Goal: Communication & Community: Answer question/provide support

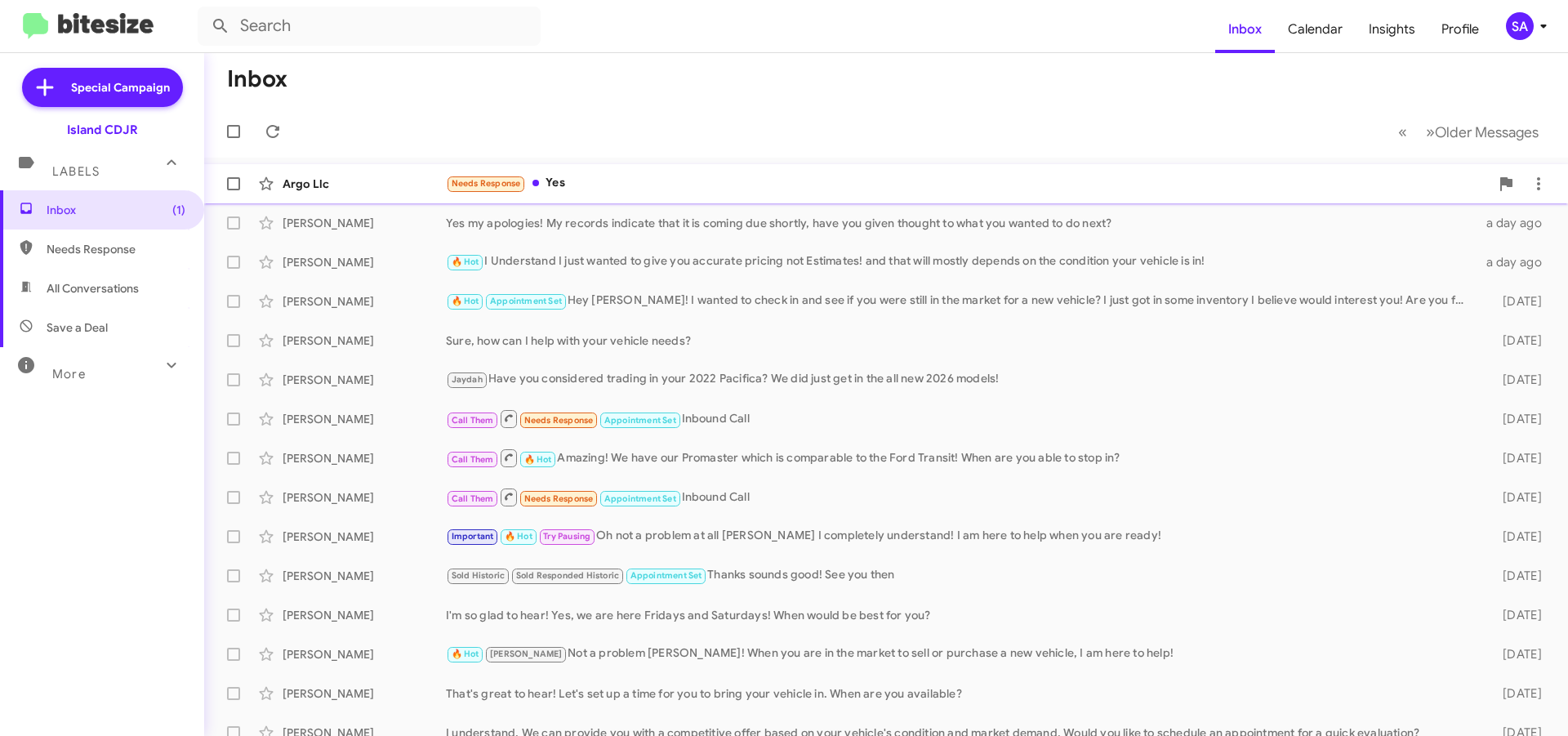
click at [576, 178] on div "Needs Response Yes" at bounding box center [967, 184] width 1043 height 19
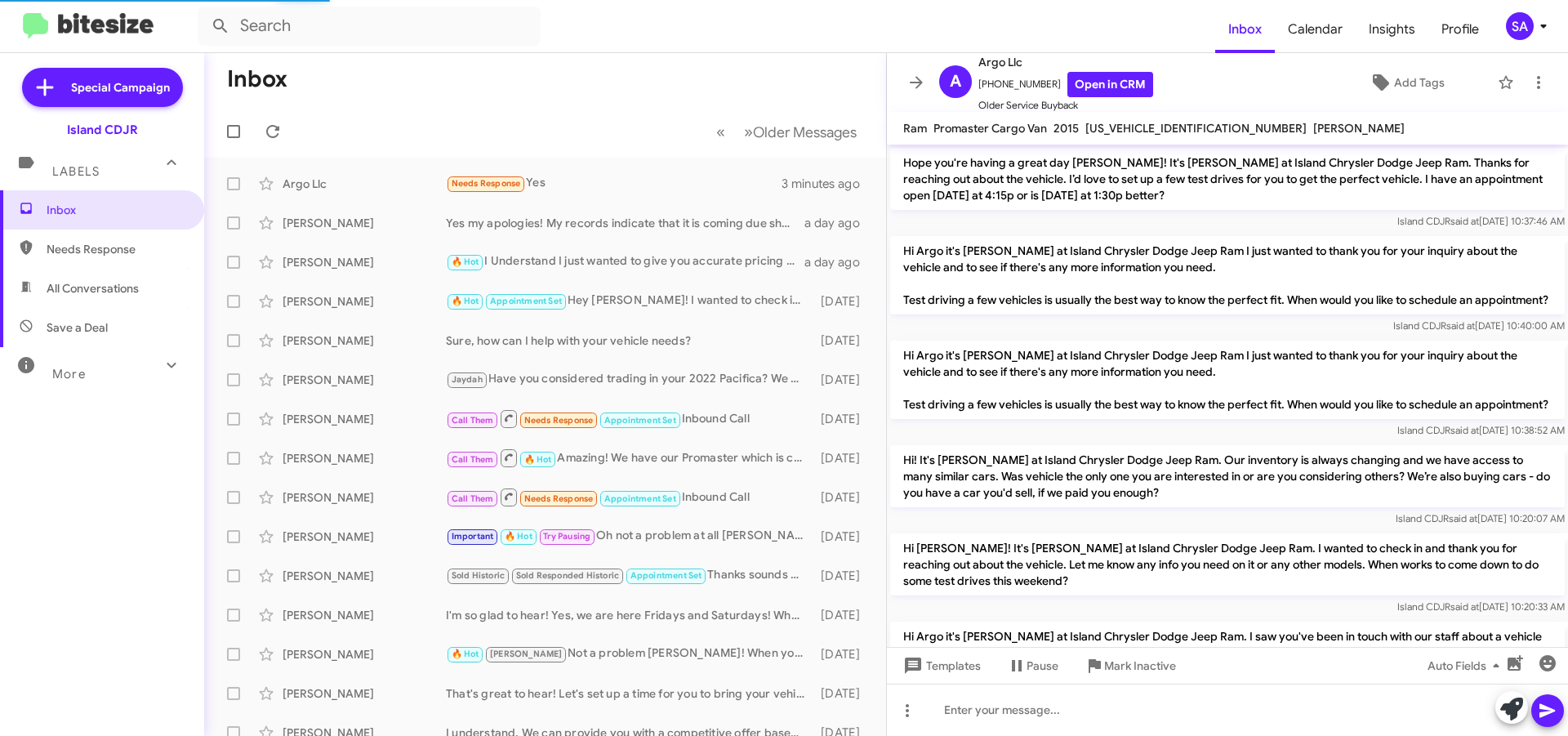
scroll to position [1392, 0]
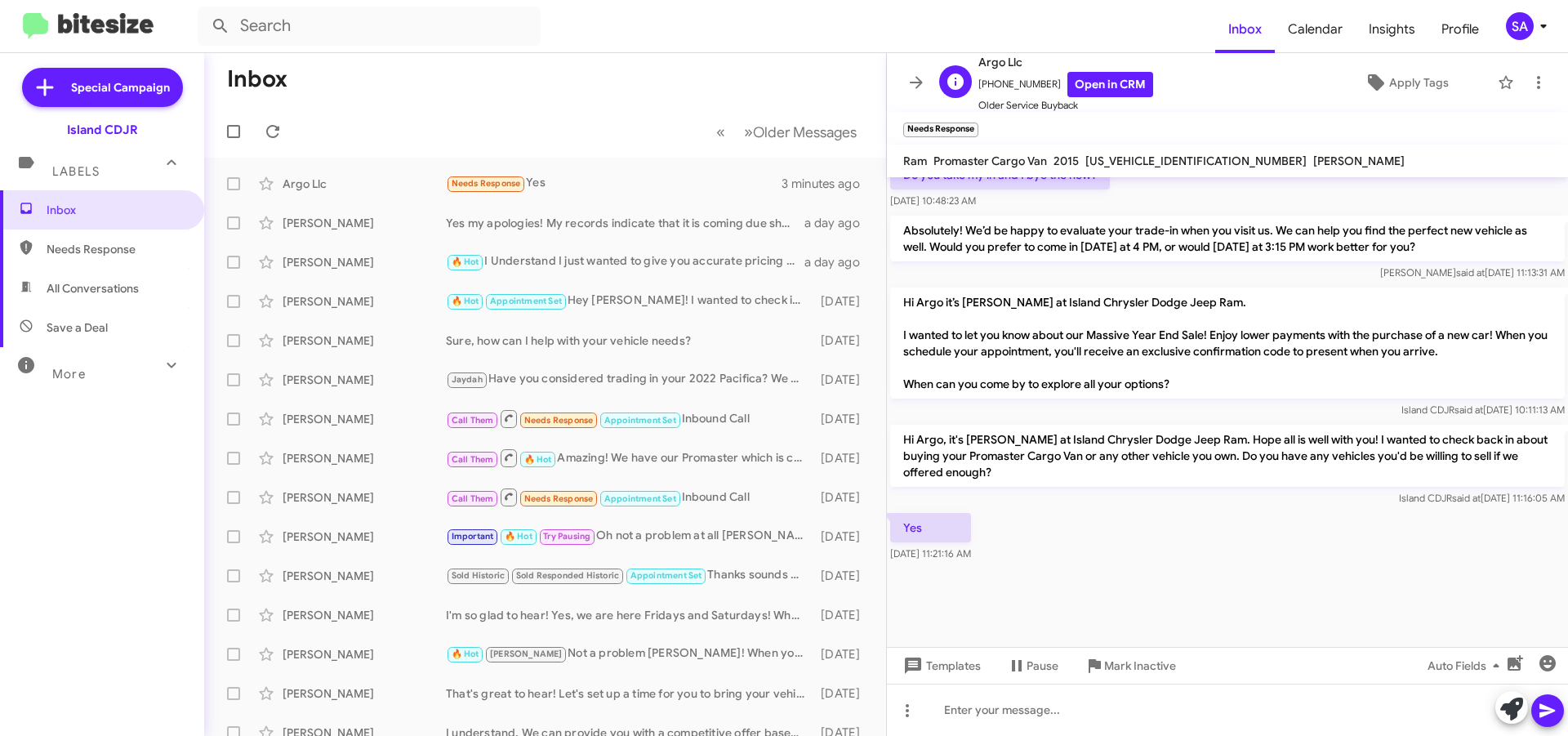
click at [1014, 79] on span "+13472190325 Open in CRM" at bounding box center [1066, 84] width 175 height 25
copy span "13472190325"
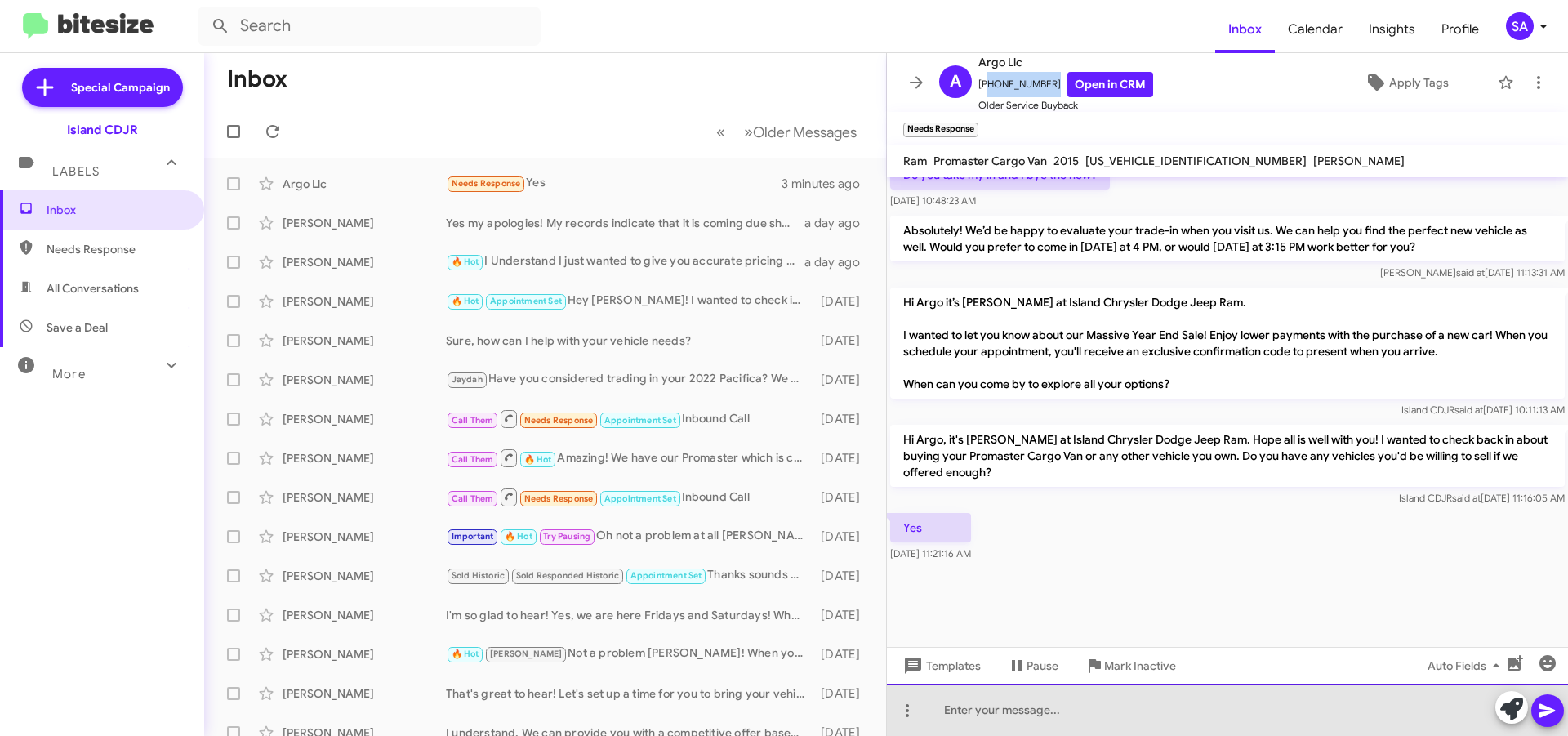
click at [1051, 704] on div at bounding box center [1227, 709] width 681 height 52
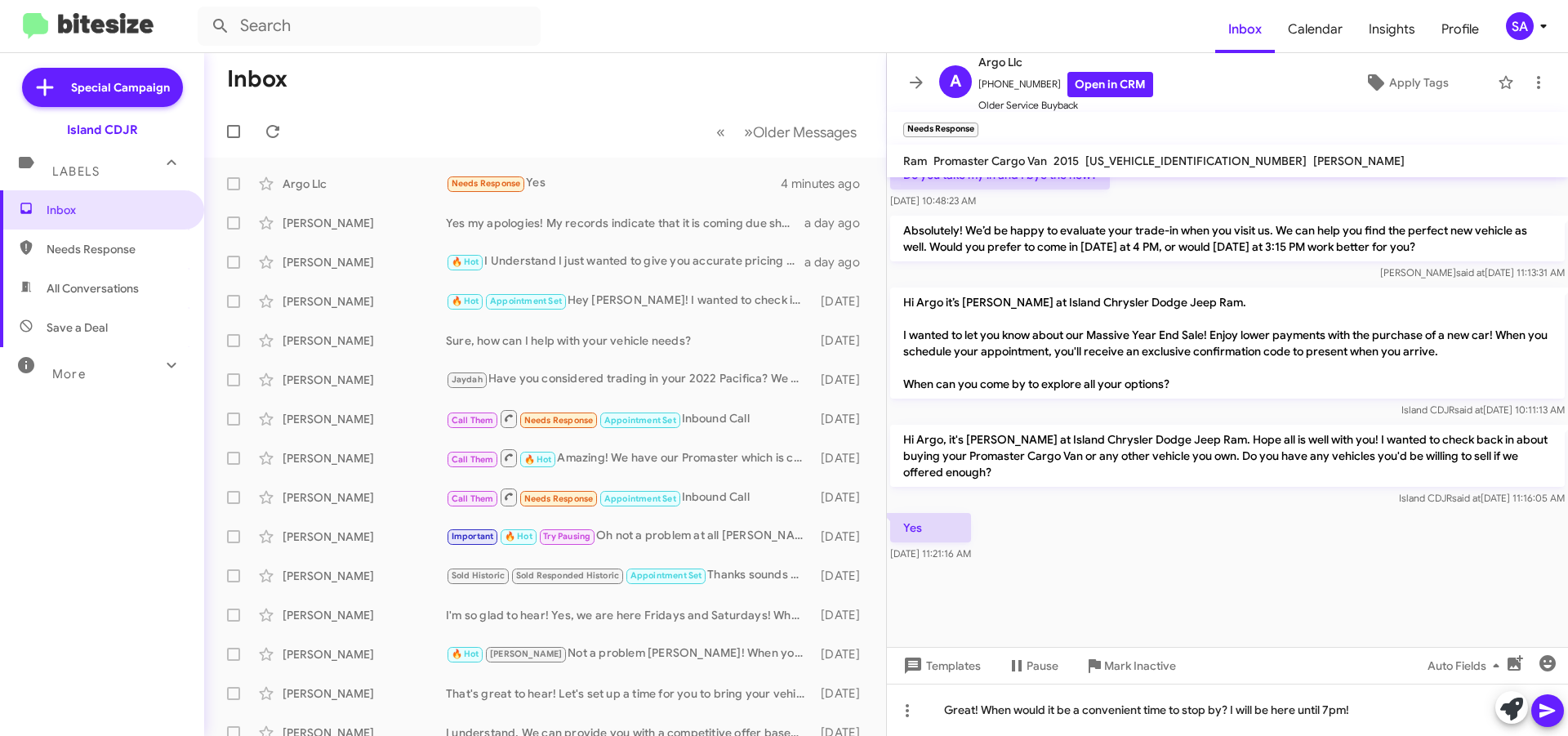
click at [1550, 708] on icon at bounding box center [1547, 711] width 16 height 14
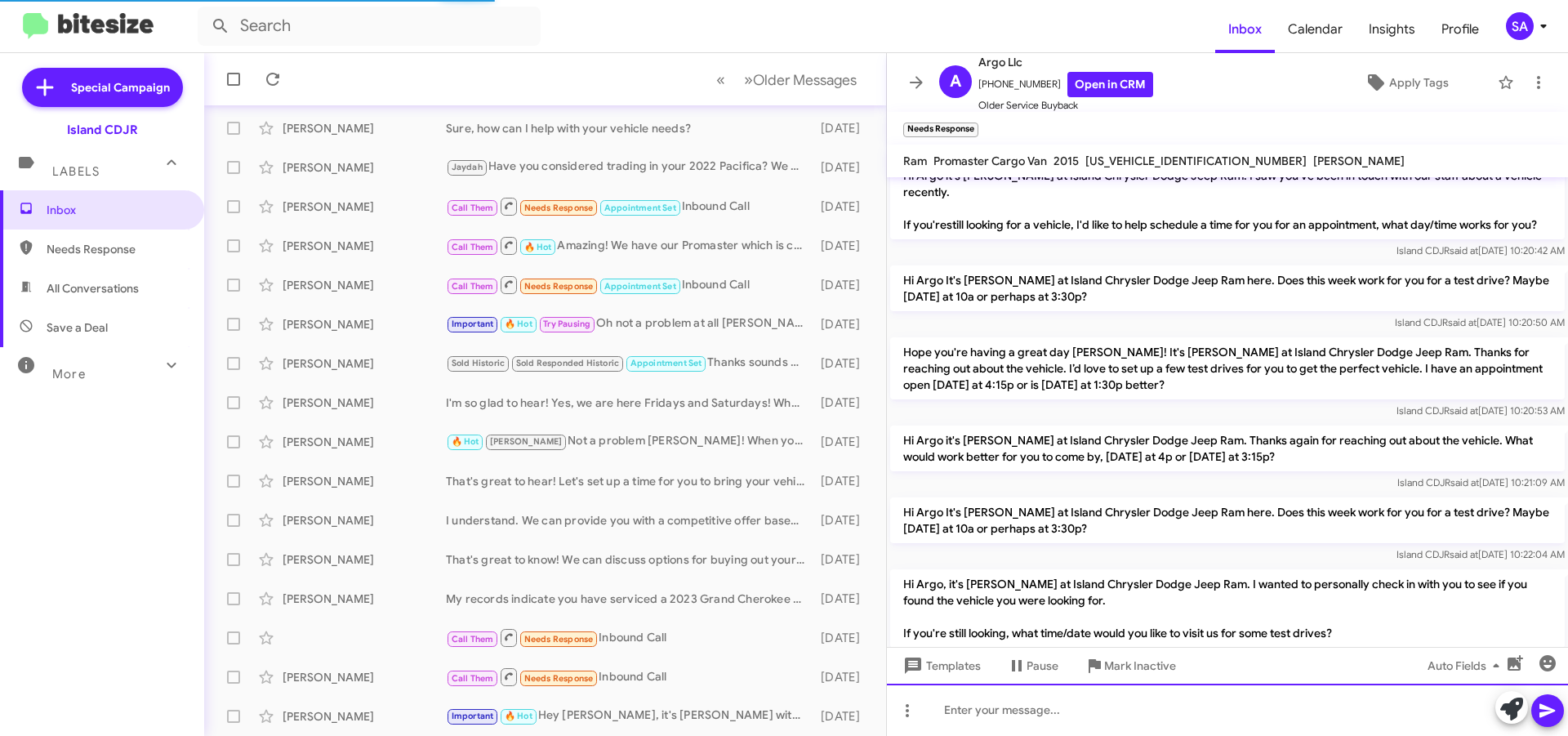
scroll to position [1715, 0]
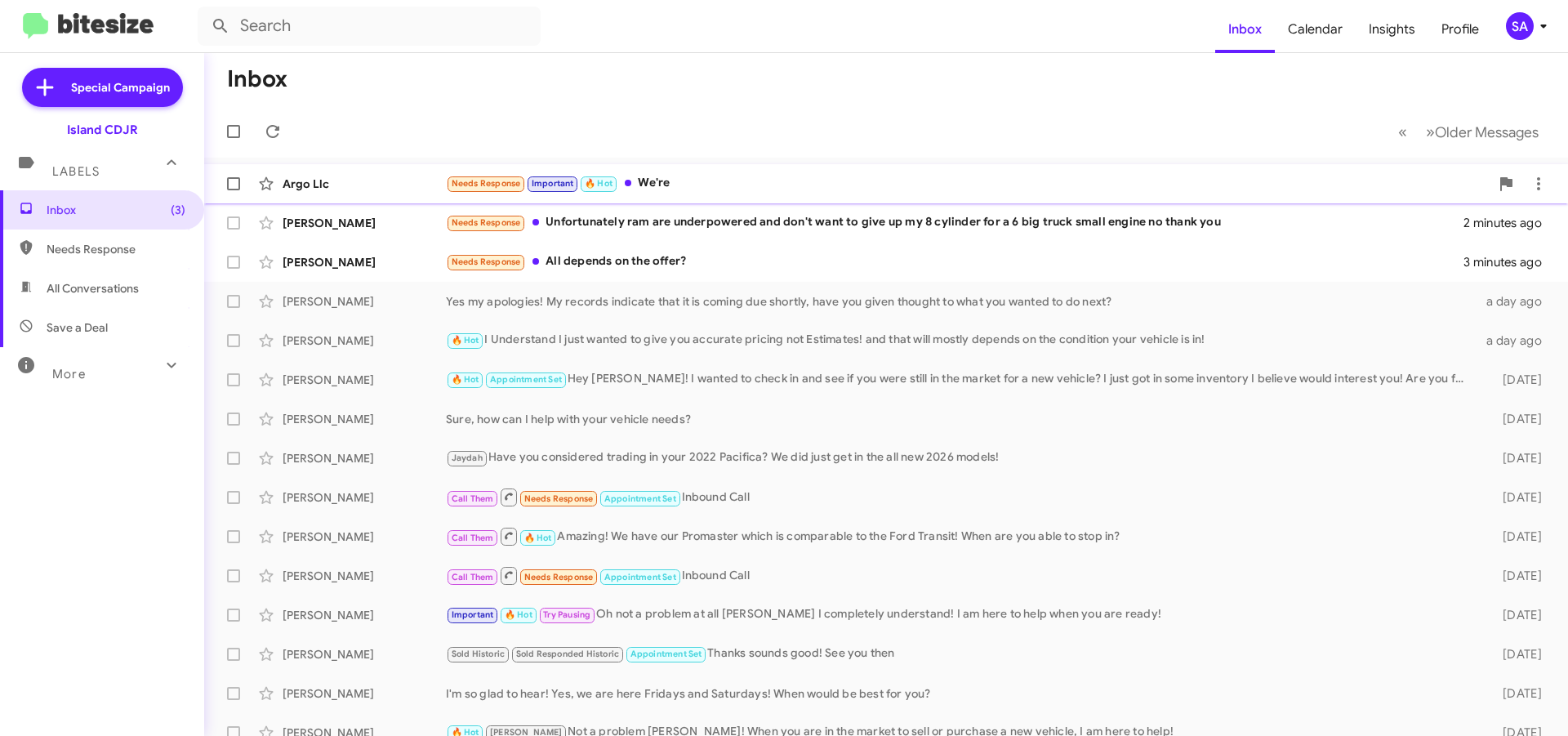
click at [713, 196] on div "Argo Llc Needs Response Important 🔥 Hot We're a minute ago" at bounding box center [886, 184] width 1338 height 33
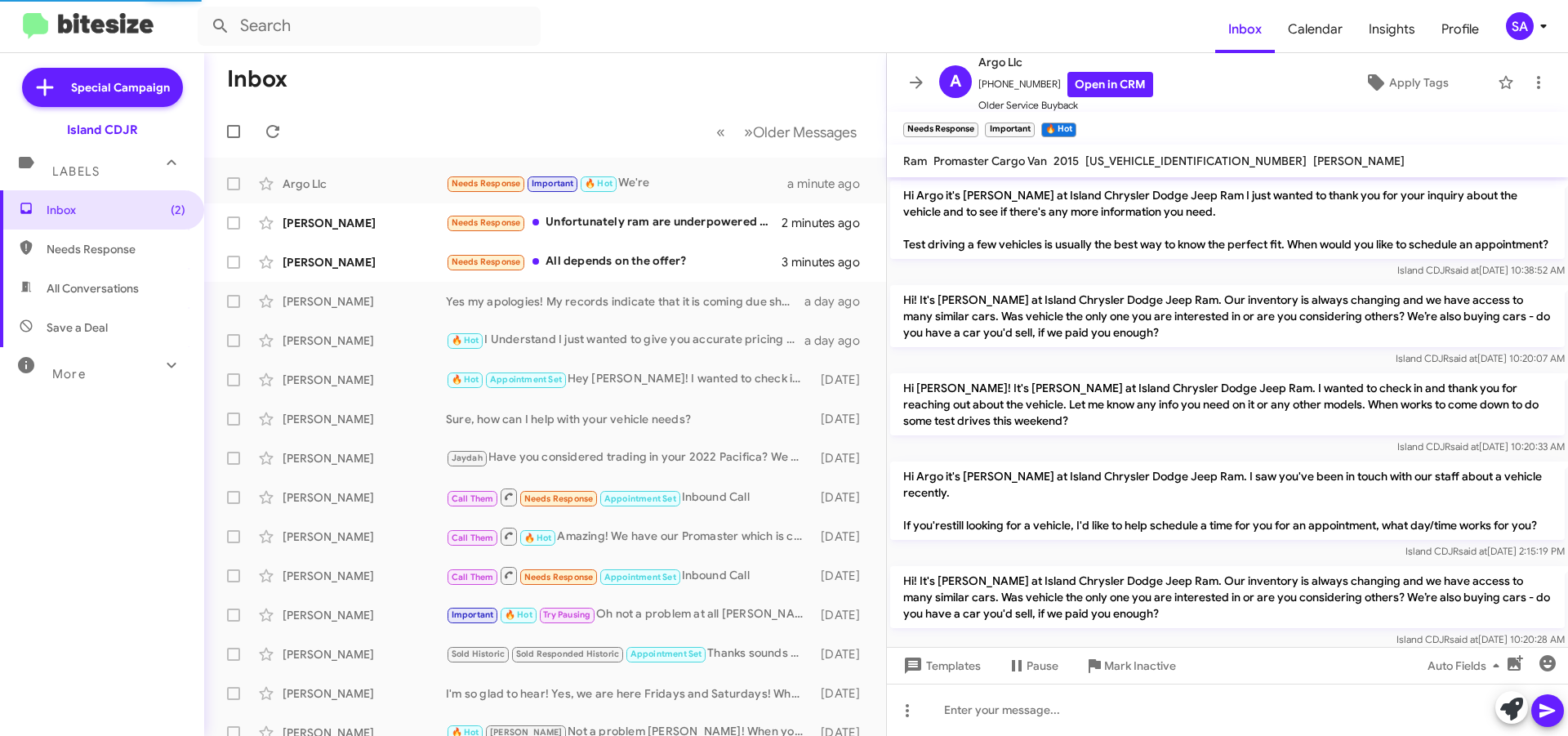
scroll to position [1327, 0]
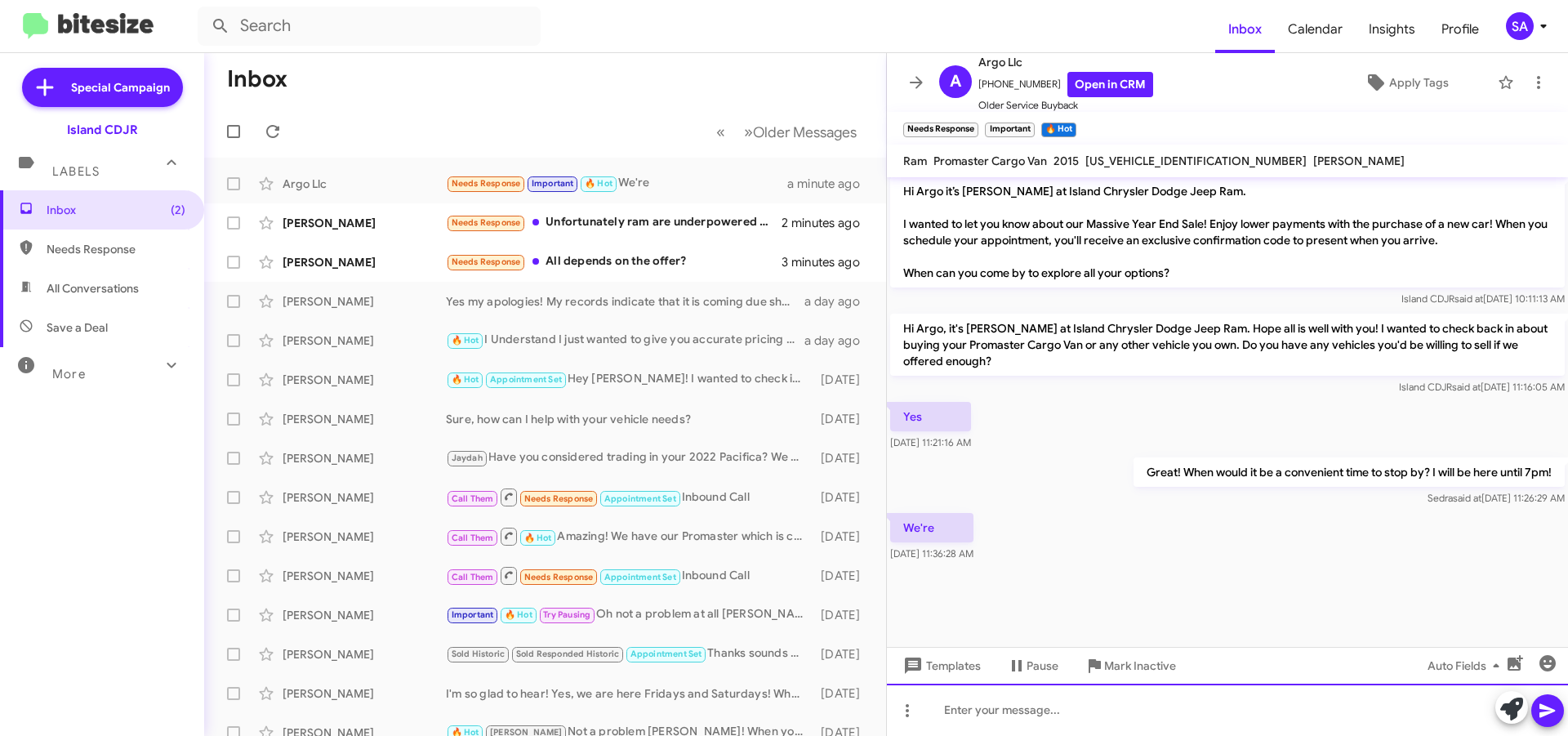
click at [997, 724] on div at bounding box center [1227, 709] width 681 height 52
click at [996, 723] on div at bounding box center [1227, 709] width 681 height 52
click at [615, 216] on div "Needs Response Unfortunately ram are underpowered and don't want to give up my …" at bounding box center [627, 223] width 362 height 19
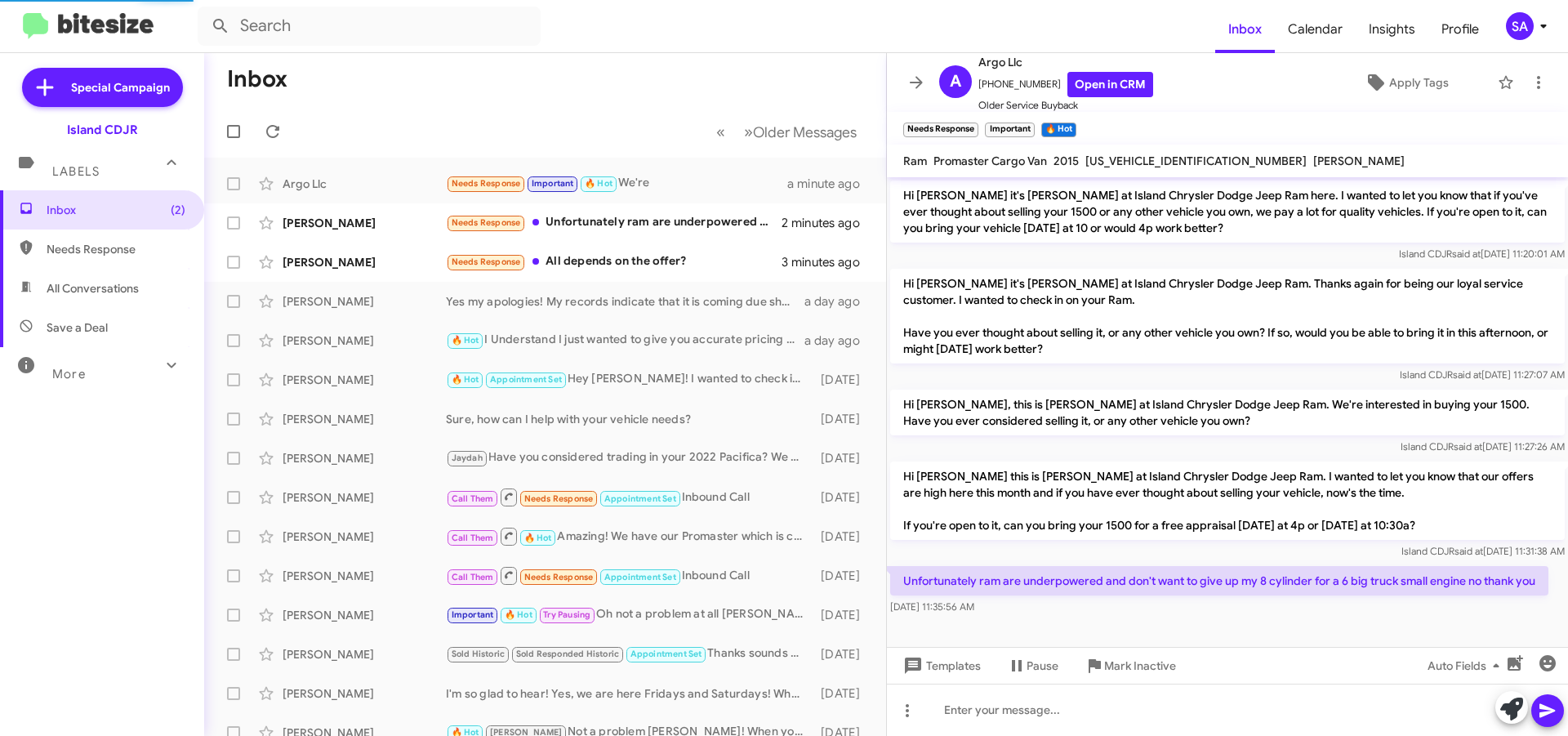
scroll to position [193, 0]
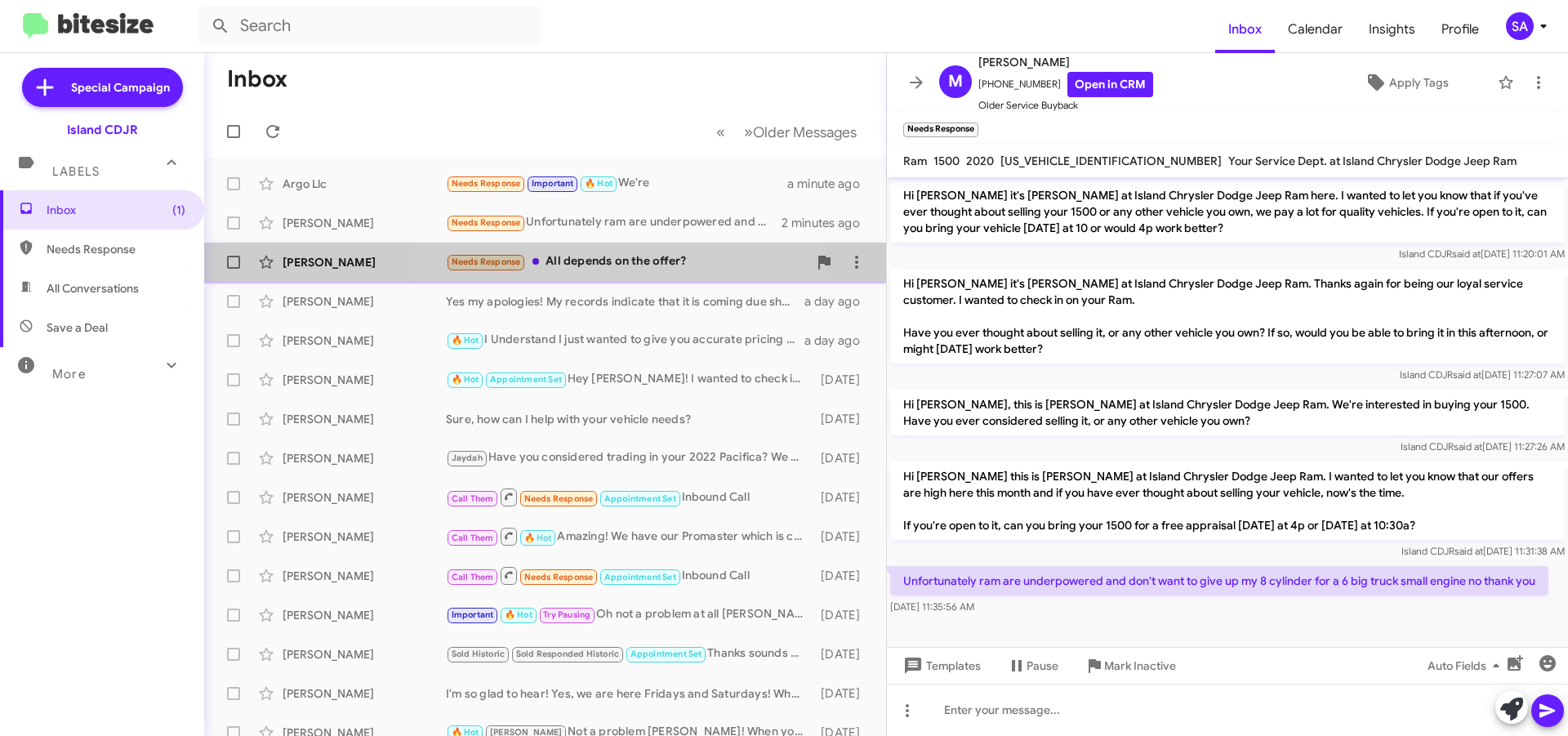
click at [598, 270] on div "Needs Response All depends on the offer?" at bounding box center [627, 261] width 362 height 19
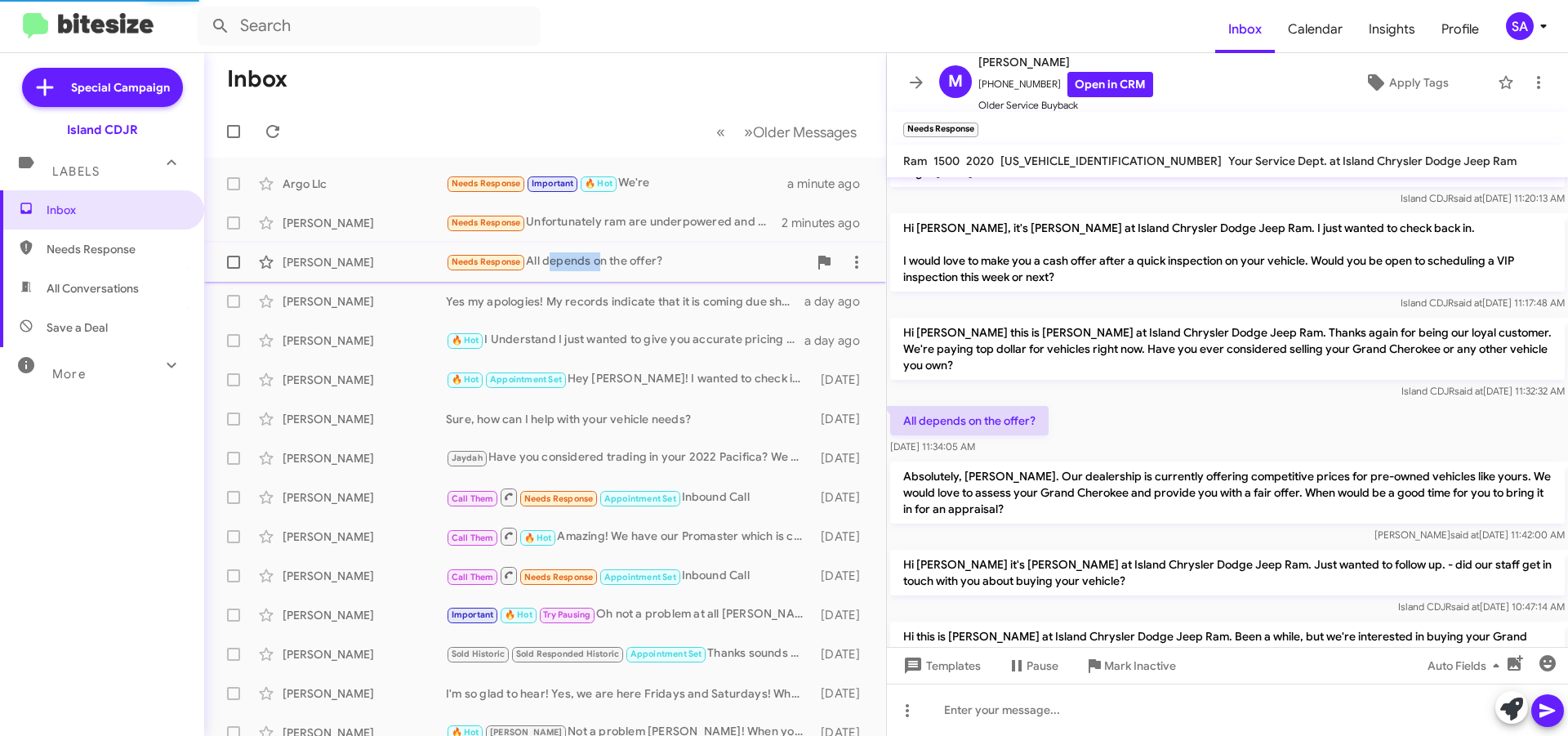
scroll to position [496, 0]
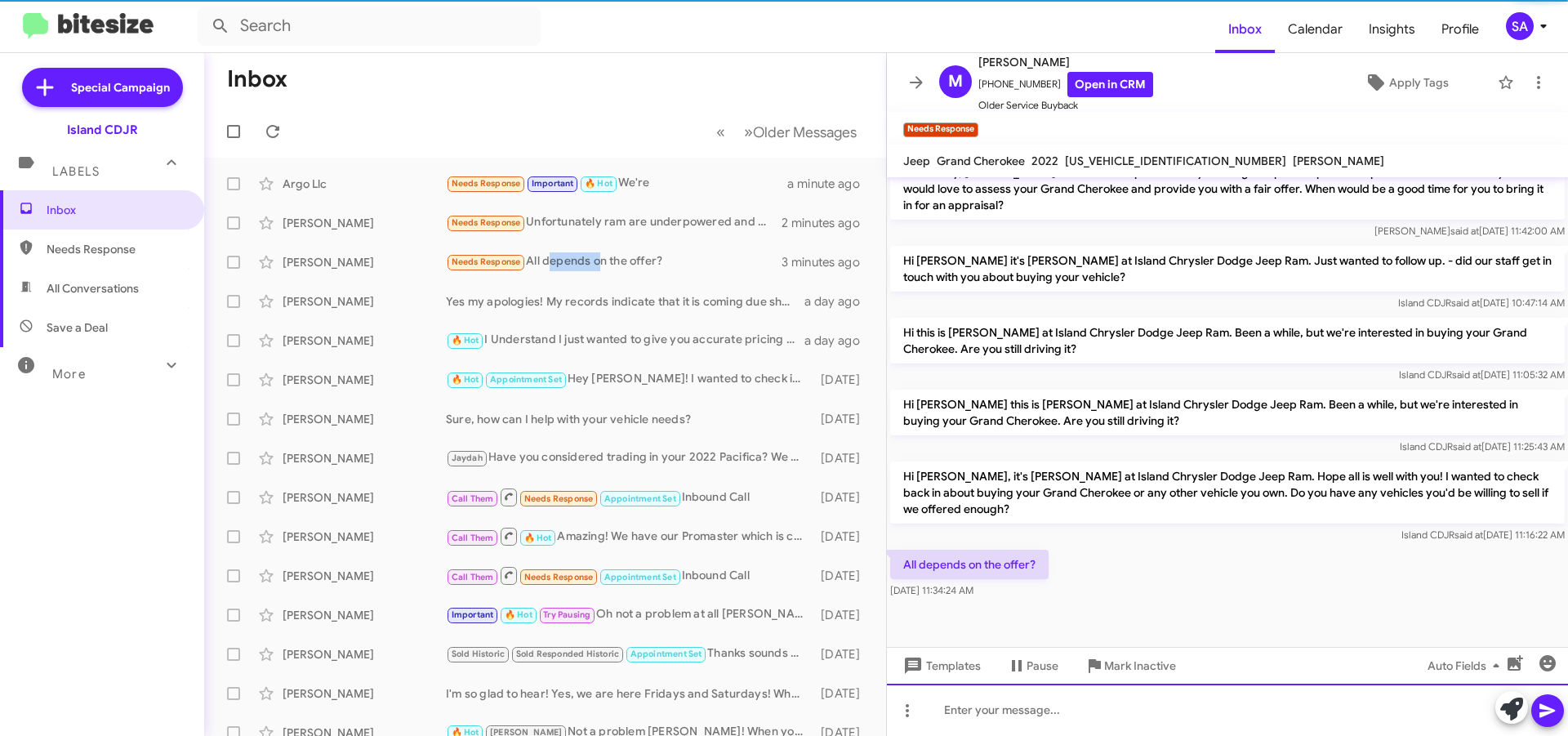
click at [1056, 707] on div at bounding box center [1227, 709] width 681 height 52
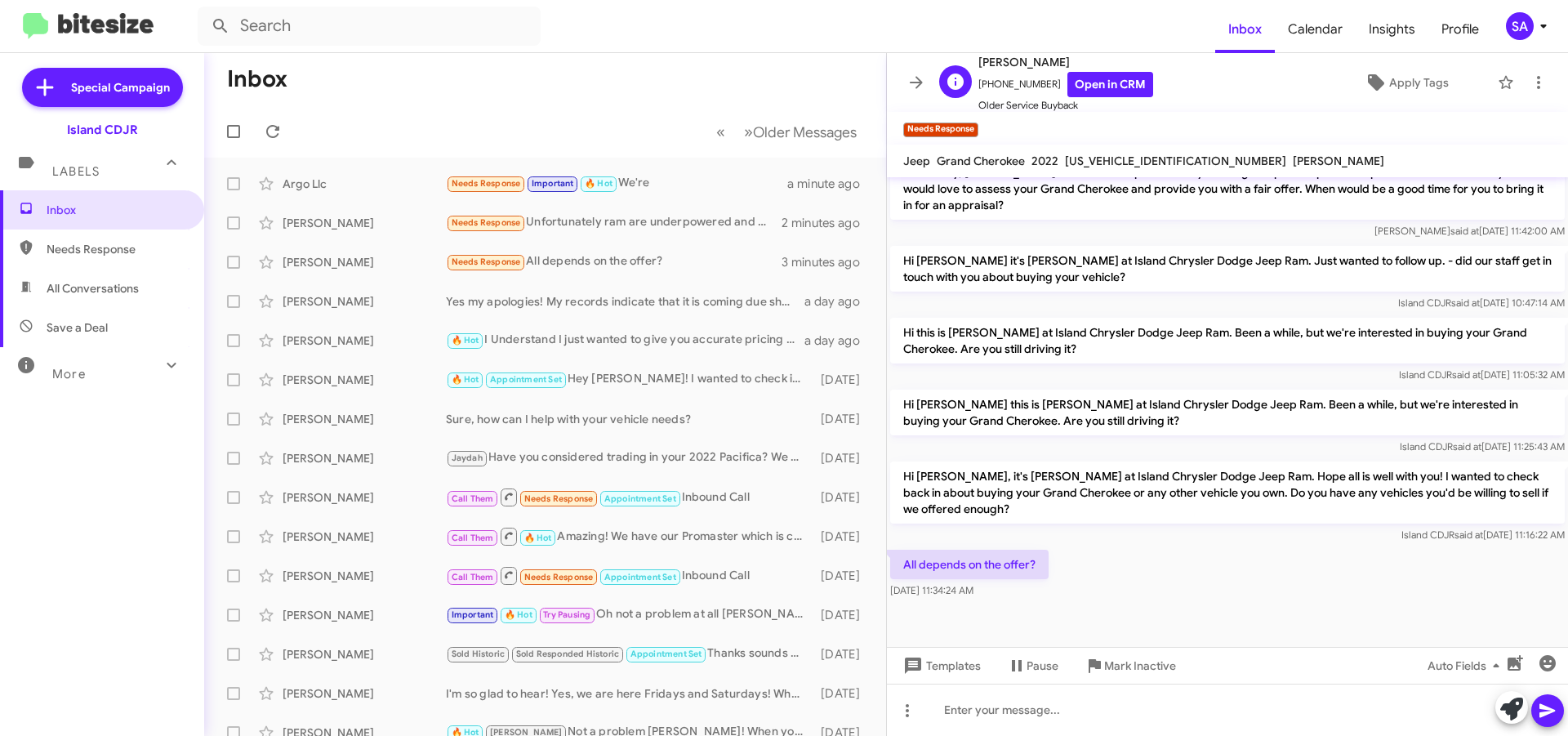
click at [1009, 78] on span "+12013170669 Open in CRM" at bounding box center [1066, 84] width 175 height 25
copy span "12013170669"
click at [1006, 712] on div at bounding box center [1227, 709] width 681 height 52
click at [1550, 712] on icon at bounding box center [1547, 711] width 16 height 14
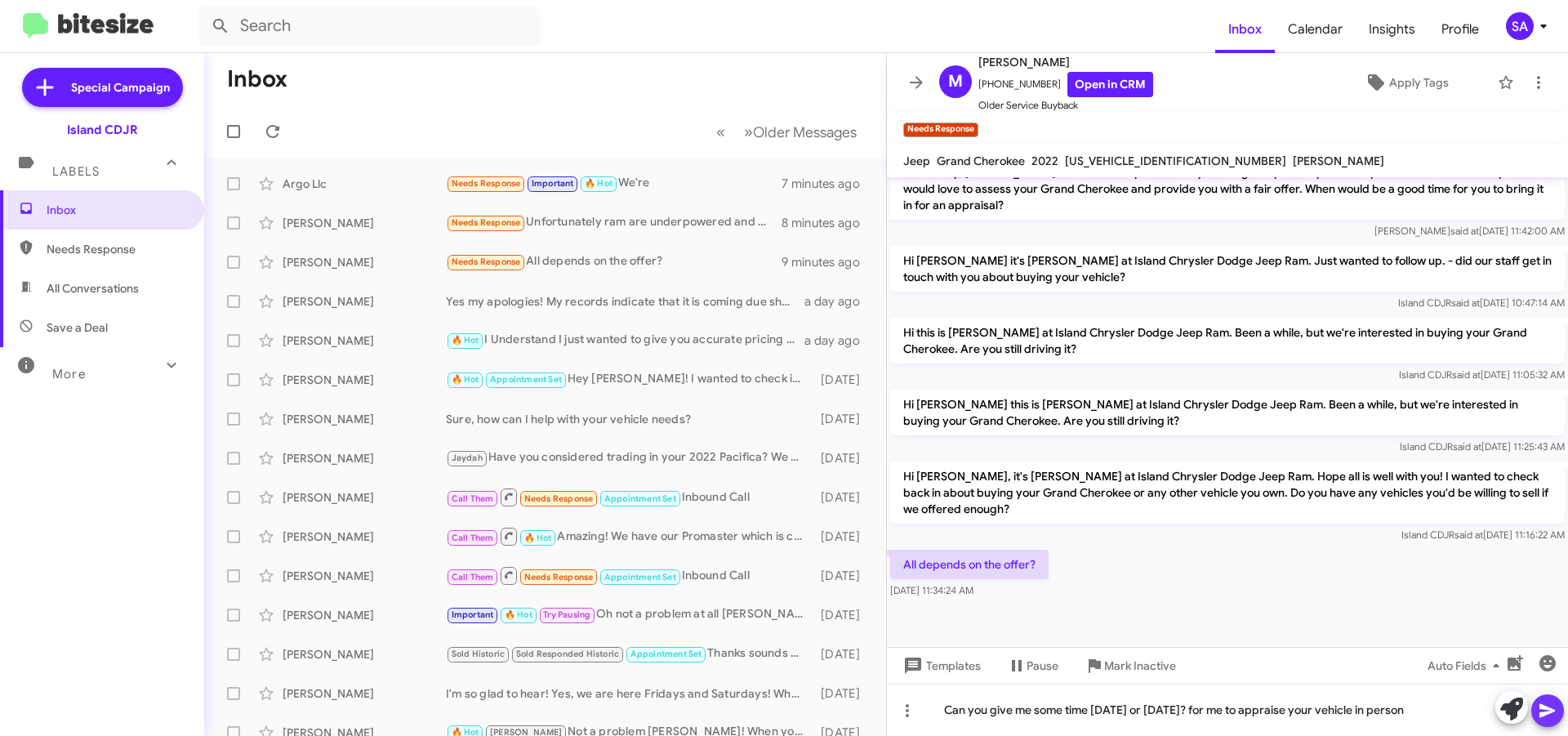
click at [1550, 712] on icon at bounding box center [1547, 711] width 16 height 14
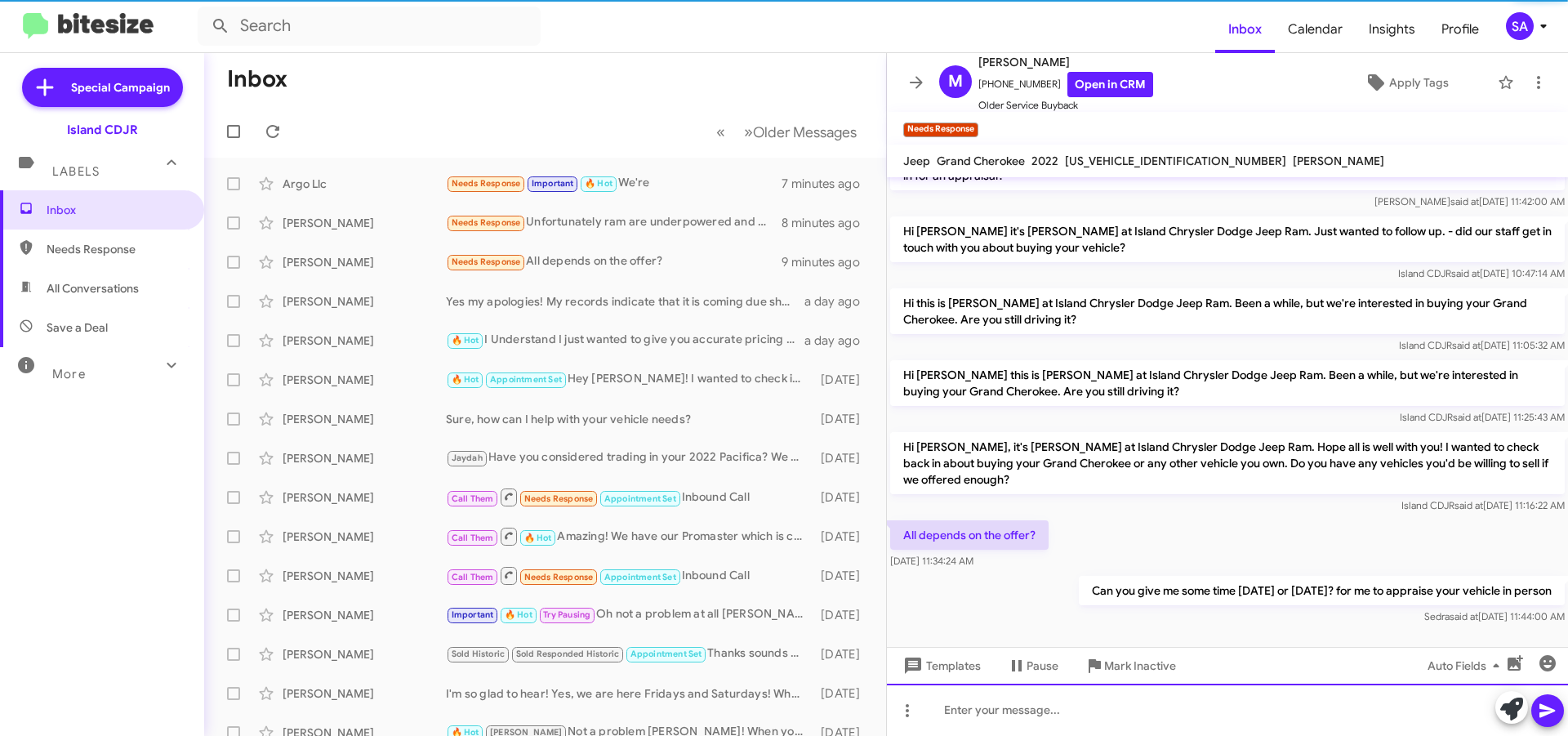
scroll to position [556, 0]
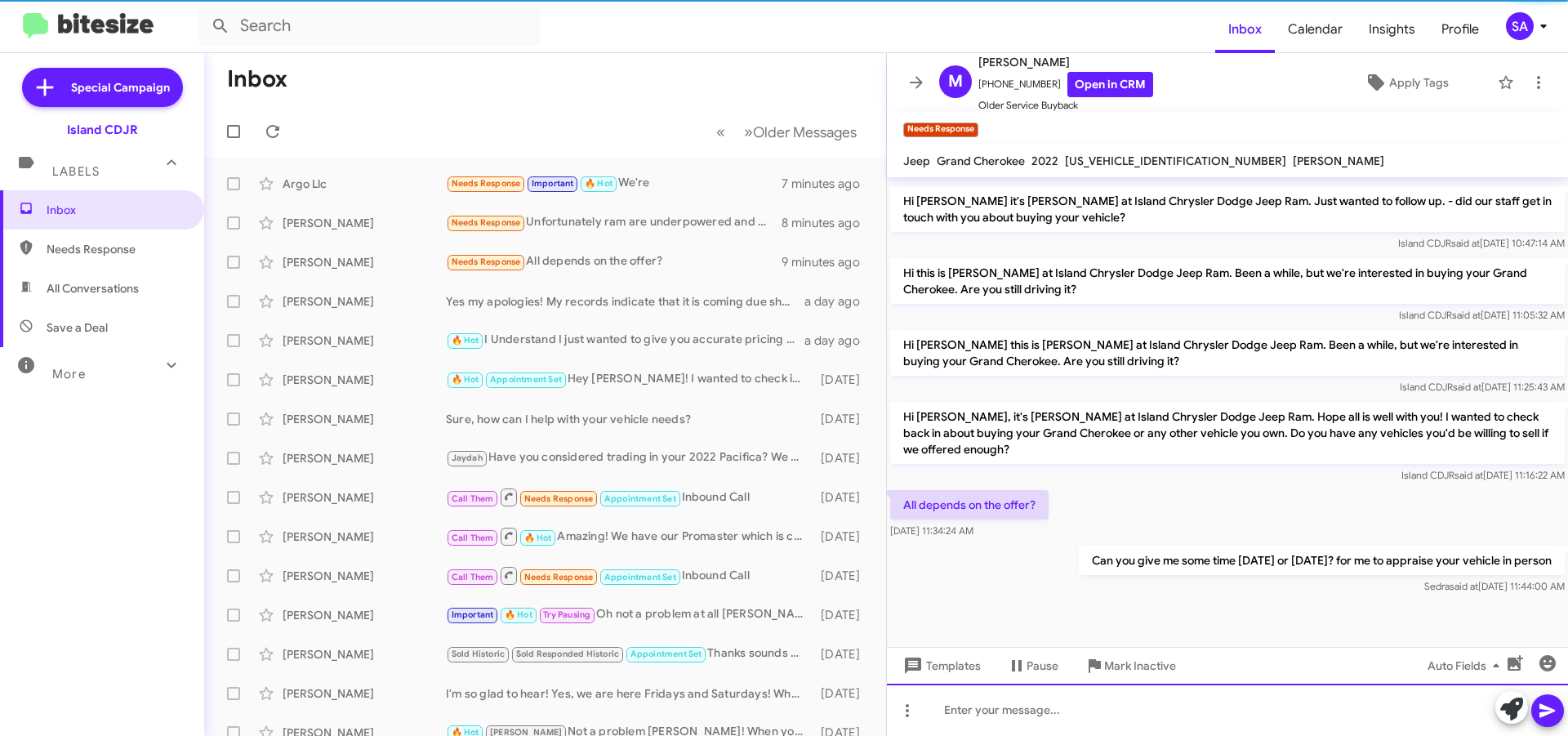
click at [1360, 707] on div at bounding box center [1227, 709] width 681 height 52
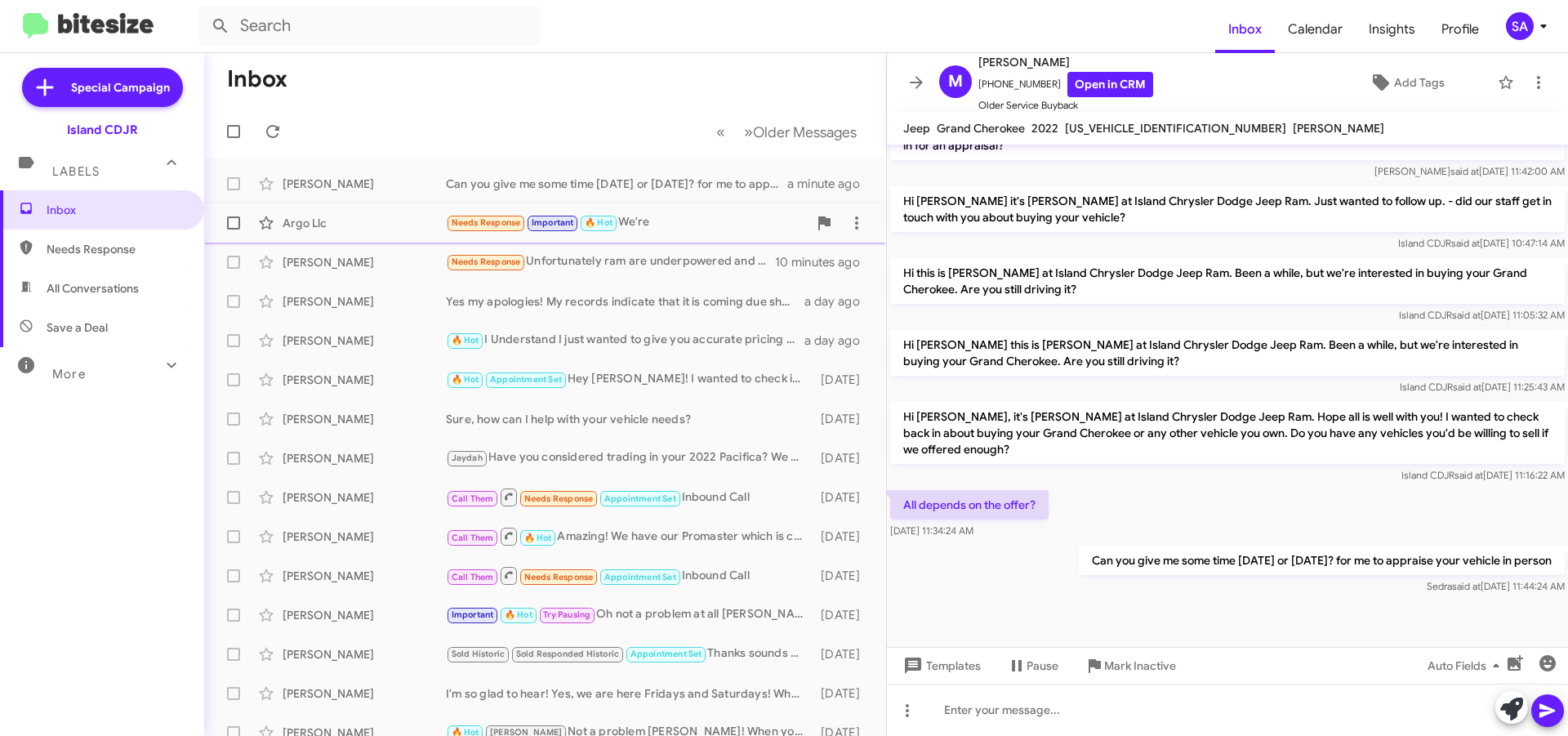
click at [308, 216] on div "Argo Llc" at bounding box center [364, 223] width 164 height 16
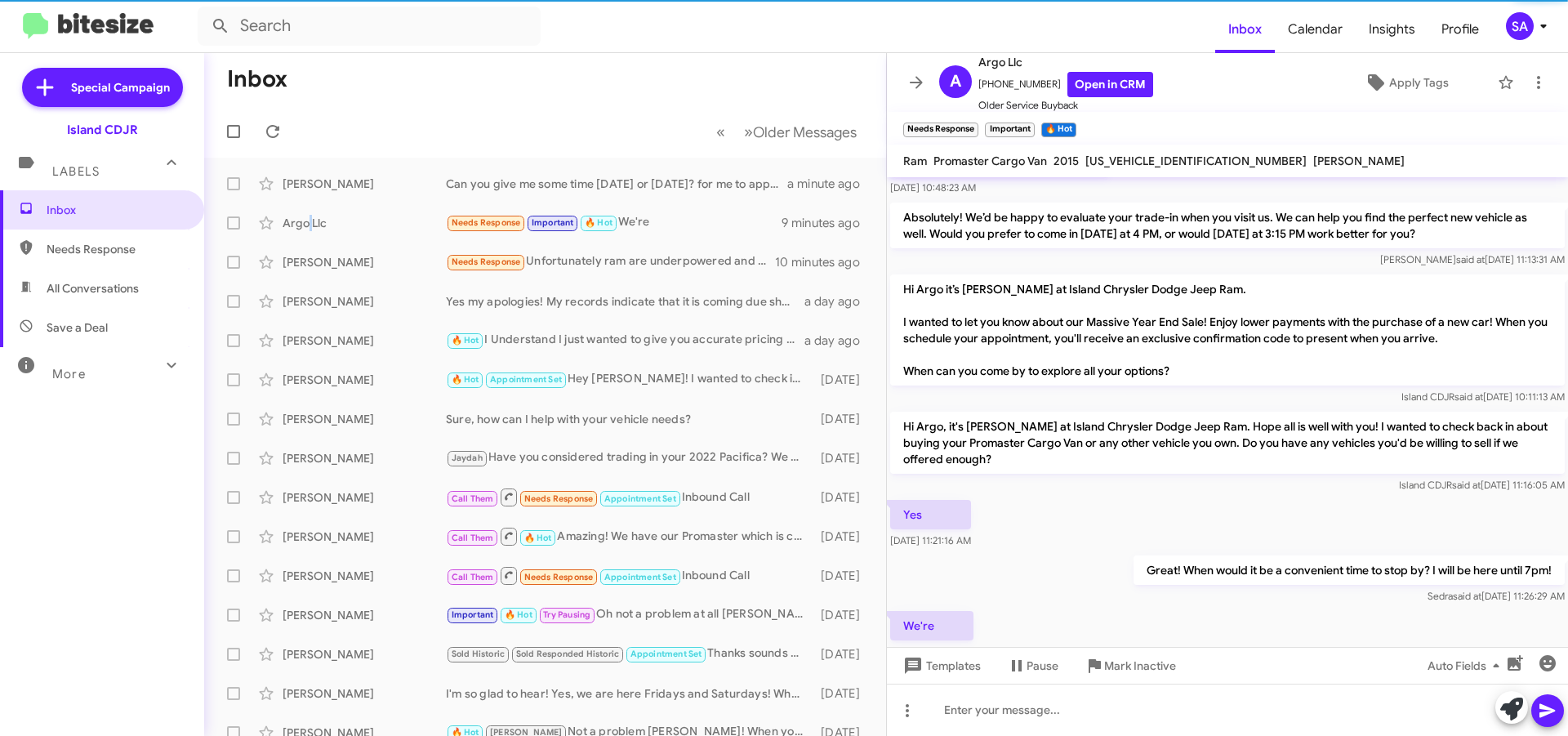
scroll to position [1963, 0]
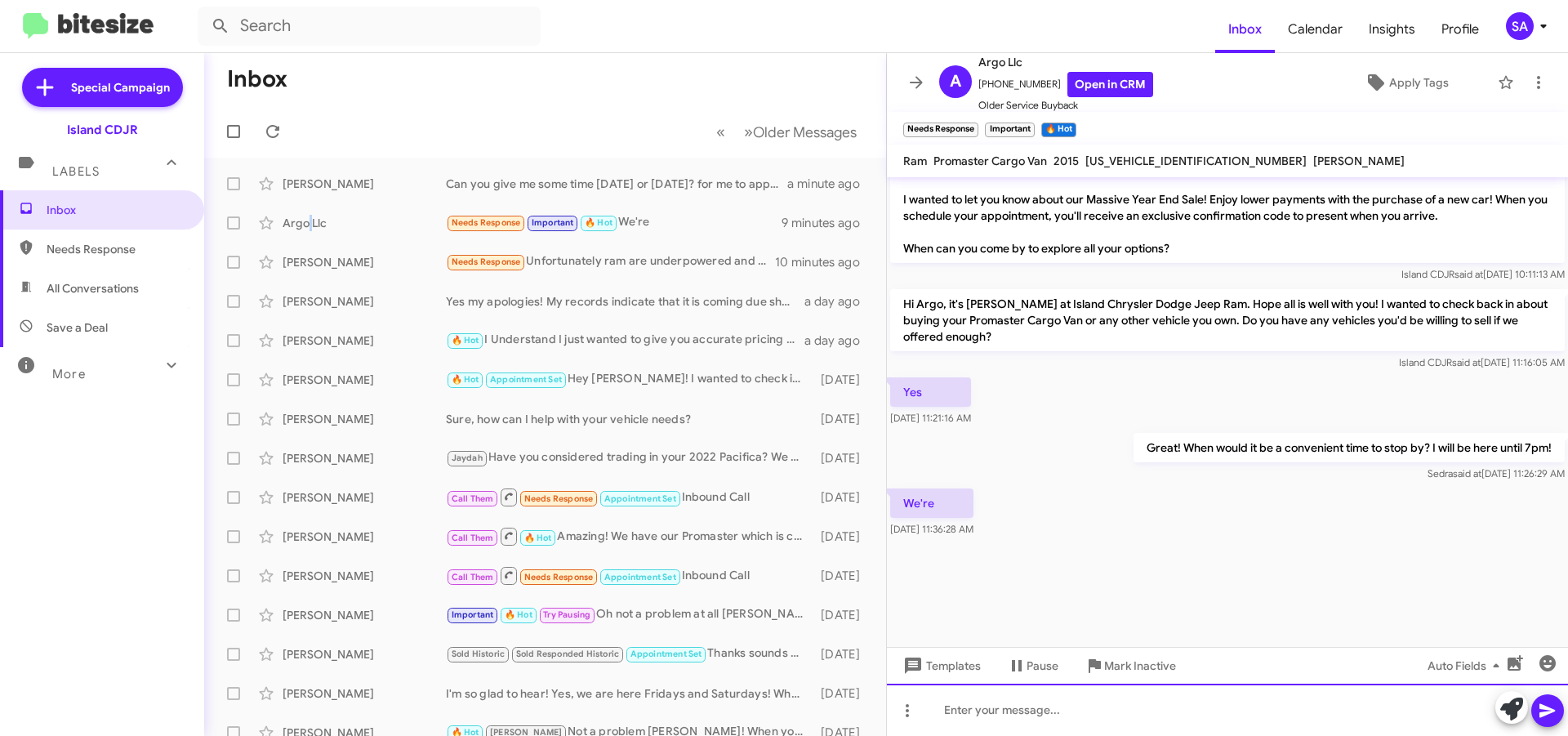
click at [1002, 708] on div at bounding box center [1227, 709] width 681 height 52
click at [1015, 82] on span "+13472190325 Open in CRM" at bounding box center [1066, 84] width 175 height 25
click at [1014, 81] on span "+13472190325 Open in CRM" at bounding box center [1066, 84] width 175 height 25
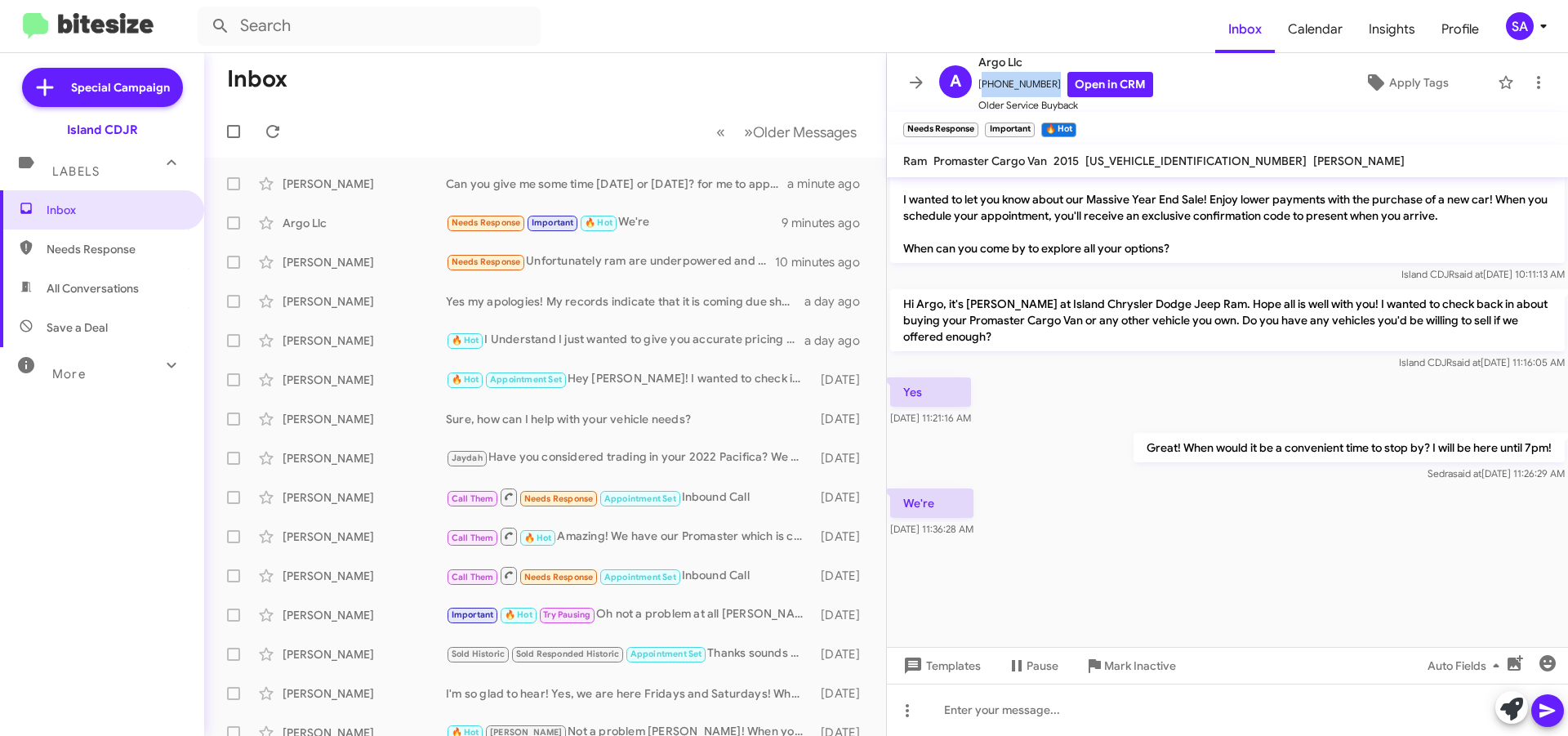
copy span "+13472190325"
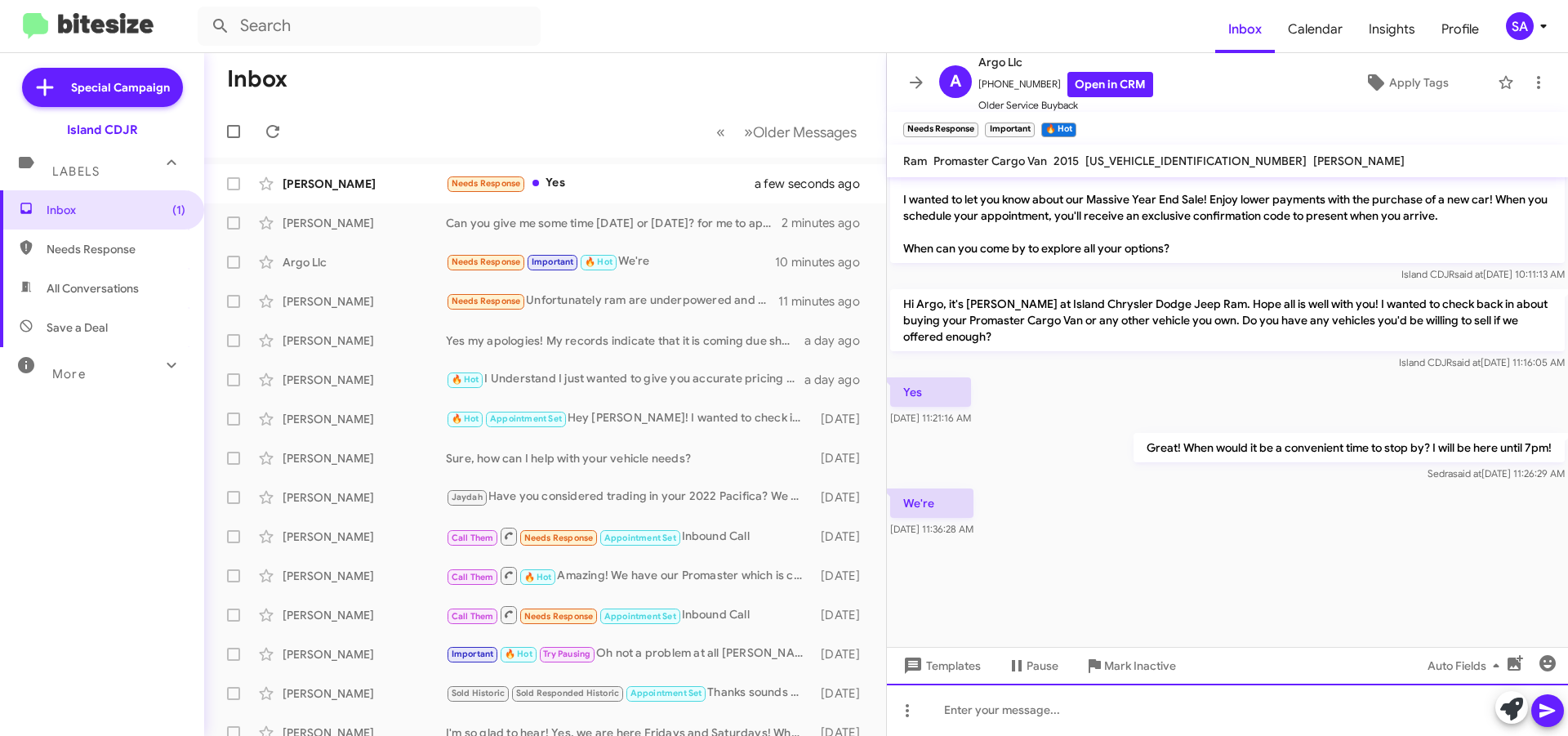
click at [1151, 722] on div at bounding box center [1227, 709] width 681 height 52
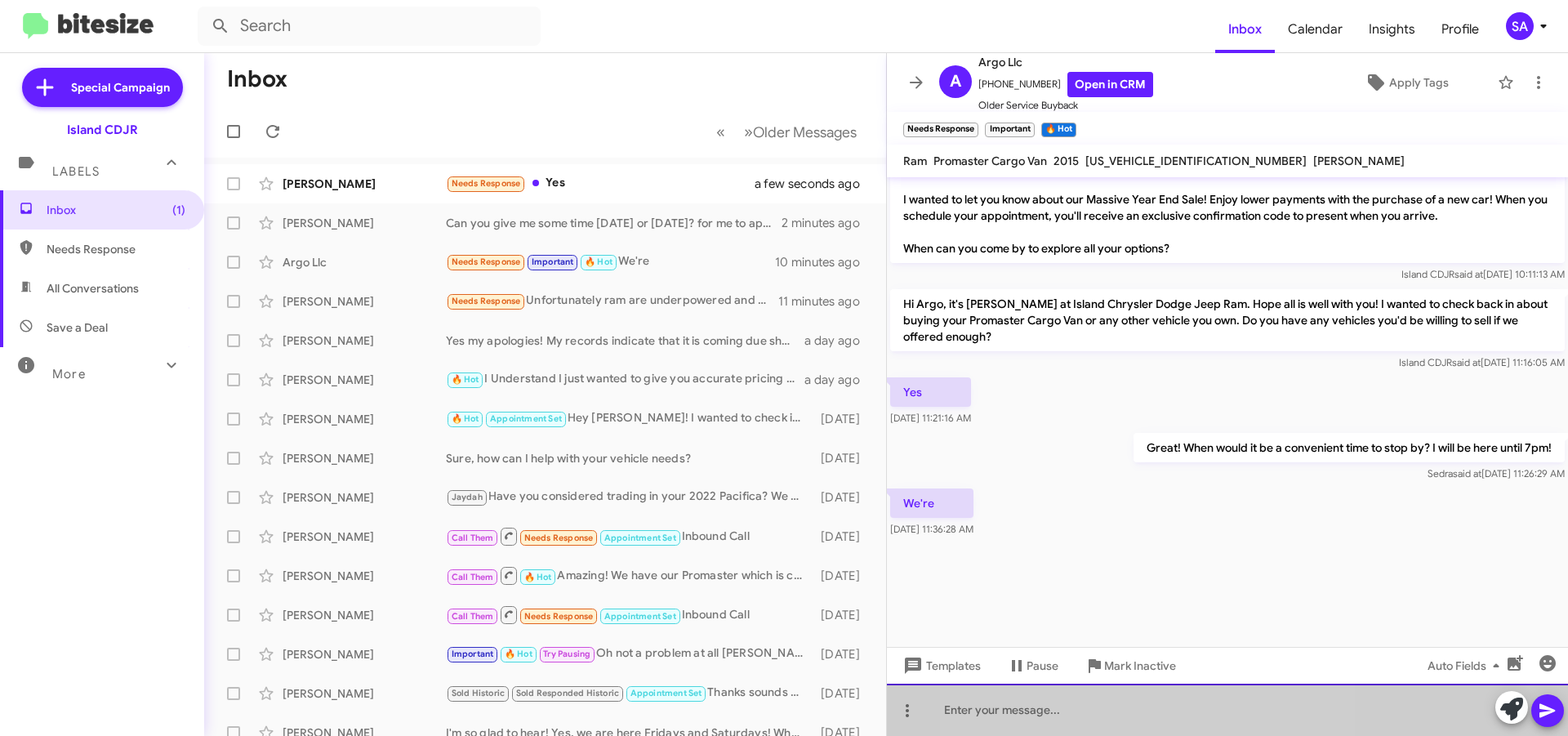
click at [1151, 722] on div at bounding box center [1227, 709] width 681 height 52
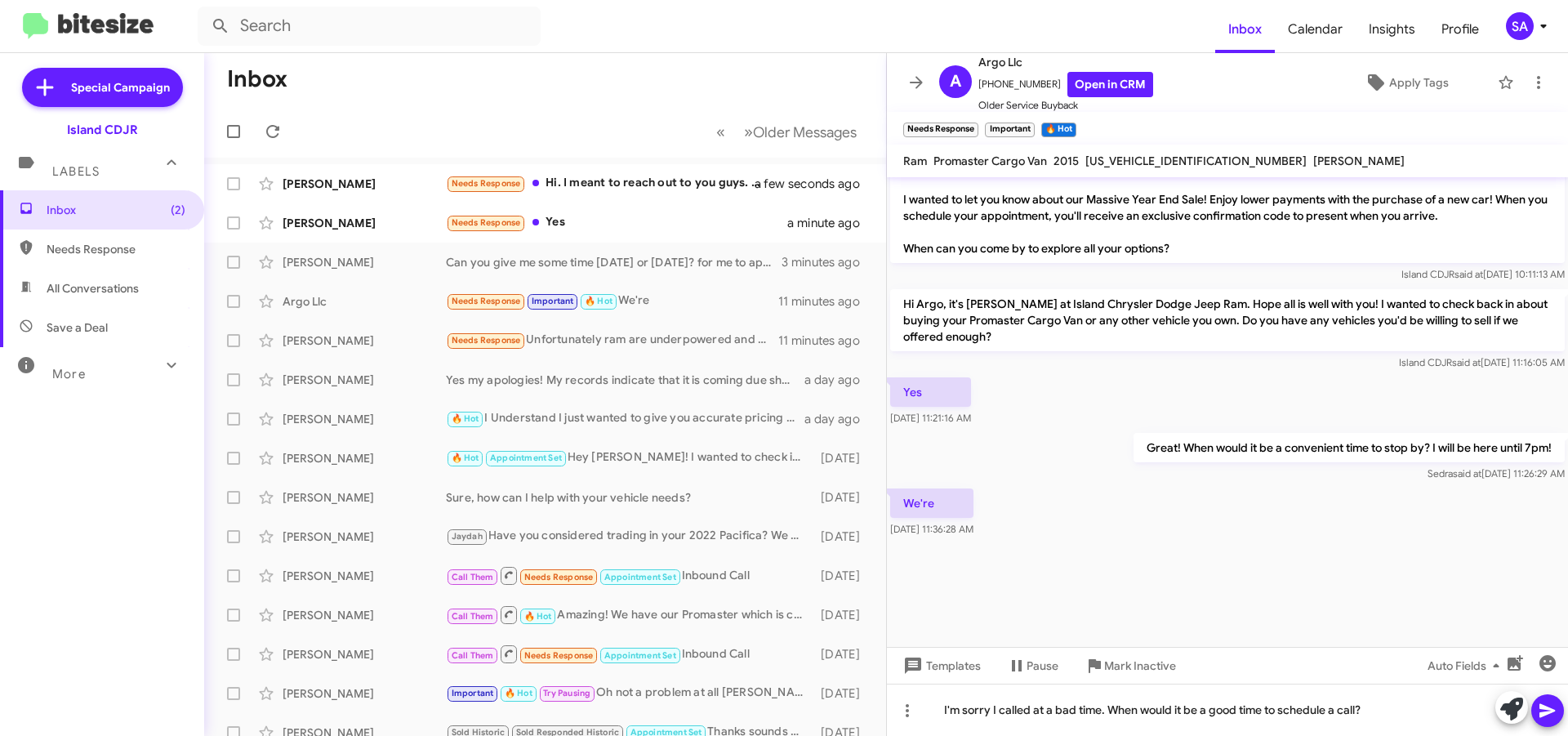
click at [1554, 707] on icon at bounding box center [1547, 710] width 20 height 20
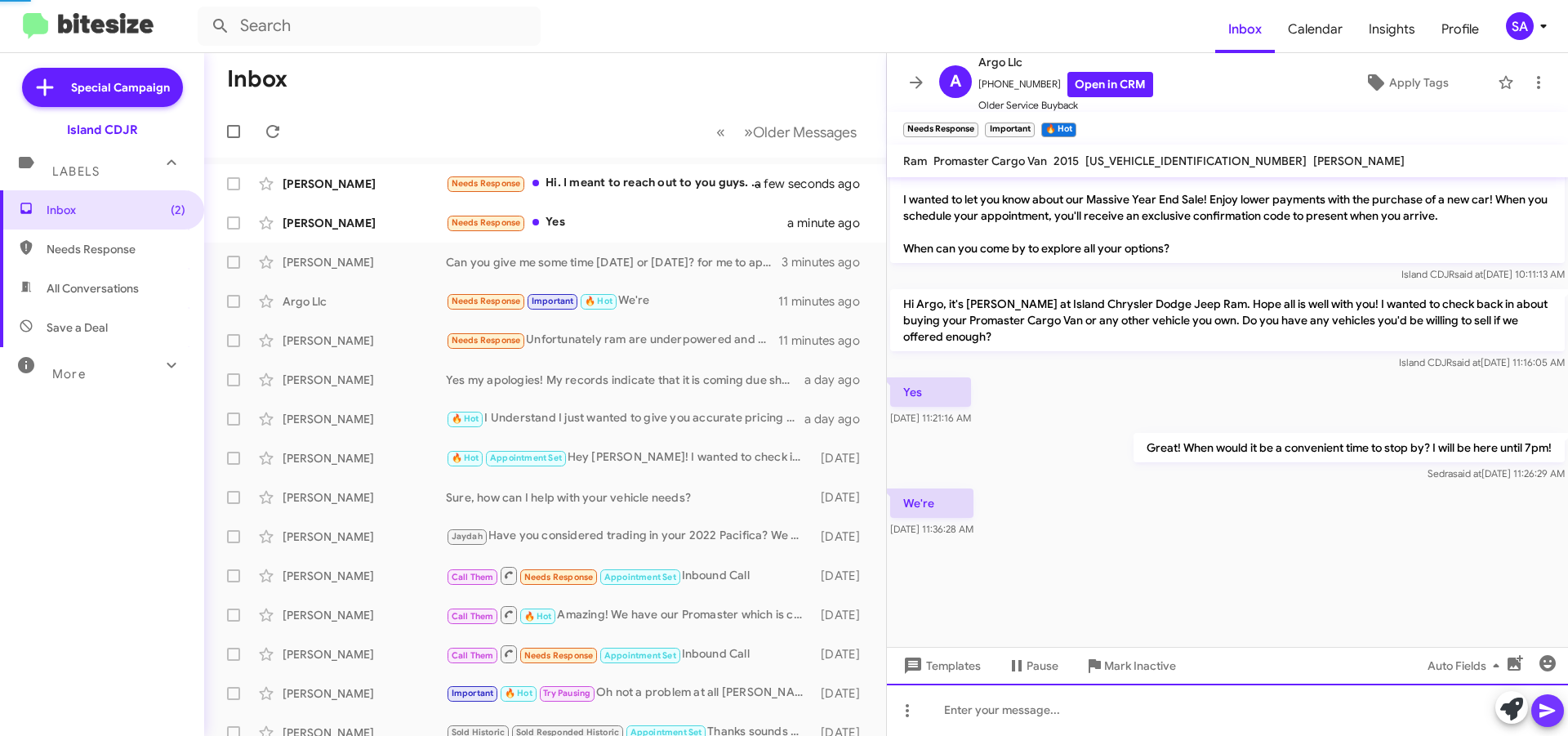
scroll to position [0, 0]
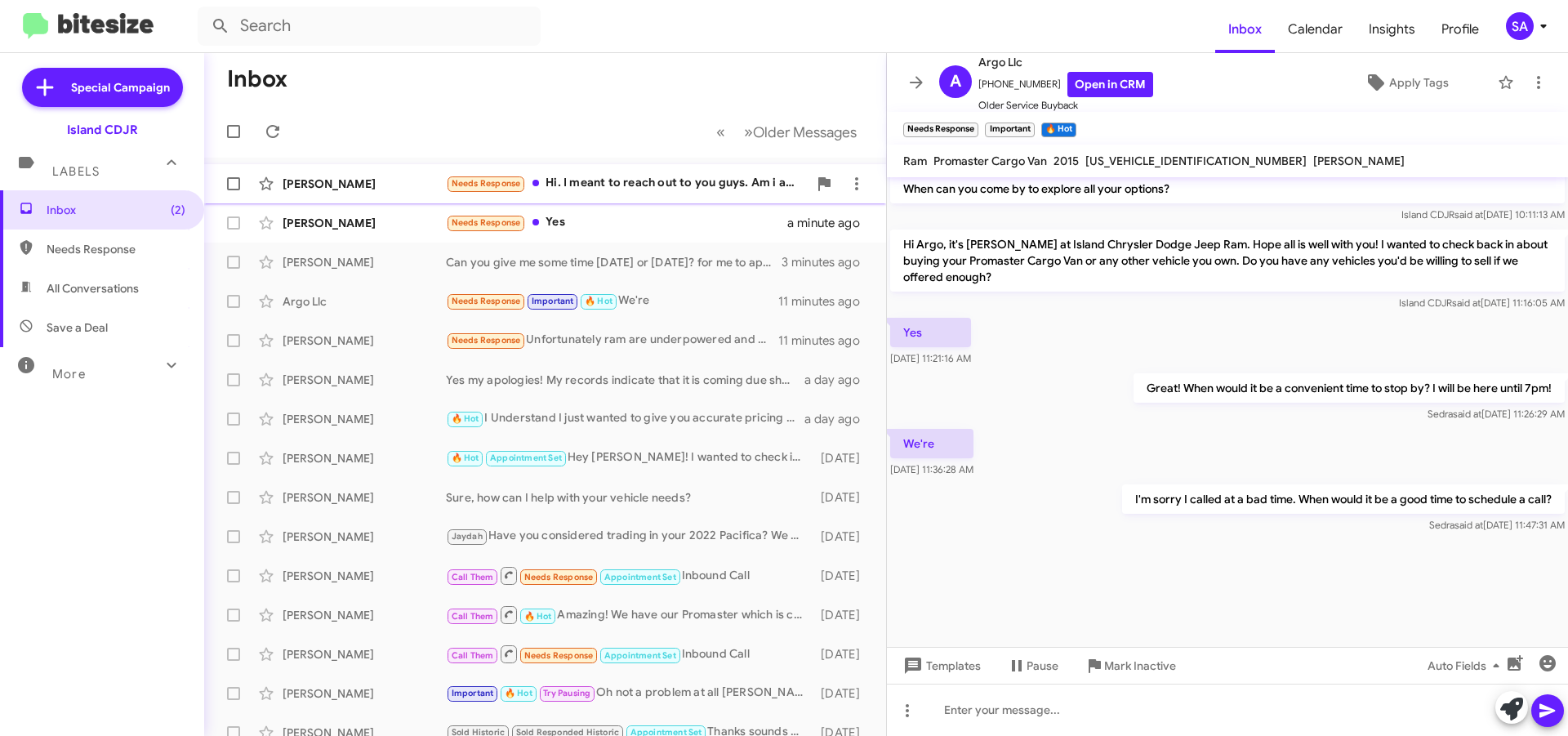
click at [636, 186] on div "Needs Response Hi. I meant to reach out to you guys. Am i able to bring my jeep…" at bounding box center [627, 184] width 362 height 19
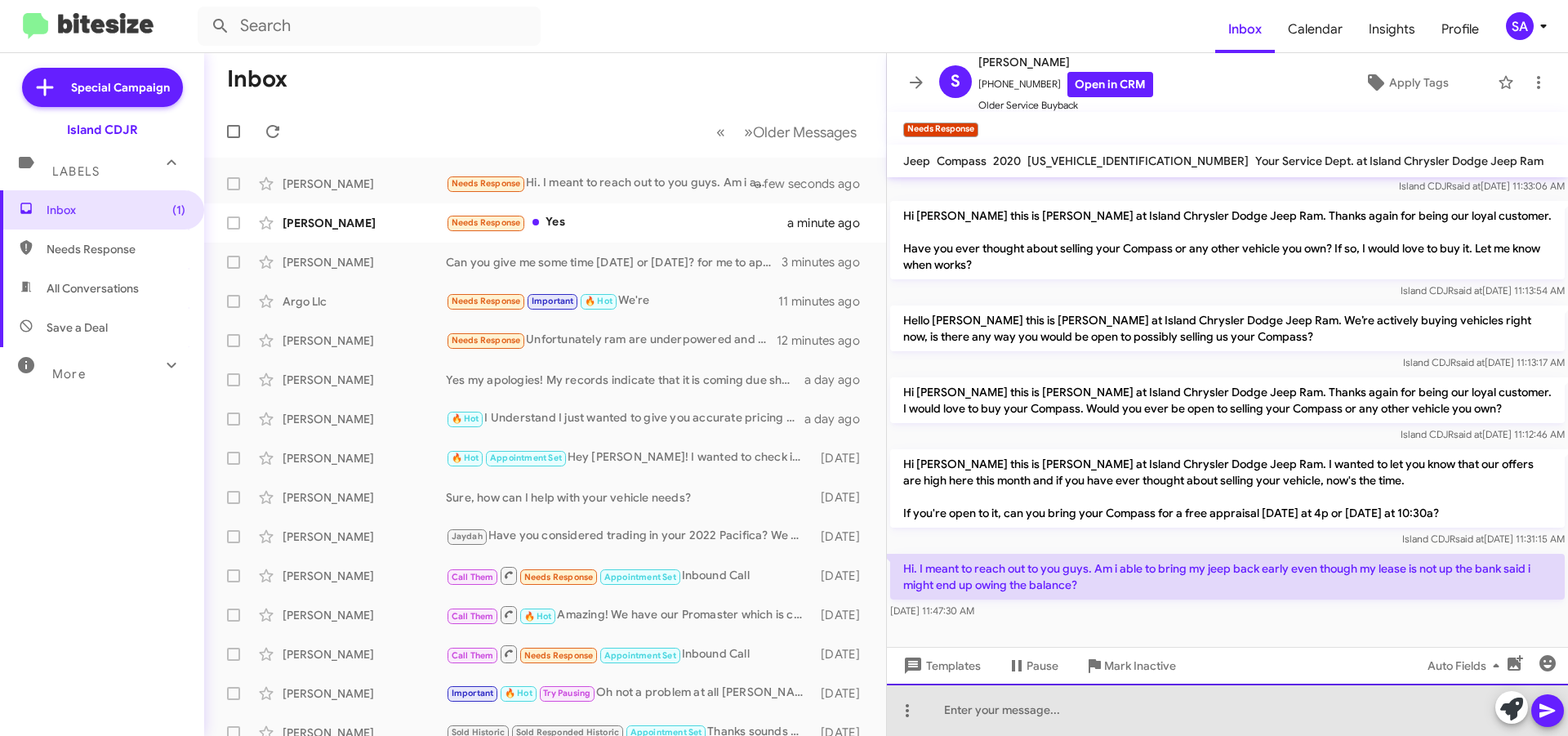
click at [990, 714] on div at bounding box center [1227, 709] width 681 height 52
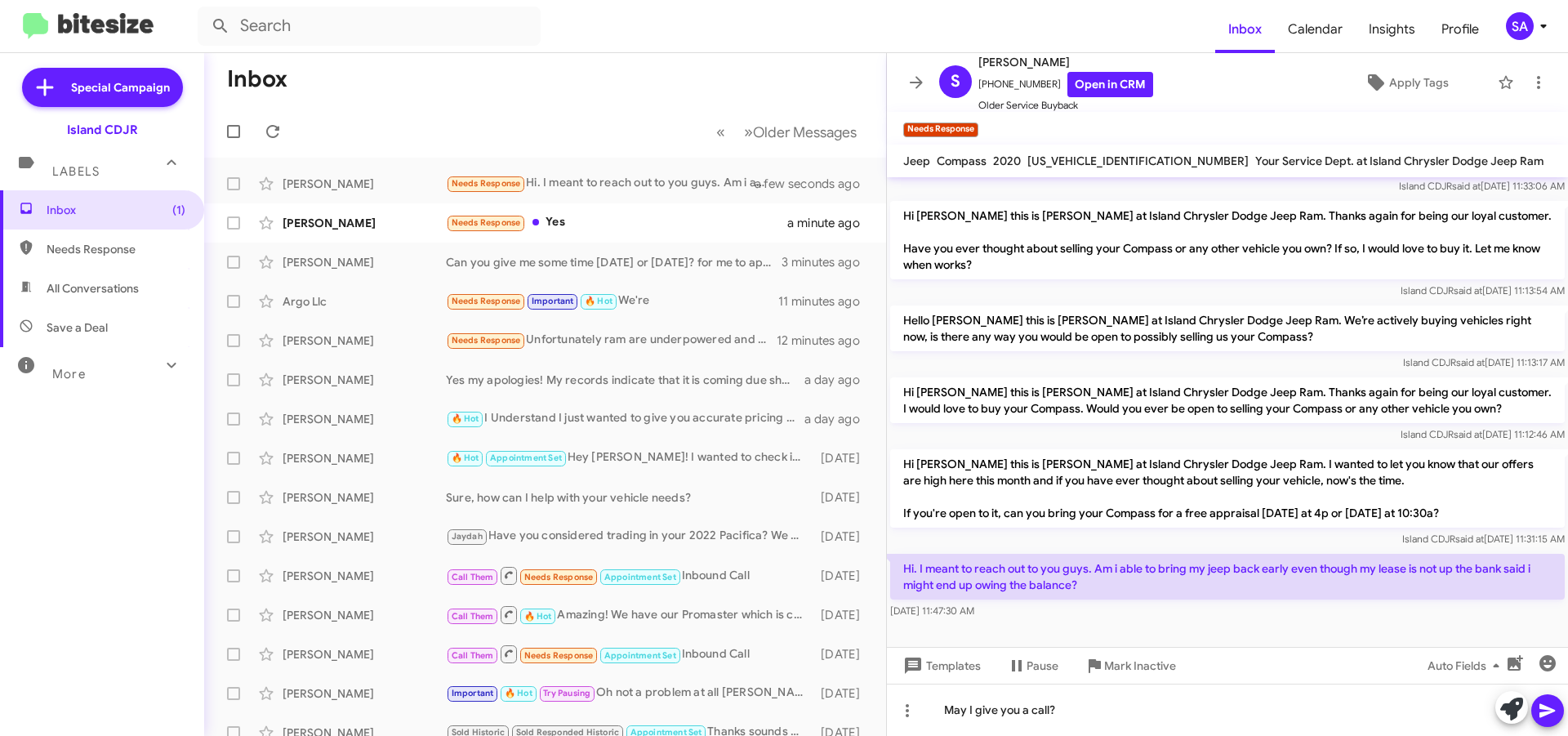
click at [1548, 704] on icon at bounding box center [1547, 710] width 20 height 20
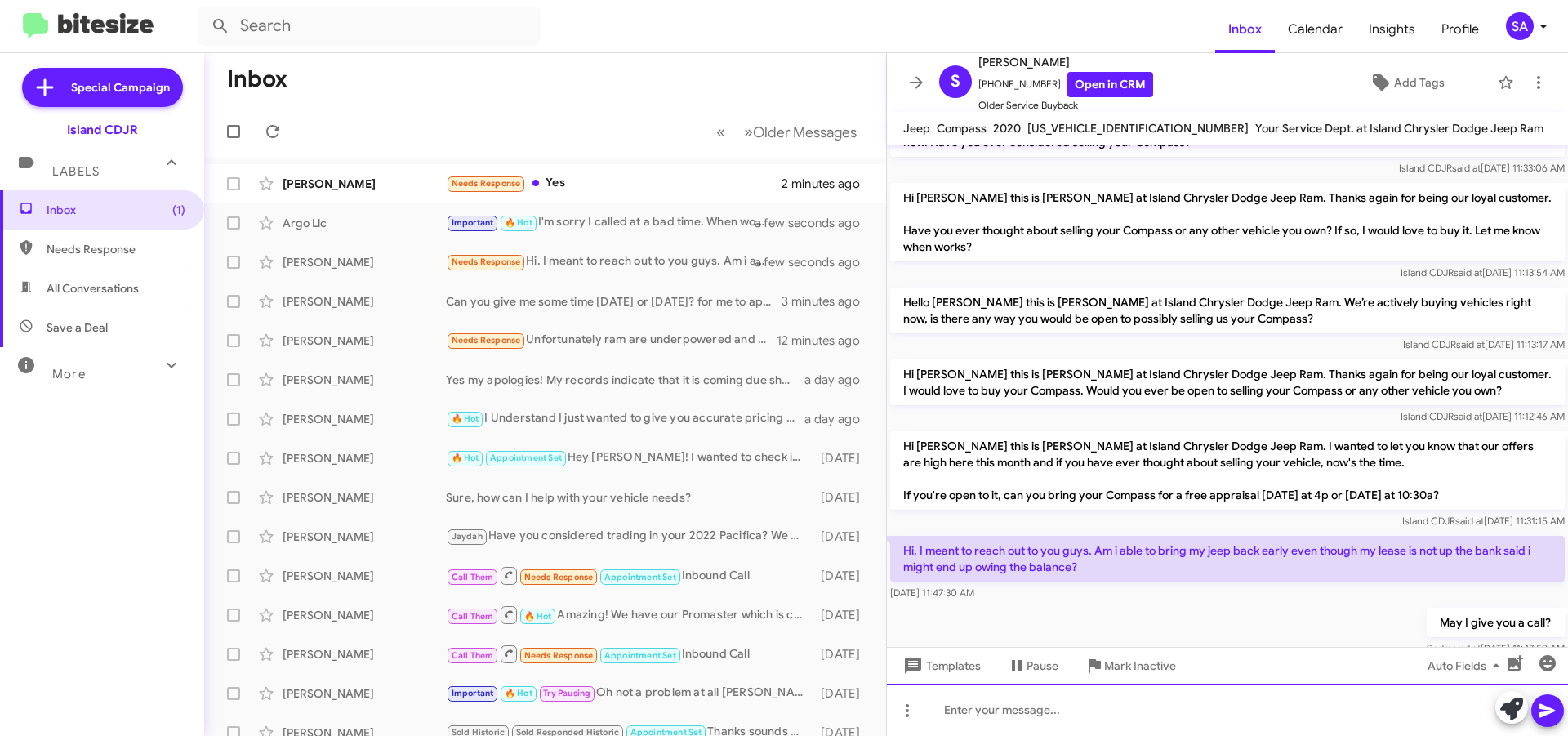
scroll to position [448, 0]
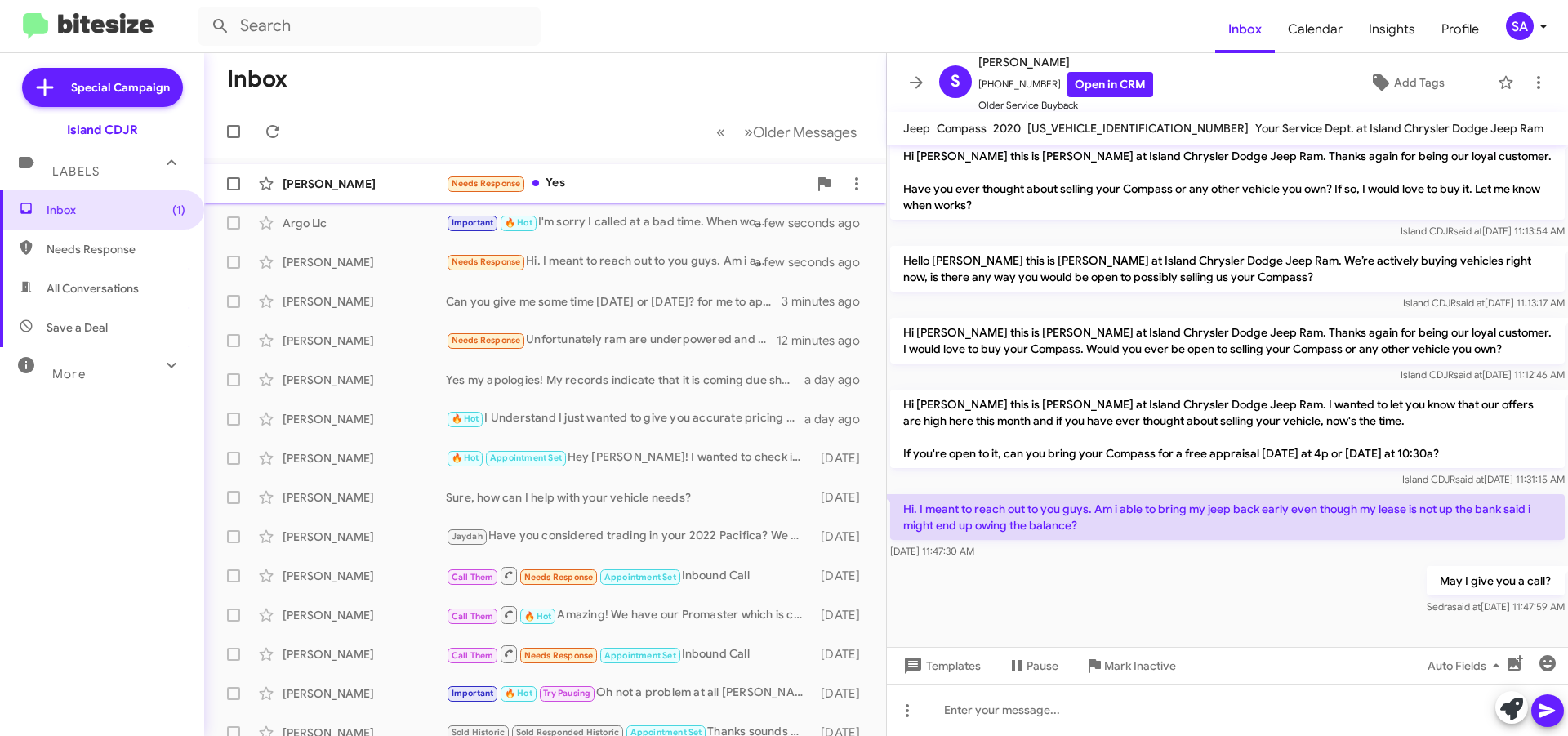
click at [582, 181] on div "Needs Response Yes" at bounding box center [627, 184] width 362 height 19
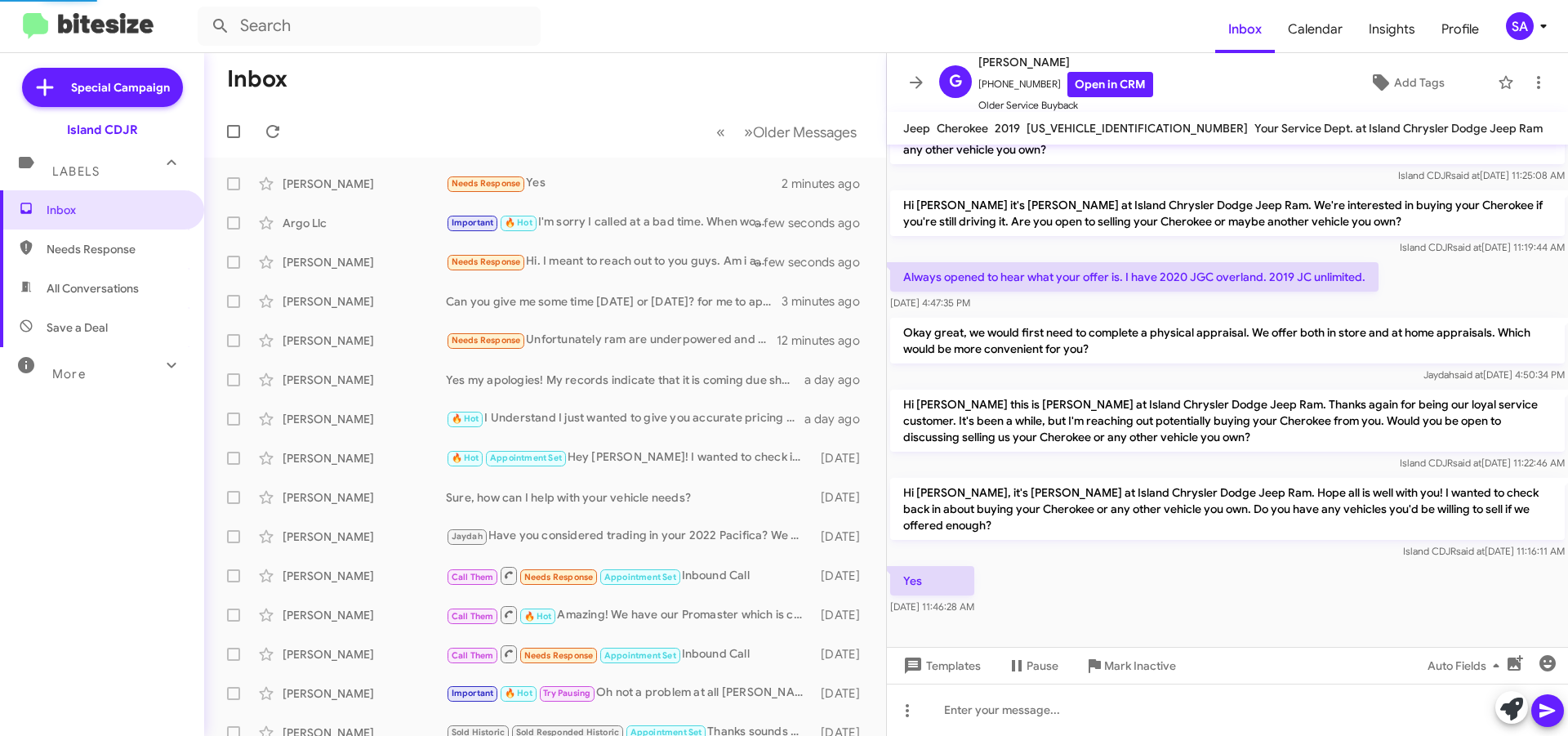
scroll to position [111, 0]
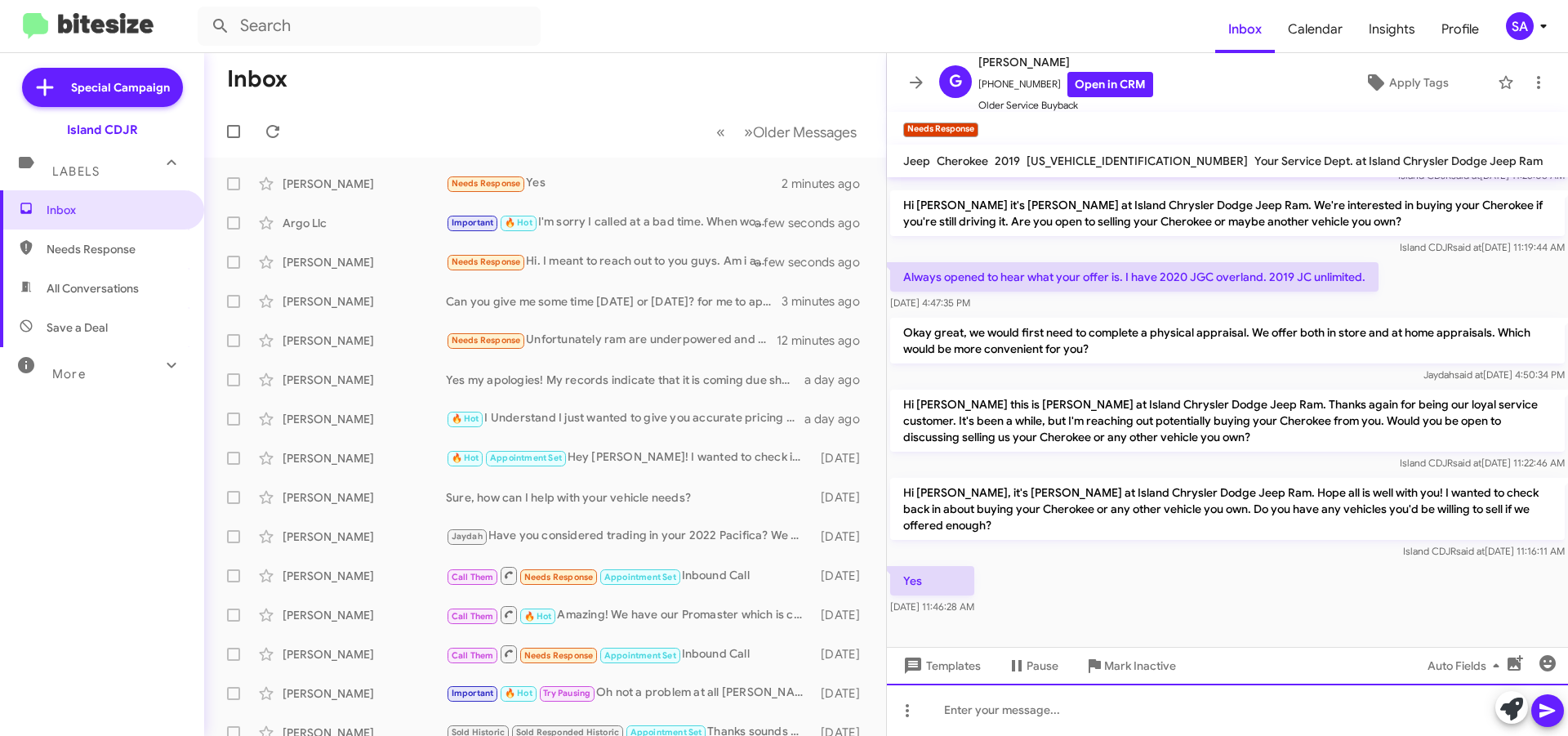
click at [1022, 711] on div at bounding box center [1227, 709] width 681 height 52
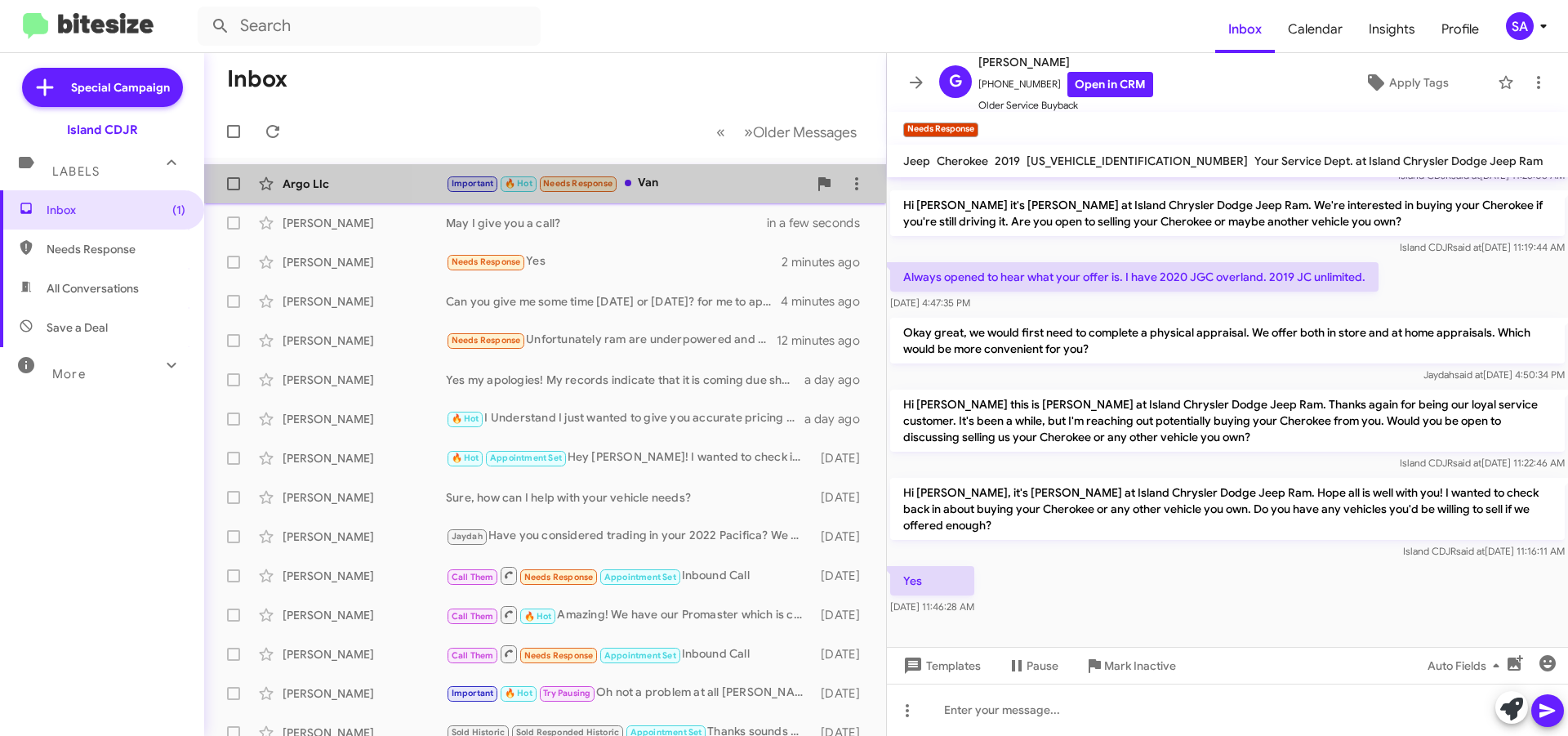
click at [672, 187] on div "Important 🔥 Hot Needs Response Van" at bounding box center [627, 184] width 362 height 19
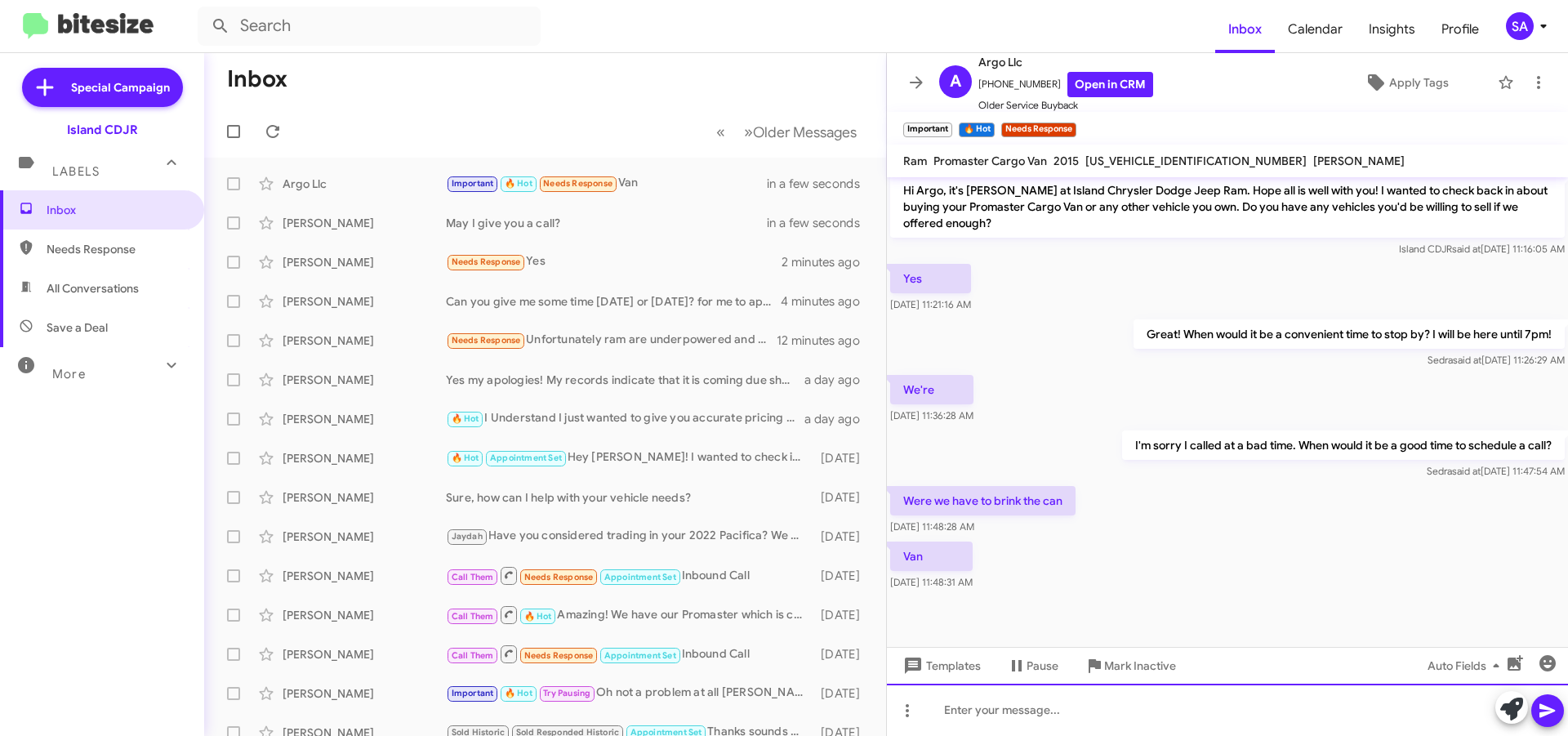
click at [989, 698] on div at bounding box center [1227, 709] width 681 height 52
click at [1547, 708] on icon at bounding box center [1547, 711] width 16 height 14
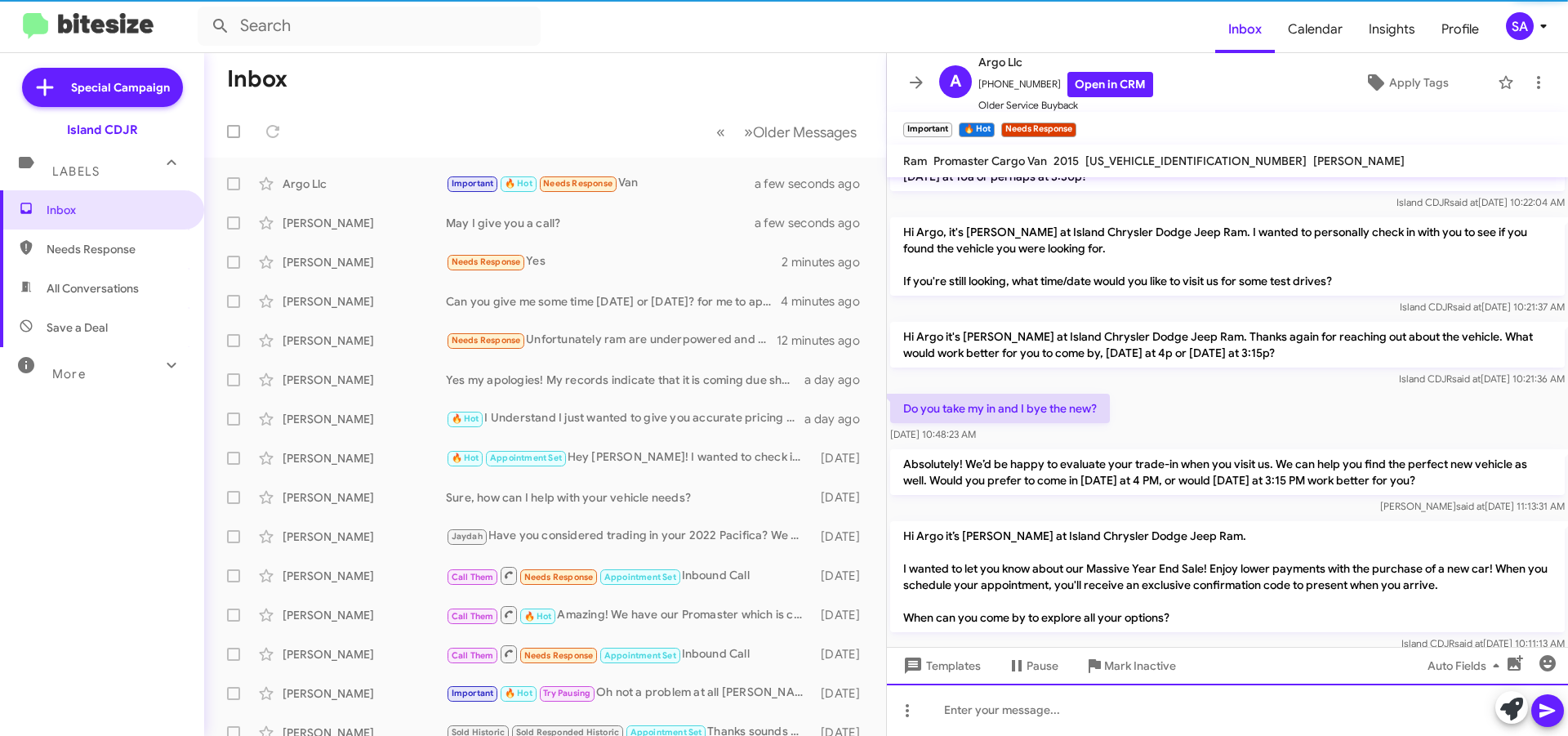
scroll to position [0, 0]
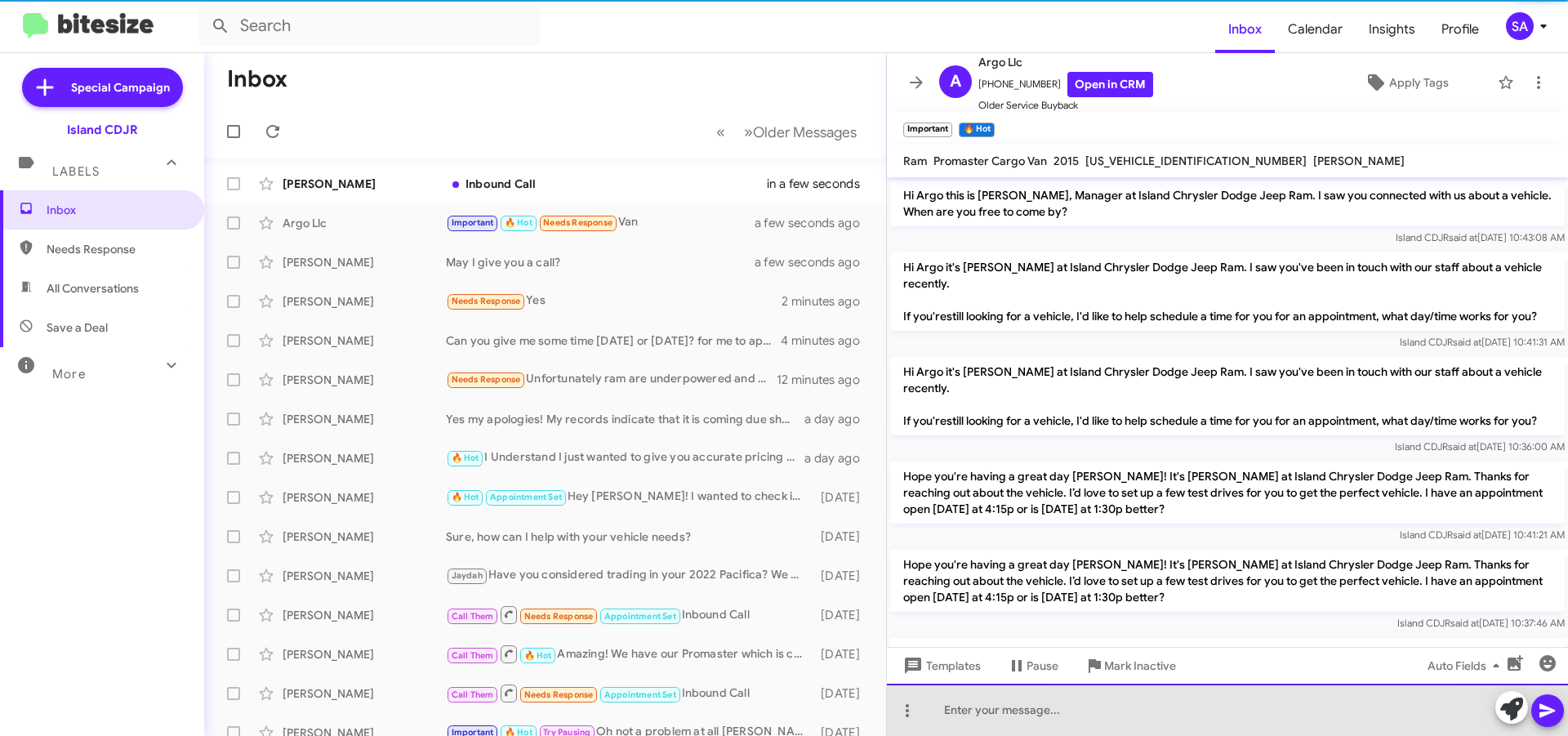
click at [1202, 715] on div at bounding box center [1227, 709] width 681 height 52
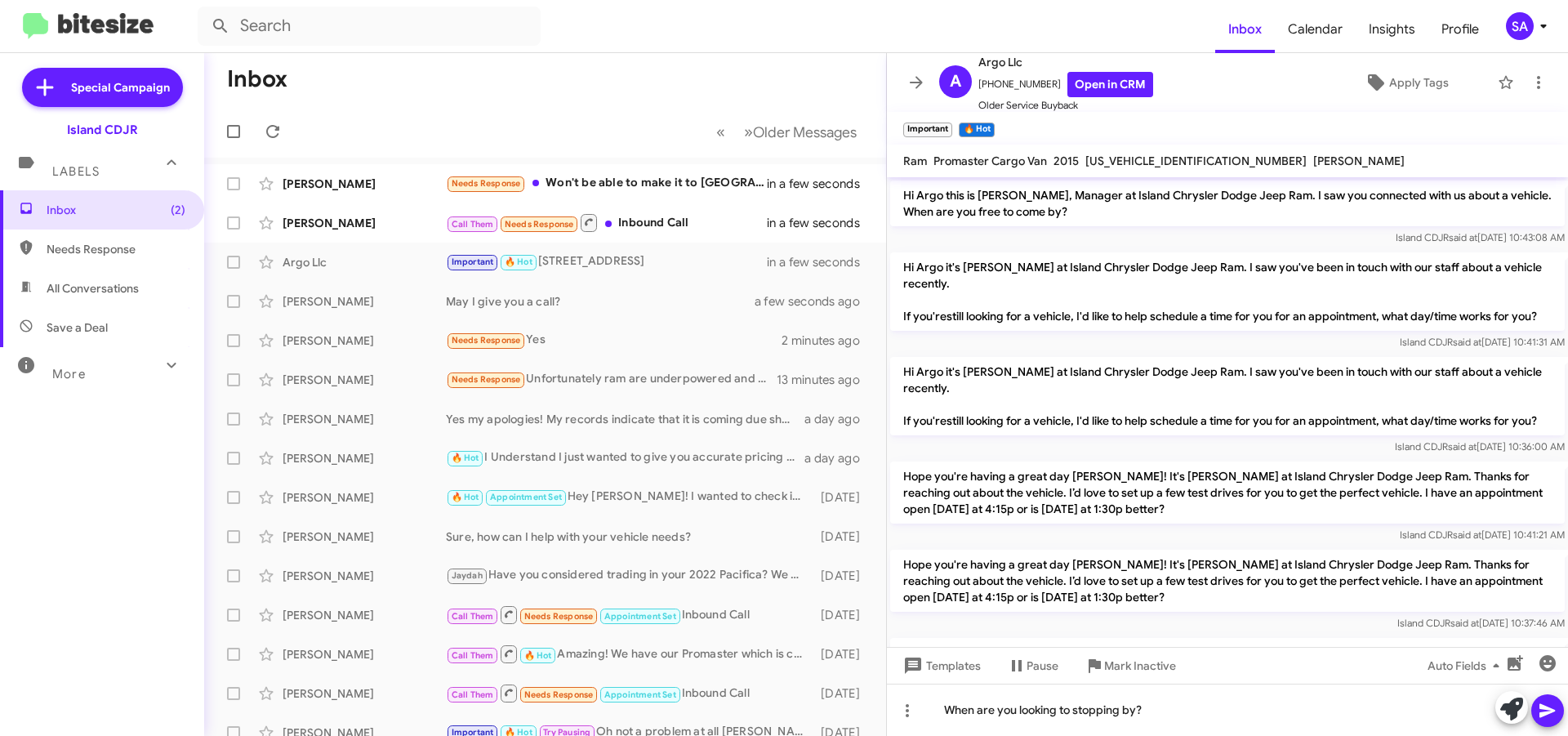
click at [1545, 709] on icon at bounding box center [1547, 710] width 20 height 20
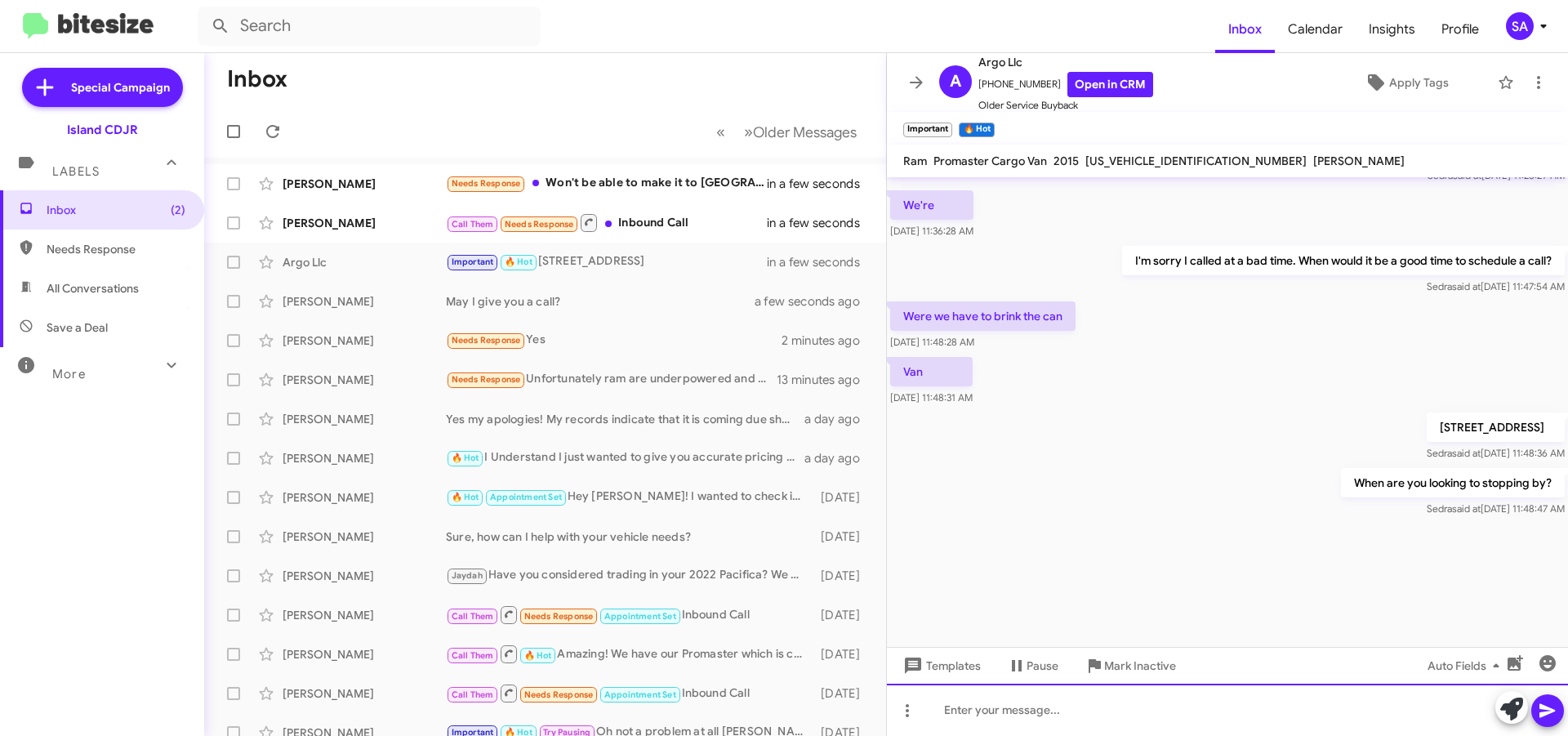
scroll to position [2261, 0]
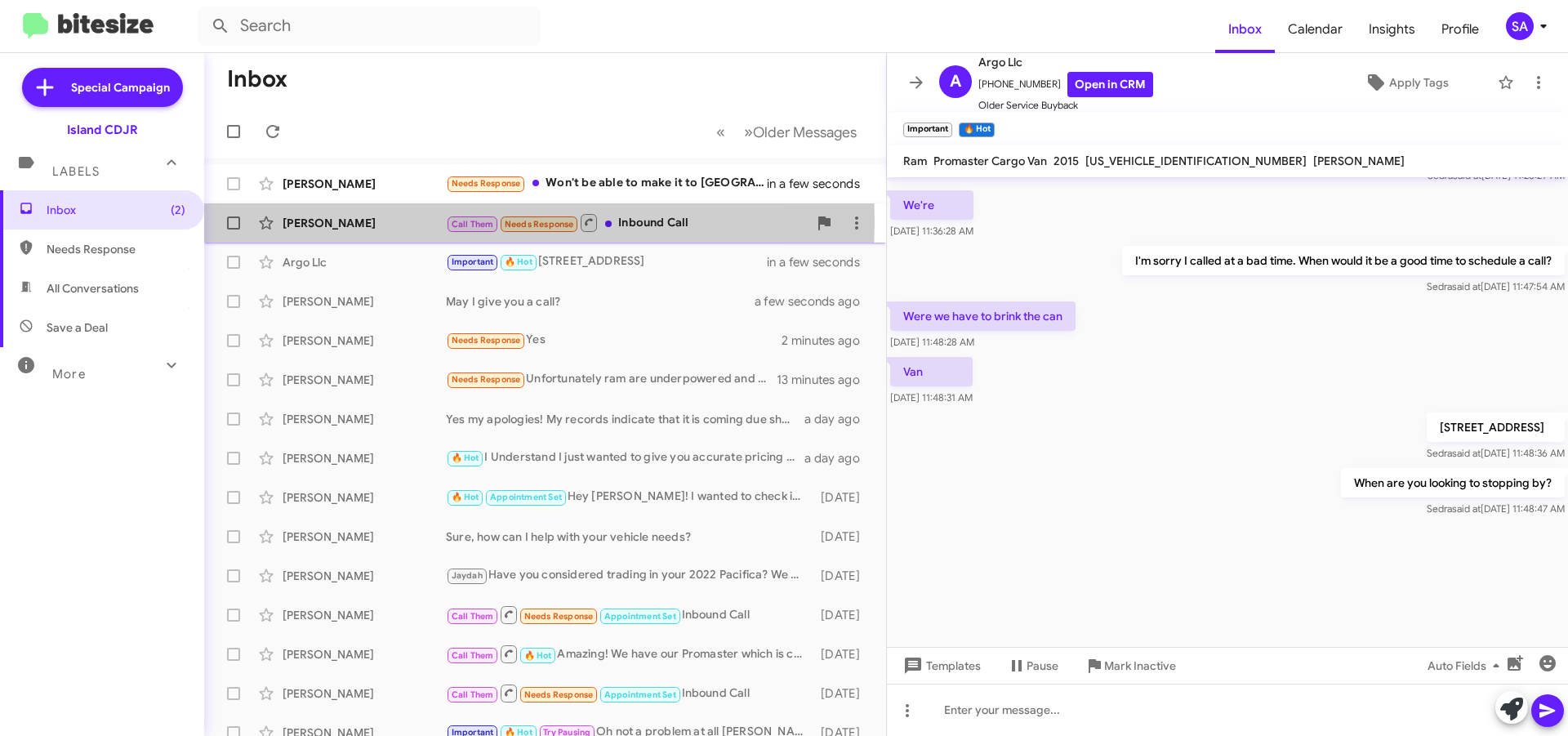
click at [414, 222] on div "[PERSON_NAME]" at bounding box center [364, 223] width 164 height 16
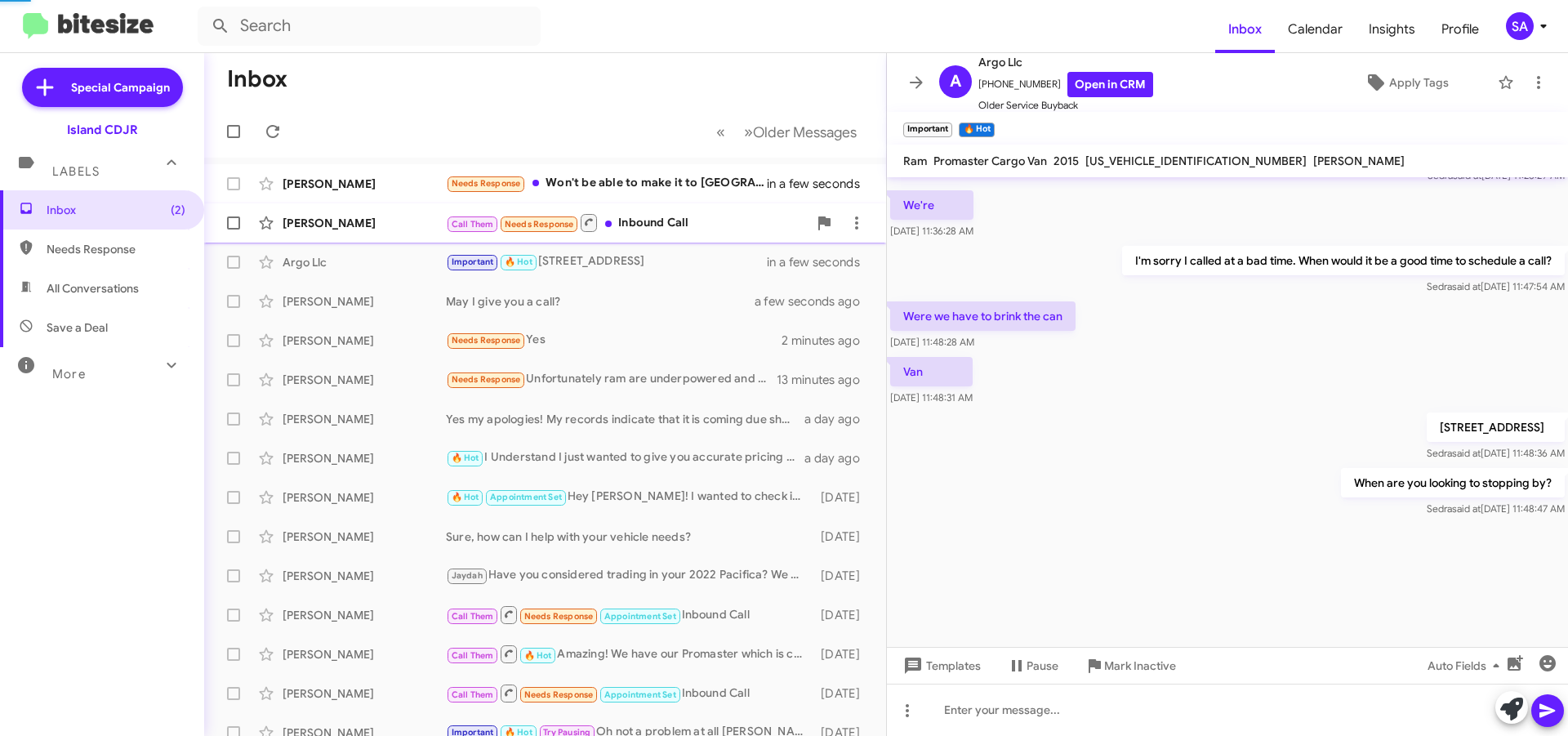
scroll to position [325, 0]
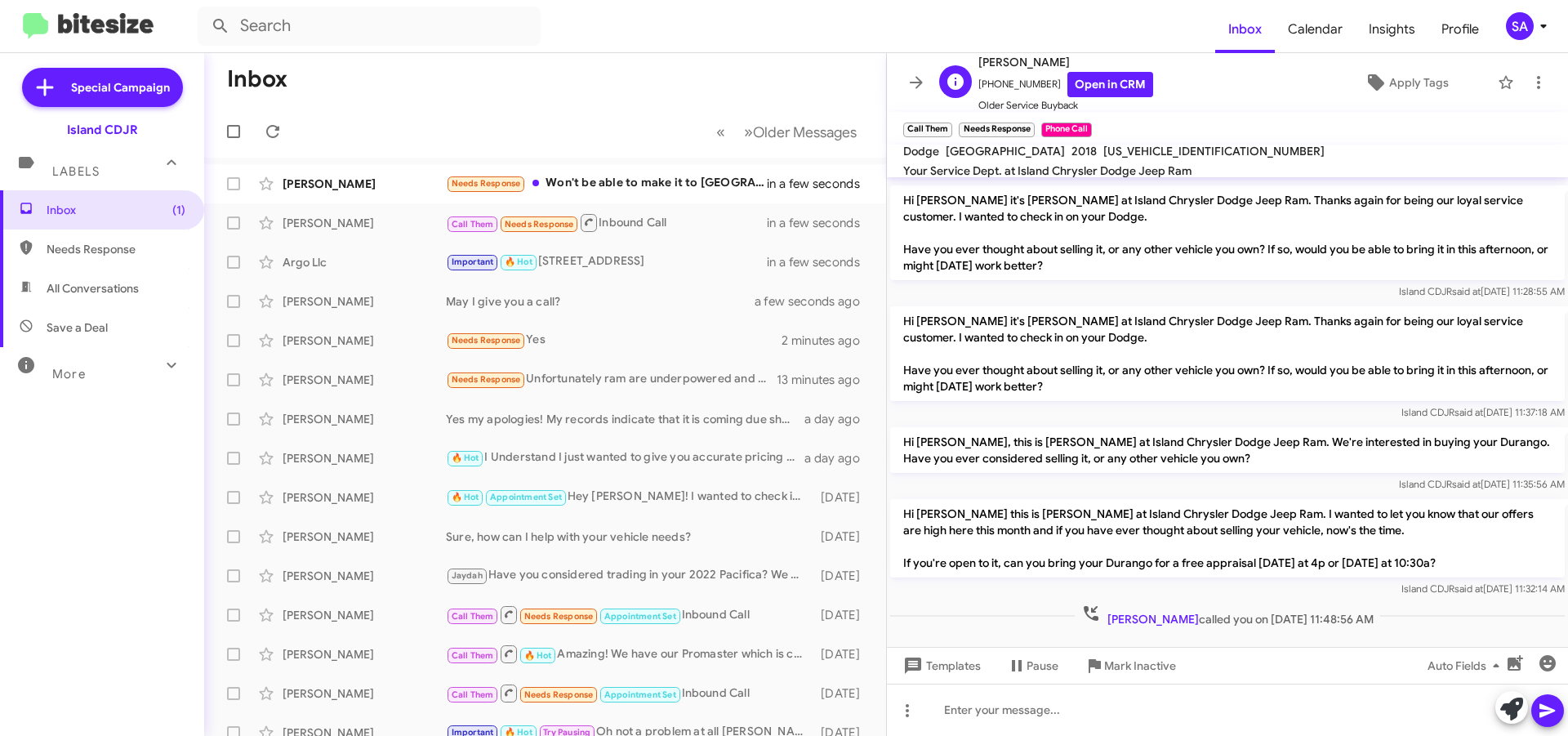
click at [1025, 76] on span "[PHONE_NUMBER] Open in CRM" at bounding box center [1066, 84] width 175 height 25
copy span "13479228295"
click at [367, 175] on div "Matthew Collins Needs Response Won't be able to make it to Staten Island right …" at bounding box center [545, 184] width 655 height 33
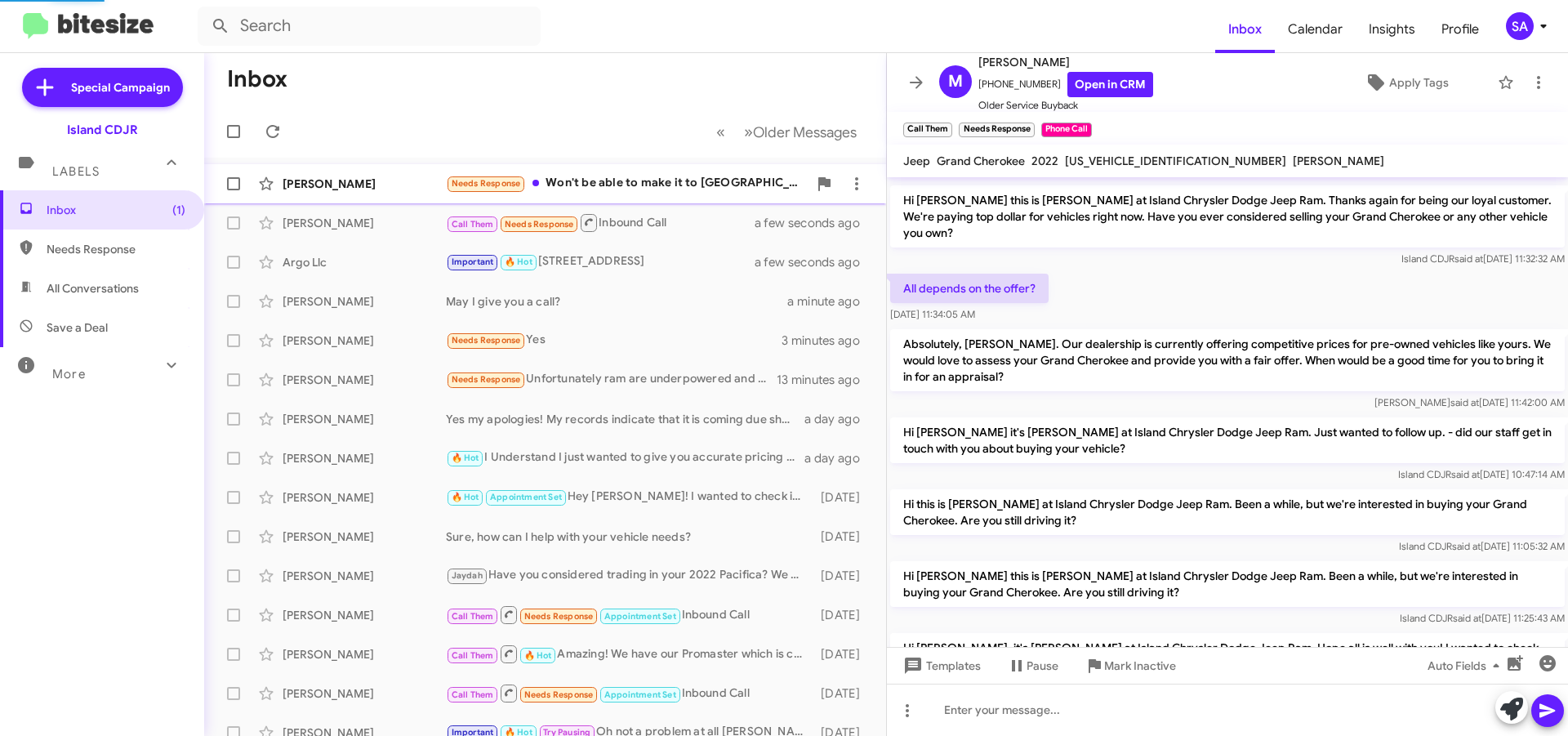
scroll to position [632, 0]
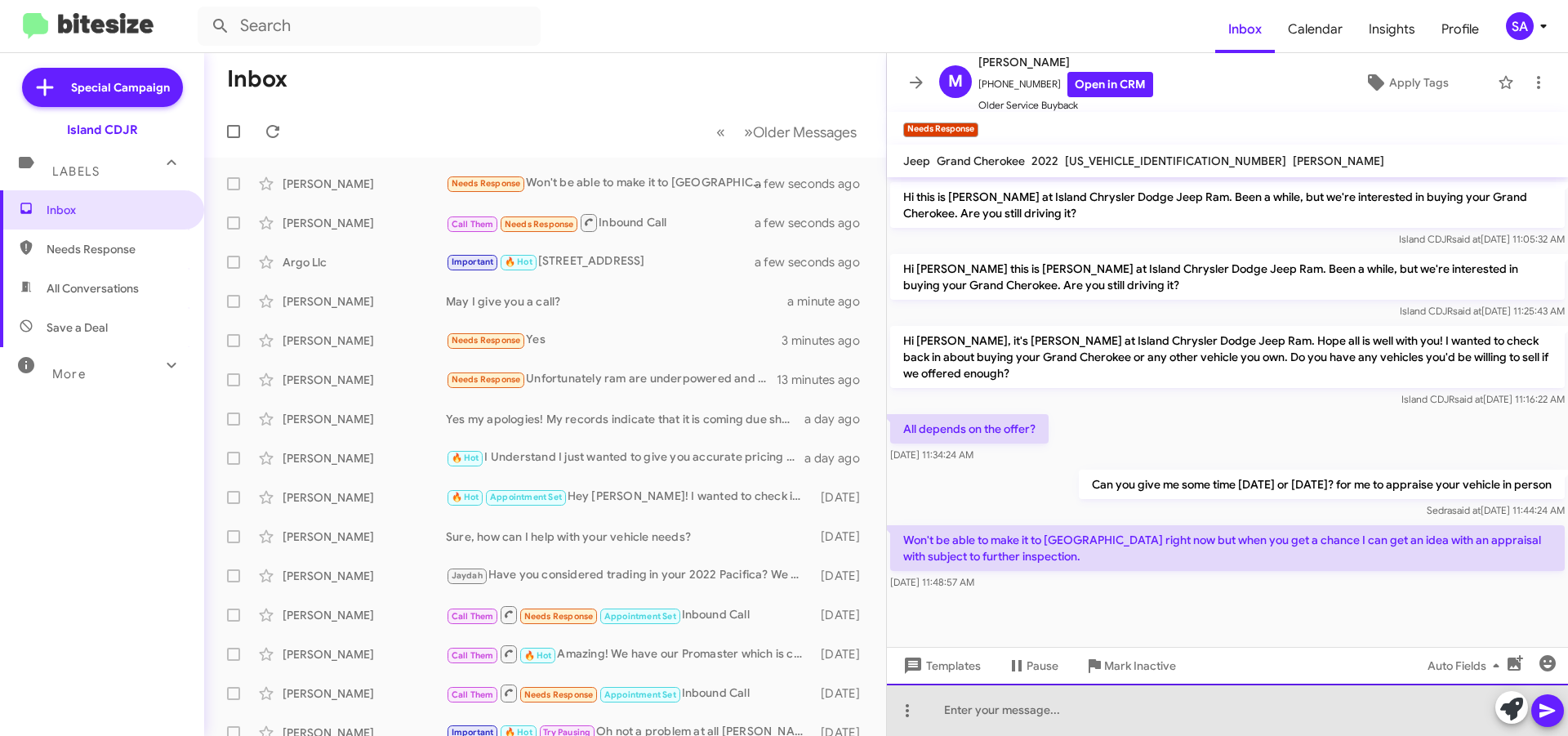
click at [995, 719] on div at bounding box center [1227, 709] width 681 height 52
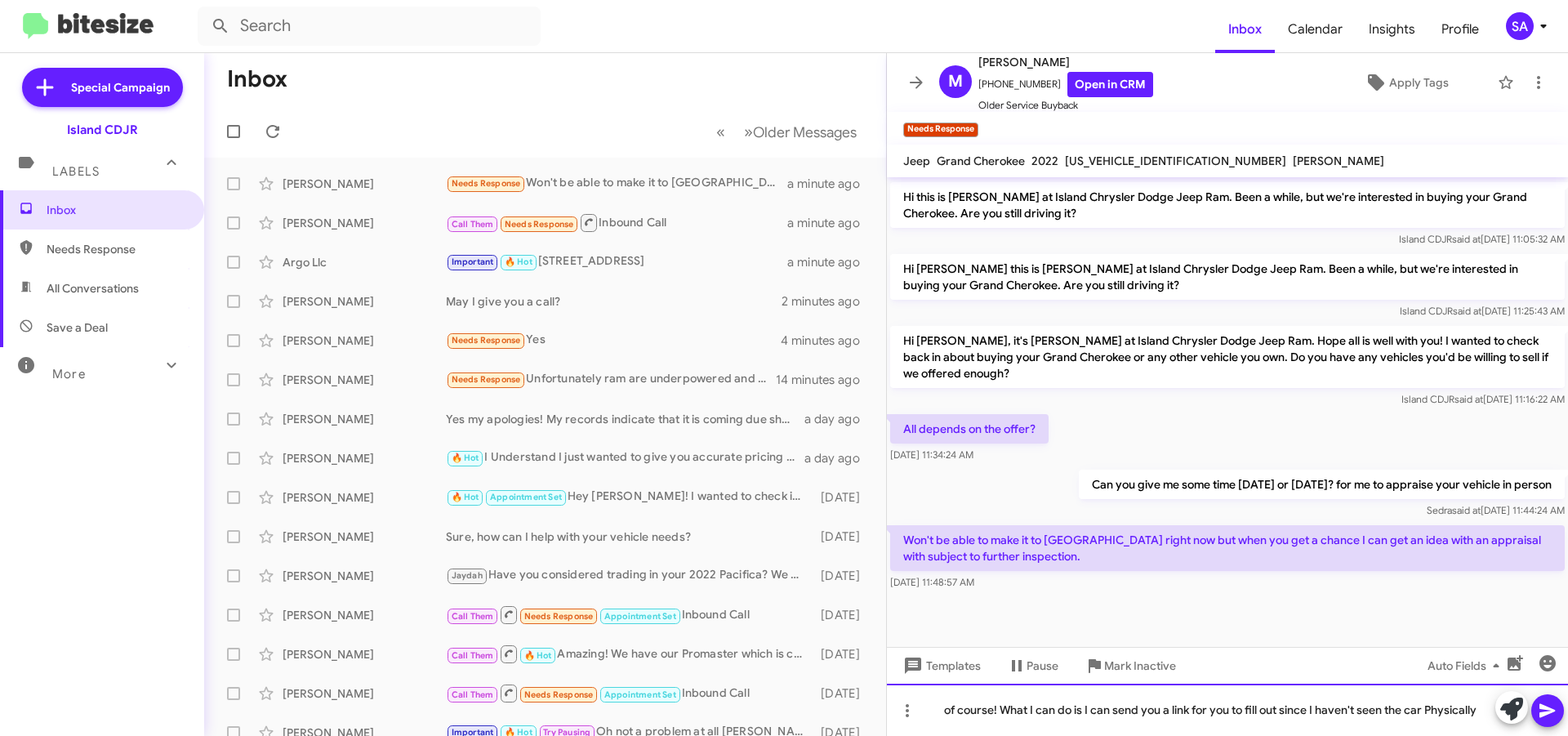
click at [1481, 708] on div "of course! What I can do is I can send you a link for you to fill out since I h…" at bounding box center [1227, 709] width 681 height 52
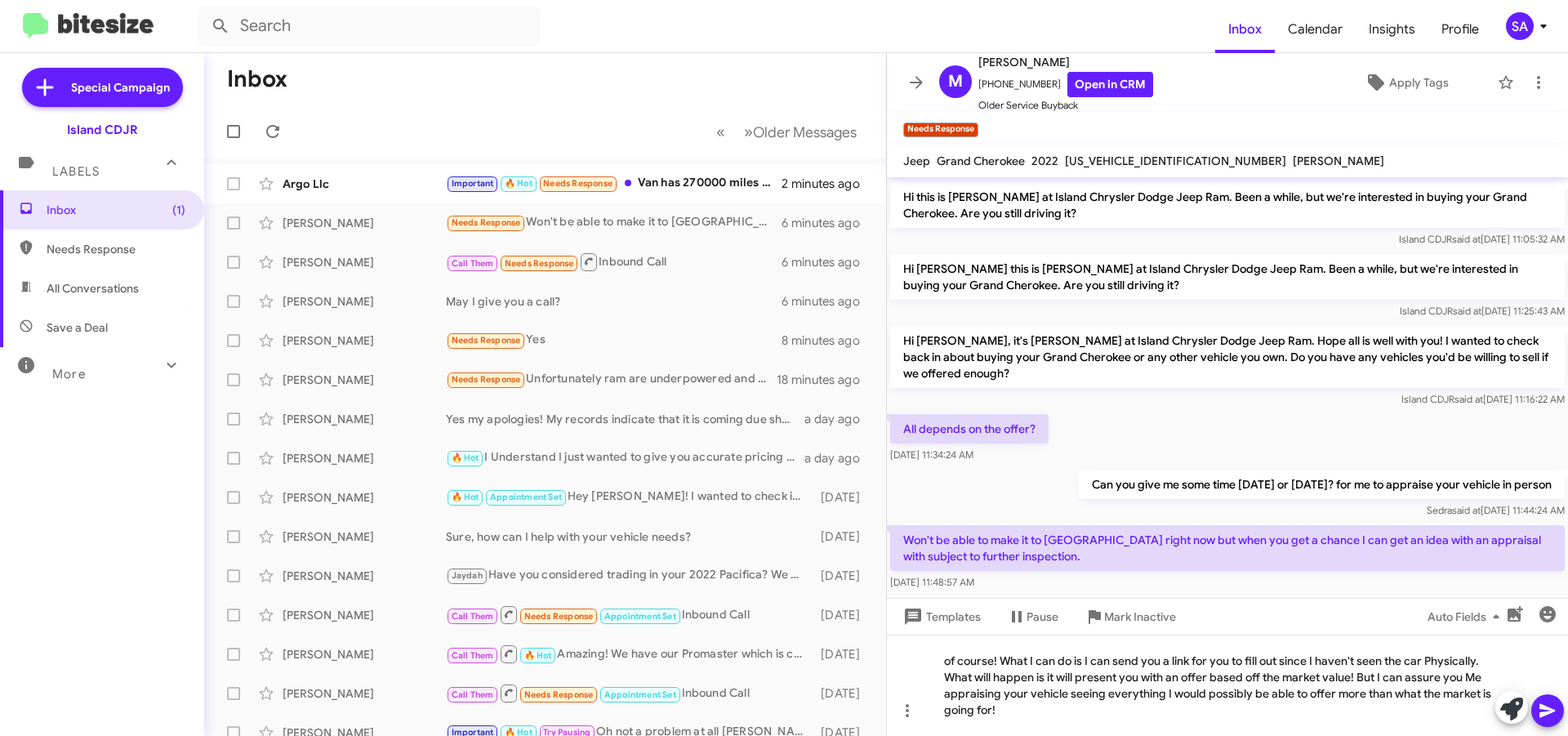
click at [1545, 713] on icon at bounding box center [1547, 711] width 16 height 14
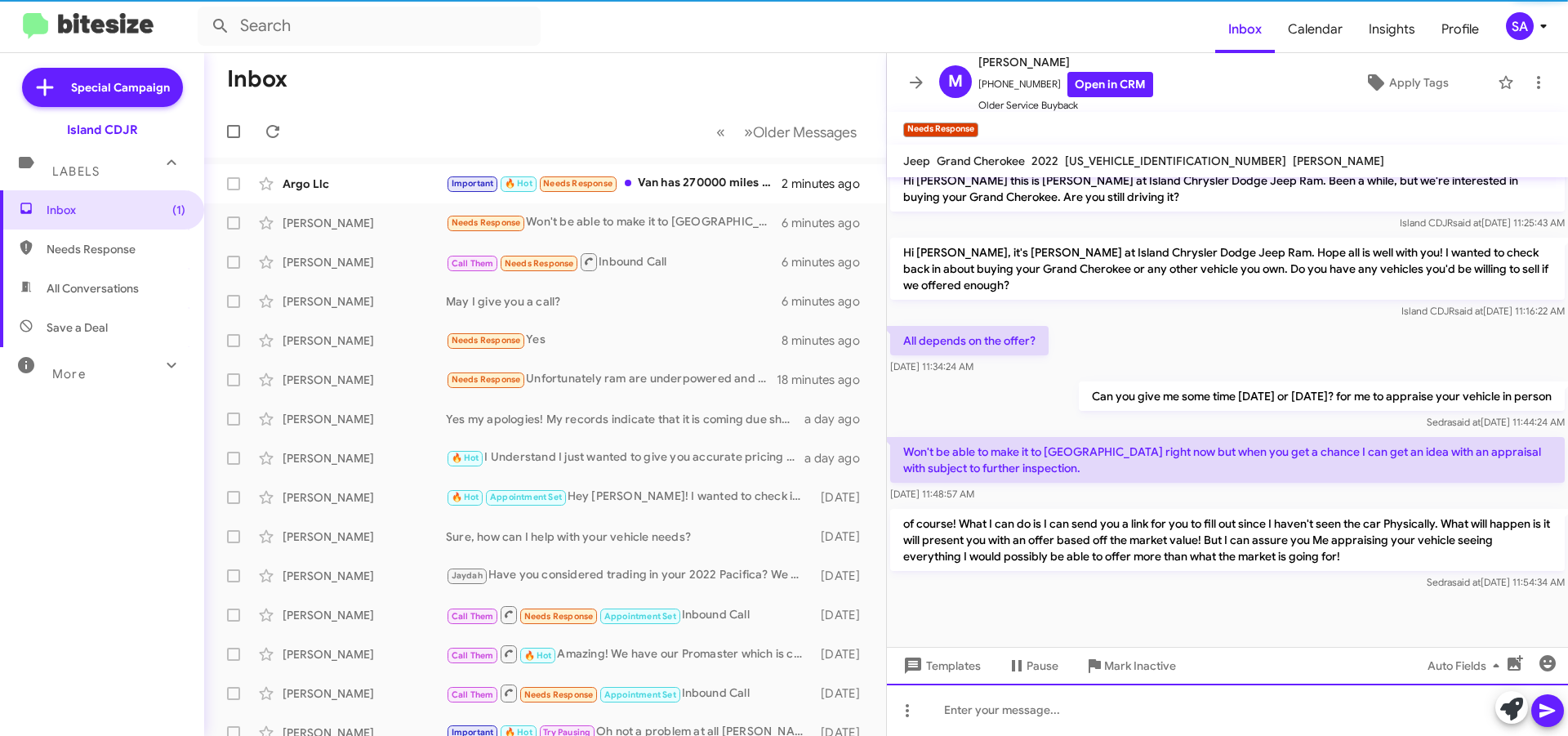
scroll to position [725, 0]
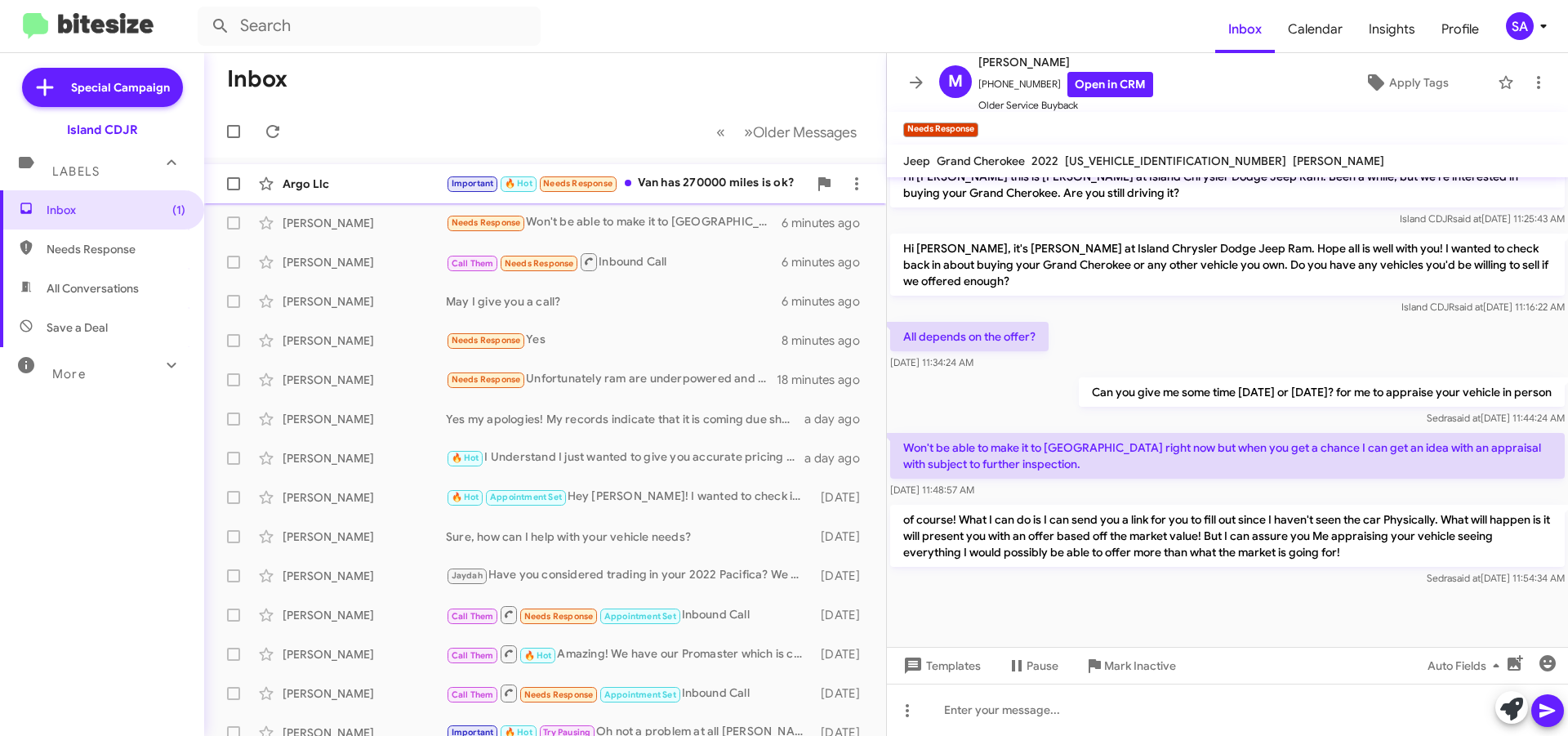
click at [739, 176] on div "Important 🔥 Hot Needs Response Van has 270000 miles is ok?" at bounding box center [627, 184] width 362 height 19
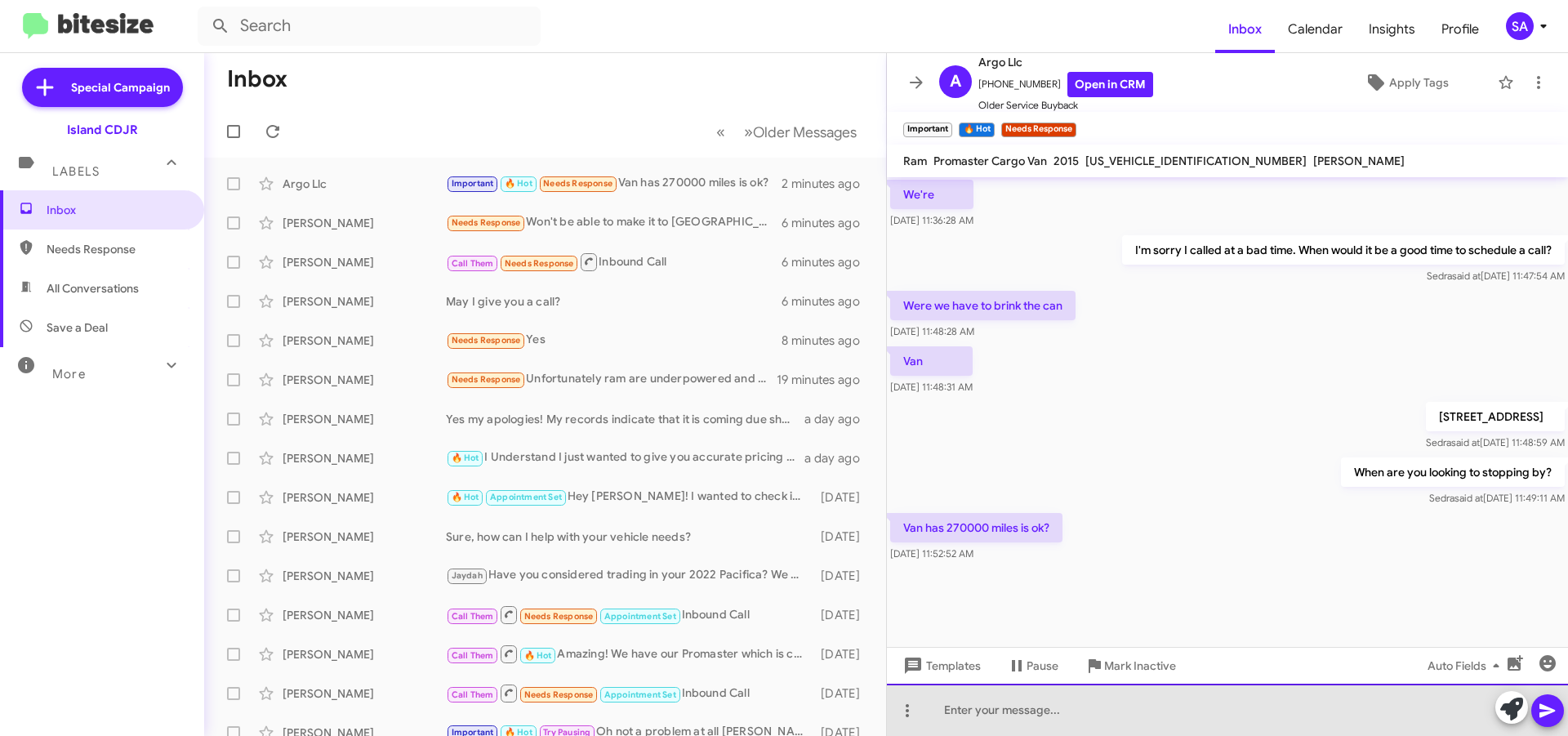
click at [1081, 720] on div at bounding box center [1227, 709] width 681 height 52
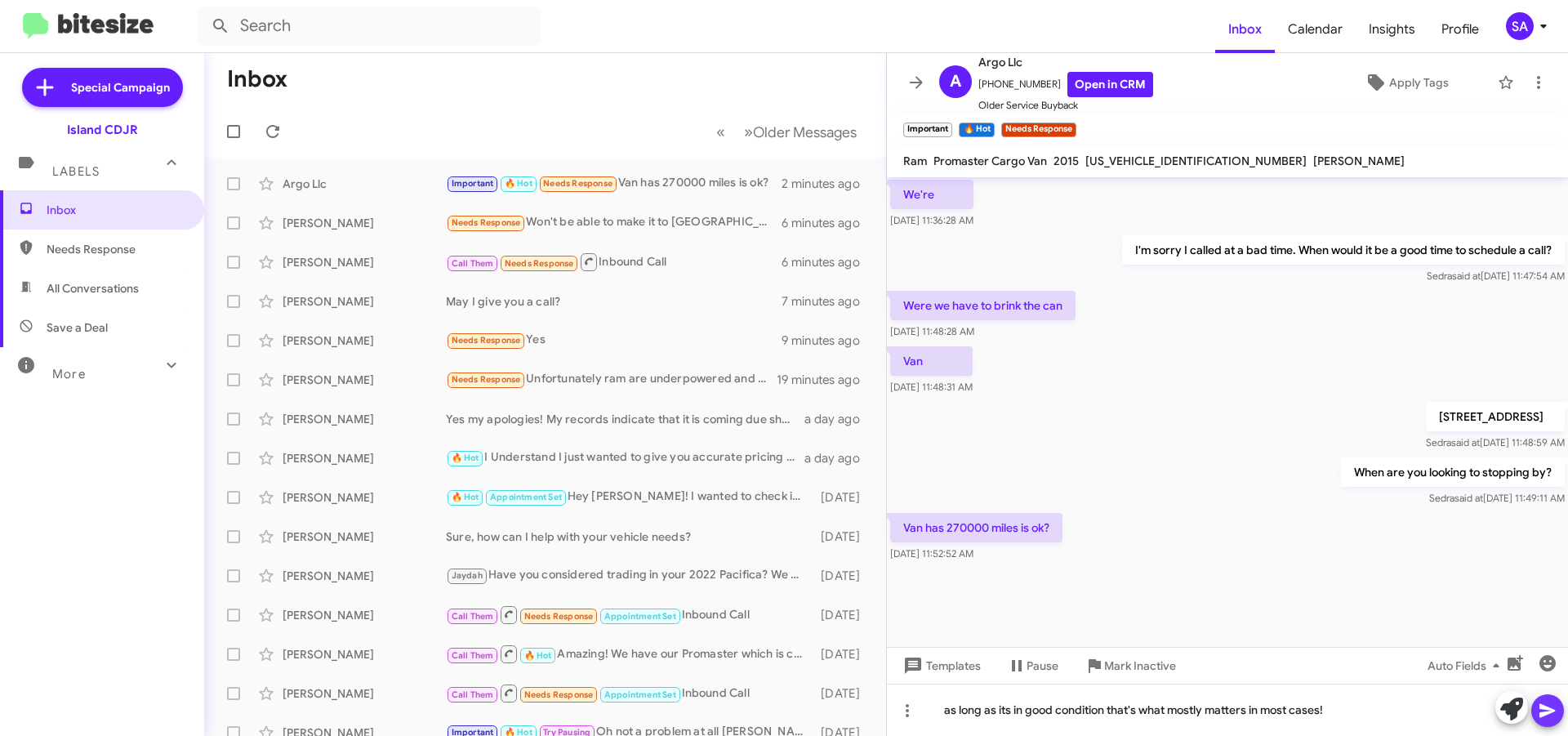
click at [1545, 704] on icon at bounding box center [1547, 710] width 20 height 20
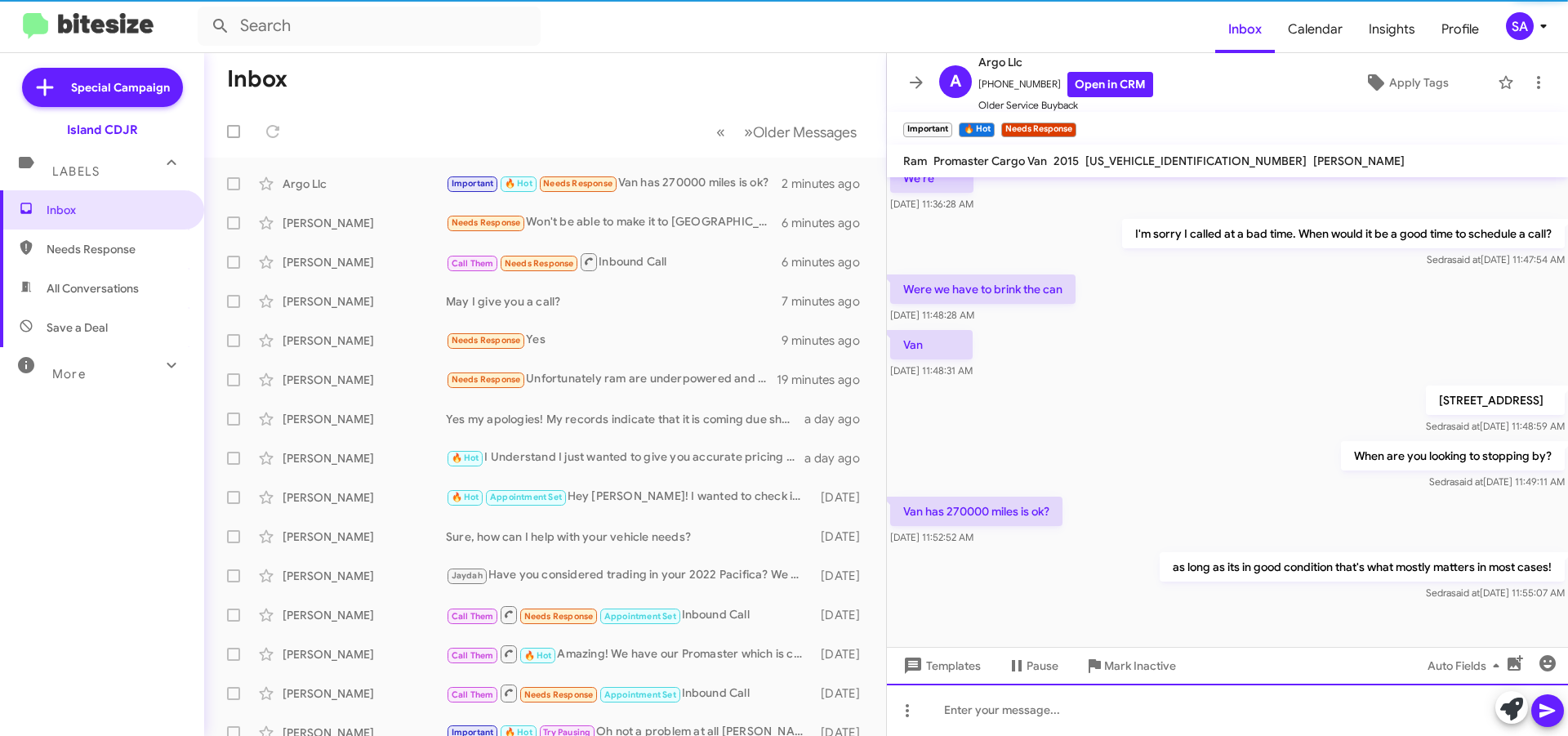
scroll to position [0, 0]
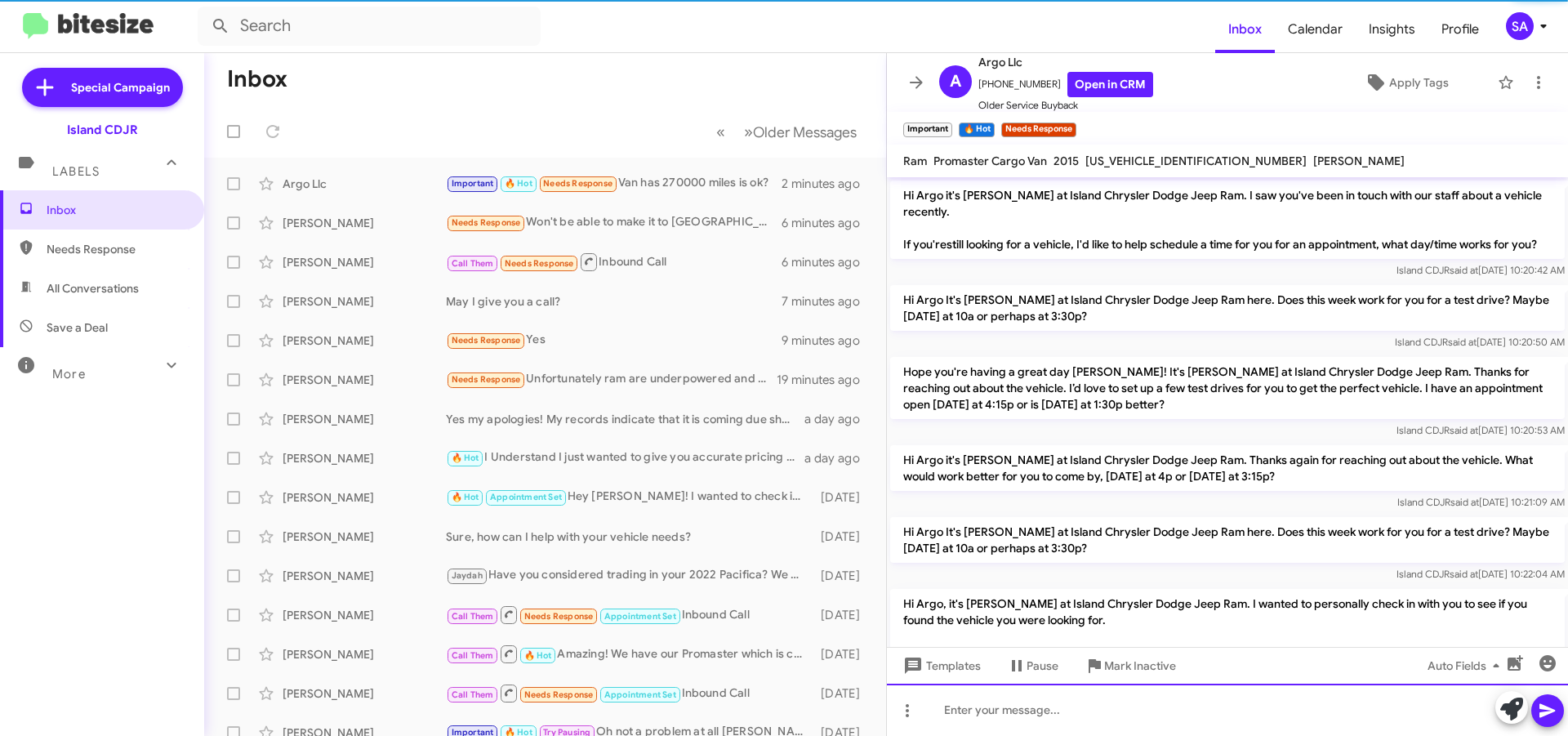
click at [1210, 726] on div at bounding box center [1227, 709] width 681 height 52
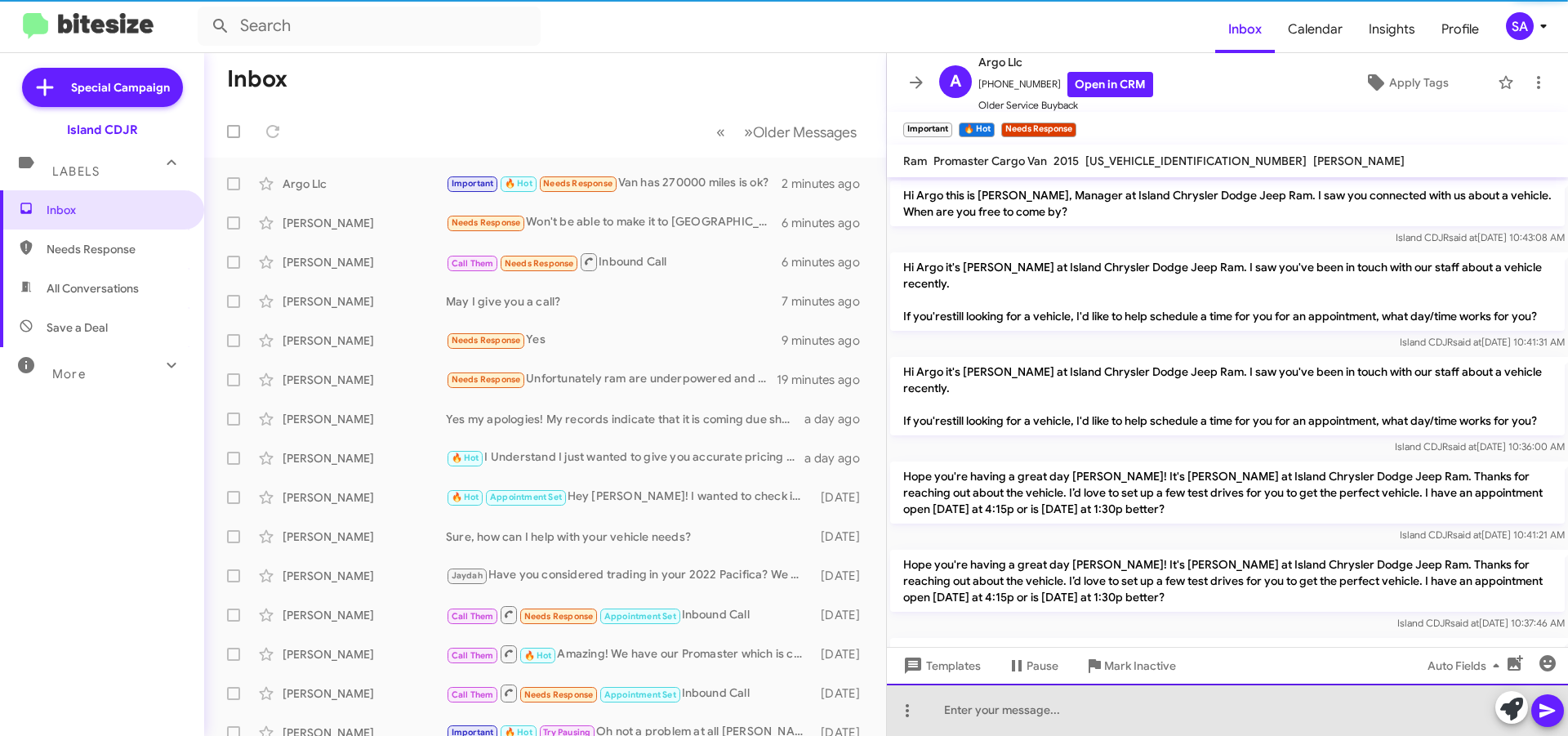
scroll to position [81, 0]
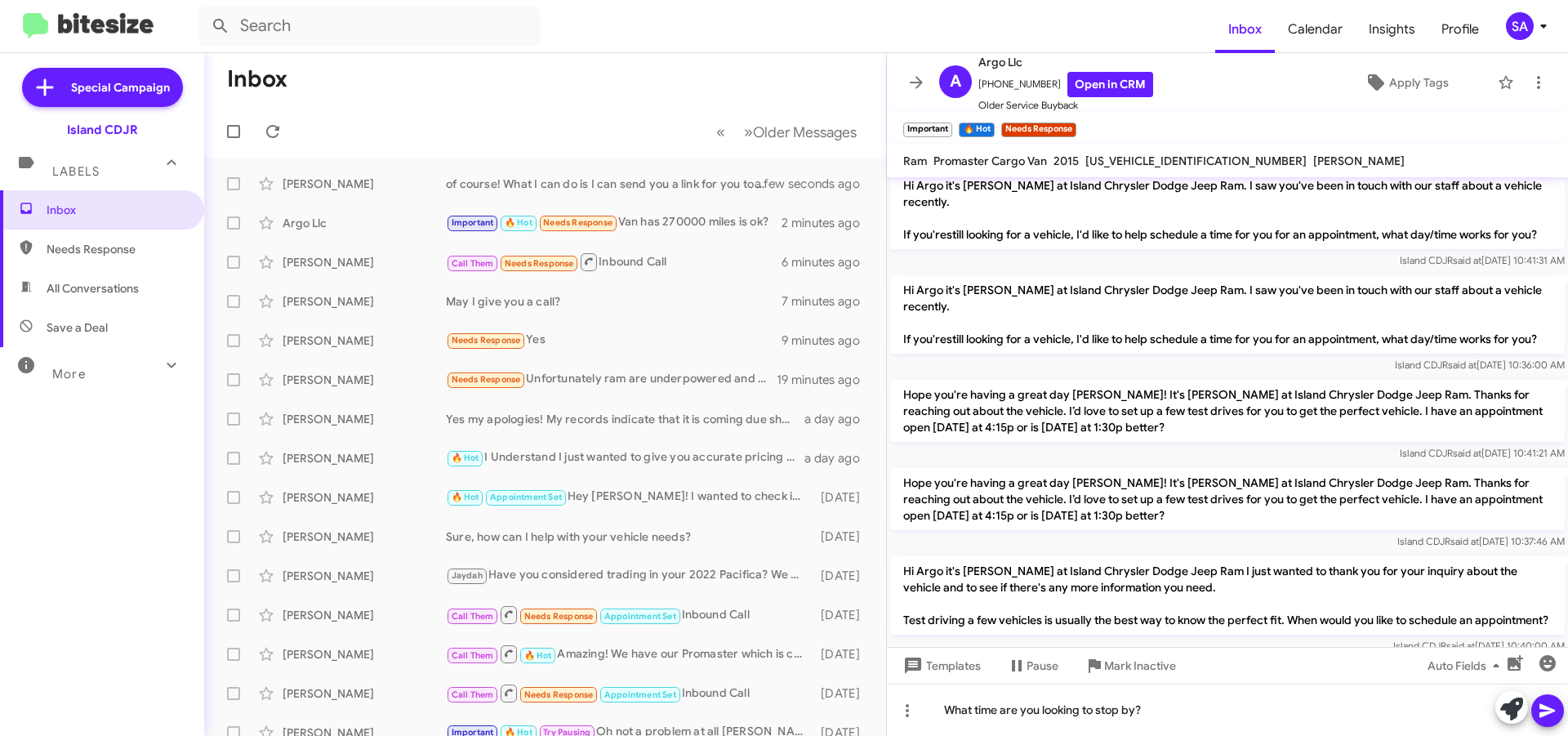
click at [1552, 710] on icon at bounding box center [1547, 711] width 16 height 14
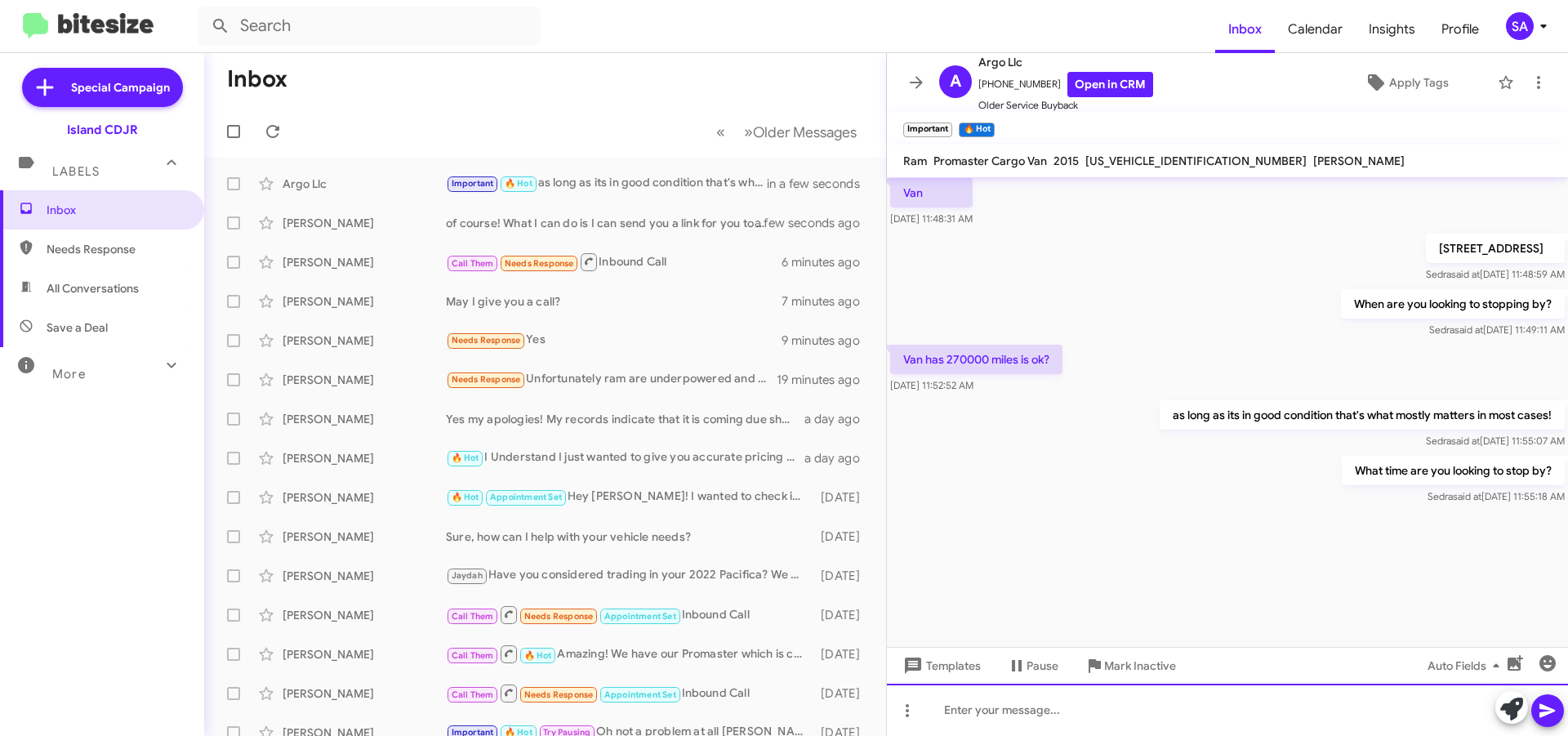
scroll to position [2439, 0]
click at [586, 293] on div "Stefania Bressi May I give you a call? 7 minutes ago" at bounding box center [545, 301] width 655 height 33
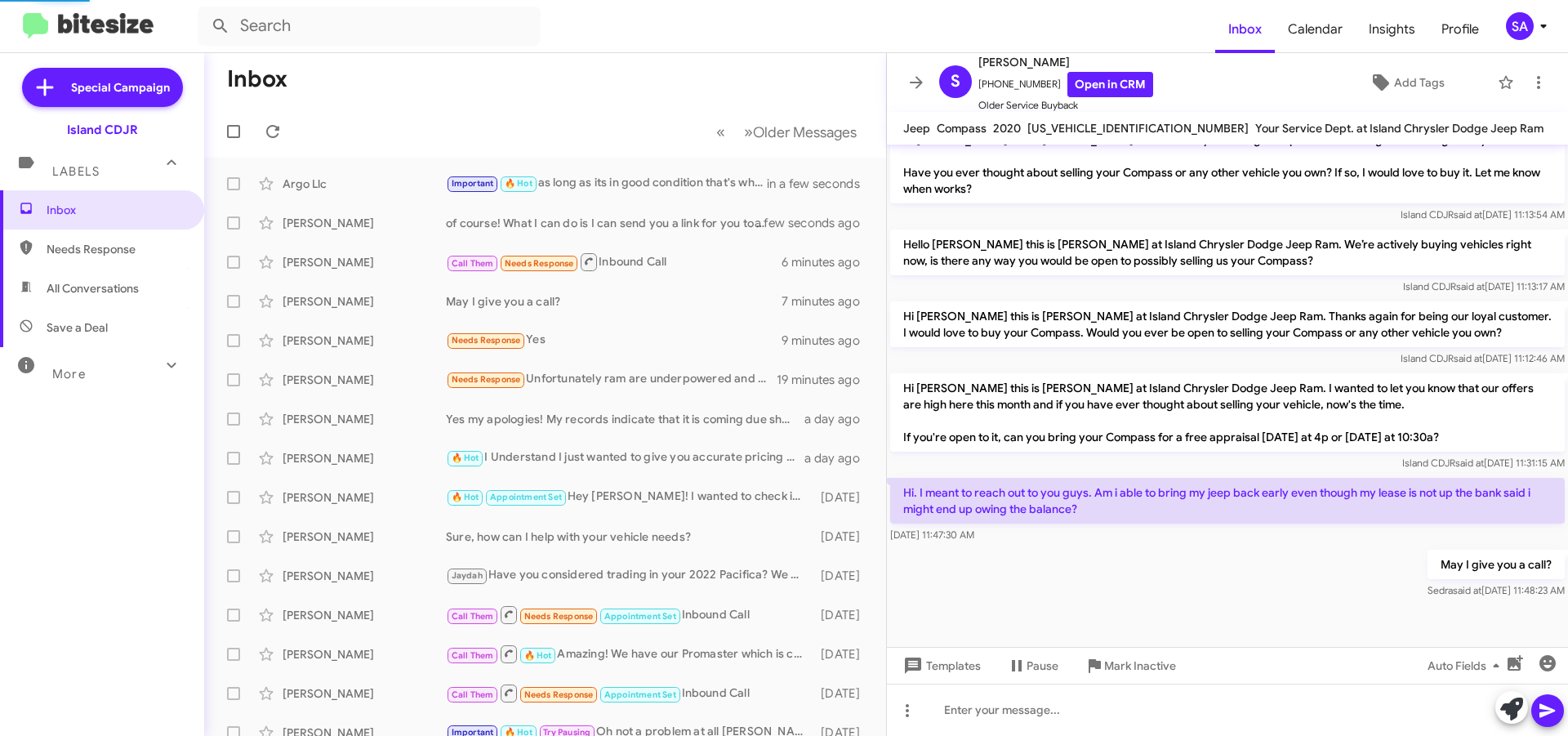
scroll to position [448, 0]
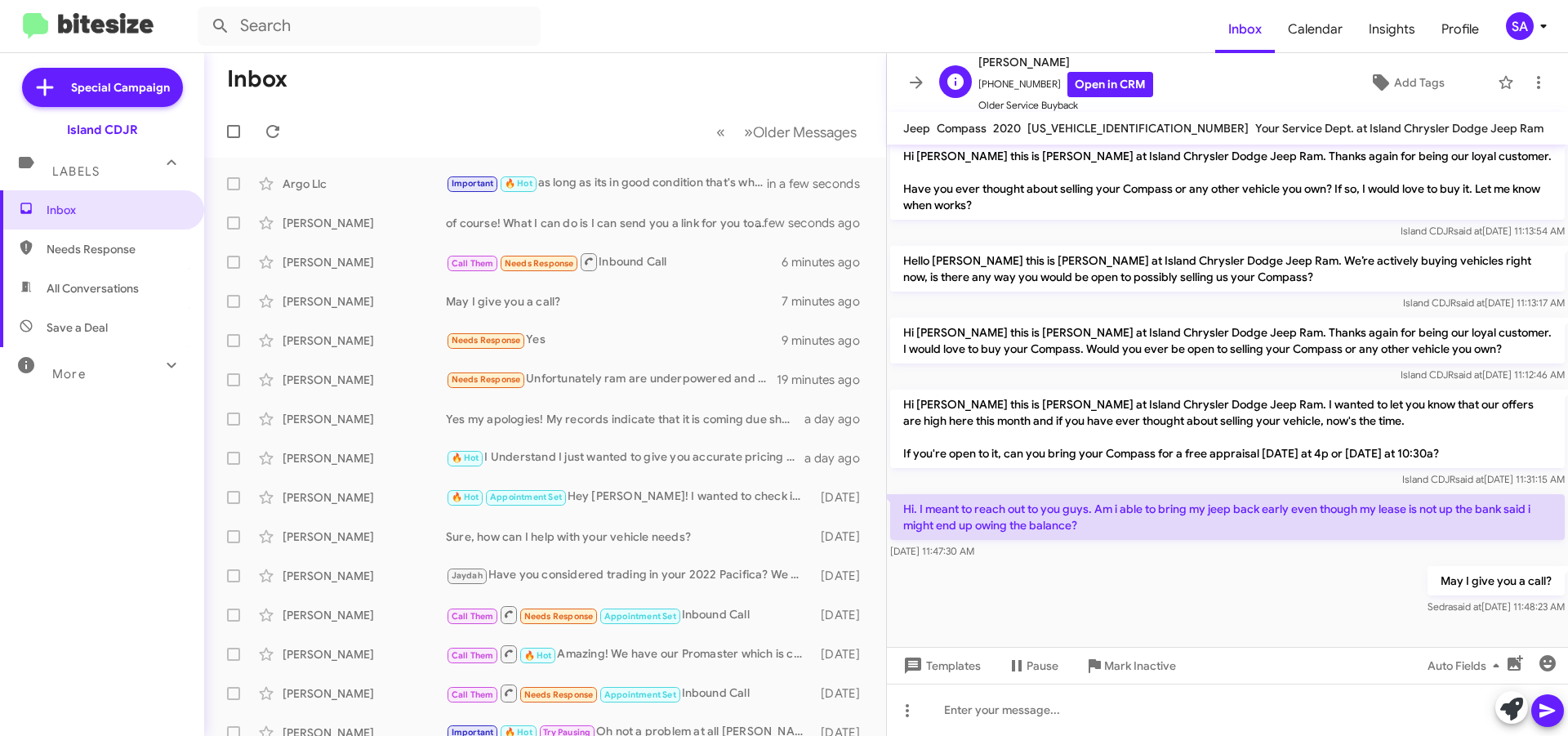
click at [1013, 87] on span "+13478317048 Open in CRM" at bounding box center [1066, 84] width 175 height 25
copy span "13478317048"
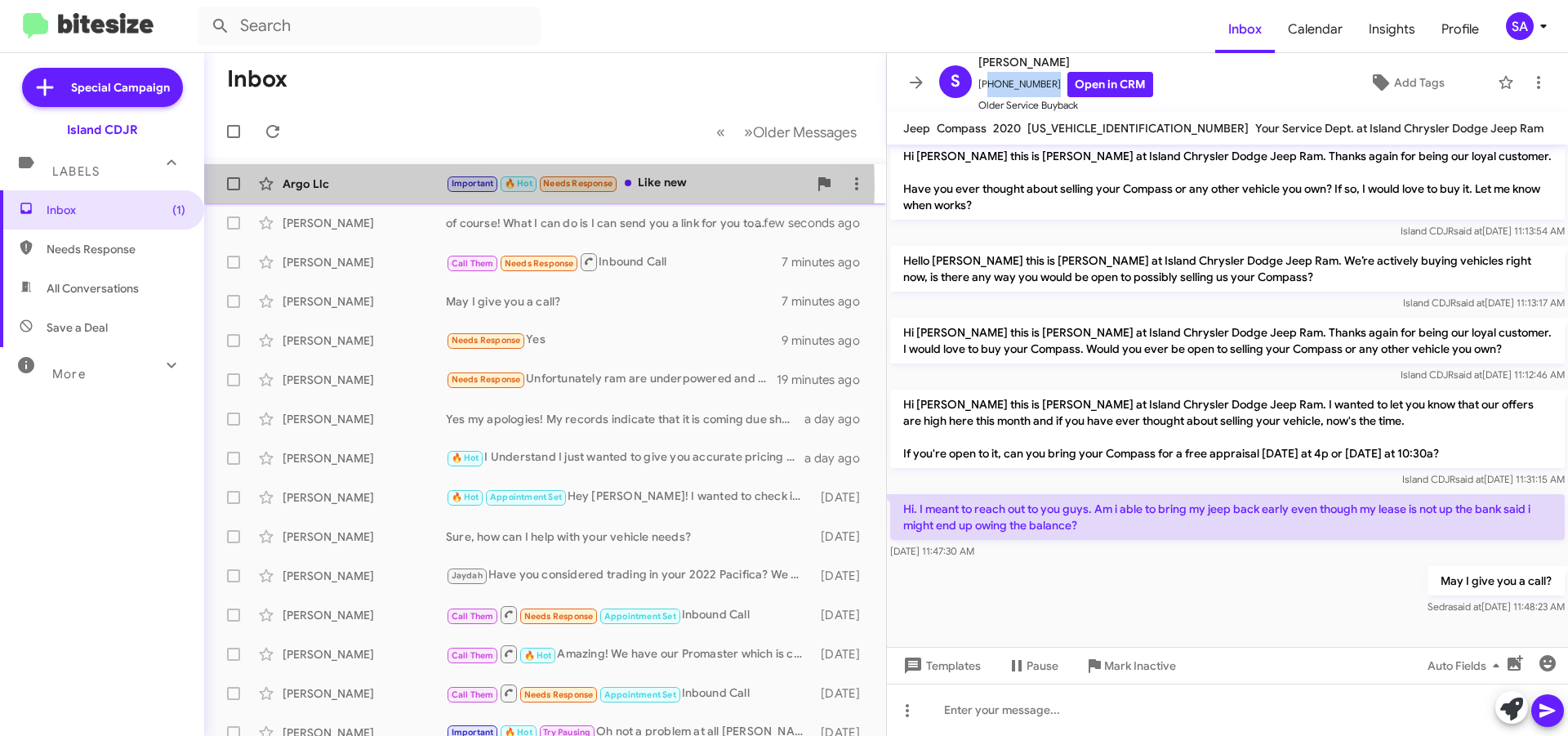
click at [339, 185] on div "Argo Llc" at bounding box center [364, 184] width 164 height 16
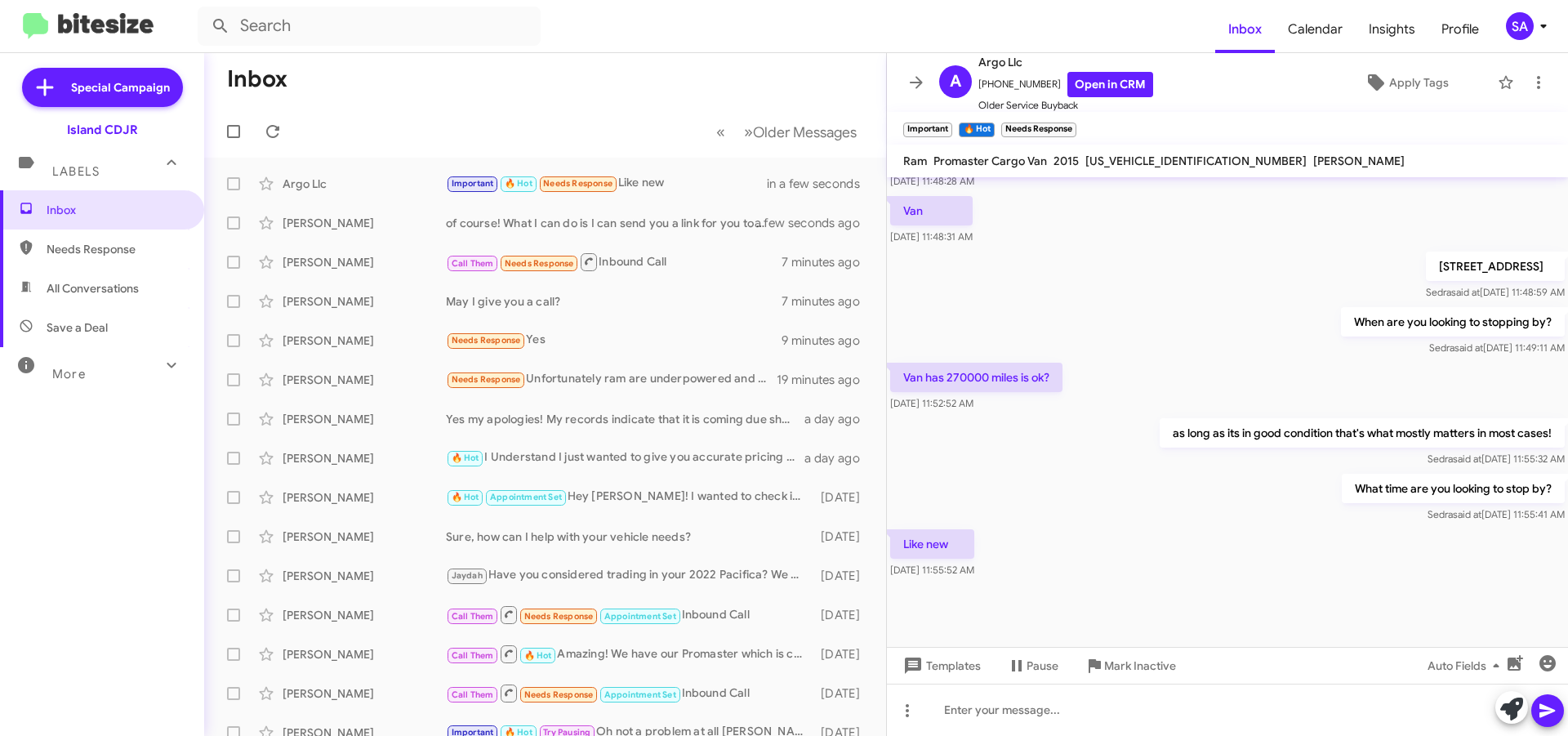
scroll to position [952, 0]
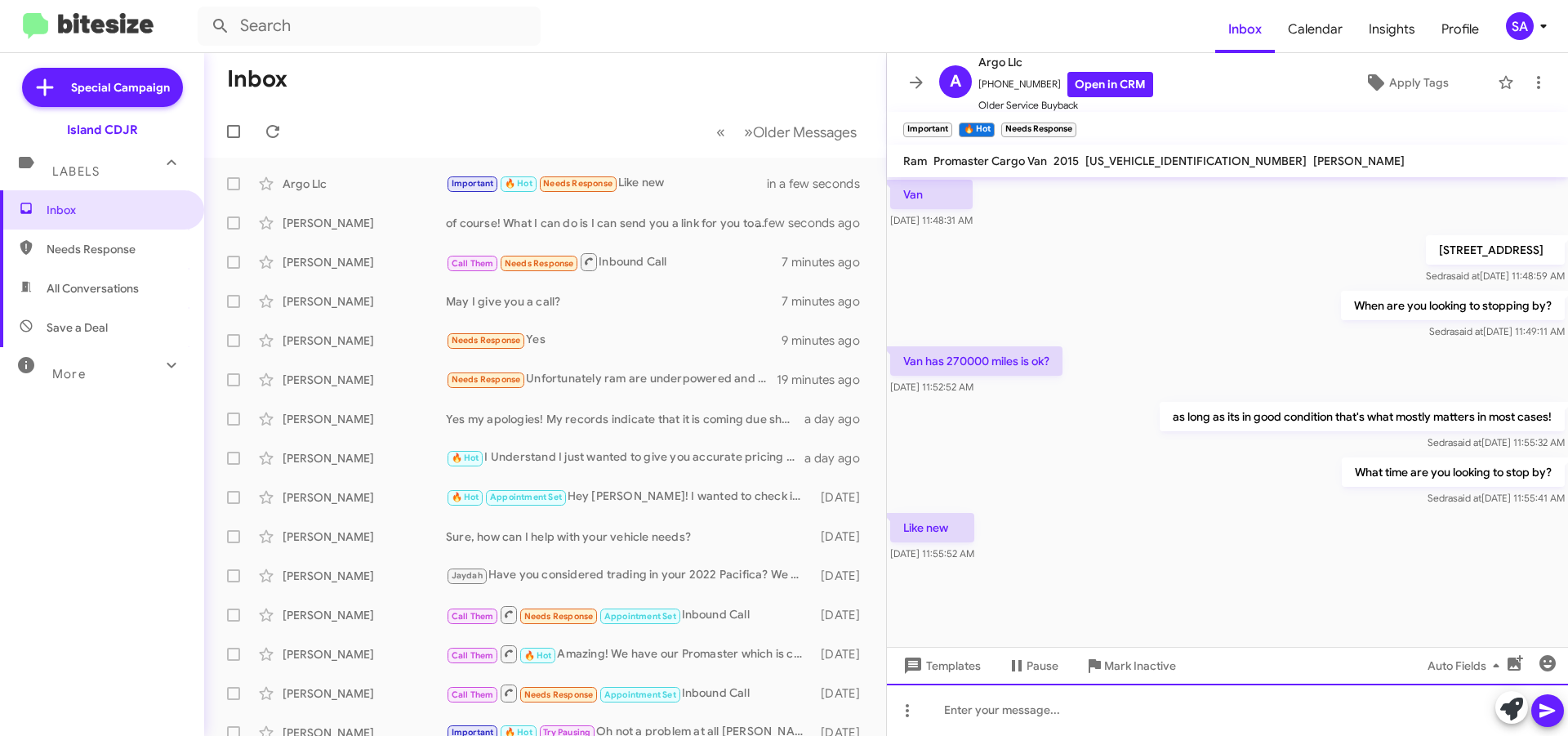
click at [986, 707] on div at bounding box center [1227, 709] width 681 height 52
click at [1556, 707] on icon at bounding box center [1547, 710] width 20 height 20
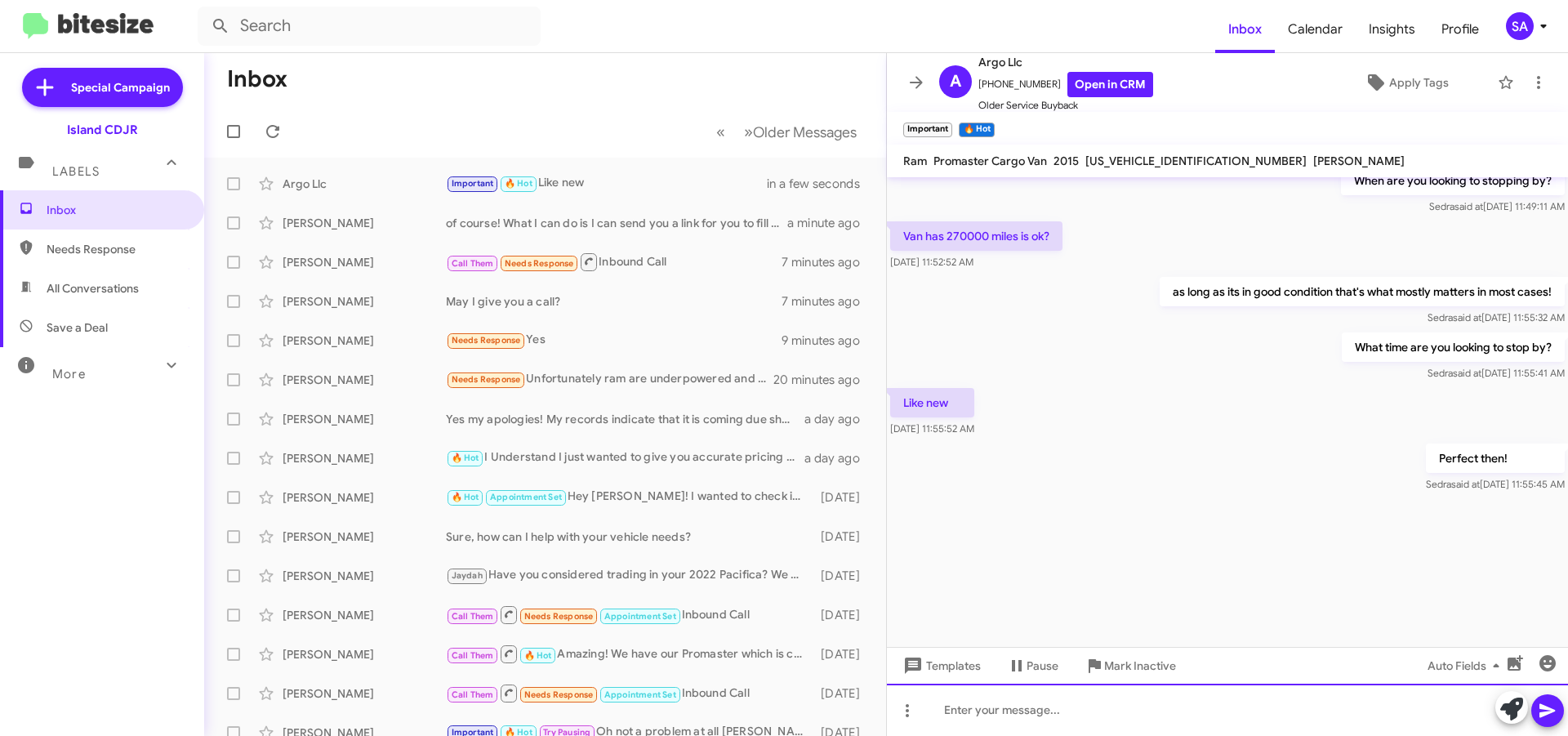
scroll to position [2635, 0]
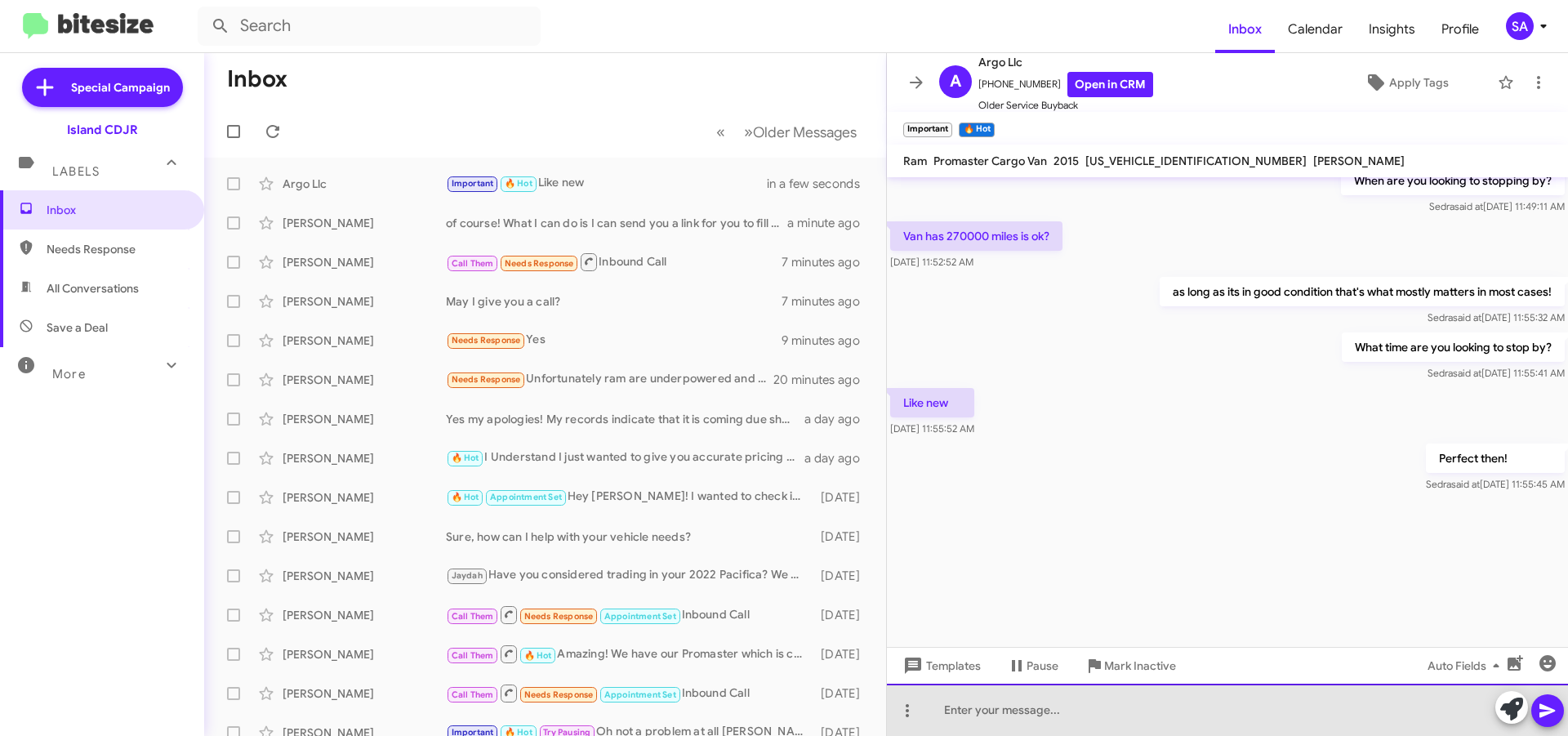
click at [997, 715] on div at bounding box center [1227, 709] width 681 height 52
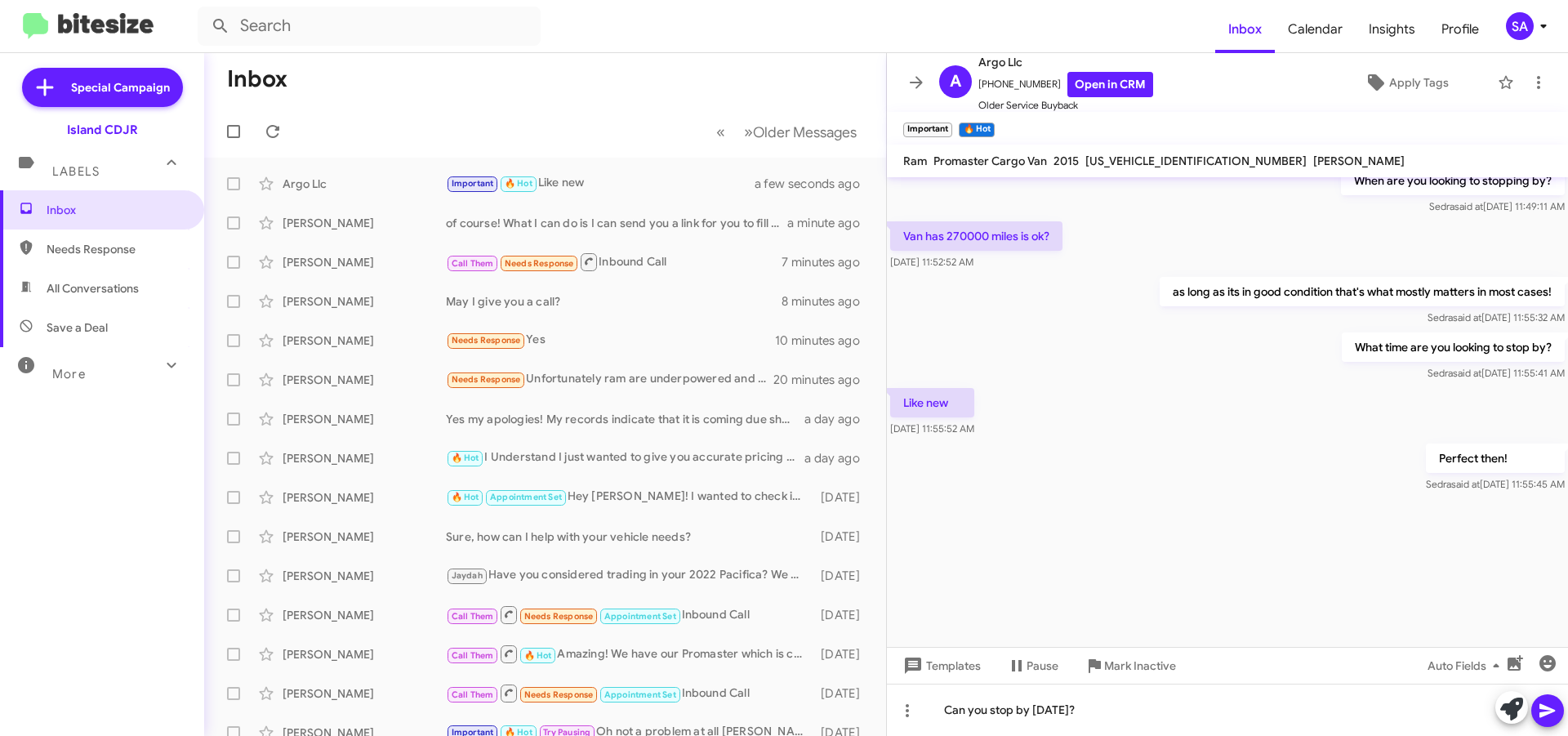
click at [1555, 710] on icon at bounding box center [1547, 710] width 20 height 20
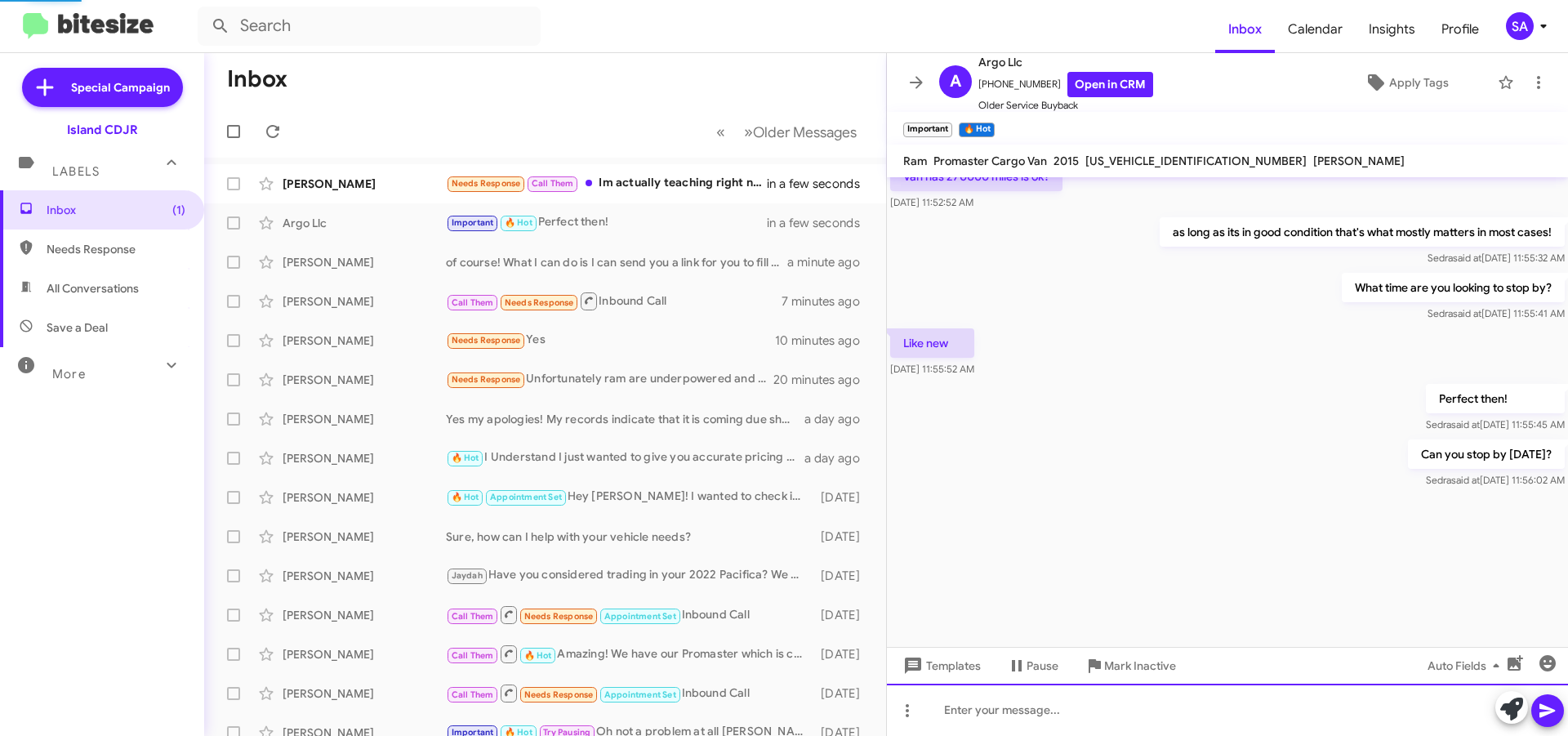
scroll to position [2695, 0]
click at [384, 170] on div "Stefania Bressi Needs Response Call Them Im actually teaching right now. Can yo…" at bounding box center [545, 184] width 655 height 33
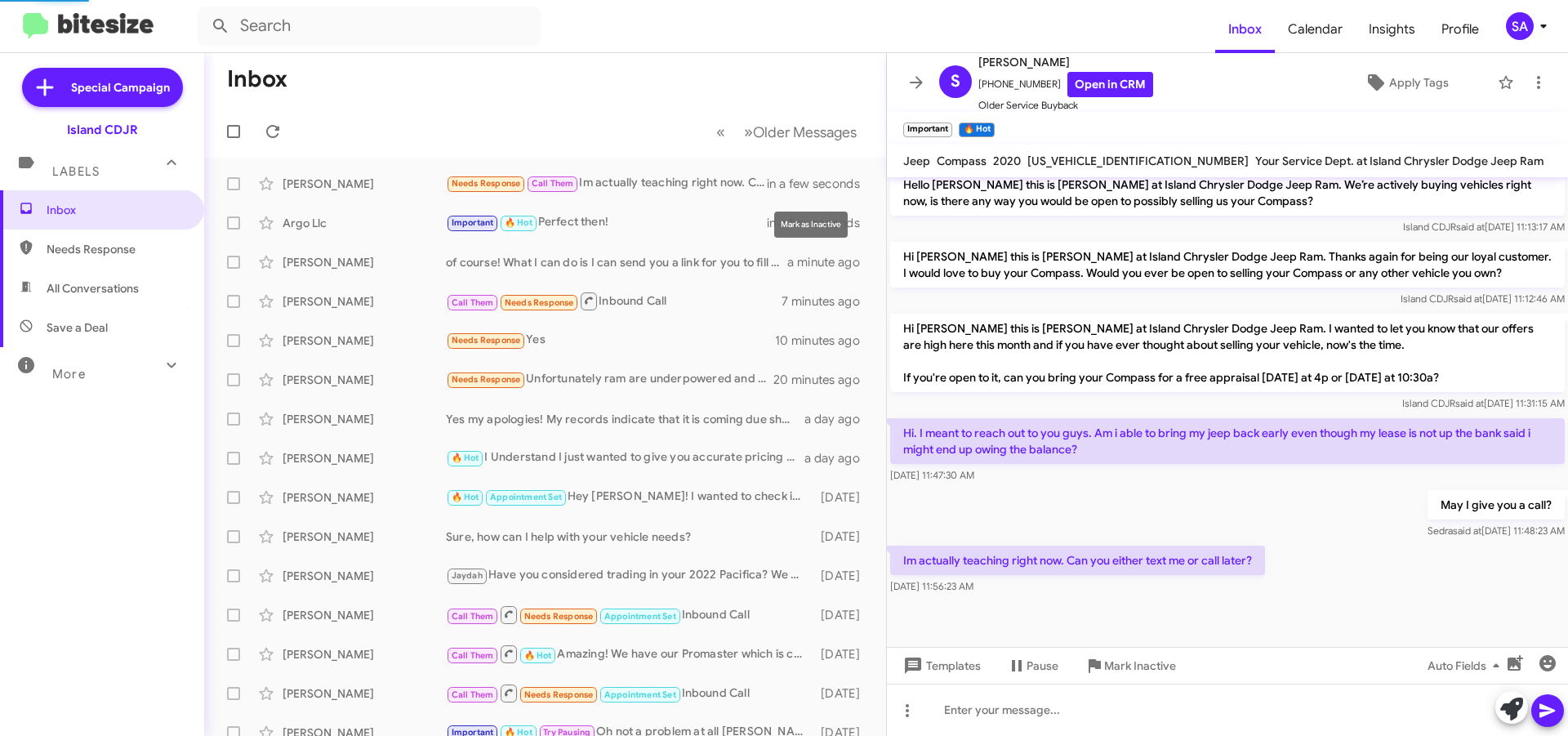
scroll to position [539, 0]
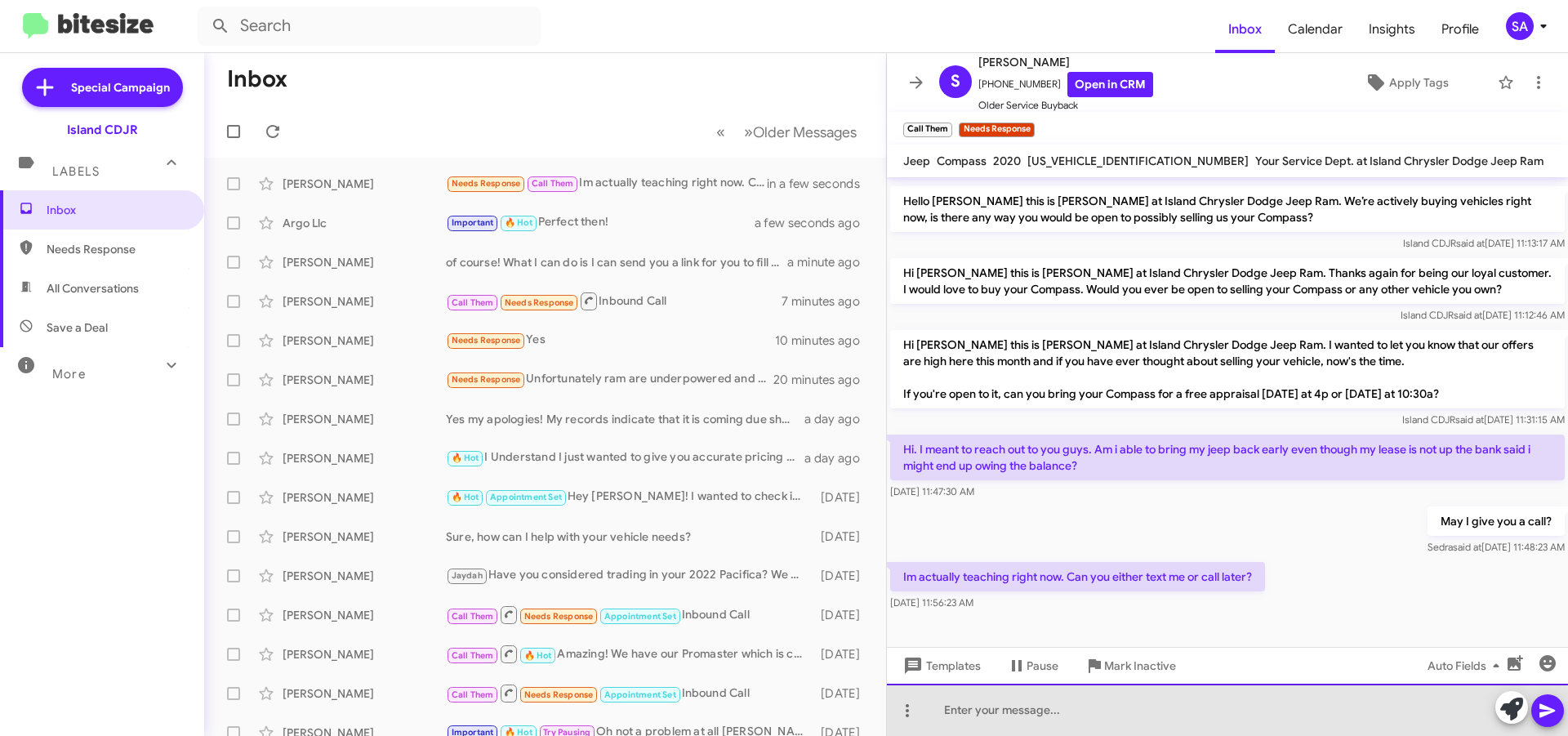
click at [1060, 727] on div at bounding box center [1227, 709] width 681 height 52
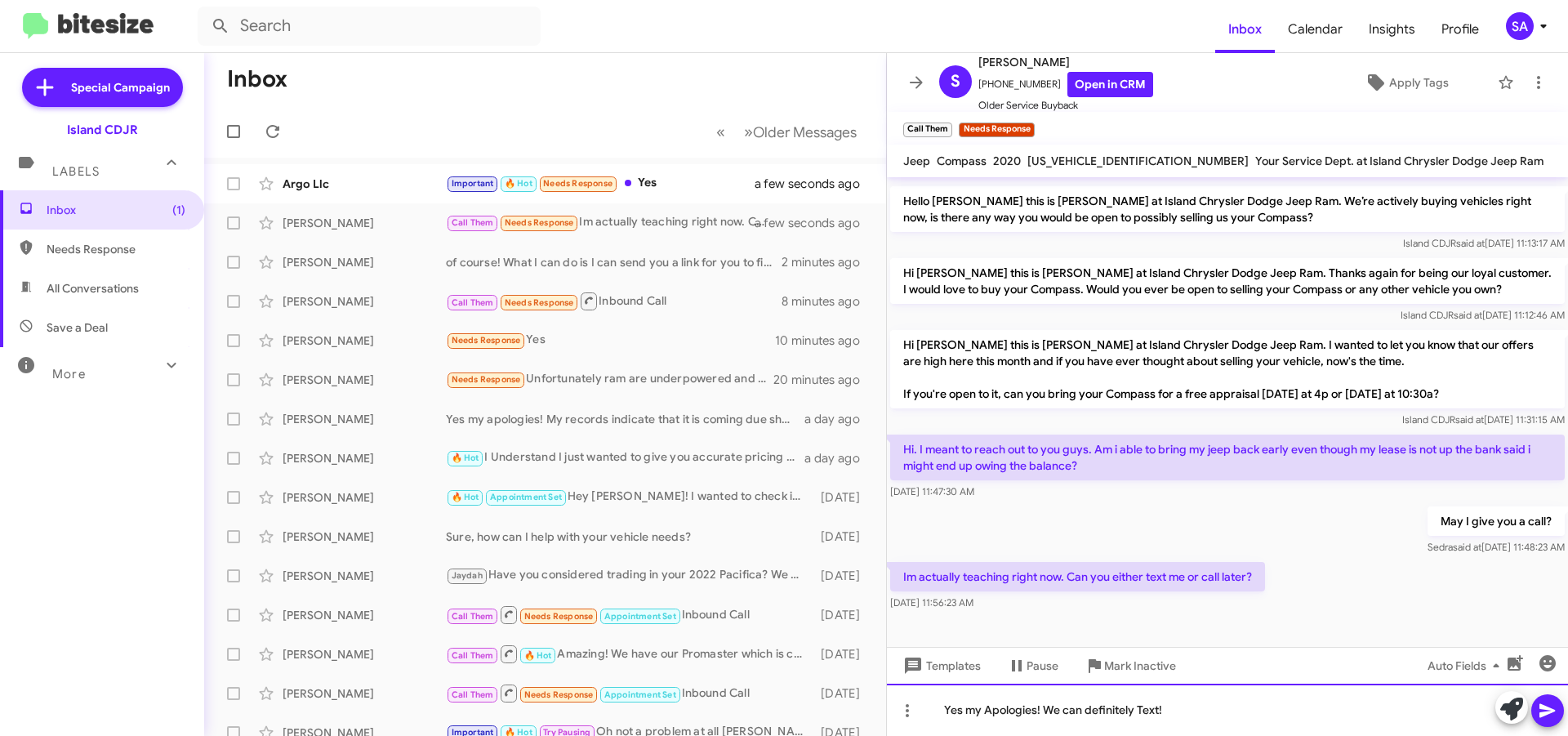
click at [1216, 717] on div "Yes my Apologies! We can definitely Text!" at bounding box center [1227, 709] width 681 height 52
click at [1550, 714] on icon at bounding box center [1547, 710] width 20 height 20
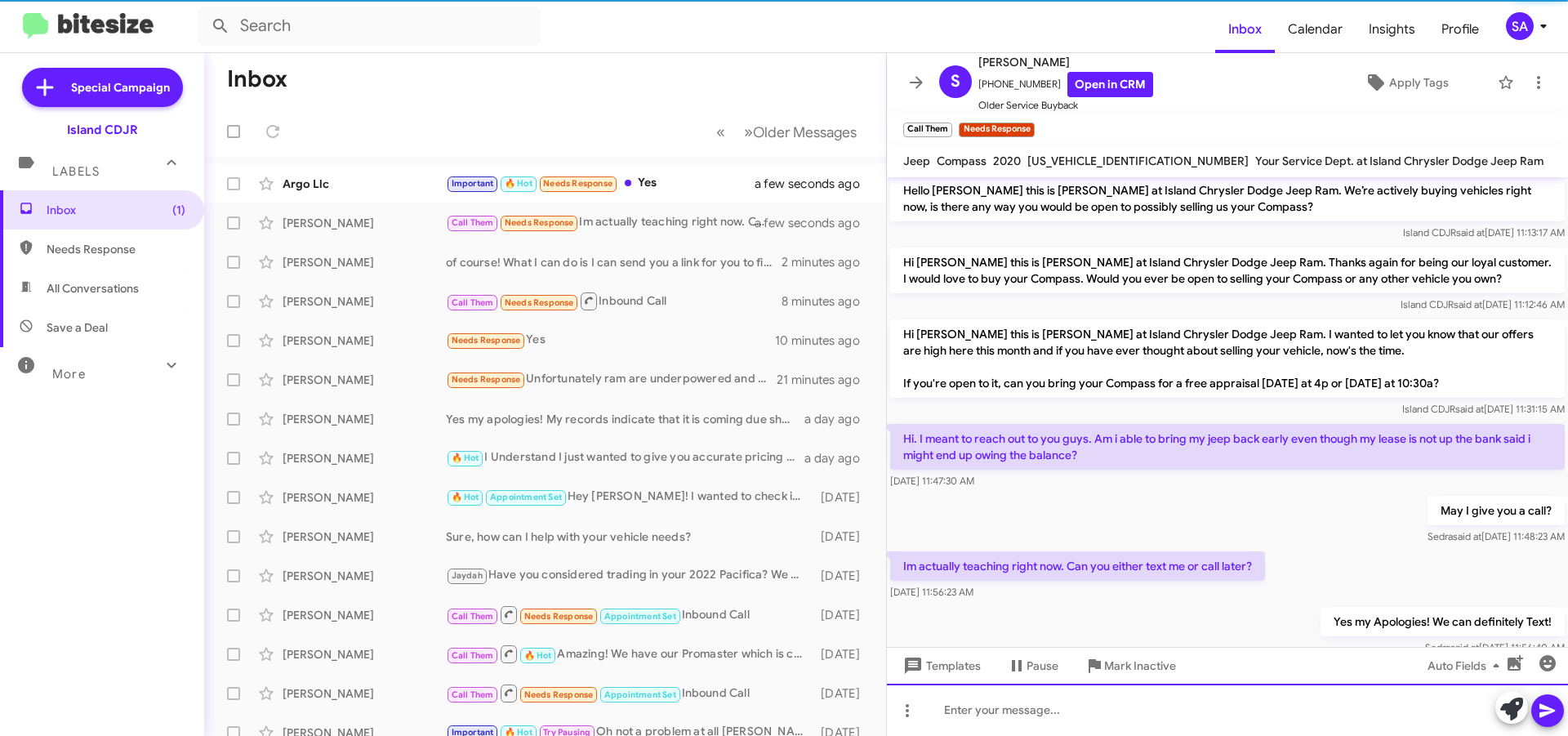
scroll to position [599, 0]
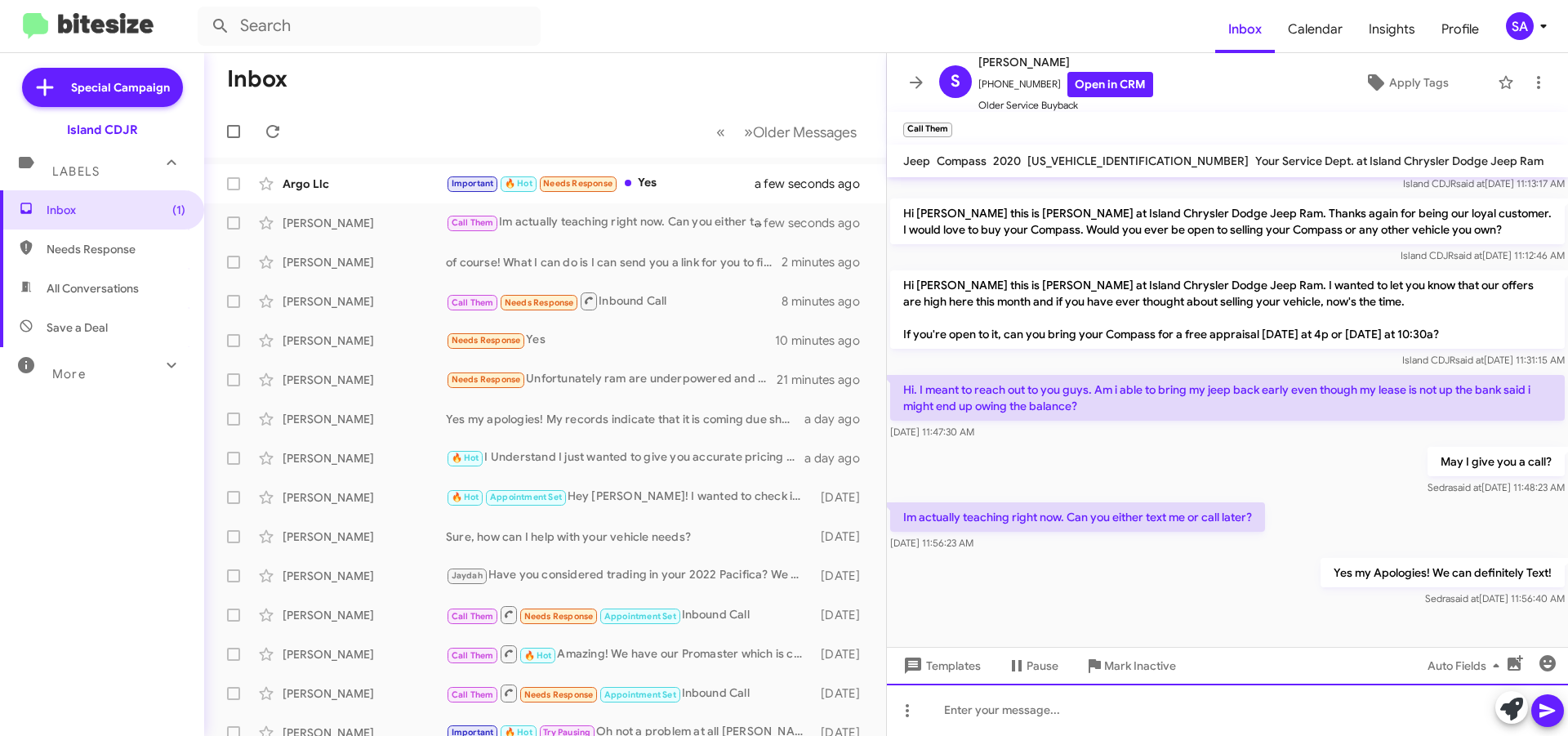
click at [1009, 719] on div at bounding box center [1227, 709] width 681 height 52
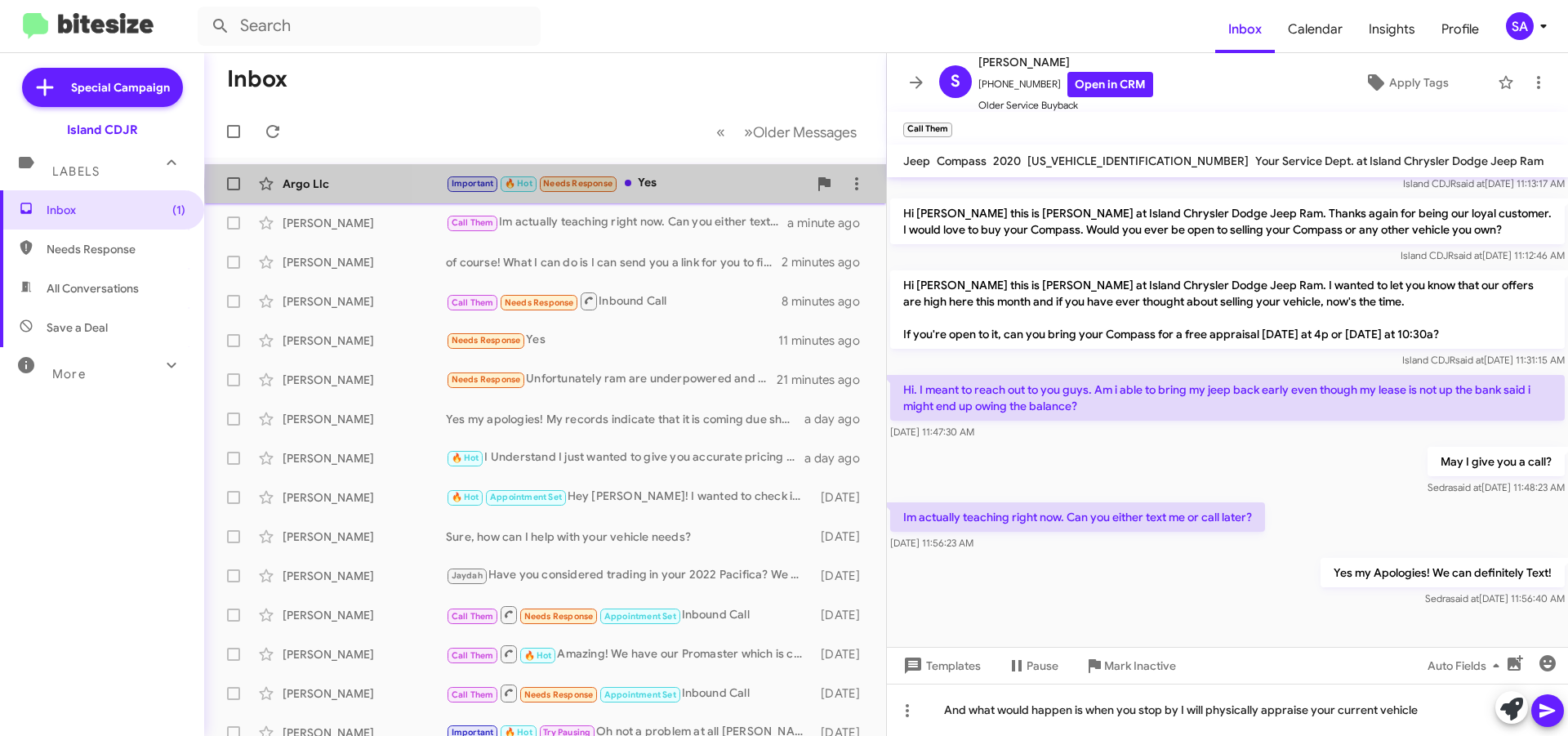
click at [783, 186] on div "Important 🔥 Hot Needs Response Yes" at bounding box center [627, 184] width 362 height 19
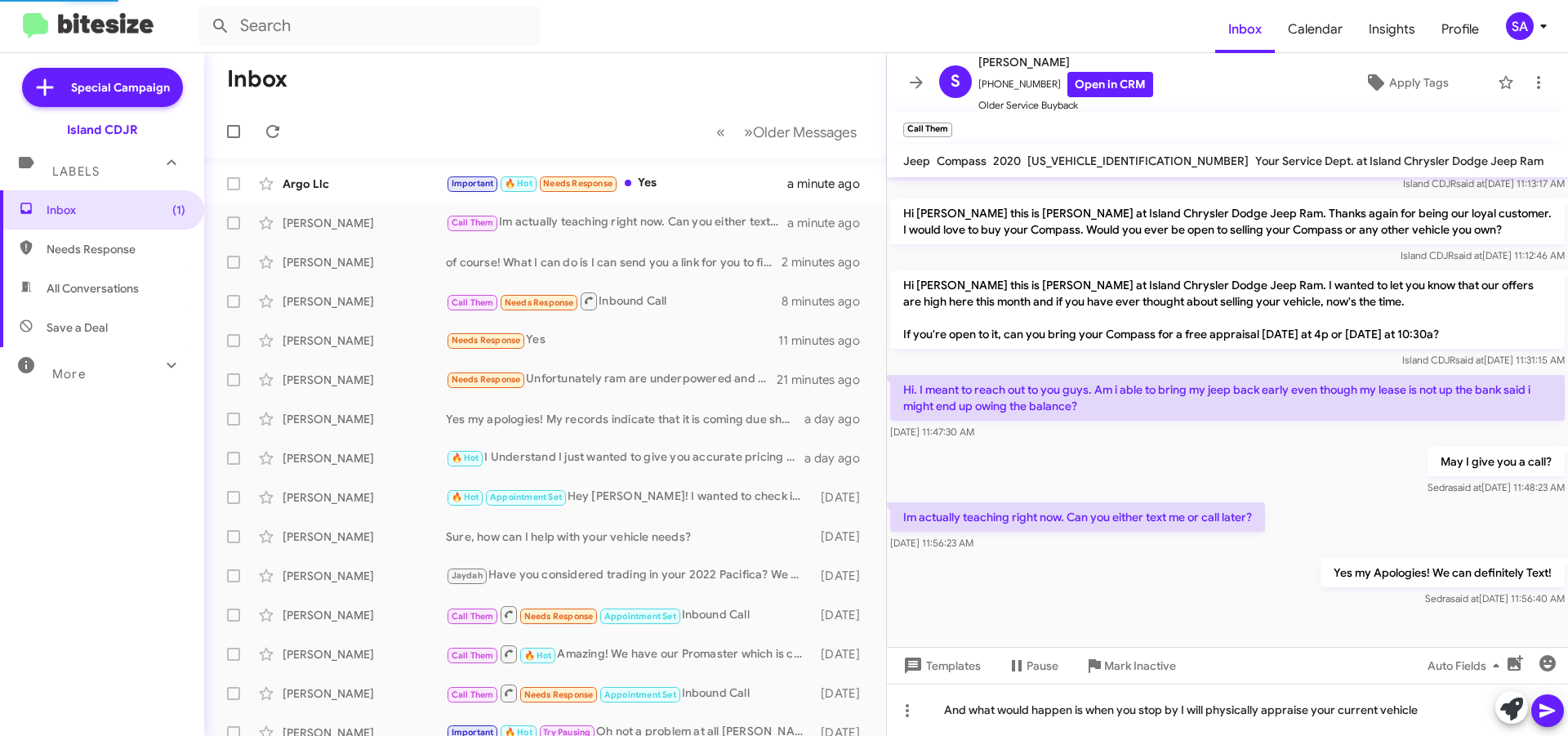
scroll to position [870, 0]
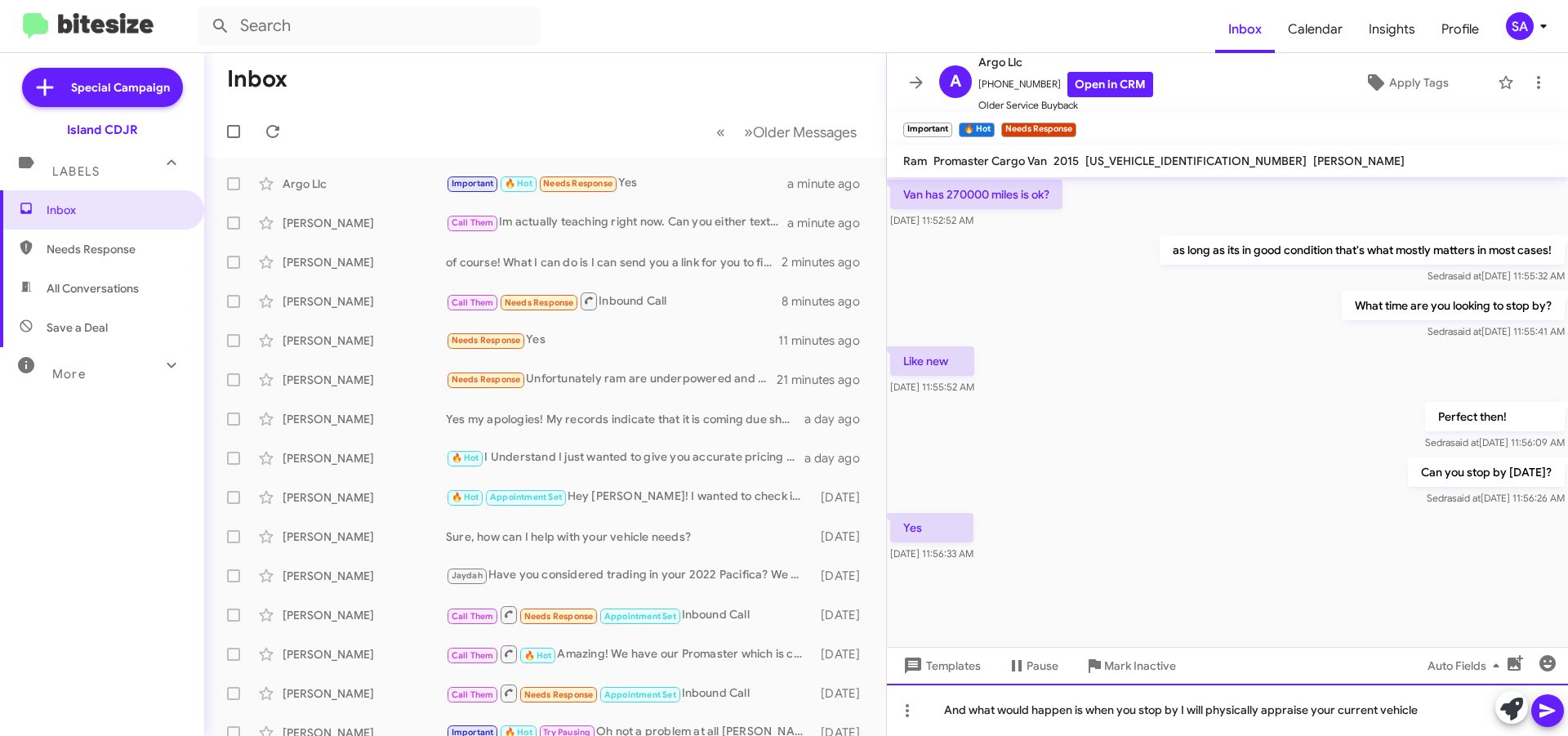
click at [957, 709] on div "And what would happen is when you stop by I will physically appraise your curre…" at bounding box center [1227, 709] width 681 height 52
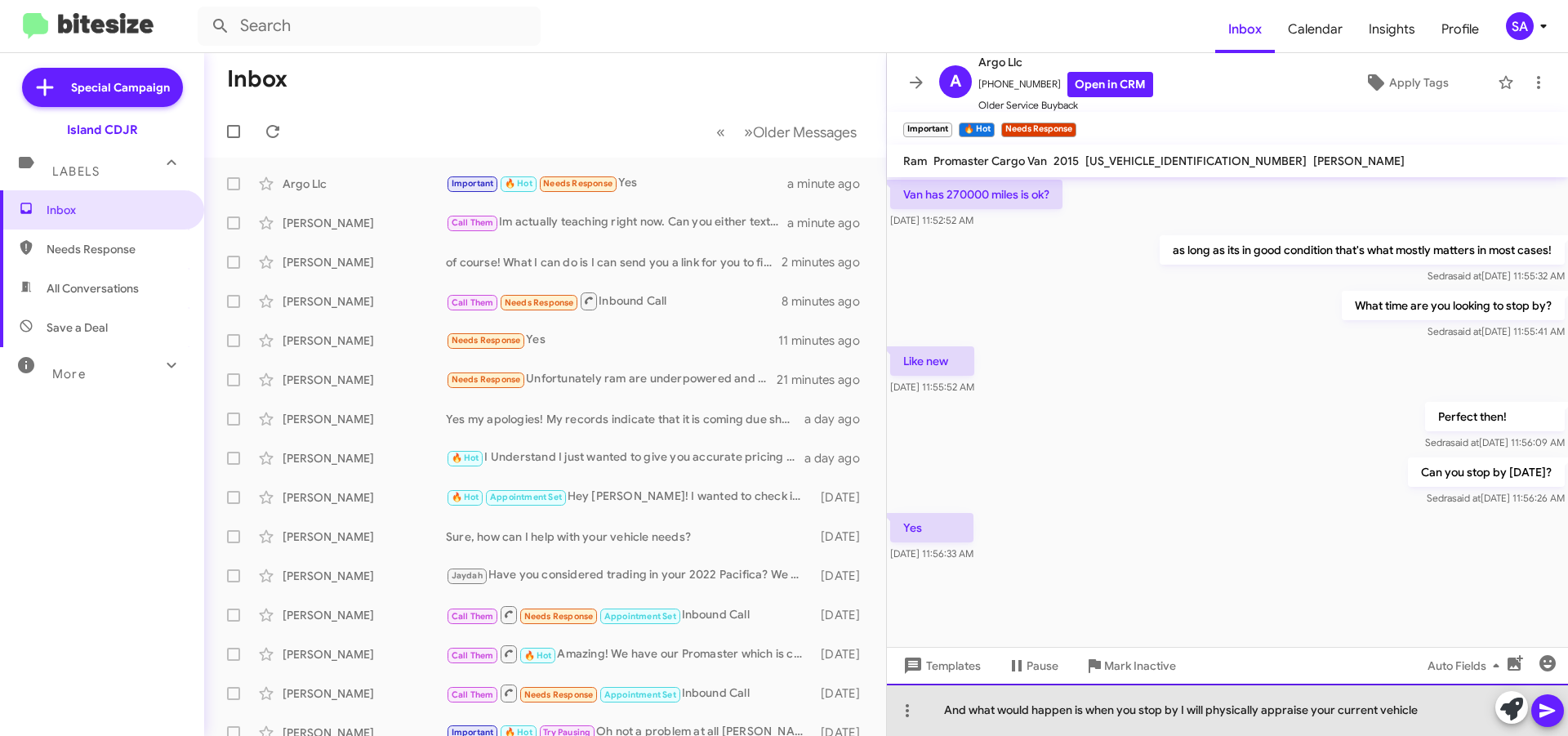
click at [957, 709] on div "And what would happen is when you stop by I will physically appraise your curre…" at bounding box center [1227, 709] width 681 height 52
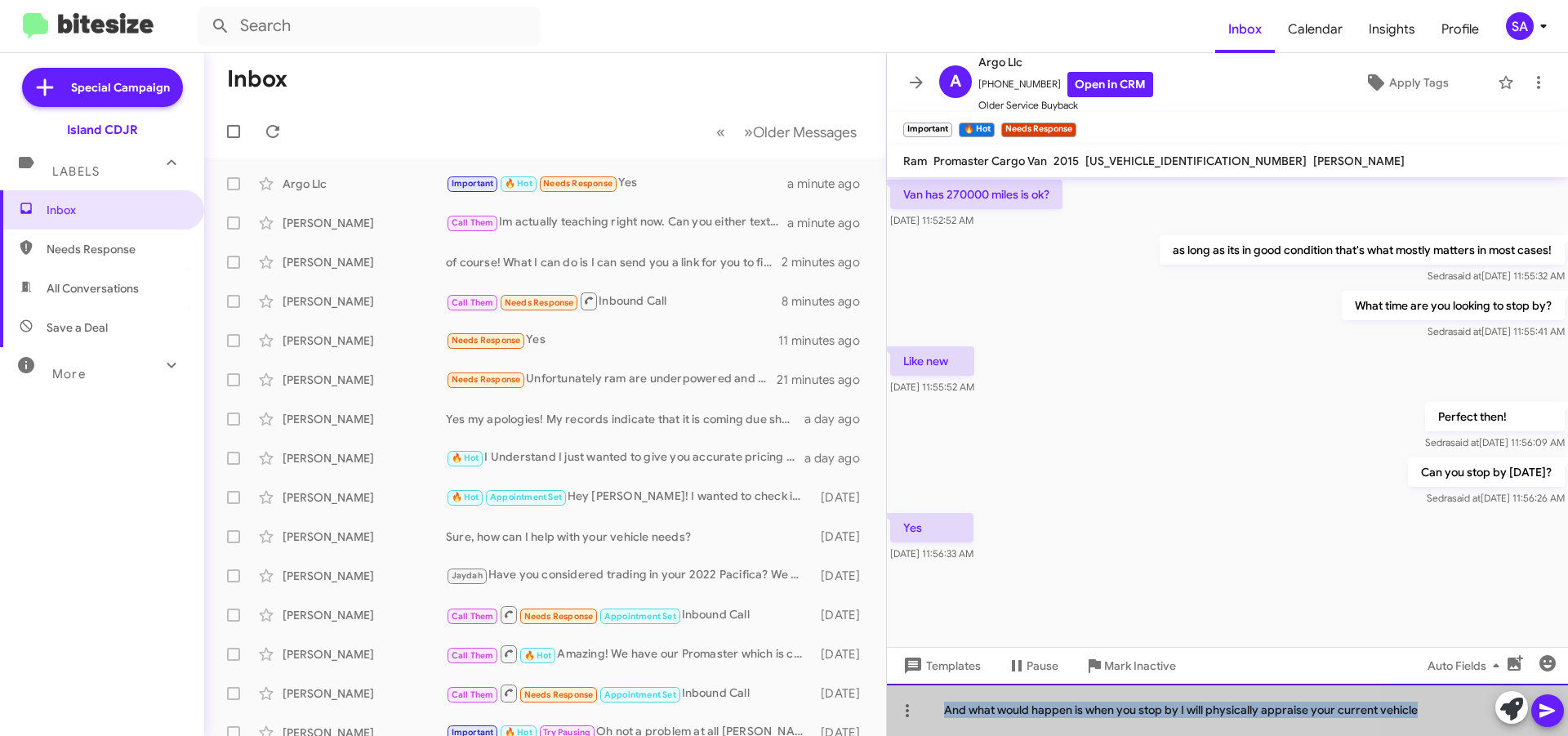
click at [957, 709] on div "And what would happen is when you stop by I will physically appraise your curre…" at bounding box center [1227, 709] width 681 height 52
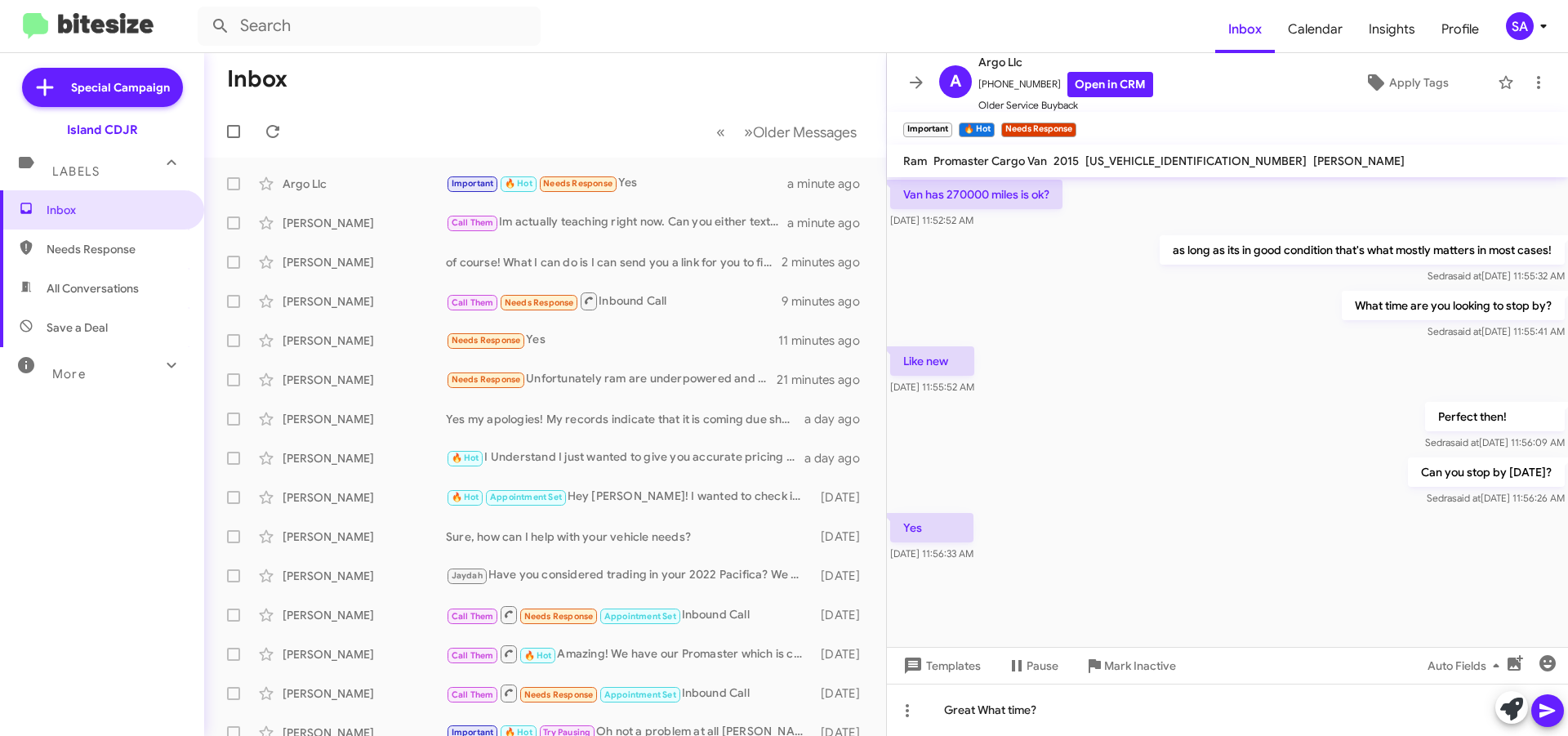
click at [1548, 716] on icon at bounding box center [1547, 710] width 20 height 20
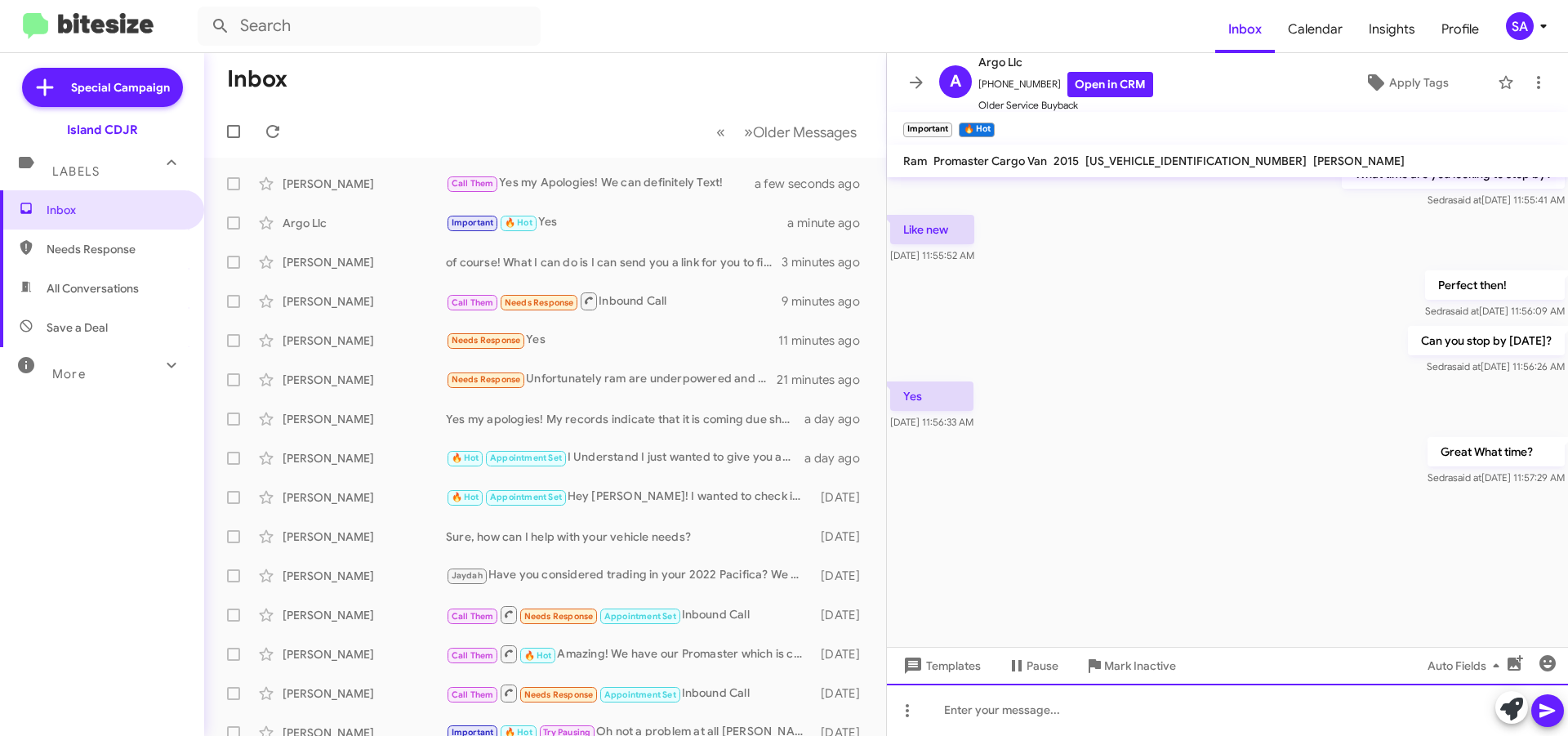
scroll to position [2813, 0]
click at [650, 261] on div "of course! What I can do is I can send you a link for you to fill out since I h…" at bounding box center [627, 261] width 362 height 16
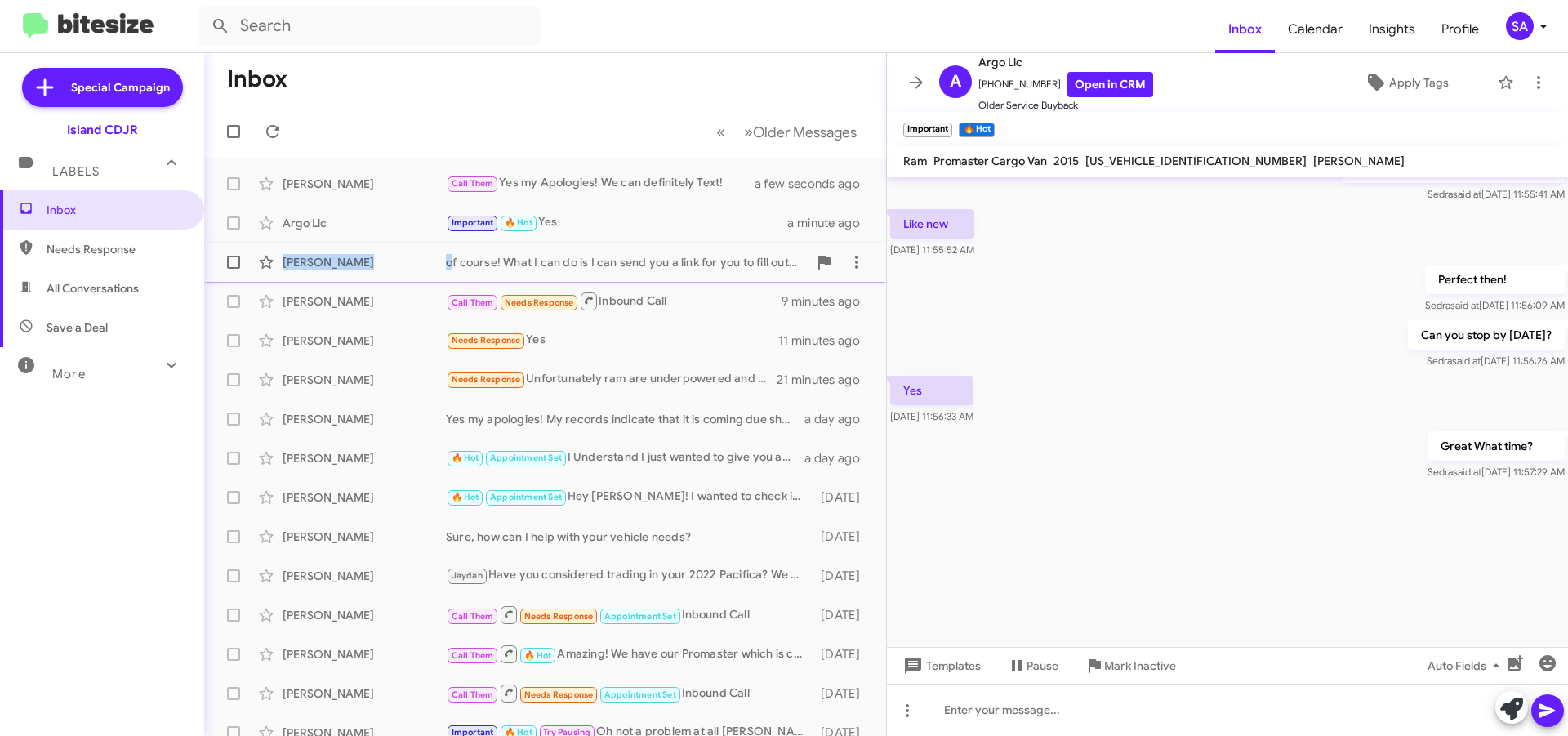
click at [650, 261] on div "of course! What I can do is I can send you a link for you to fill out since I h…" at bounding box center [627, 261] width 362 height 16
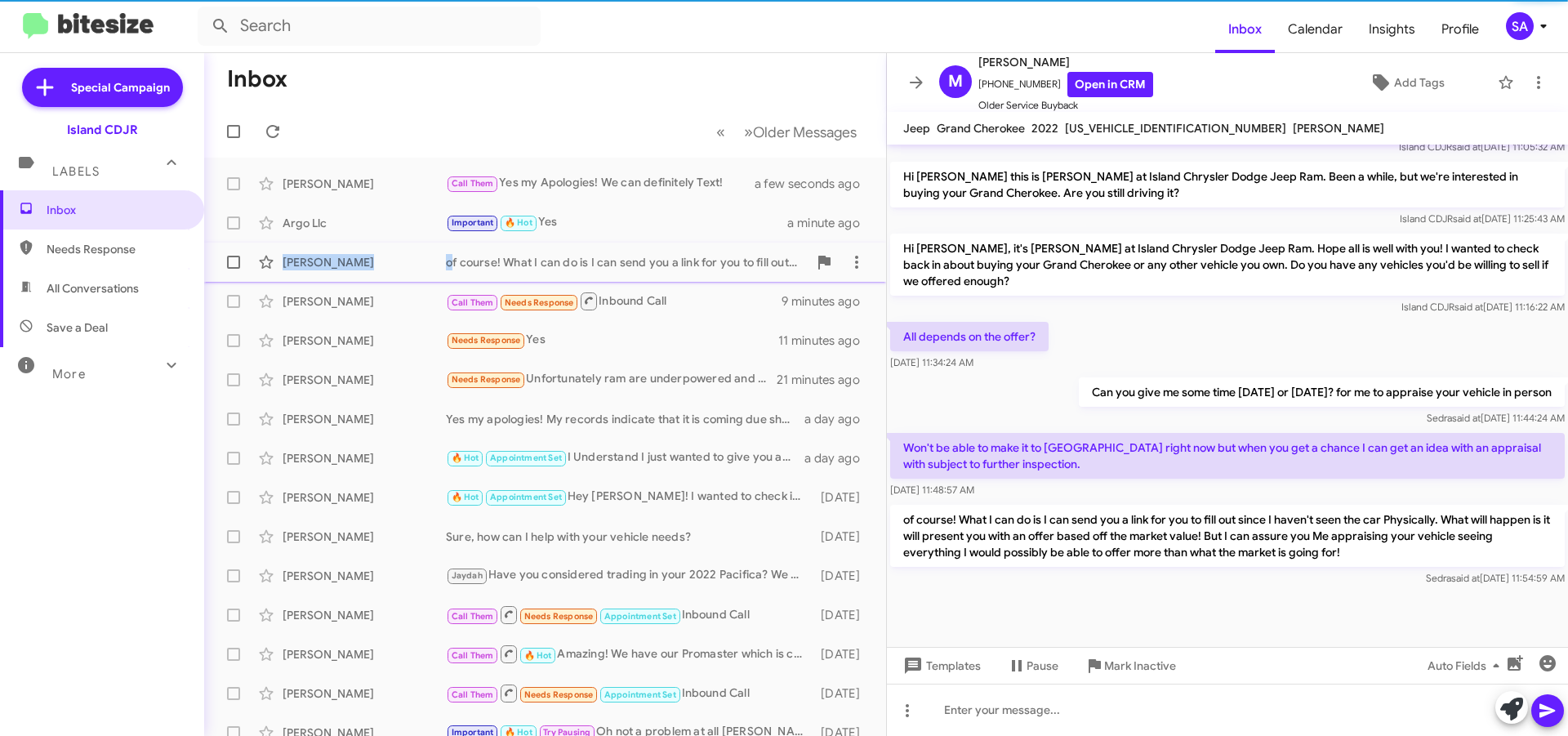
scroll to position [692, 0]
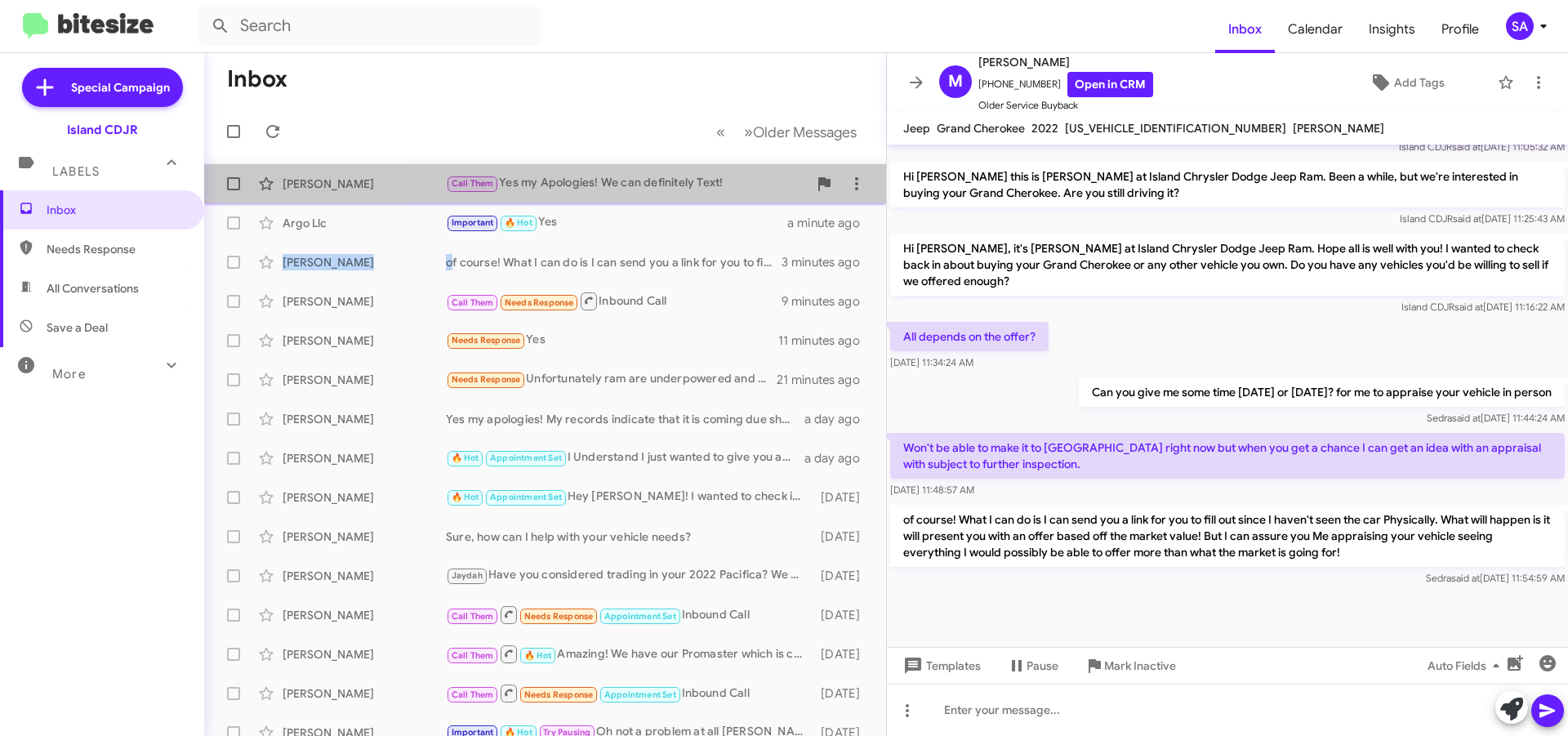
click at [686, 185] on div "Call Them Yes my Apologies! We can definitely Text!" at bounding box center [627, 184] width 362 height 19
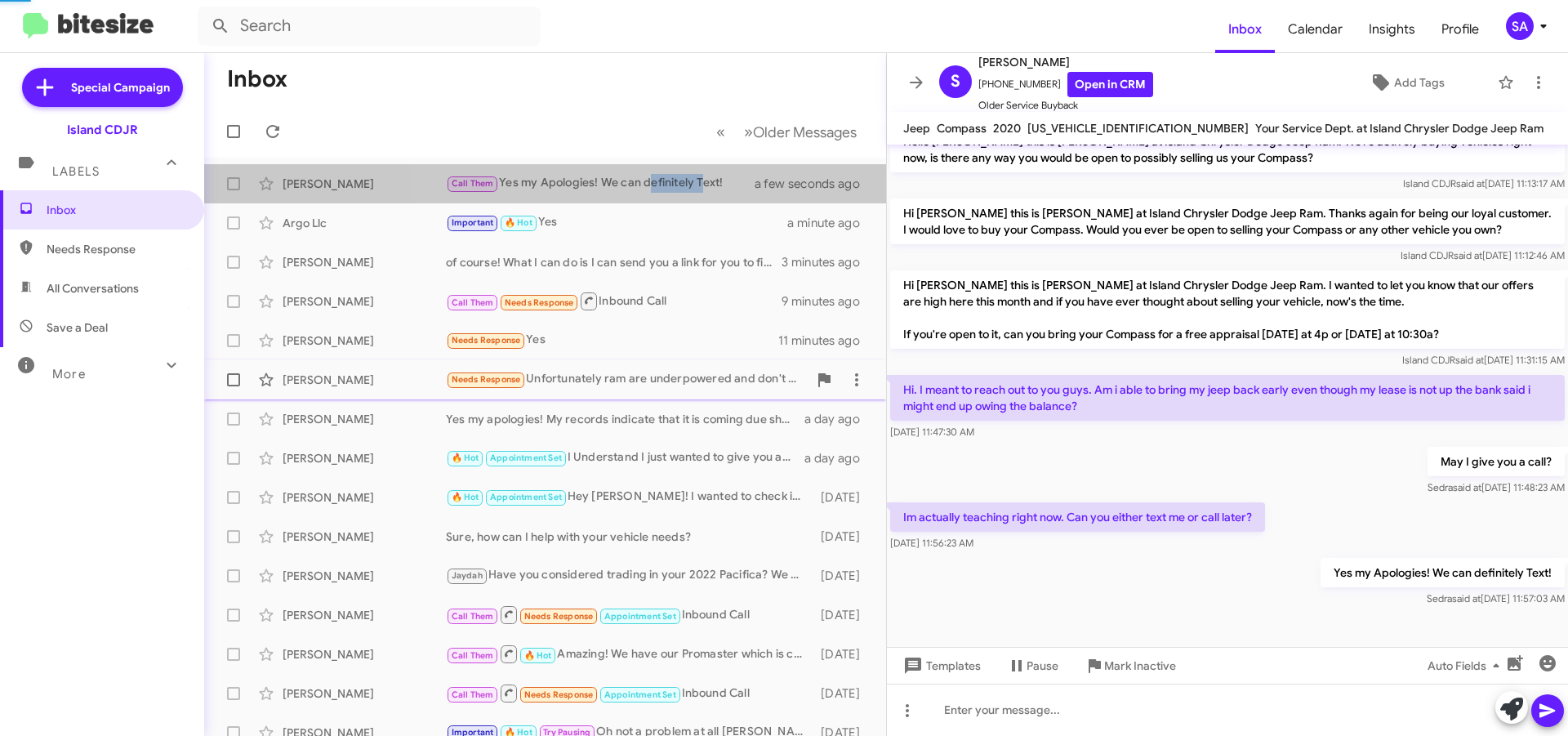
scroll to position [599, 0]
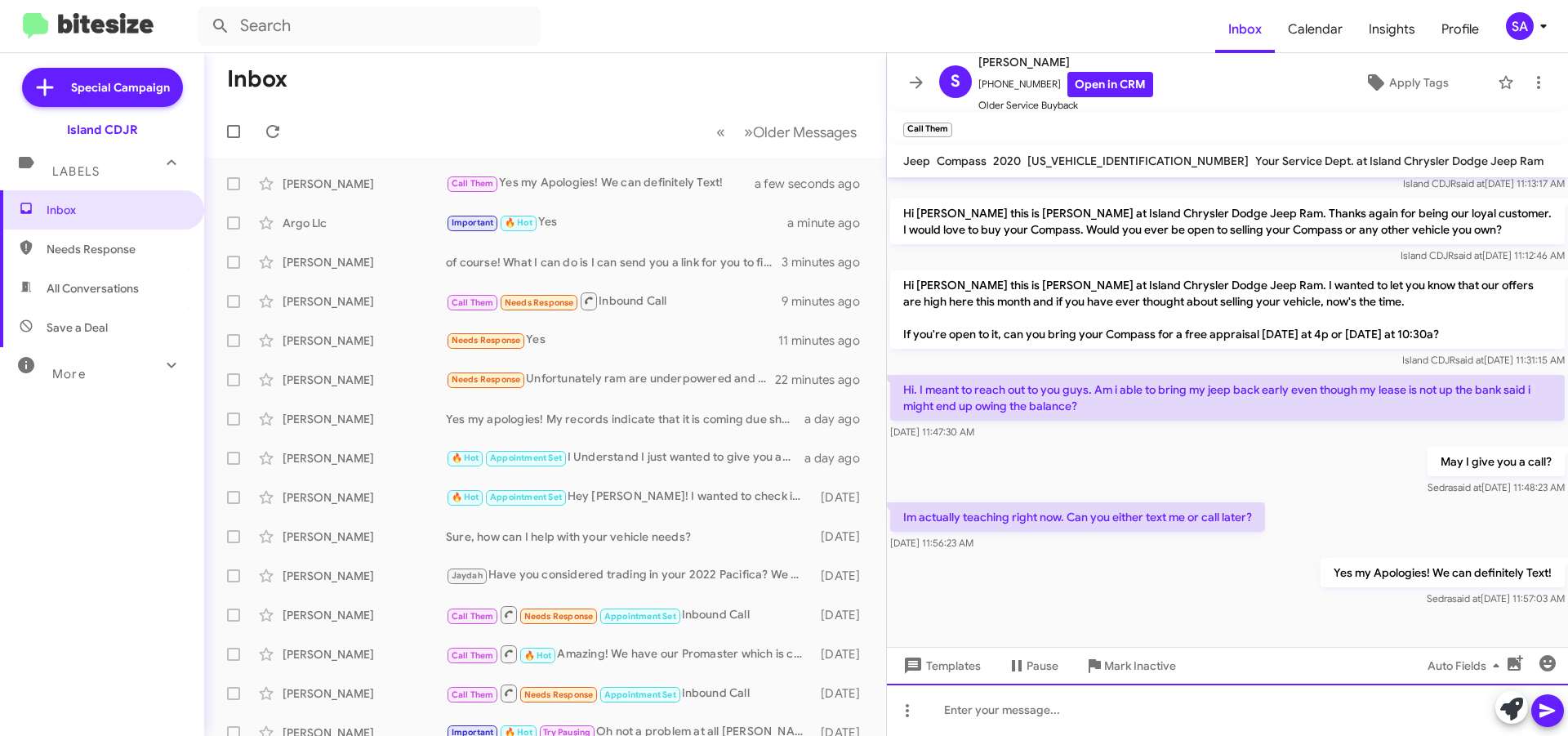
click at [1034, 721] on div at bounding box center [1227, 709] width 681 height 52
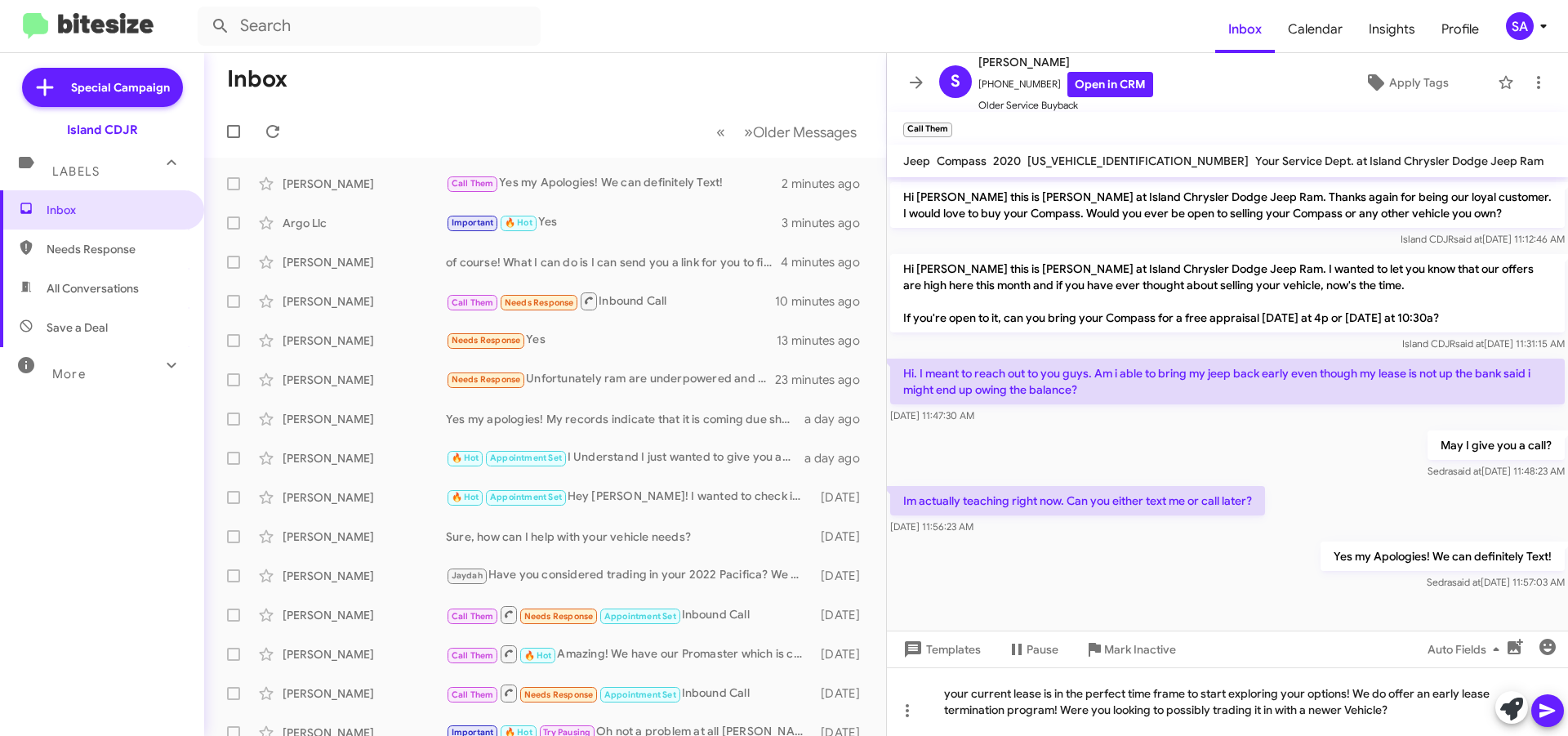
click at [1545, 709] on icon at bounding box center [1547, 711] width 16 height 14
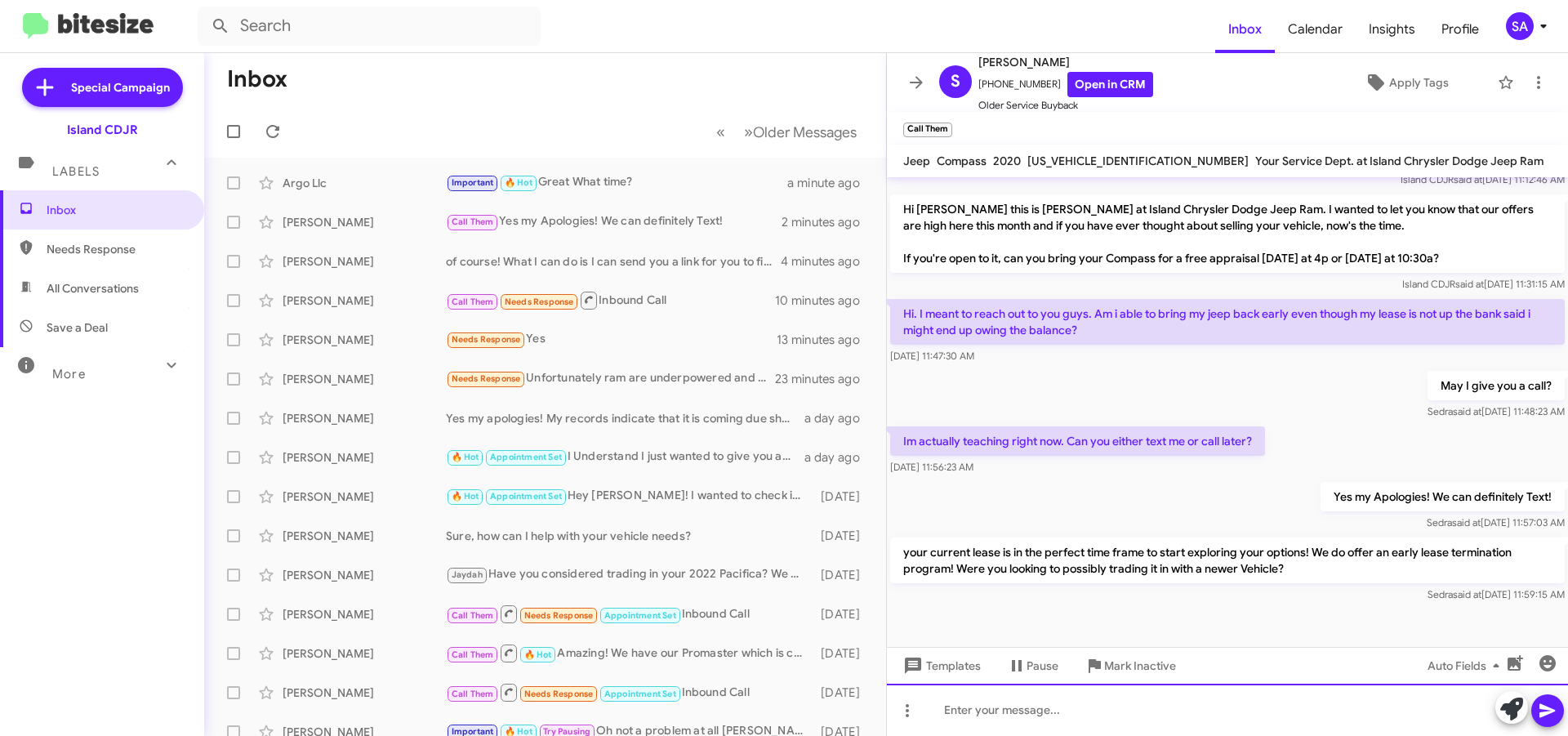
scroll to position [0, 0]
click at [545, 382] on div "Needs Response Unfortunately ram are underpowered and don't want to give up my …" at bounding box center [627, 379] width 362 height 19
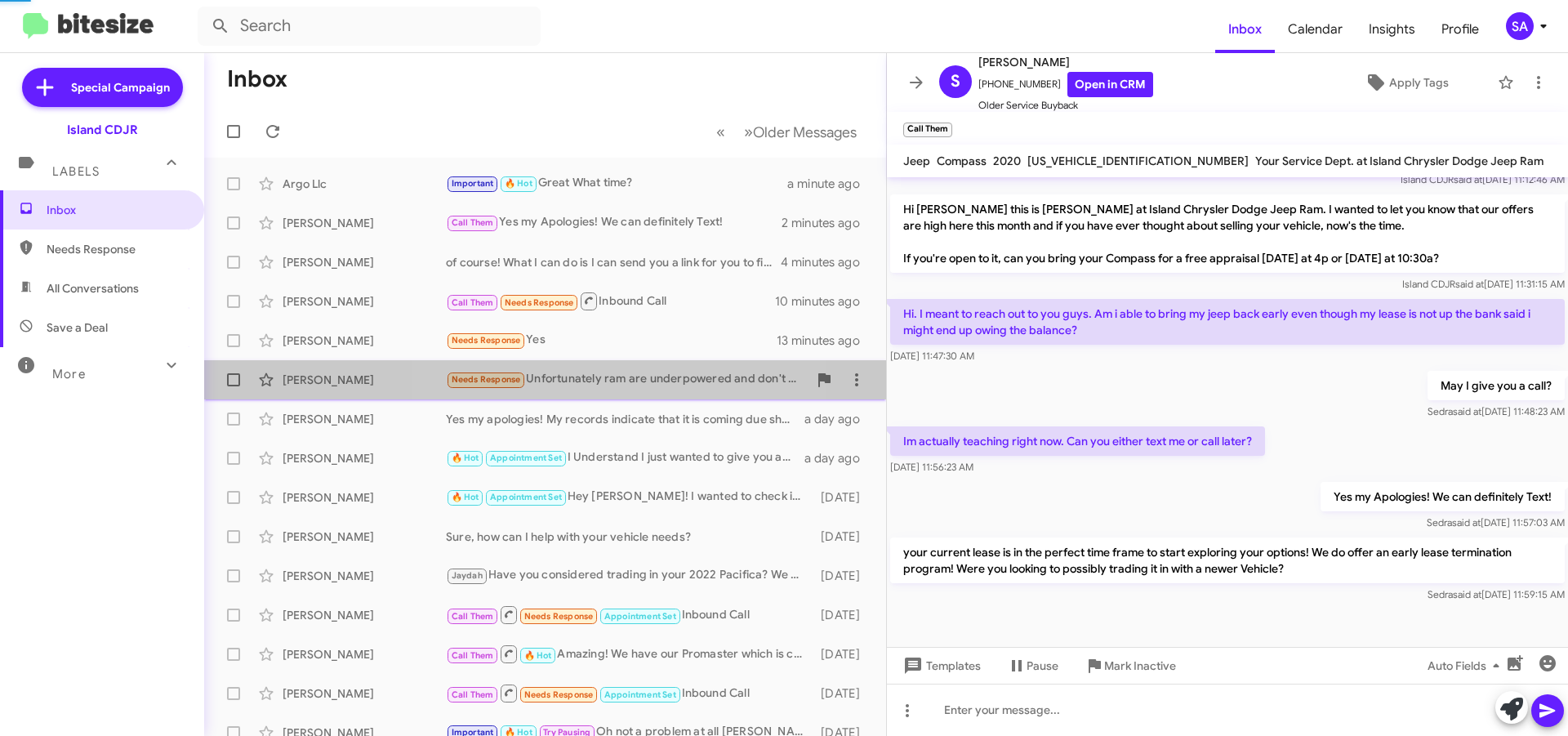
scroll to position [193, 0]
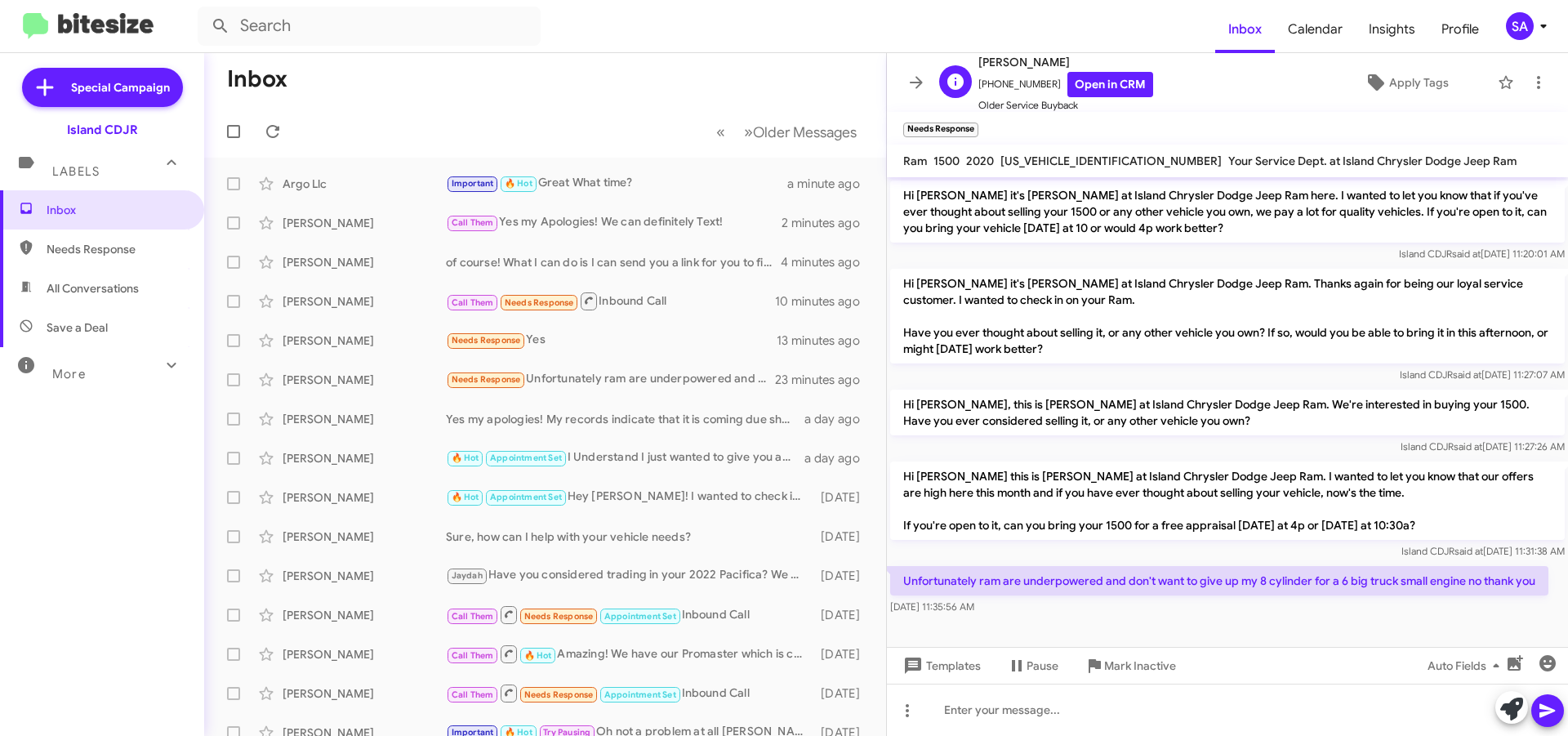
click at [1015, 78] on span "+19176819094 Open in CRM" at bounding box center [1066, 84] width 175 height 25
copy span "19176819094"
click at [371, 190] on div "Argo Llc" at bounding box center [364, 184] width 164 height 16
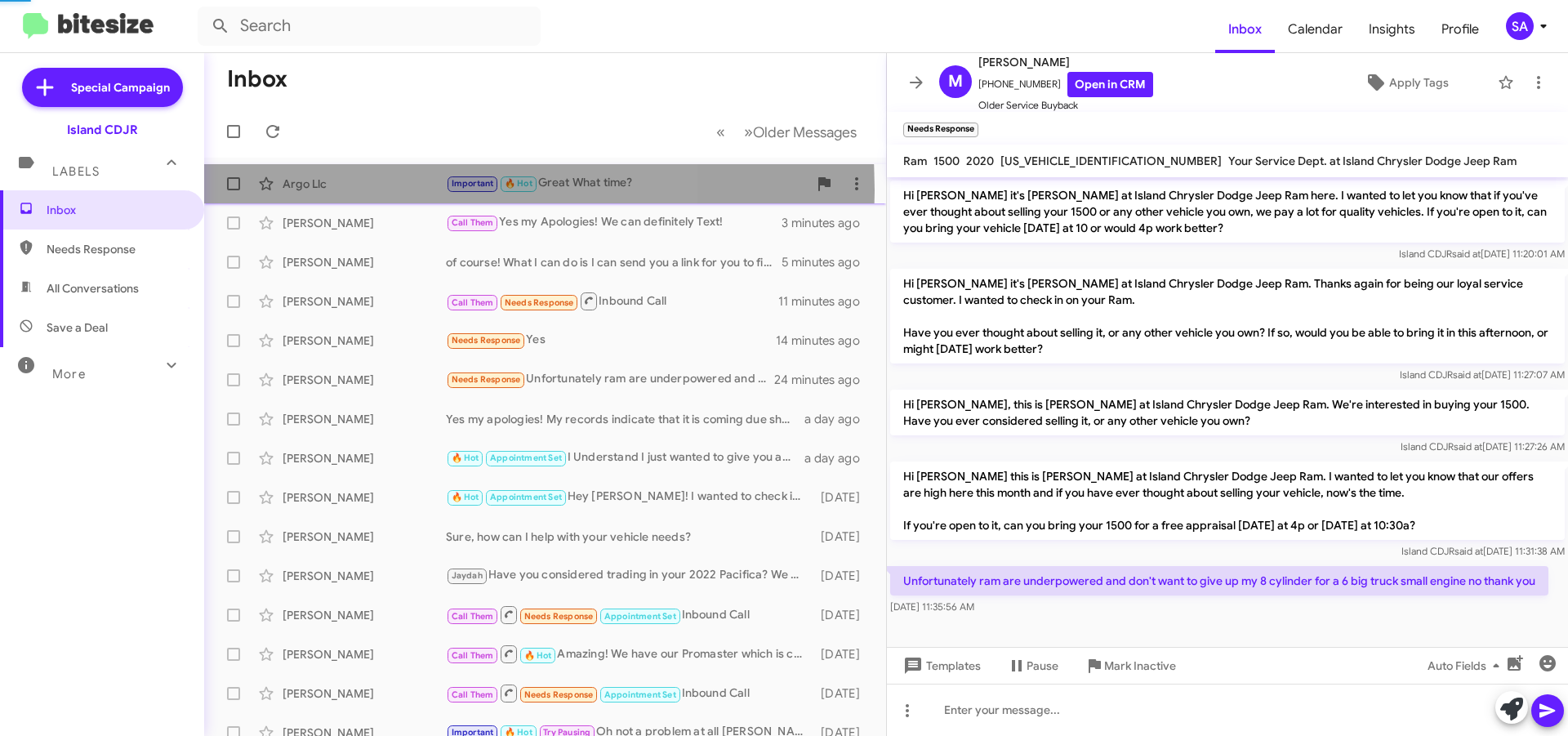
click at [371, 190] on div "Argo Llc" at bounding box center [364, 184] width 164 height 16
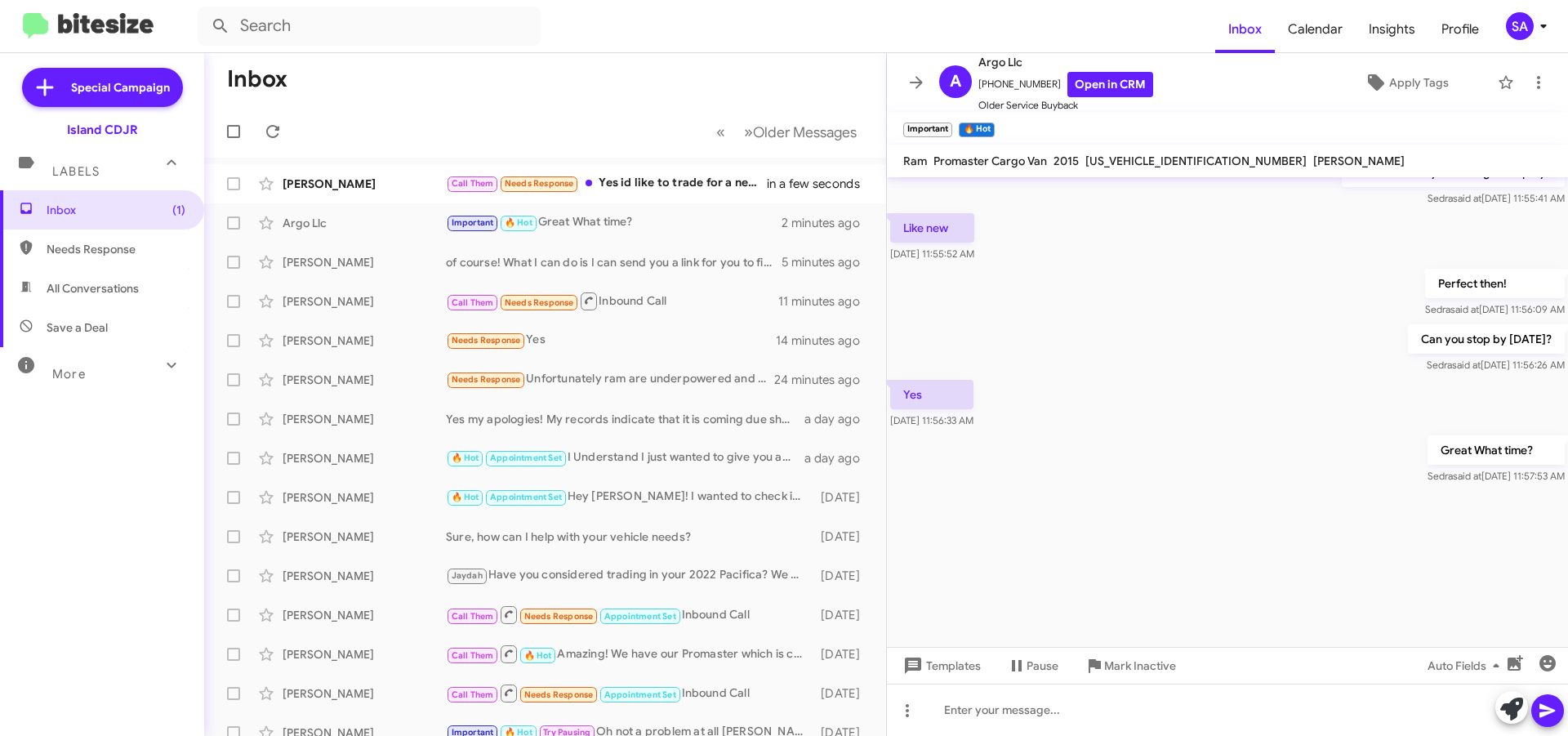
scroll to position [2738, 0]
click at [689, 188] on div "Call Them Needs Response Yes id like to trade for a newer jeep. Id love the gra…" at bounding box center [627, 184] width 362 height 19
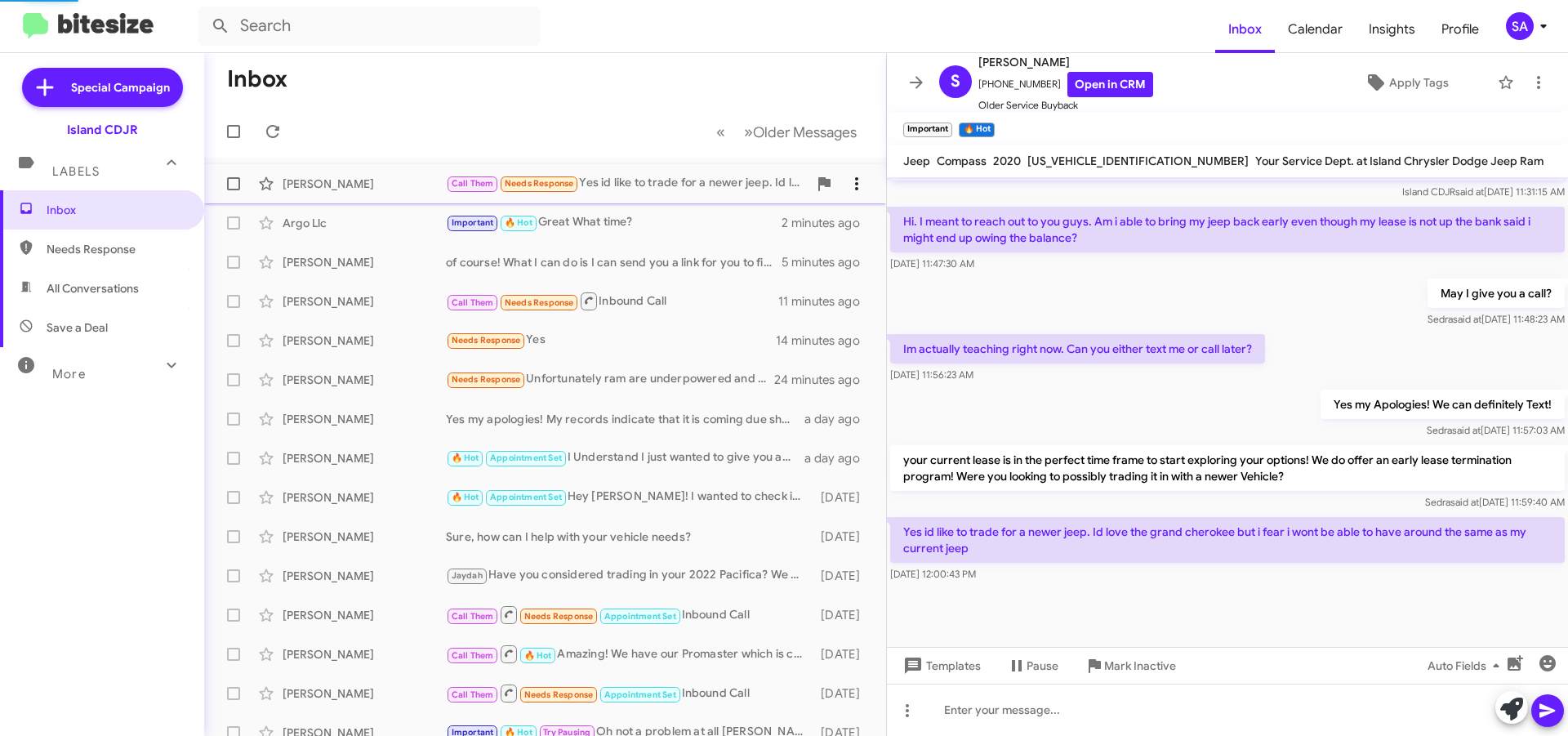
scroll to position [752, 0]
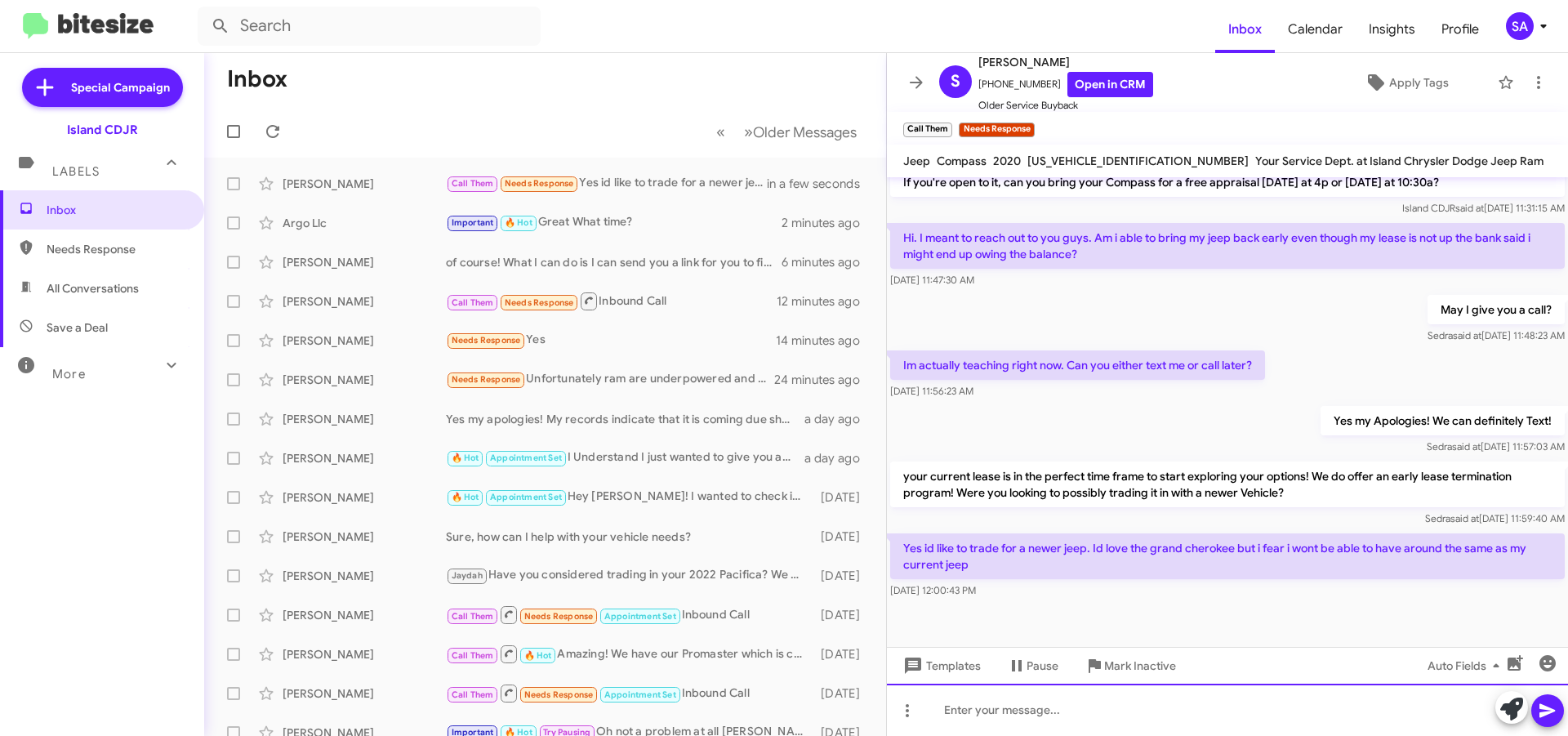
click at [1107, 703] on div at bounding box center [1227, 709] width 681 height 52
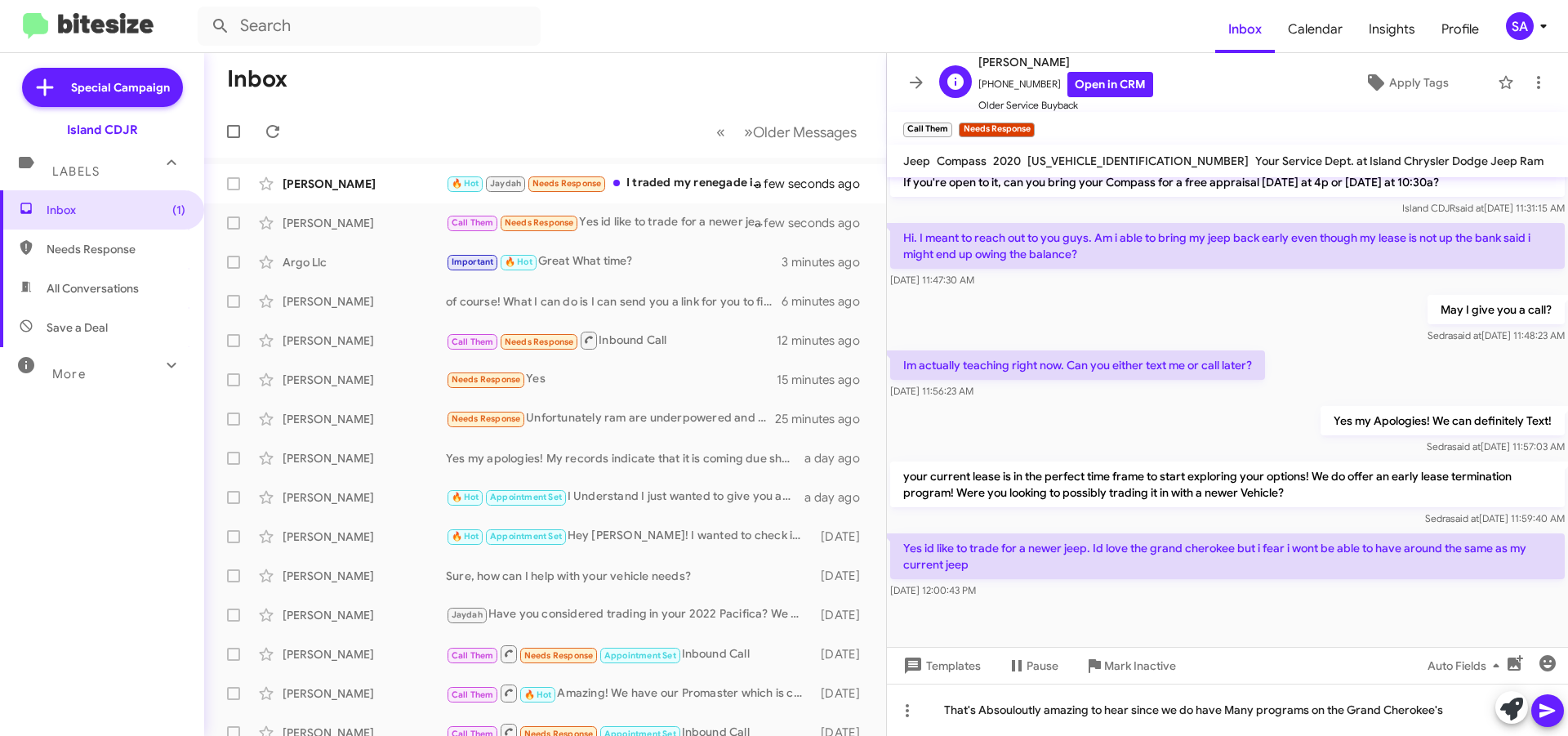
click at [1004, 84] on span "+13478317048 Open in CRM" at bounding box center [1066, 84] width 175 height 25
click at [1003, 84] on span "+13478317048 Open in CRM" at bounding box center [1066, 84] width 175 height 25
copy span "13478317048"
click at [439, 381] on div "[PERSON_NAME]" at bounding box center [364, 379] width 164 height 16
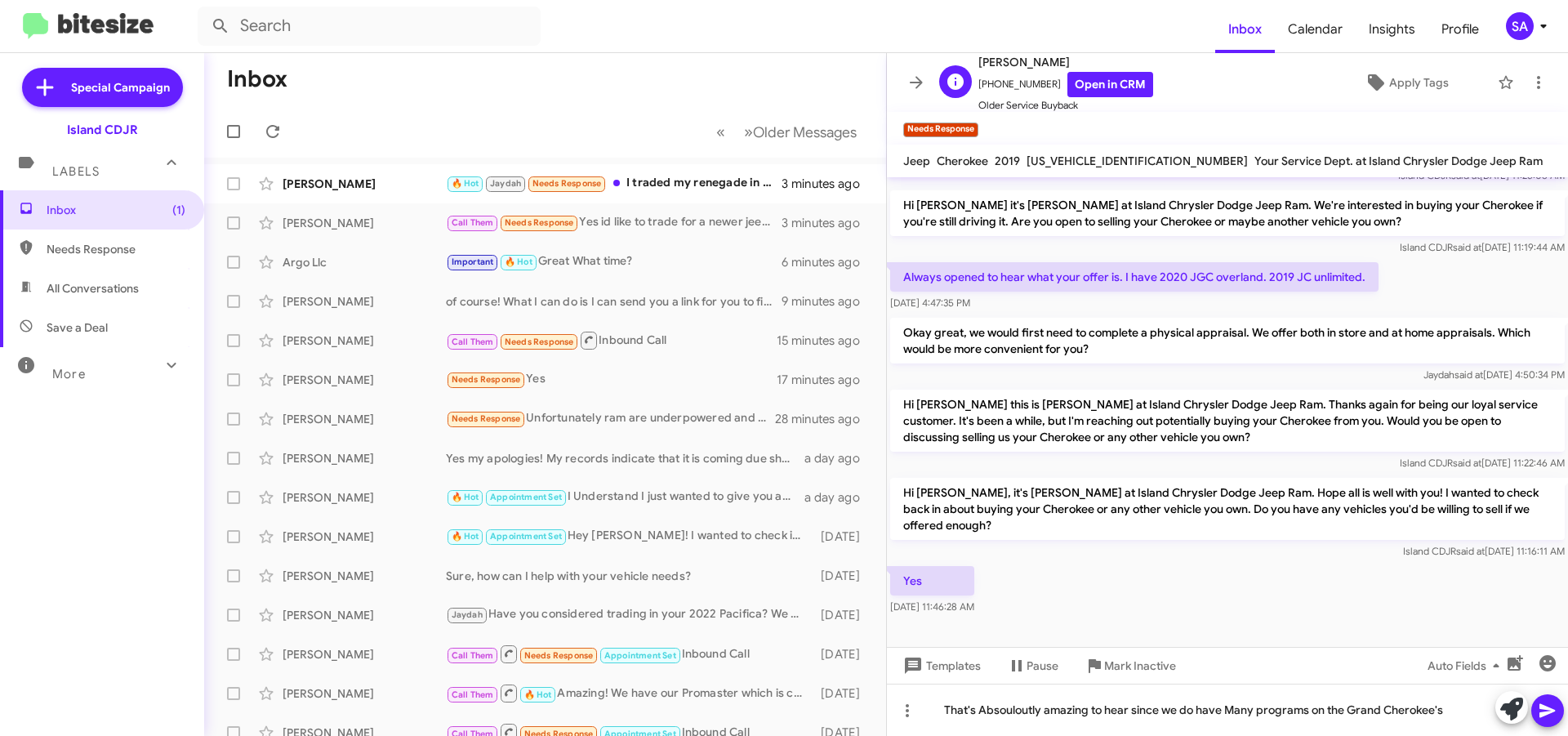
click at [1010, 78] on span "+19179213715 Open in CRM" at bounding box center [1066, 84] width 175 height 25
click at [1011, 78] on span "+19179213715 Open in CRM" at bounding box center [1066, 84] width 175 height 25
copy span "19179213715"
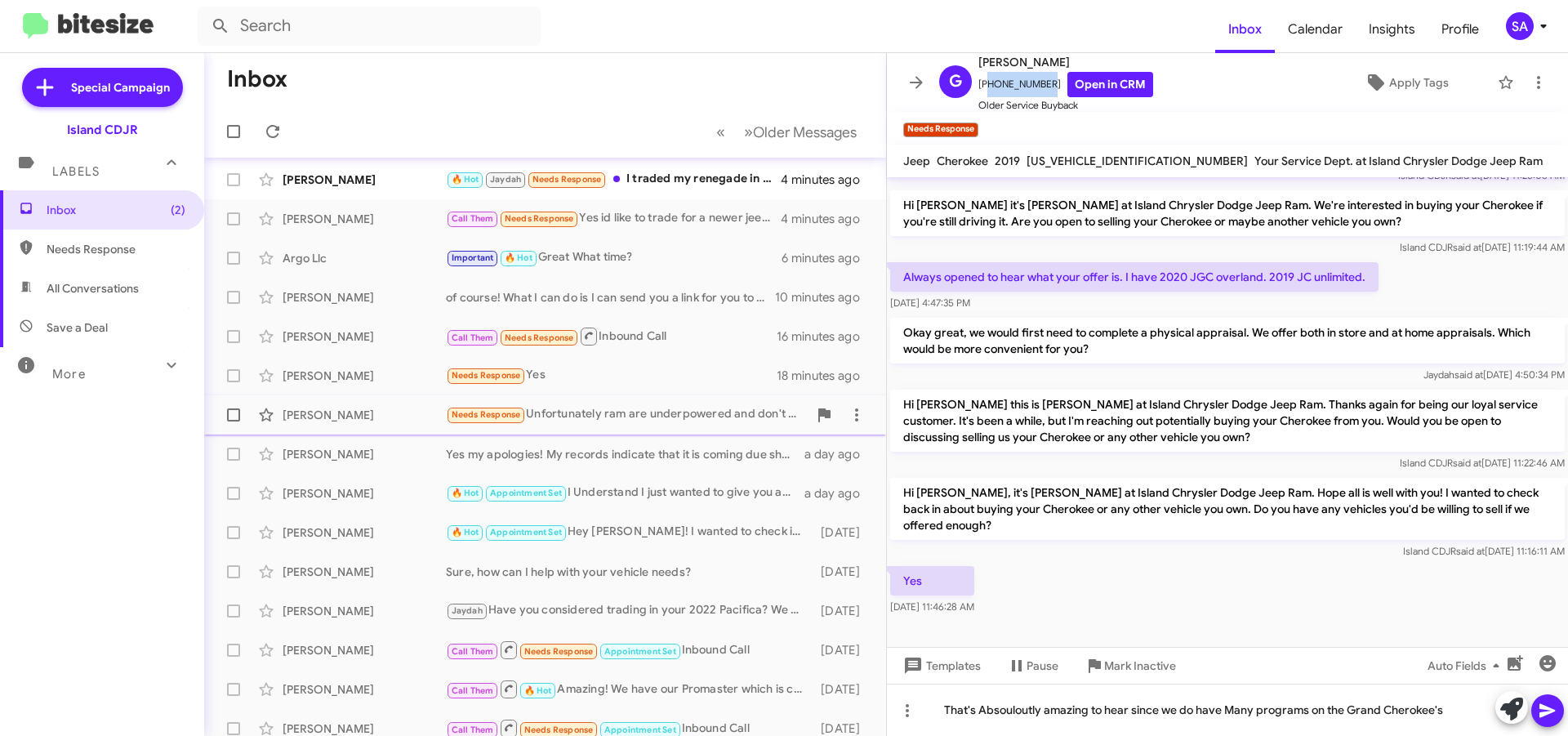
scroll to position [81, 0]
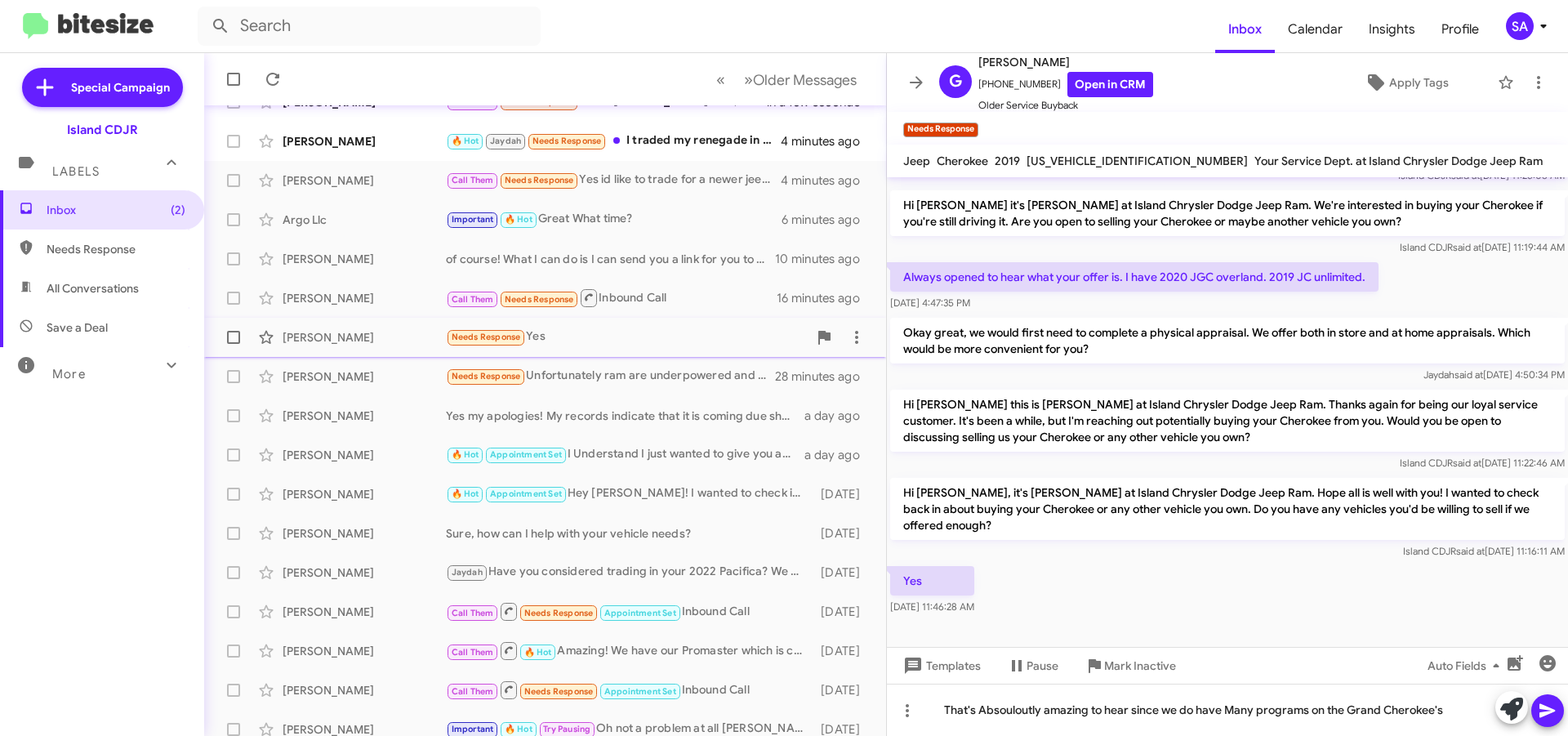
click at [341, 340] on div "[PERSON_NAME]" at bounding box center [364, 337] width 164 height 16
click at [397, 328] on div "George Grimley Needs Response Yes 18 minutes ago" at bounding box center [545, 338] width 655 height 33
click at [490, 337] on span "Needs Response" at bounding box center [487, 337] width 69 height 10
click at [1023, 81] on span "+19179213715 Open in CRM" at bounding box center [1066, 84] width 175 height 25
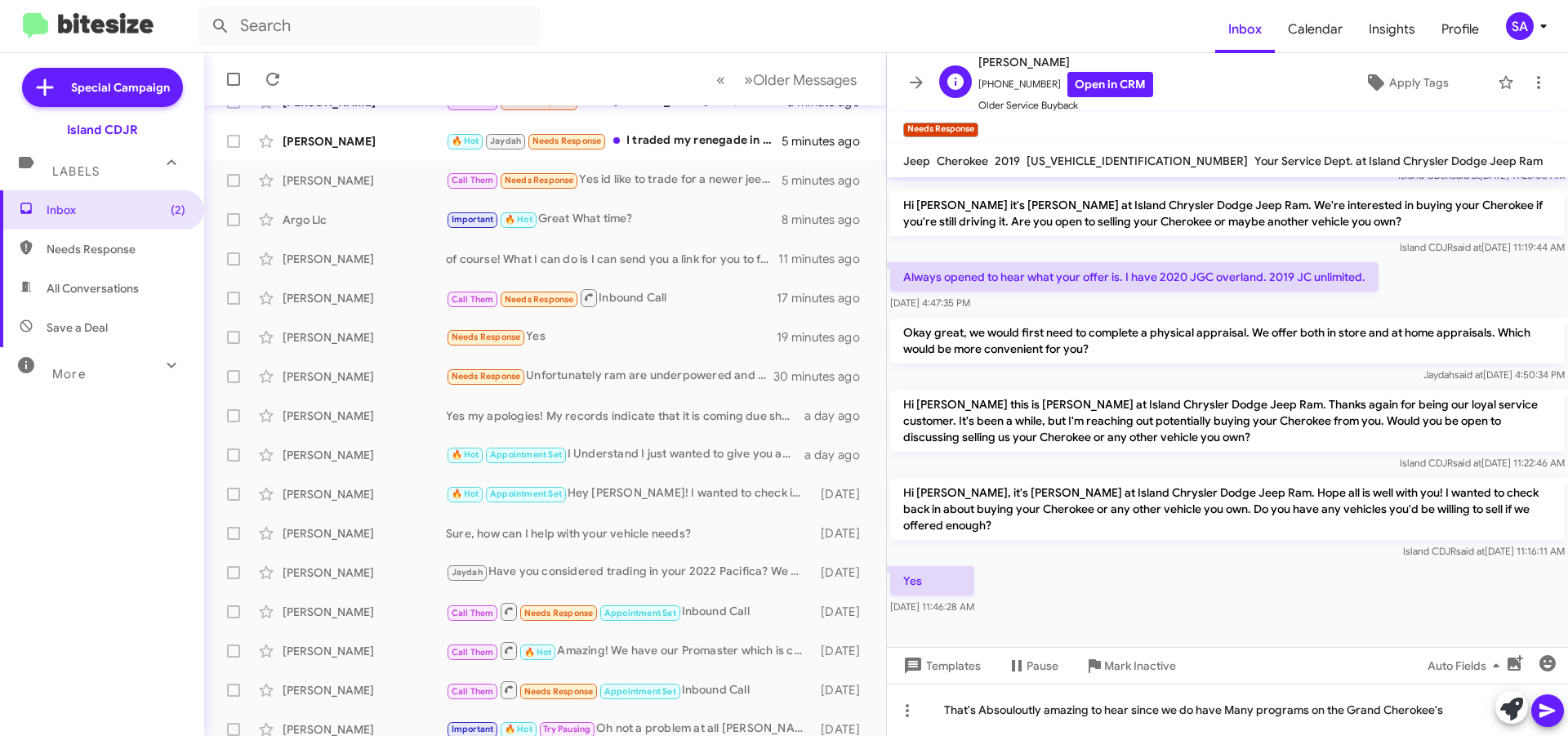
click at [1023, 81] on span "+19179213715 Open in CRM" at bounding box center [1066, 84] width 175 height 25
copy span "+19179213715"
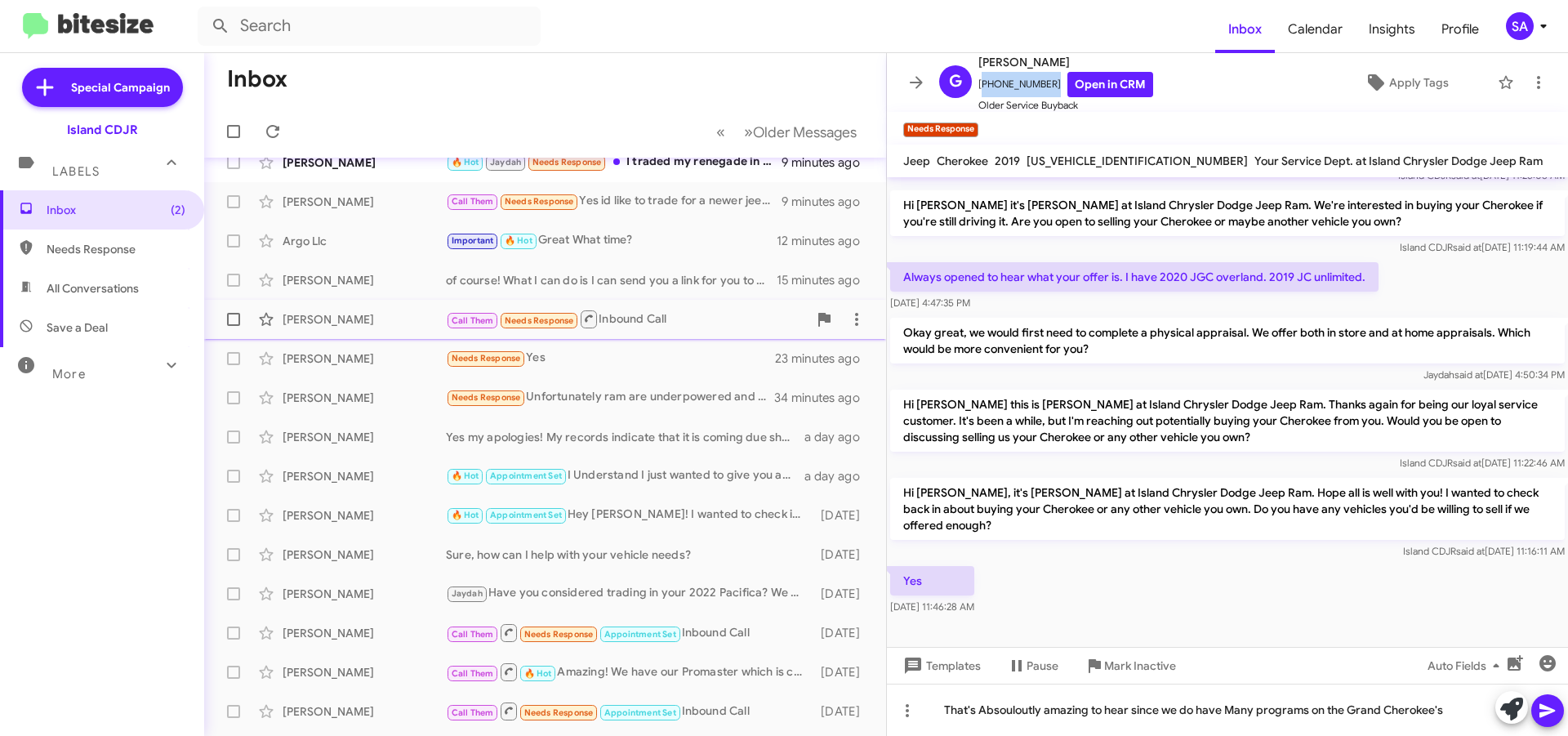
scroll to position [0, 0]
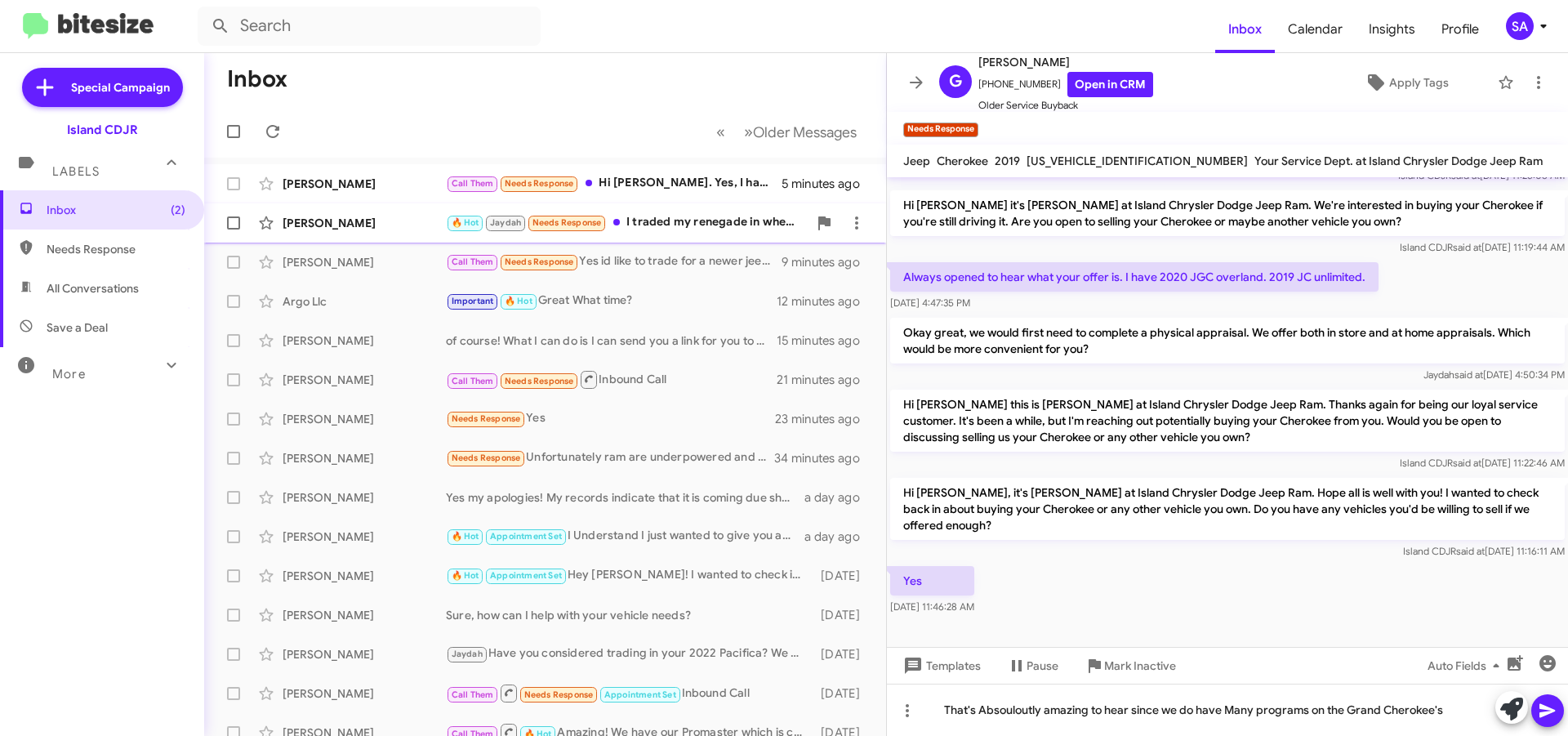
click at [672, 226] on div "🔥 Hot Jaydah Needs Response I traded my renegade in when I leased my trailblaze…" at bounding box center [627, 223] width 362 height 19
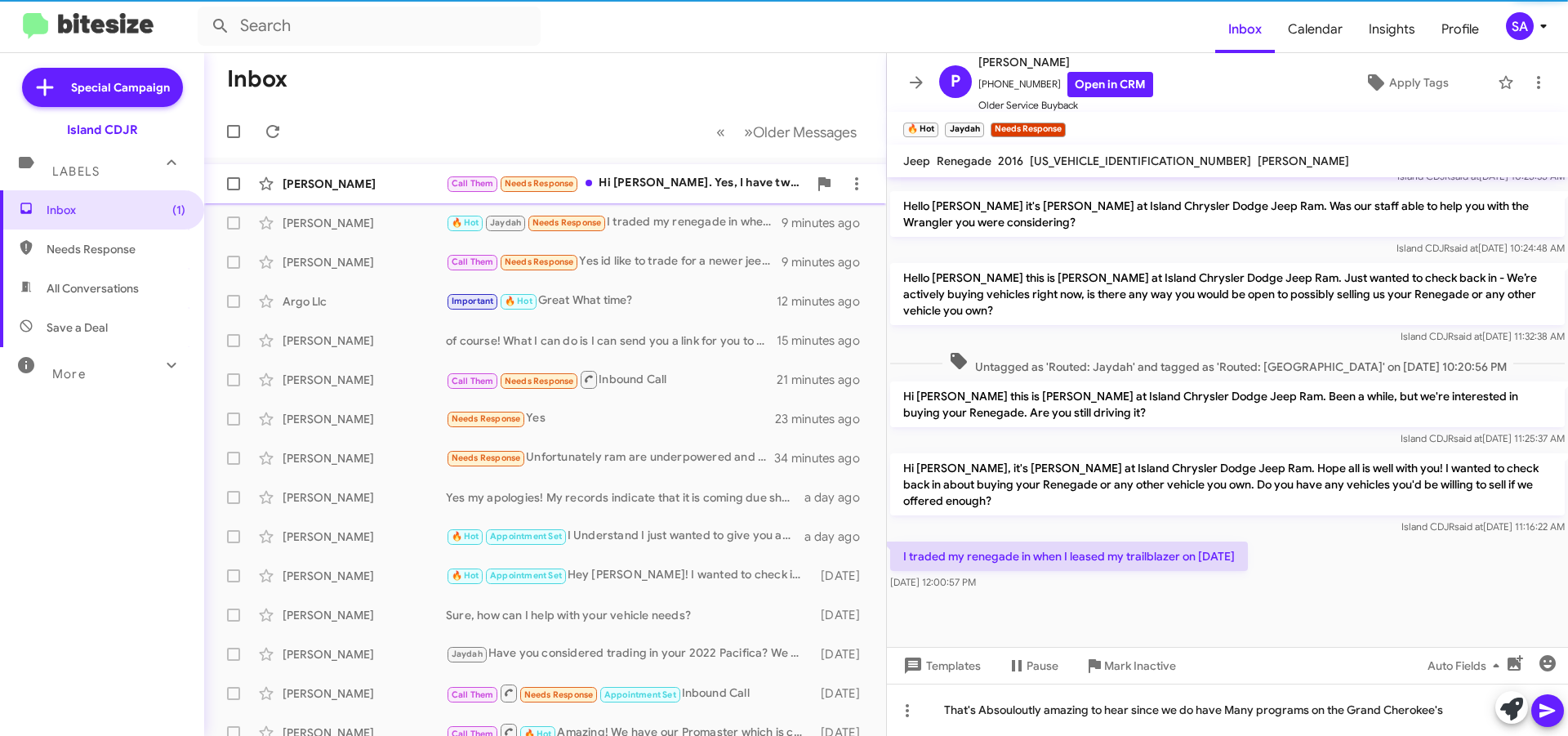
click at [669, 178] on div "Call Them Needs Response Hi Alicia. Yes, I have two cars to sell. You can call …" at bounding box center [627, 184] width 362 height 19
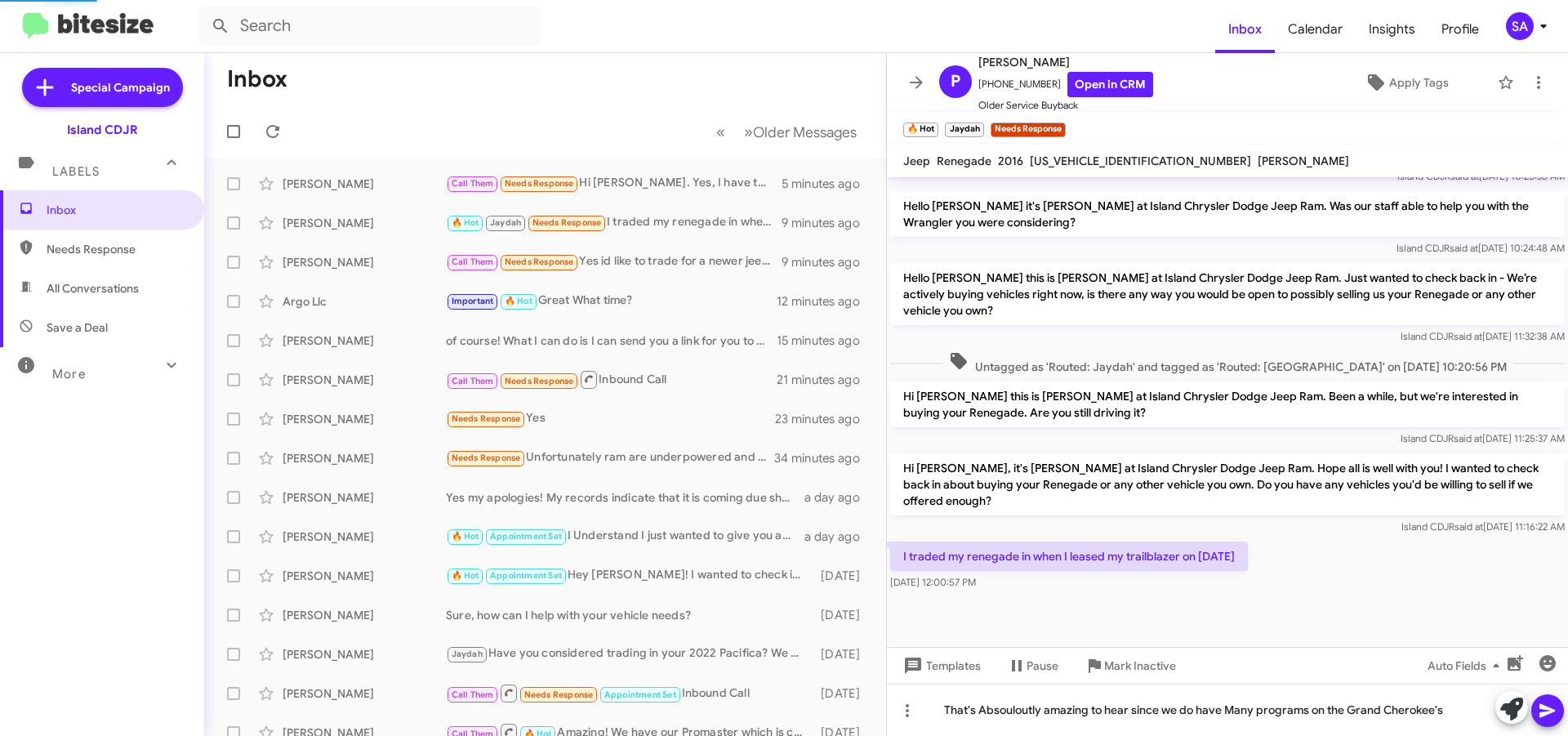
scroll to position [127, 0]
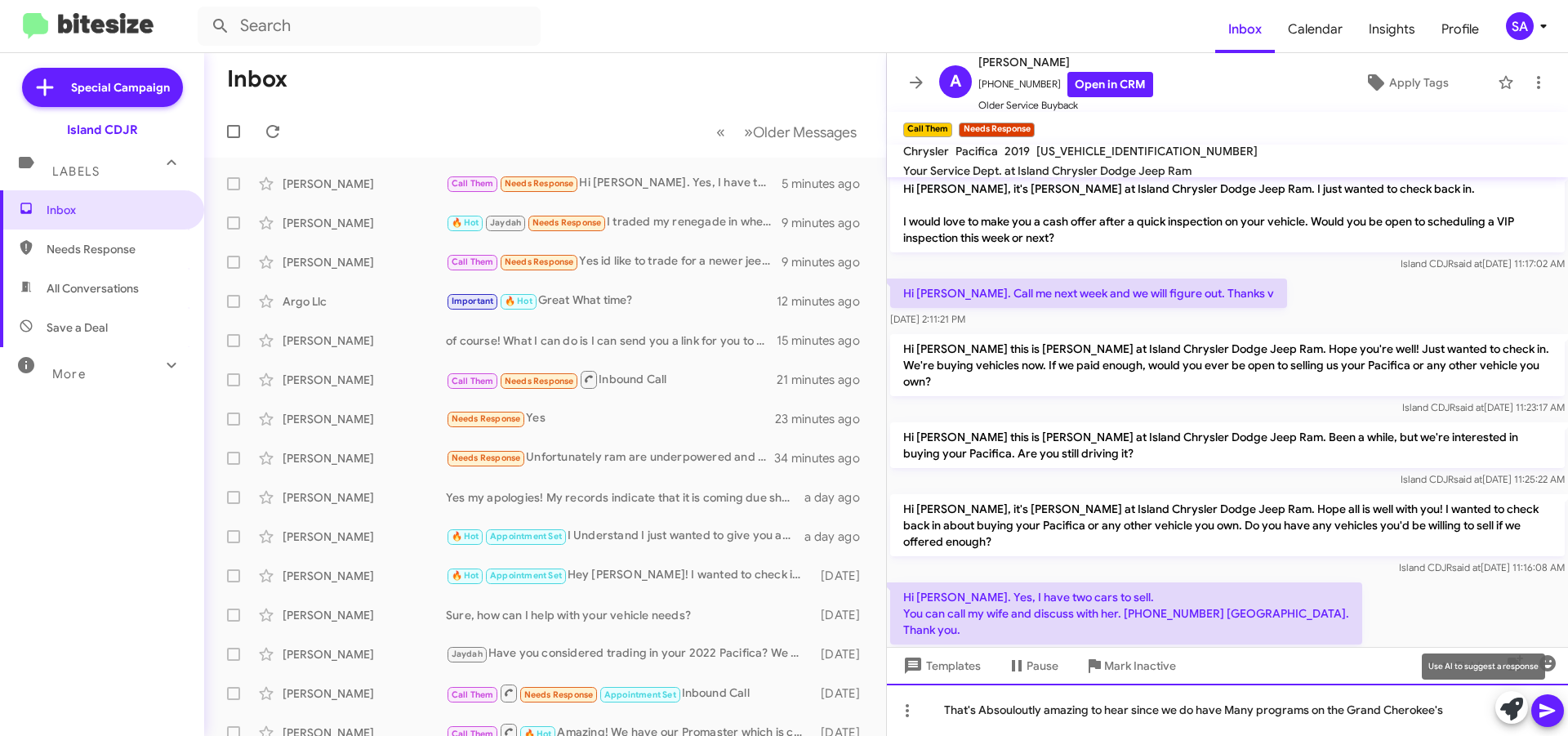
drag, startPoint x: 940, startPoint y: 703, endPoint x: 1515, endPoint y: 714, distance: 575.1
click at [1515, 715] on div "That's Absouloutly amazing to hear since we do have Many programs on the Grand …" at bounding box center [1227, 709] width 681 height 52
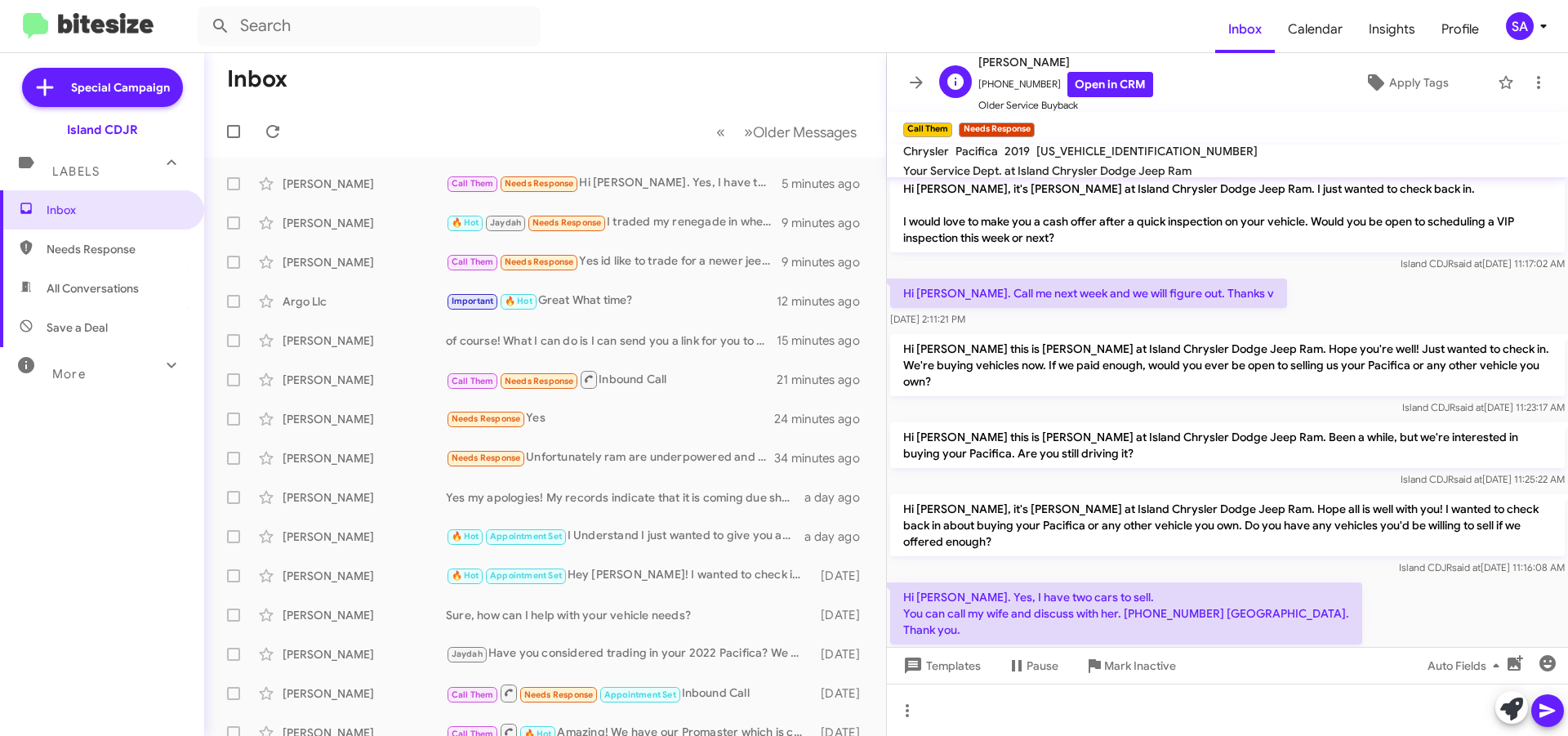
click at [1006, 81] on span "+19179072773 Open in CRM" at bounding box center [1066, 84] width 175 height 25
click at [1006, 82] on span "+19179072773 Open in CRM" at bounding box center [1066, 84] width 175 height 25
copy span "19179072773"
drag, startPoint x: 1126, startPoint y: 559, endPoint x: 1195, endPoint y: 564, distance: 69.2
click at [1195, 583] on p "Hi Alicia. Yes, I have two cars to sell. You can call my wife and discuss with …" at bounding box center [1126, 614] width 472 height 62
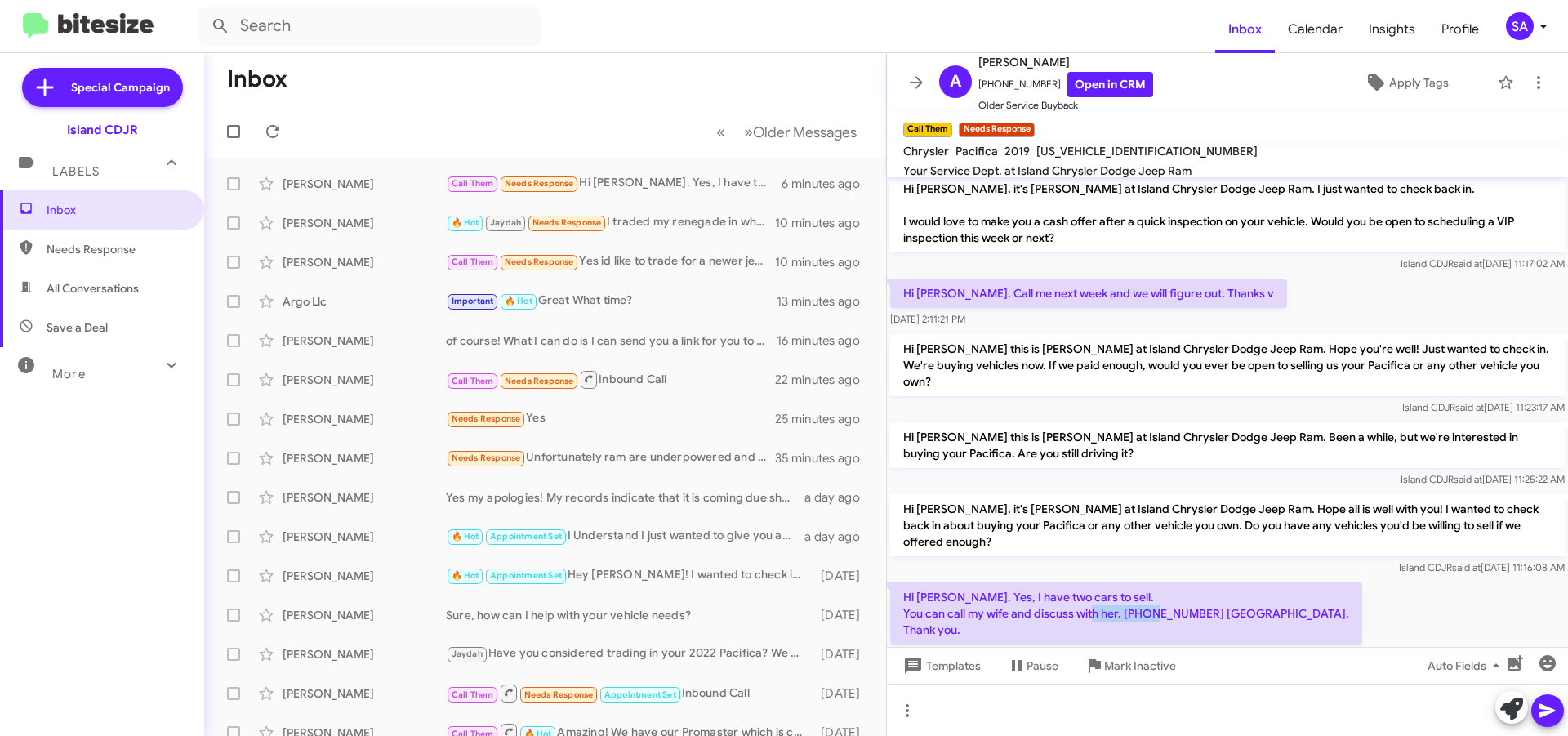
click at [1195, 583] on p "Hi Alicia. Yes, I have two cars to sell. You can call my wife and discuss with …" at bounding box center [1126, 614] width 472 height 62
click at [1166, 583] on p "Hi Alicia. Yes, I have two cars to sell. You can call my wife and discuss with …" at bounding box center [1126, 614] width 472 height 62
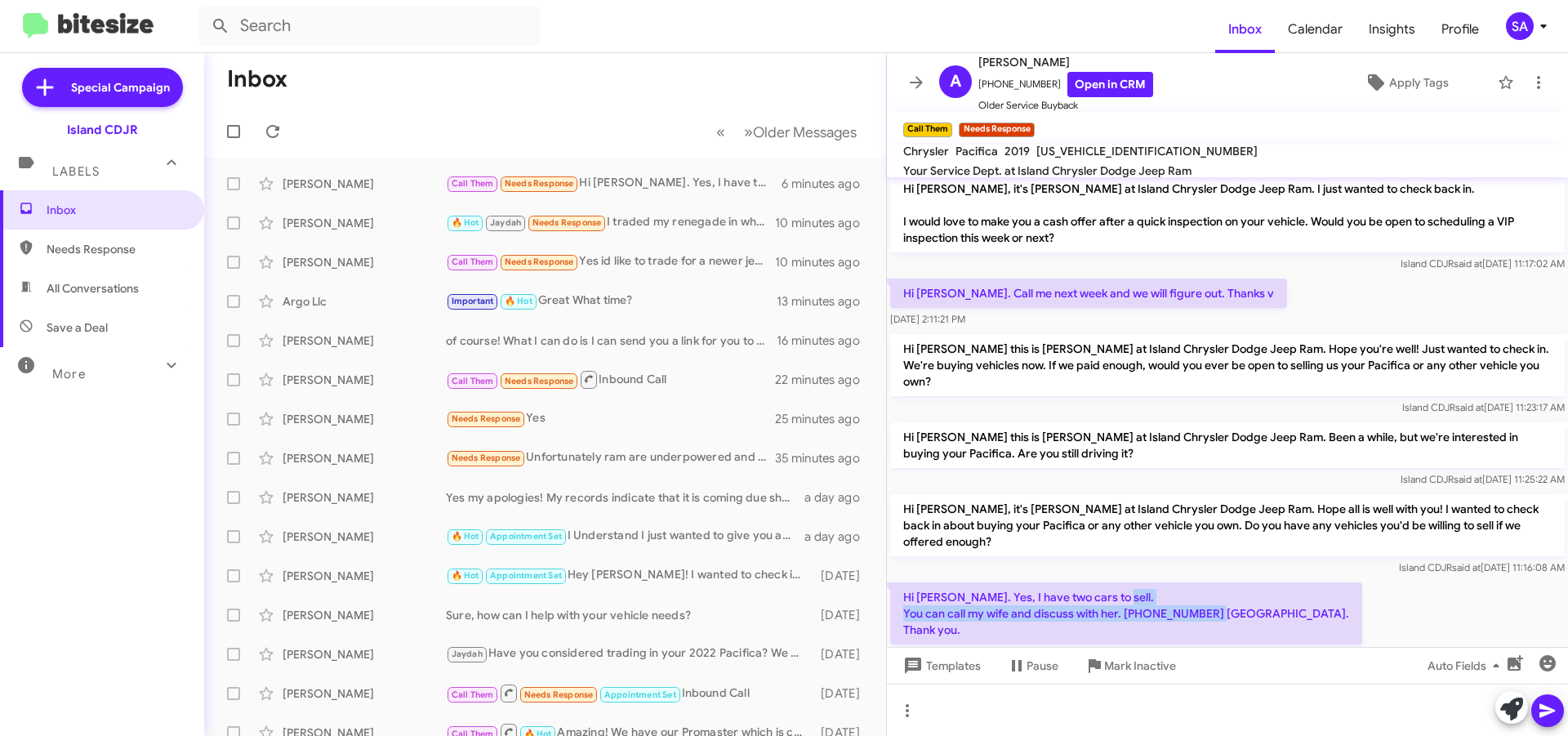
click at [1166, 583] on p "Hi Alicia. Yes, I have two cars to sell. You can call my wife and discuss with …" at bounding box center [1126, 614] width 472 height 62
click at [1185, 583] on p "Hi Alicia. Yes, I have two cars to sell. You can call my wife and discuss with …" at bounding box center [1126, 614] width 472 height 62
drag, startPoint x: 1191, startPoint y: 562, endPoint x: 1125, endPoint y: 560, distance: 66.0
click at [1125, 583] on p "Hi Alicia. Yes, I have two cars to sell. You can call my wife and discuss with …" at bounding box center [1126, 614] width 472 height 62
copy p "917 6852644"
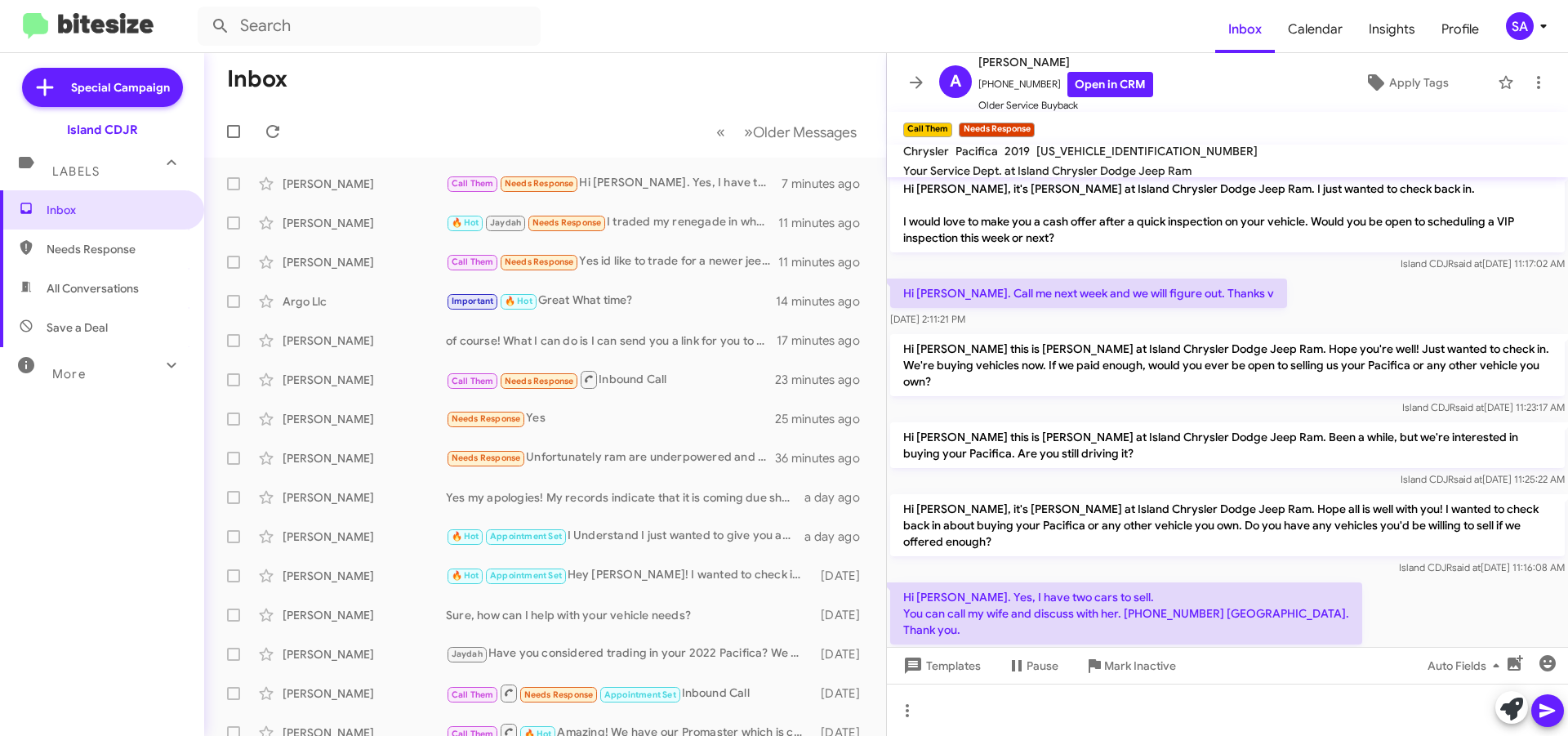
click at [1064, 668] on div at bounding box center [1227, 681] width 681 height 29
click at [1323, 307] on div "Hi Nicole. Call me next week and we will figure out. Thanks v Aug 13, 2024, 2:1…" at bounding box center [1227, 303] width 681 height 55
click at [1211, 668] on div at bounding box center [1227, 681] width 681 height 29
click at [1075, 583] on p "Hi Alicia. Yes, I have two cars to sell. You can call my wife and discuss with …" at bounding box center [1126, 614] width 472 height 62
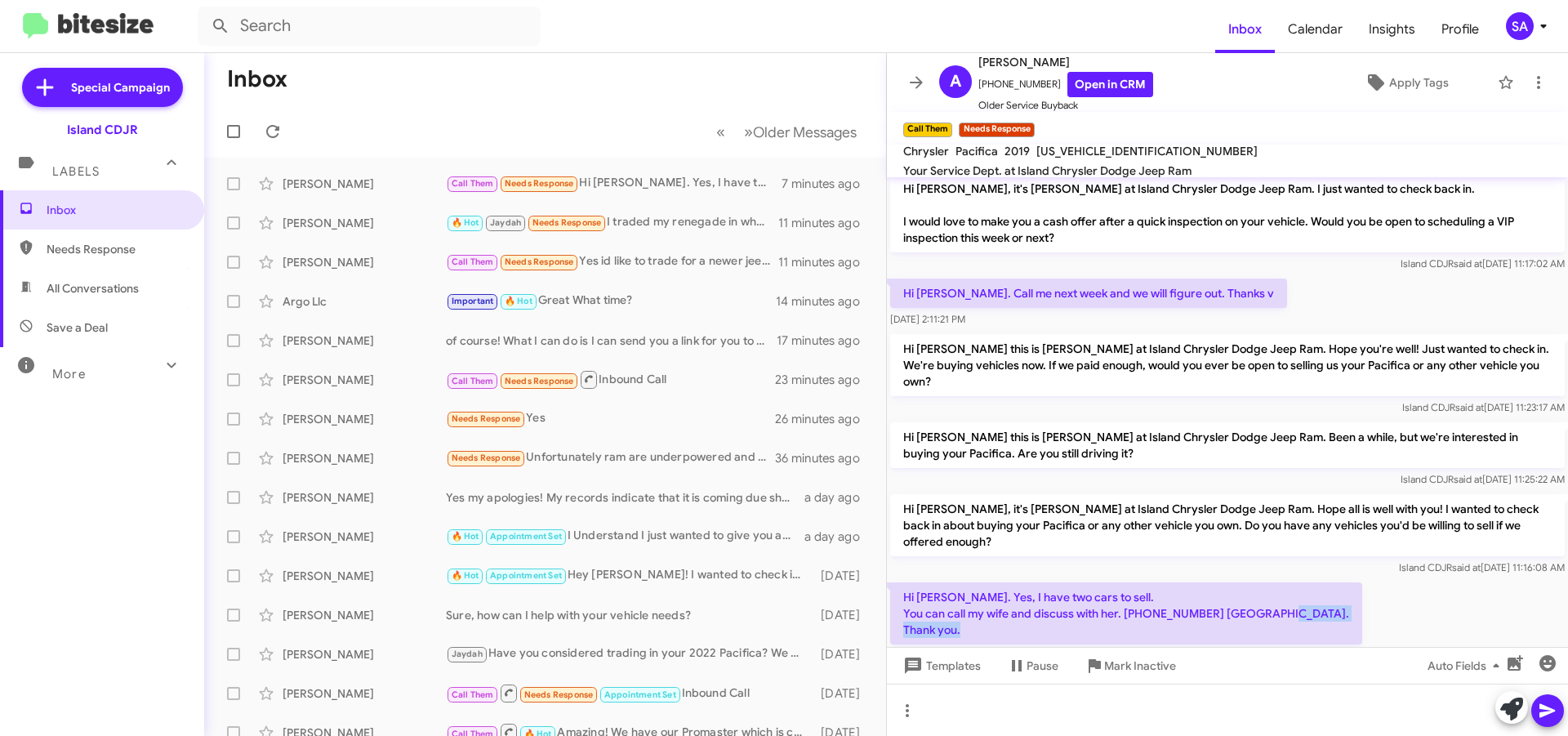
click at [1075, 583] on p "Hi Alicia. Yes, I have two cars to sell. You can call my wife and discuss with …" at bounding box center [1126, 614] width 472 height 62
click at [989, 705] on div at bounding box center [1227, 709] width 681 height 52
click at [1022, 703] on div at bounding box center [1227, 709] width 681 height 52
click at [1549, 710] on icon at bounding box center [1547, 711] width 16 height 14
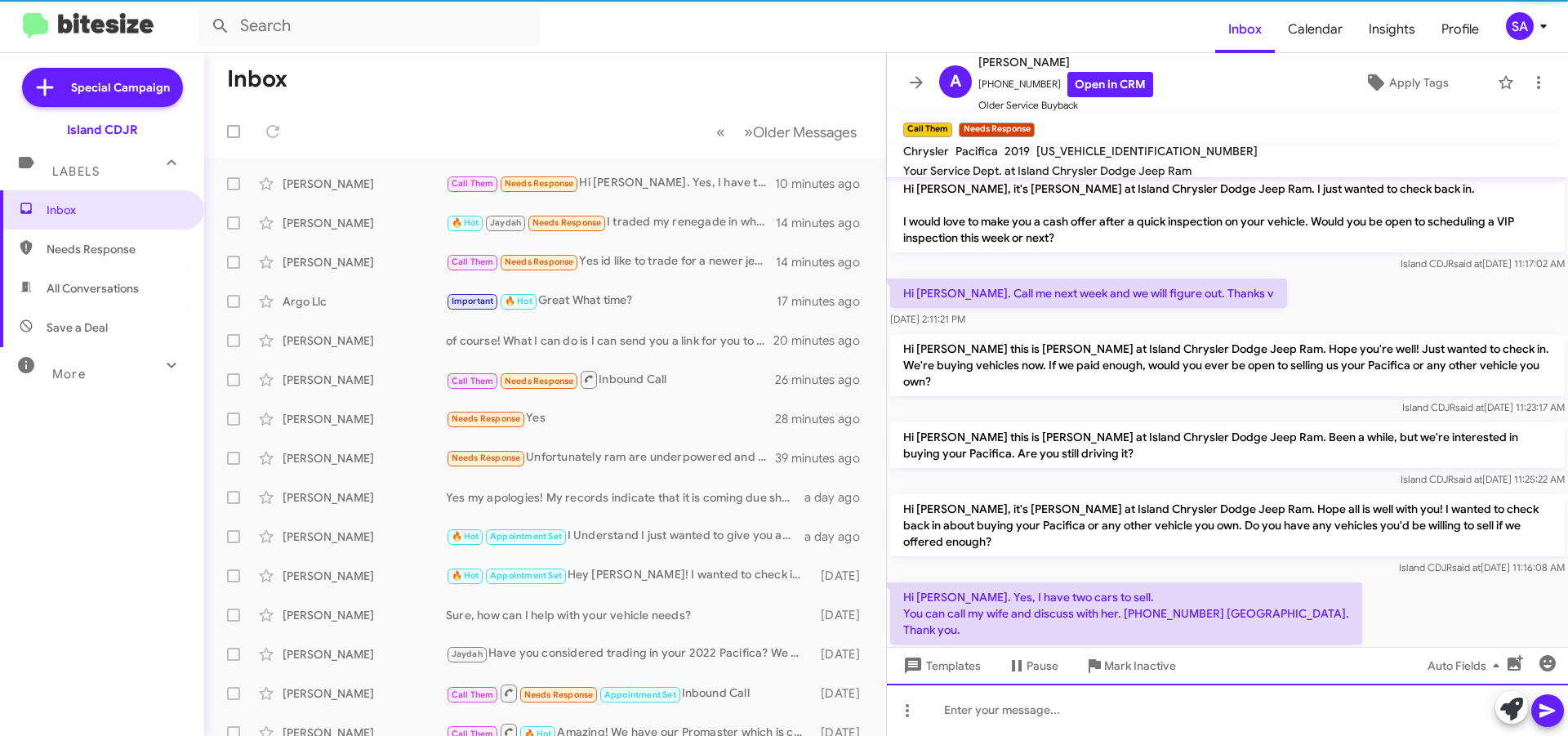
scroll to position [0, 0]
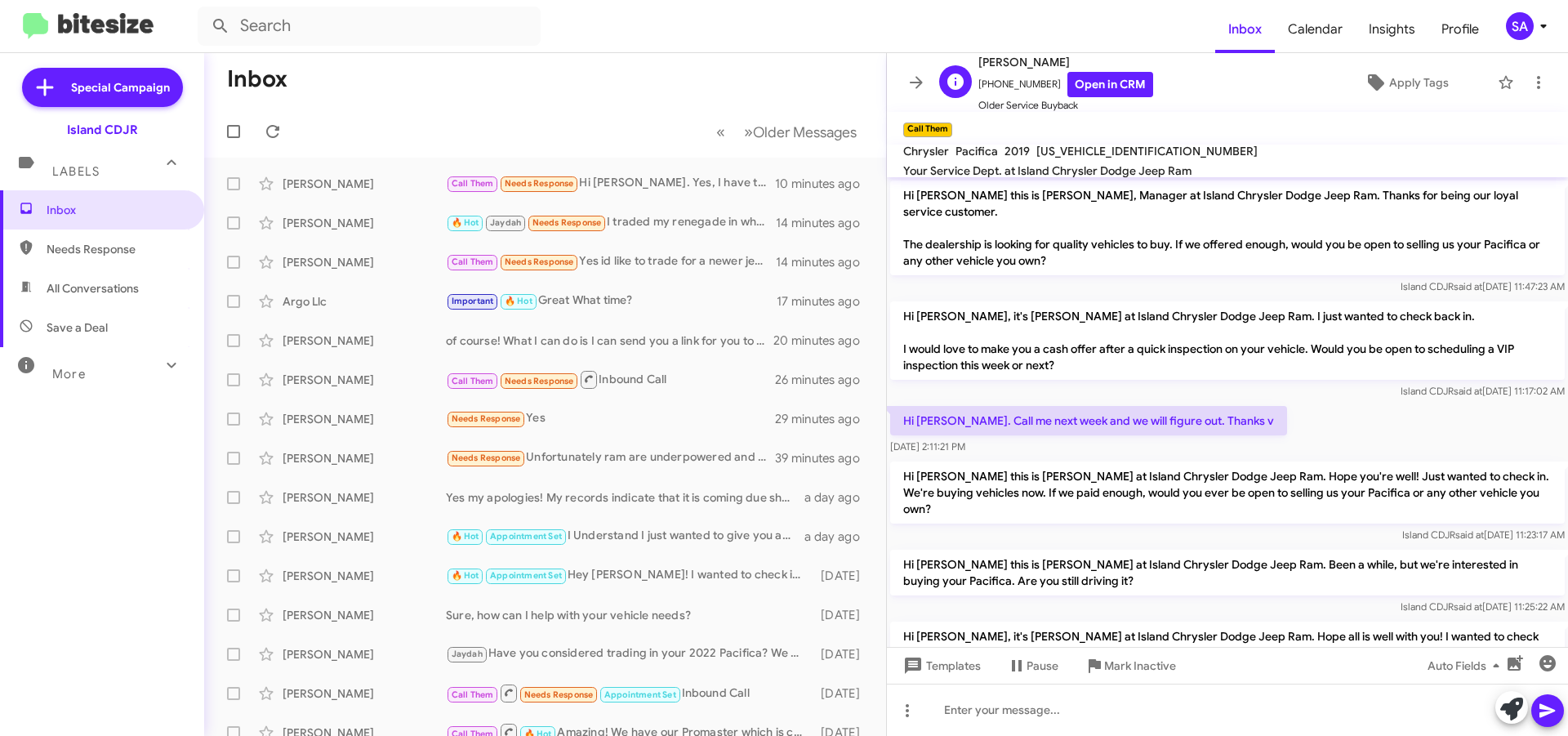
click at [1068, 57] on span "[PERSON_NAME]" at bounding box center [1066, 61] width 175 height 20
click at [1068, 58] on span "[PERSON_NAME]" at bounding box center [1066, 61] width 175 height 20
copy span "Krepostman"
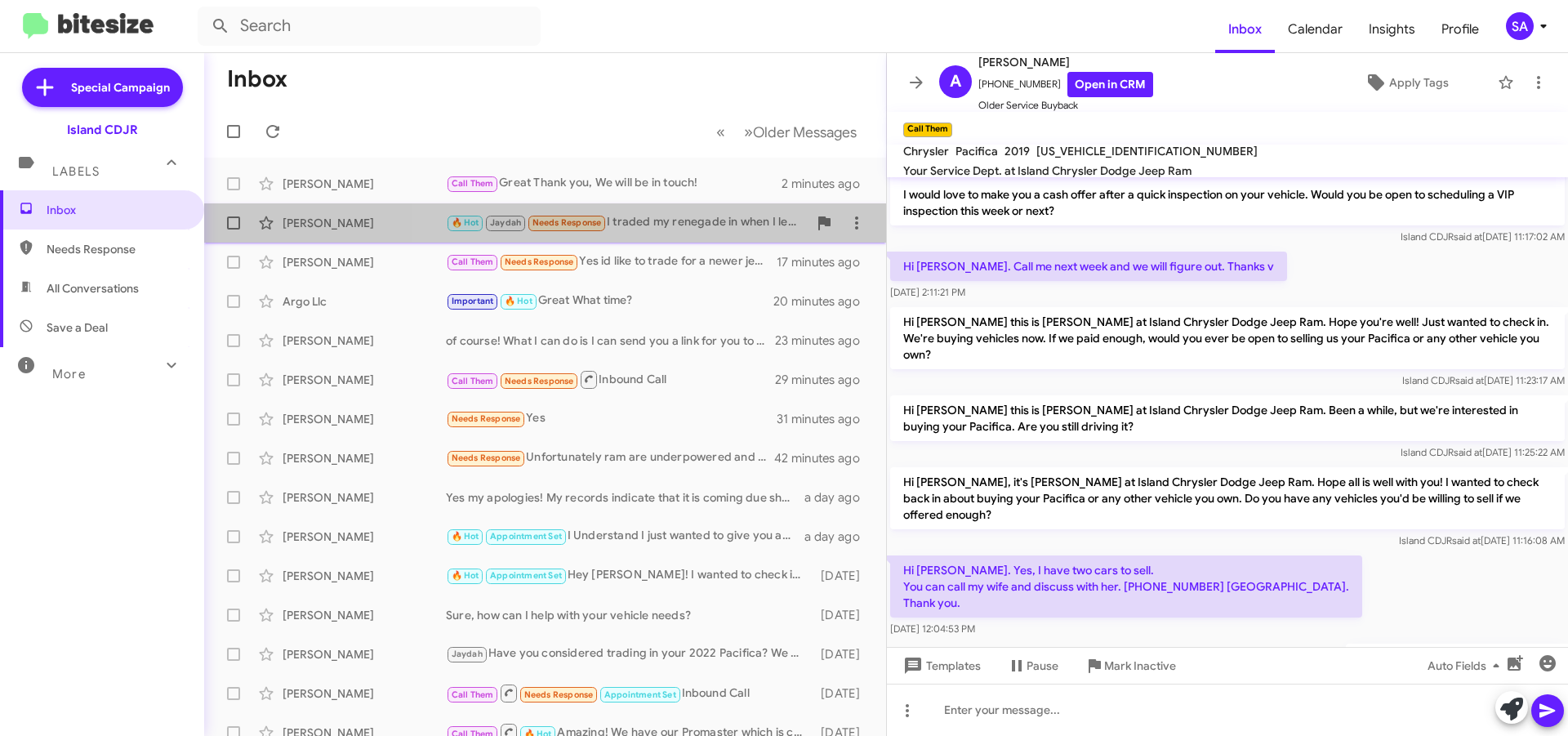
click at [697, 223] on div "🔥 Hot Jaydah Needs Response I traded my renegade in when I leased my trailblaze…" at bounding box center [627, 223] width 362 height 19
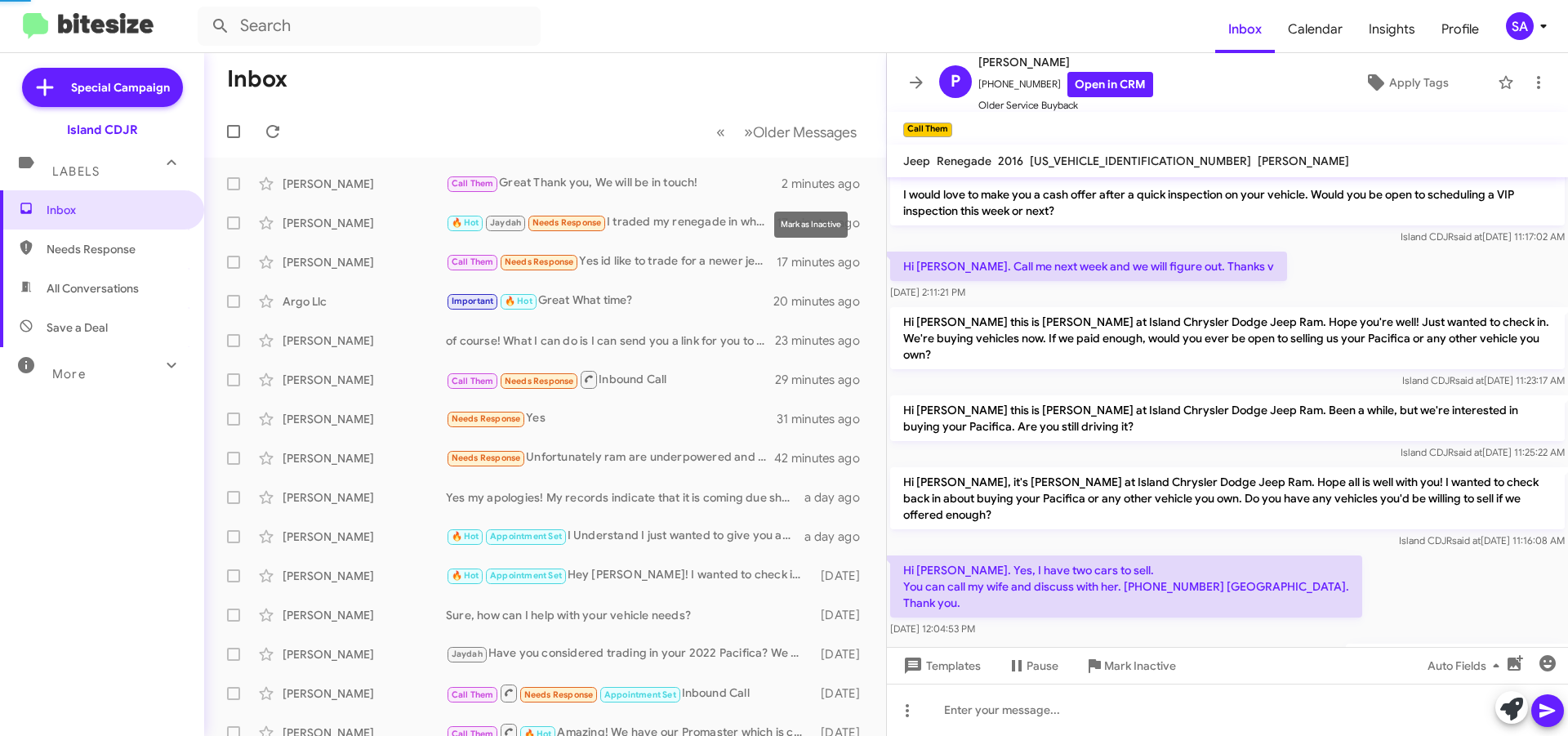
scroll to position [1351, 0]
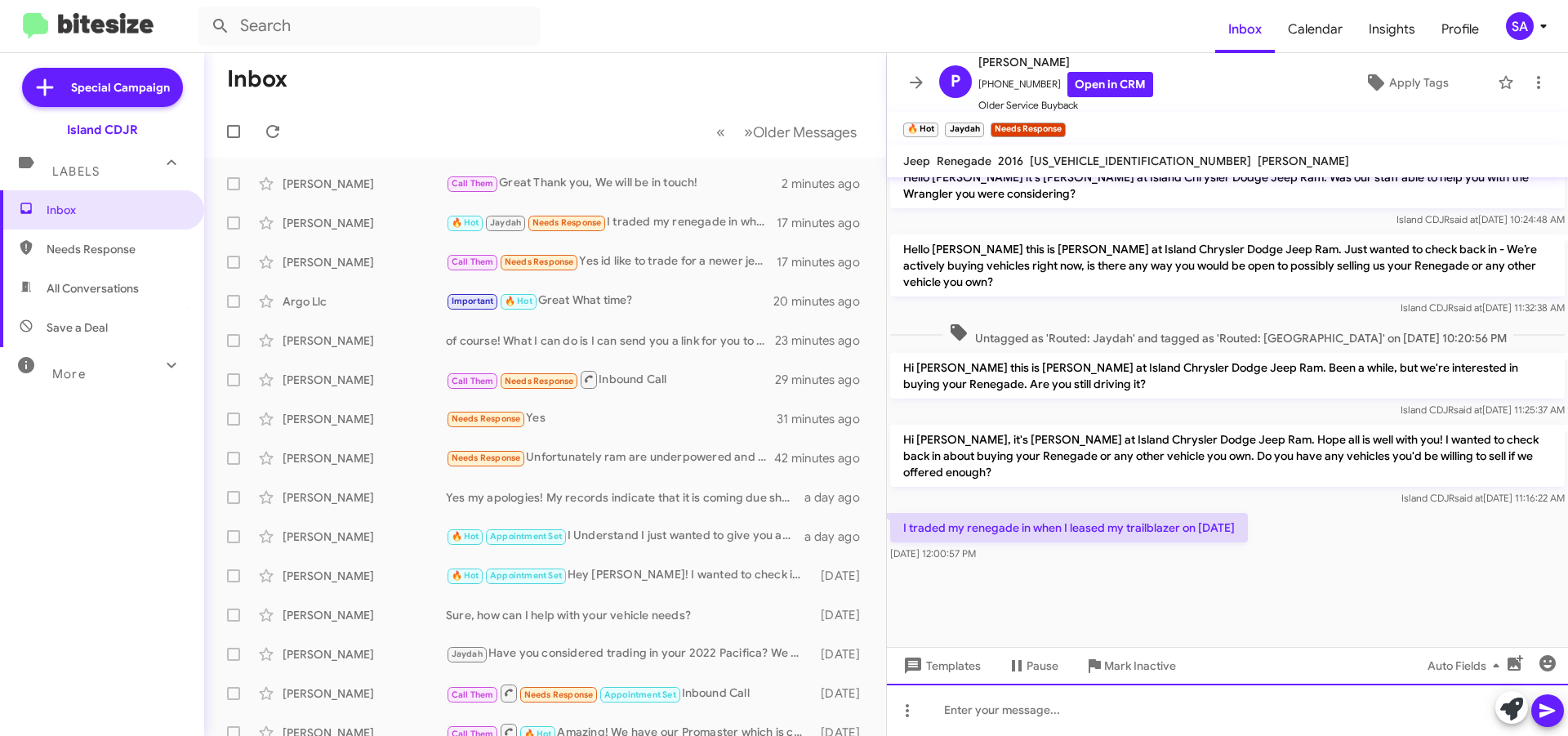
click at [1092, 713] on div at bounding box center [1227, 709] width 681 height 52
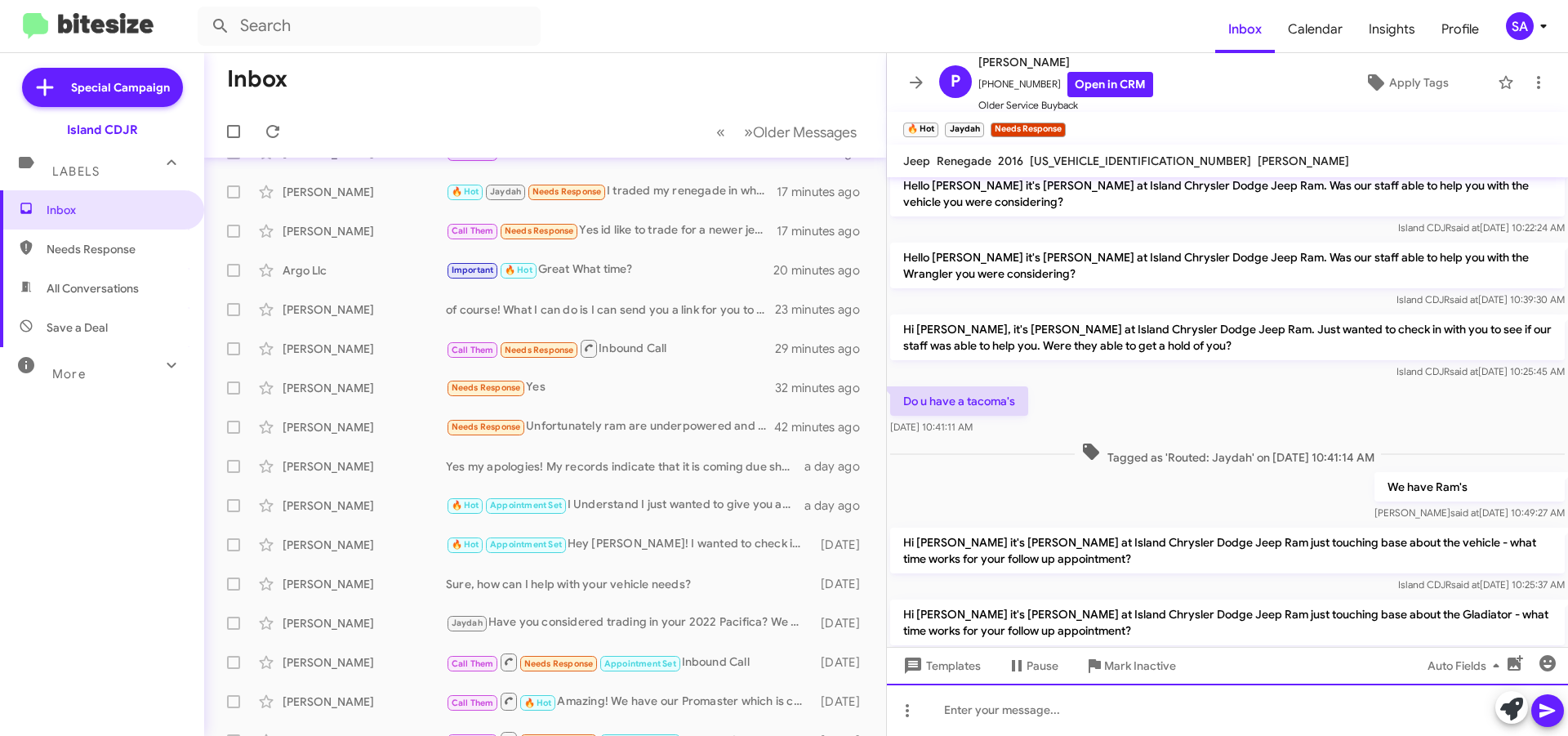
scroll to position [0, 0]
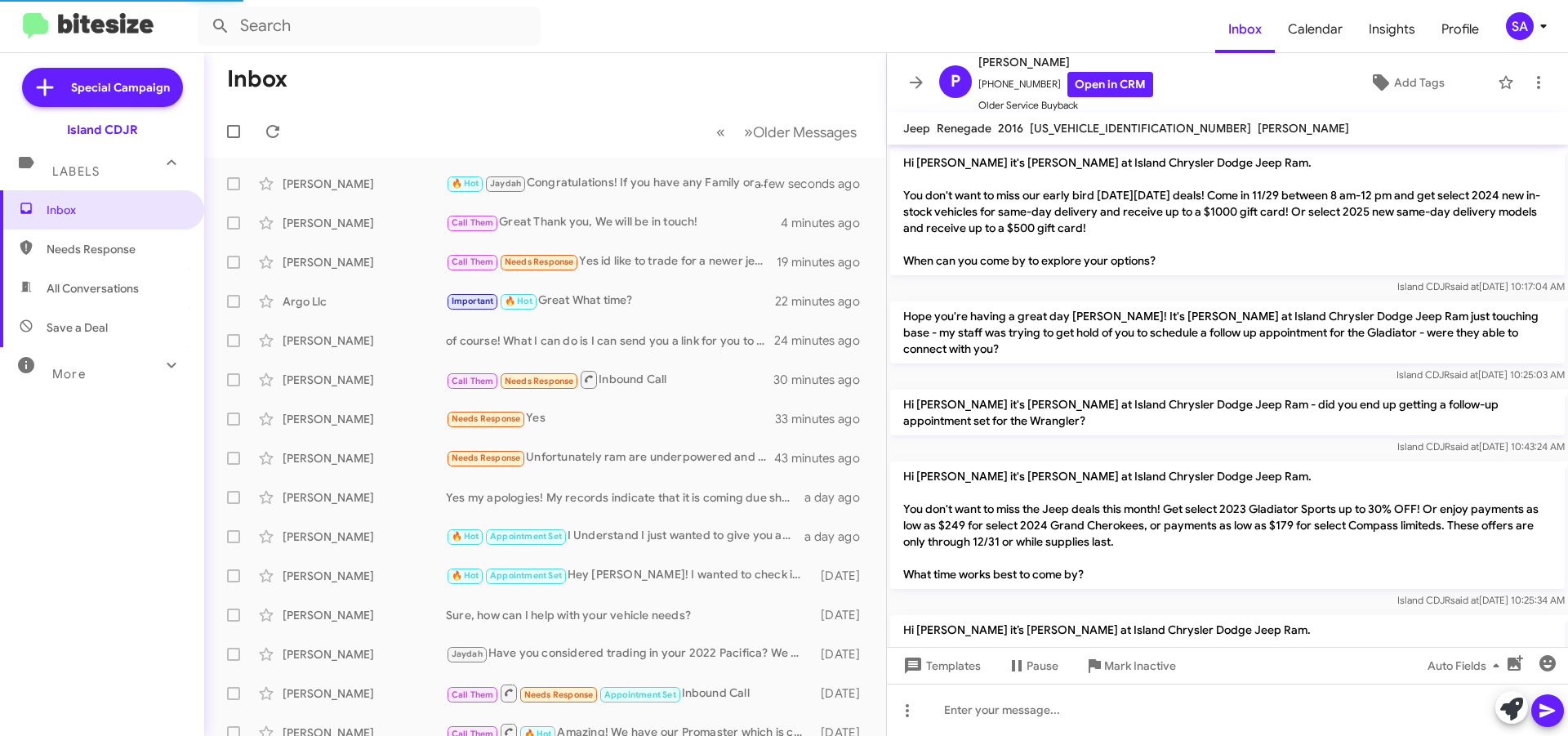
scroll to position [1220, 0]
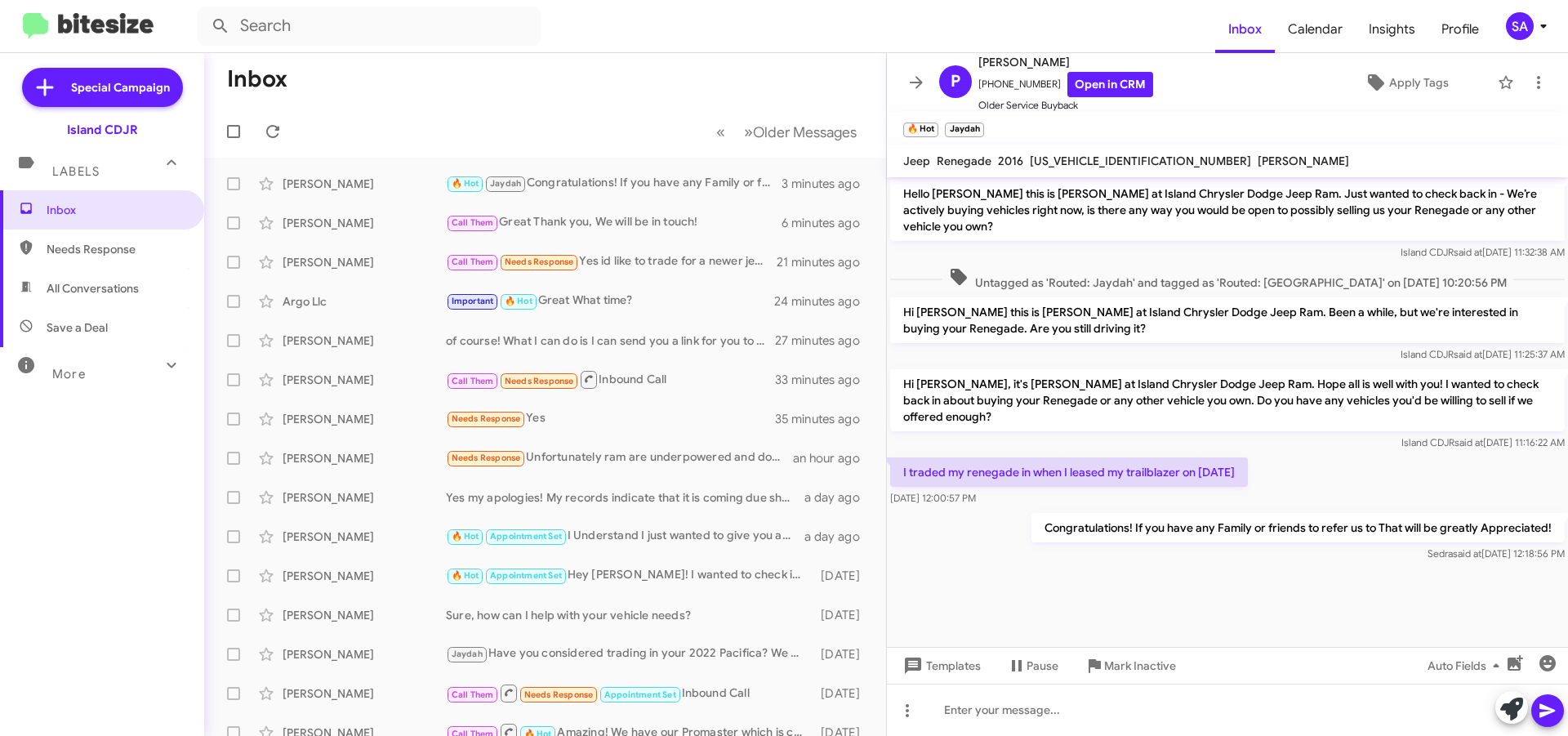
click at [128, 257] on span "Needs Response" at bounding box center [102, 249] width 204 height 39
type input "in:needs-response"
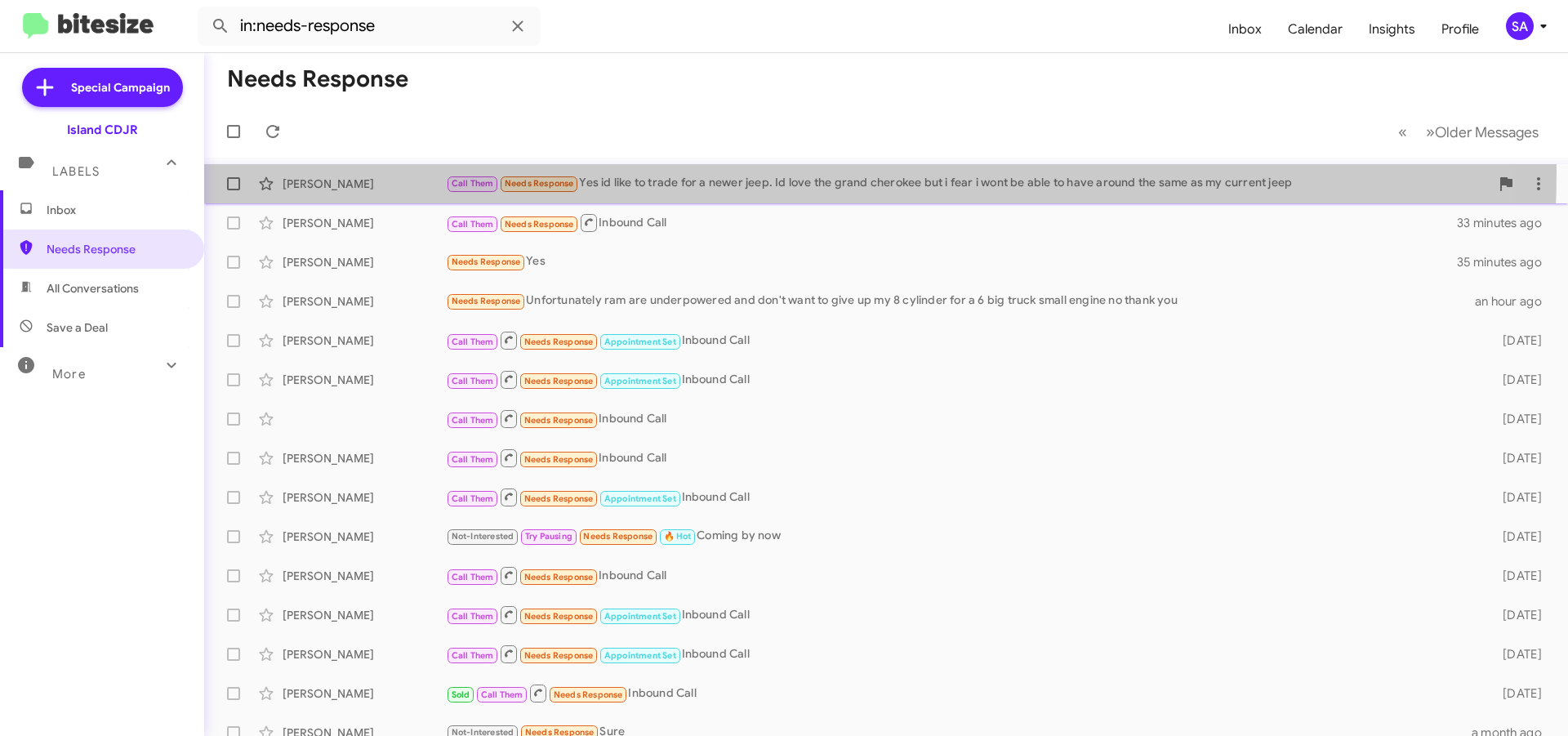
click at [706, 171] on div "[PERSON_NAME] Call Them Needs Response Yes id like to trade for a newer jeep. I…" at bounding box center [886, 184] width 1338 height 33
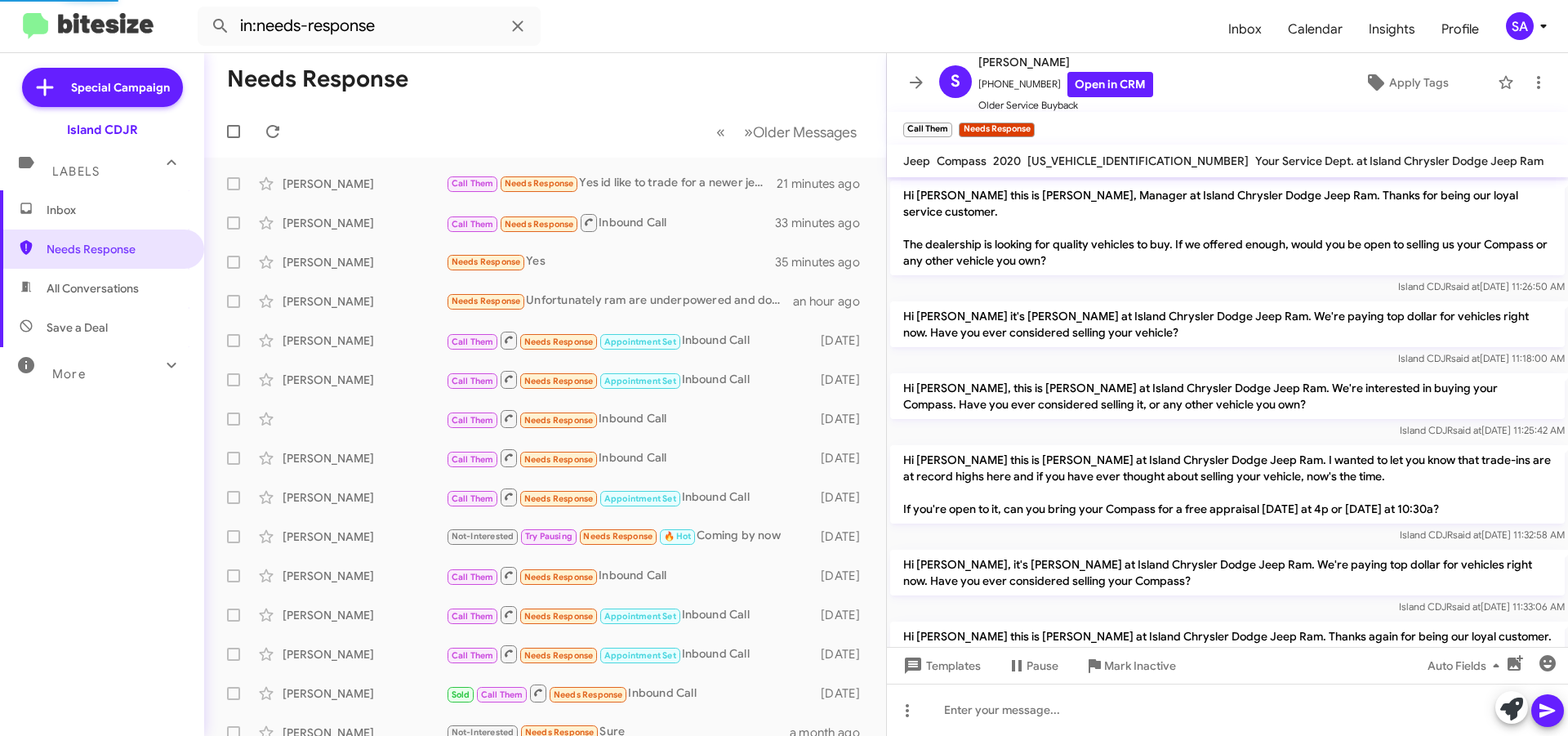
scroll to position [719, 0]
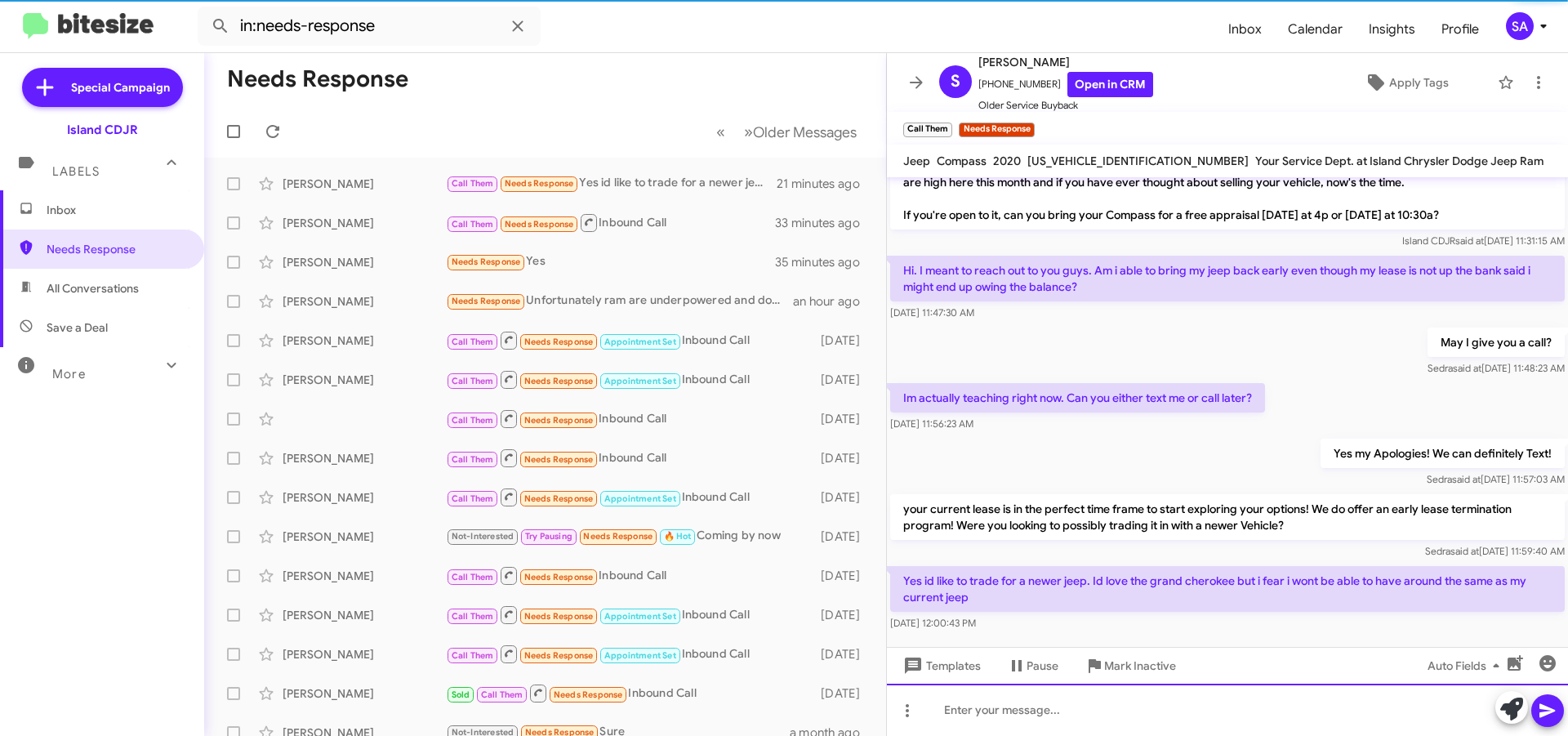
click at [1211, 717] on div at bounding box center [1227, 709] width 681 height 52
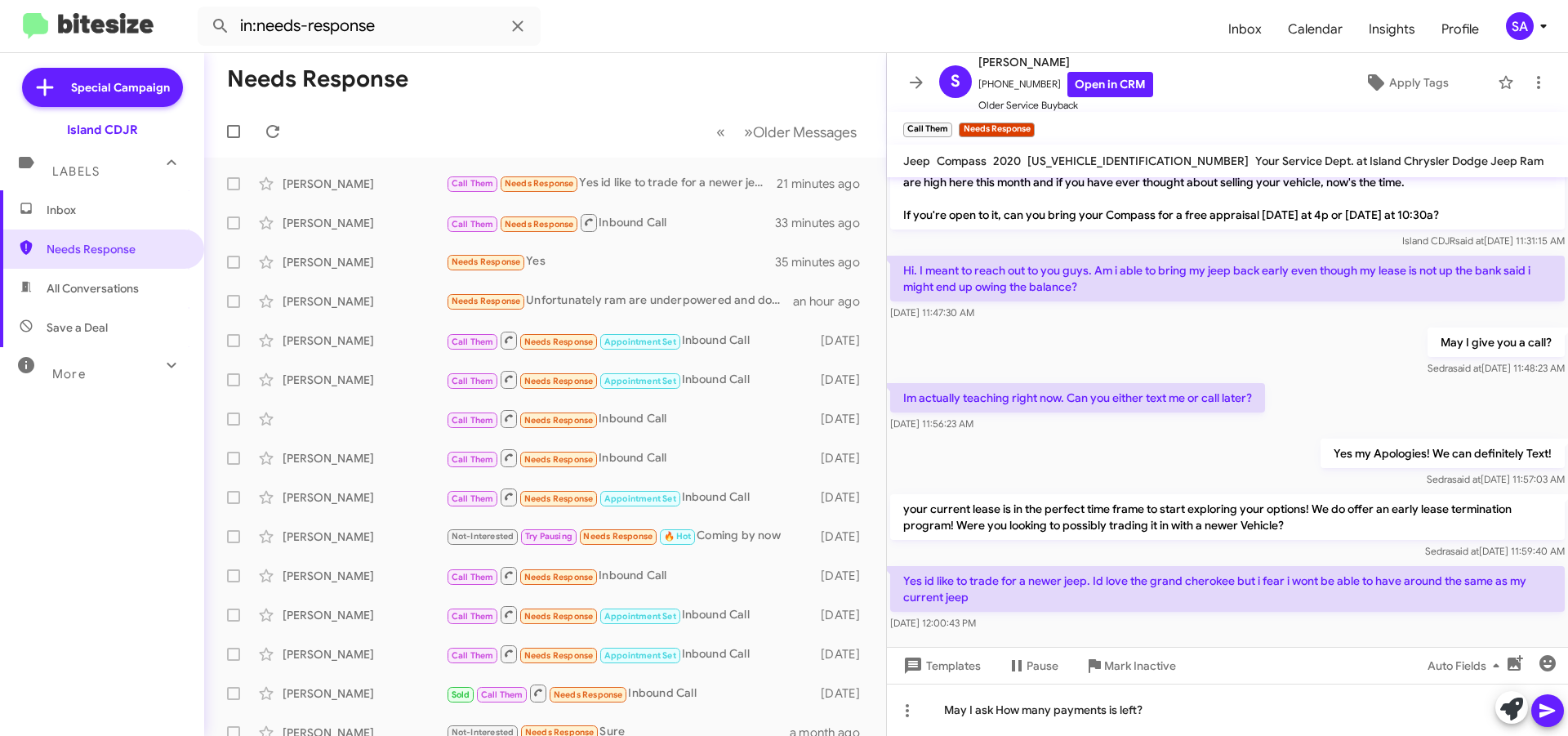
click at [1541, 708] on icon at bounding box center [1547, 711] width 16 height 14
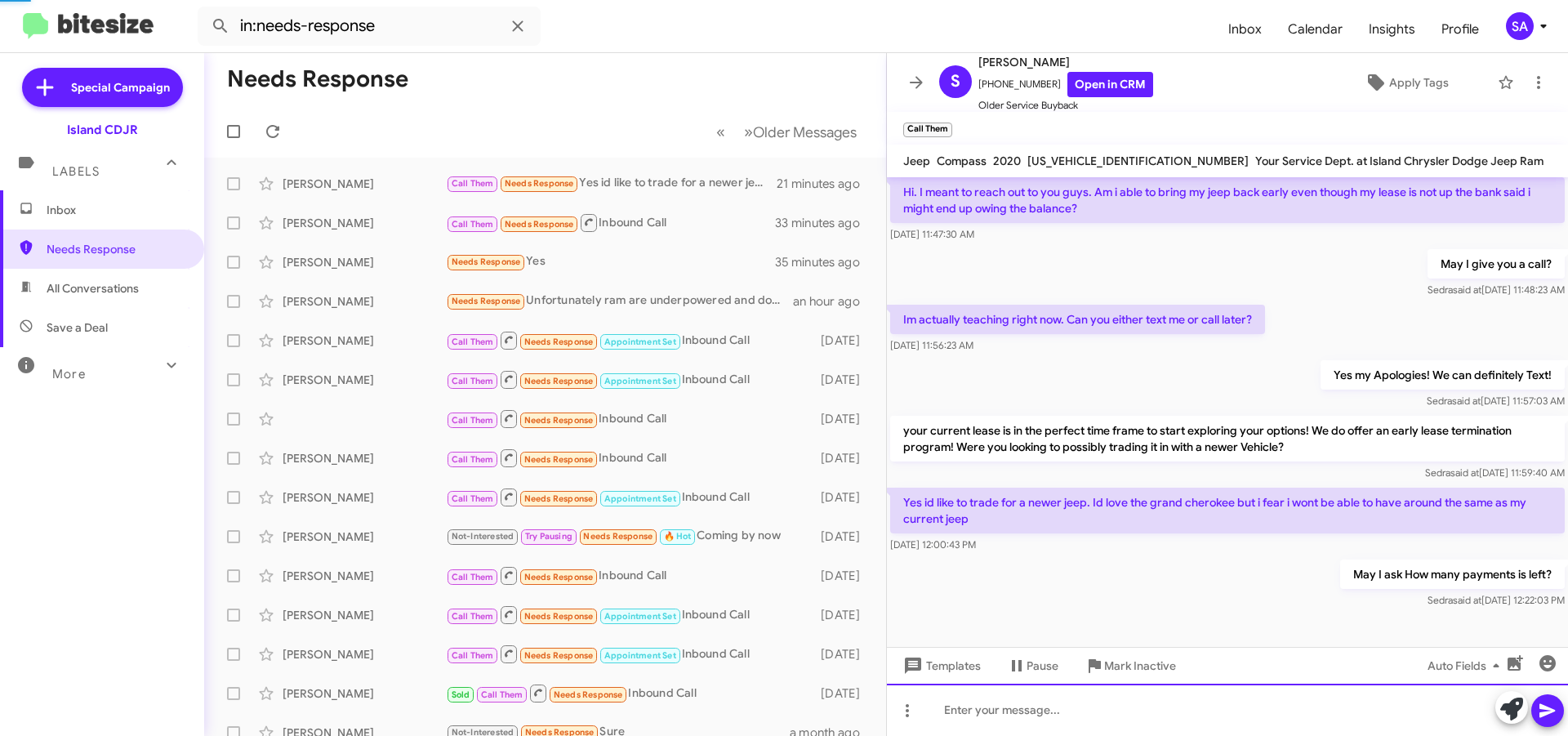
scroll to position [811, 0]
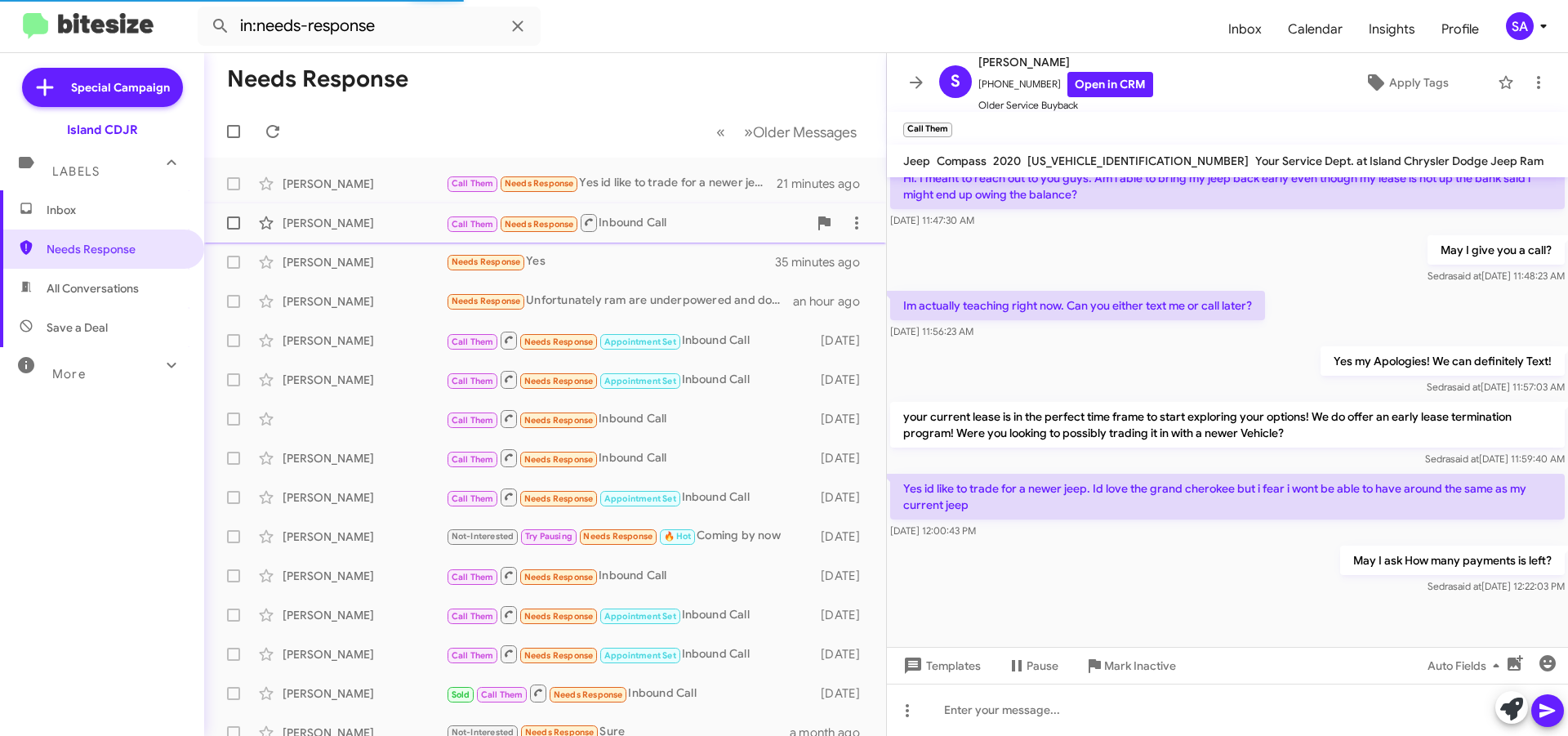
click at [306, 207] on div "[PERSON_NAME] Call Them Needs Response Inbound Call 33 minutes ago" at bounding box center [545, 223] width 655 height 33
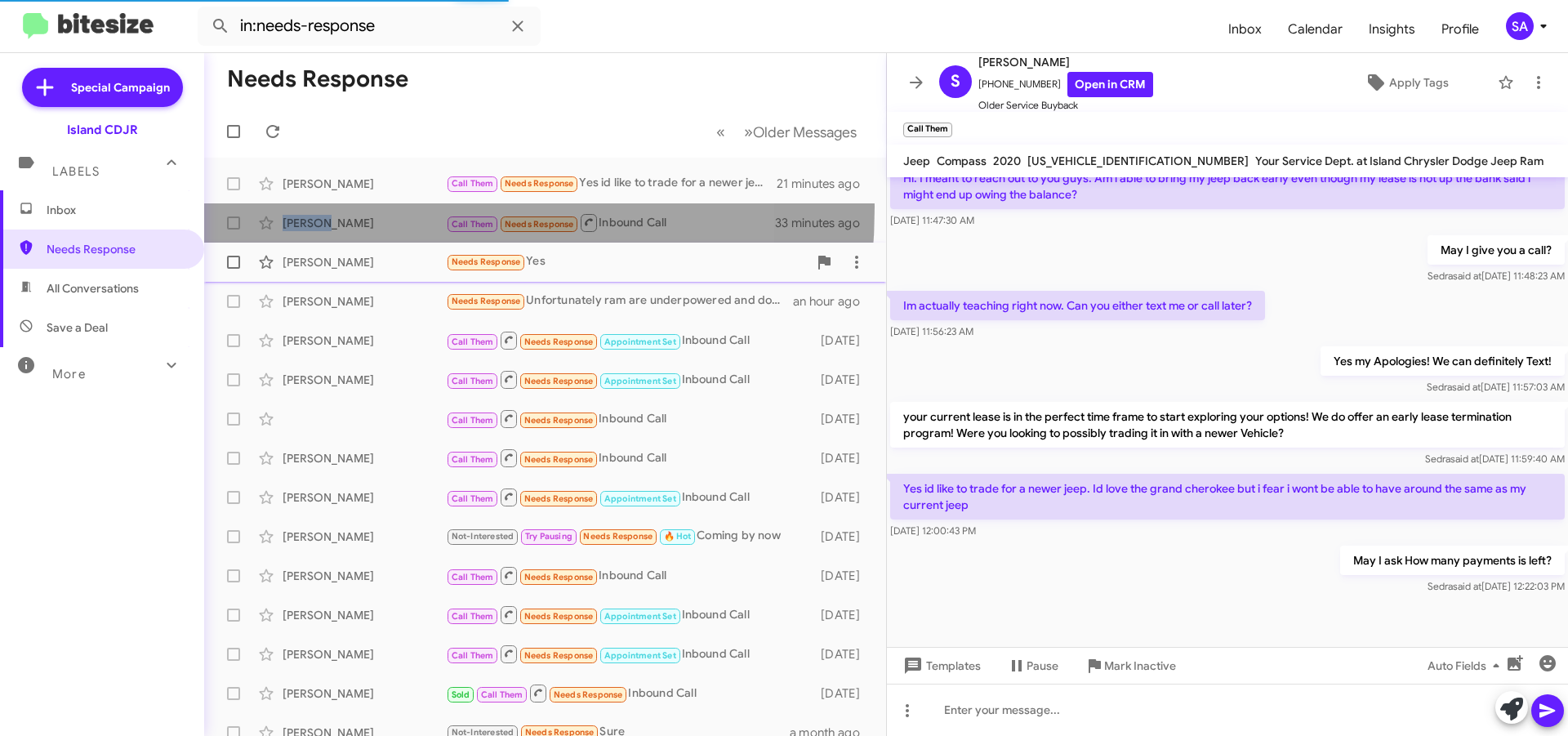
scroll to position [325, 0]
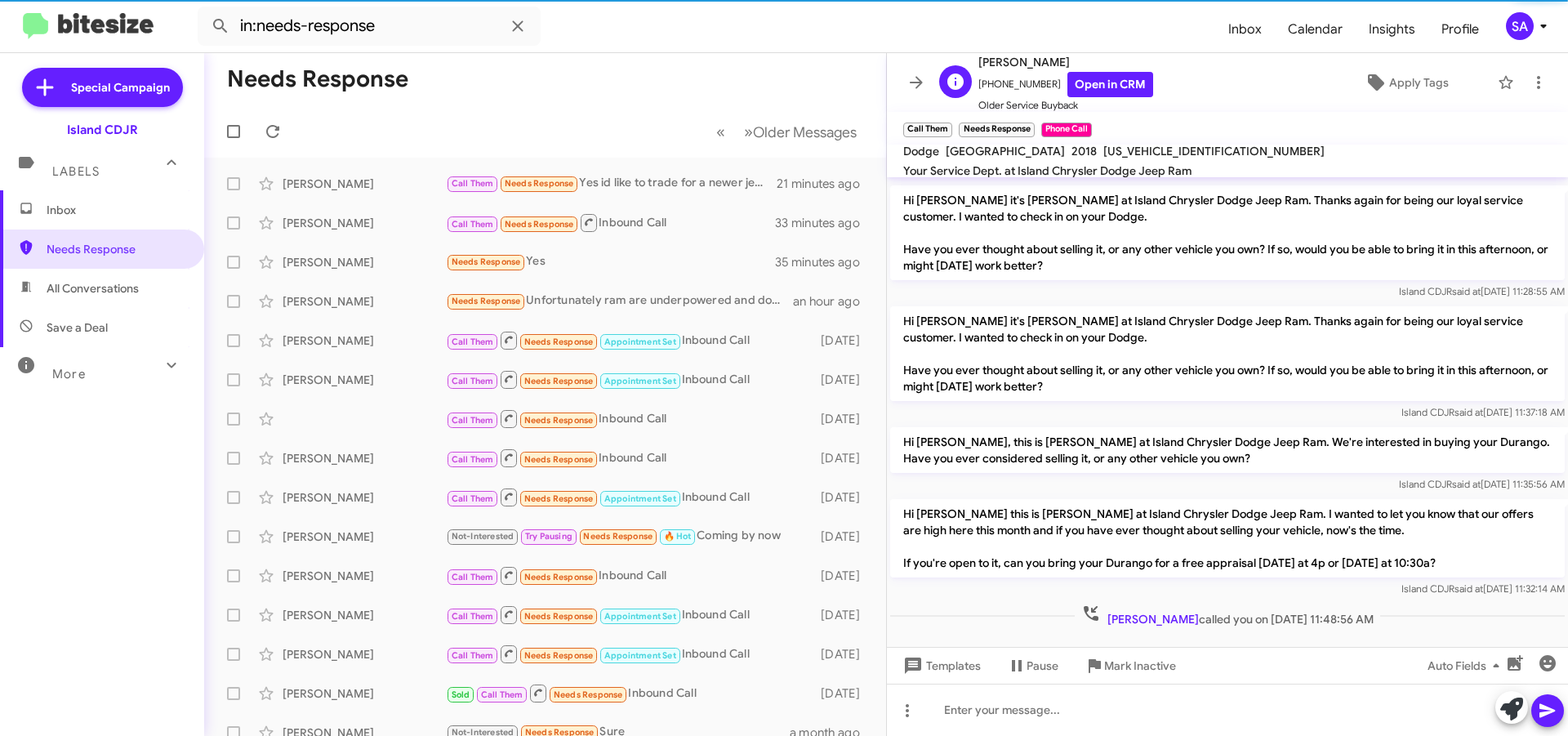
click at [1004, 83] on span "[PHONE_NUMBER] Open in CRM" at bounding box center [1066, 84] width 175 height 25
click at [1003, 82] on span "[PHONE_NUMBER] Open in CRM" at bounding box center [1066, 84] width 175 height 25
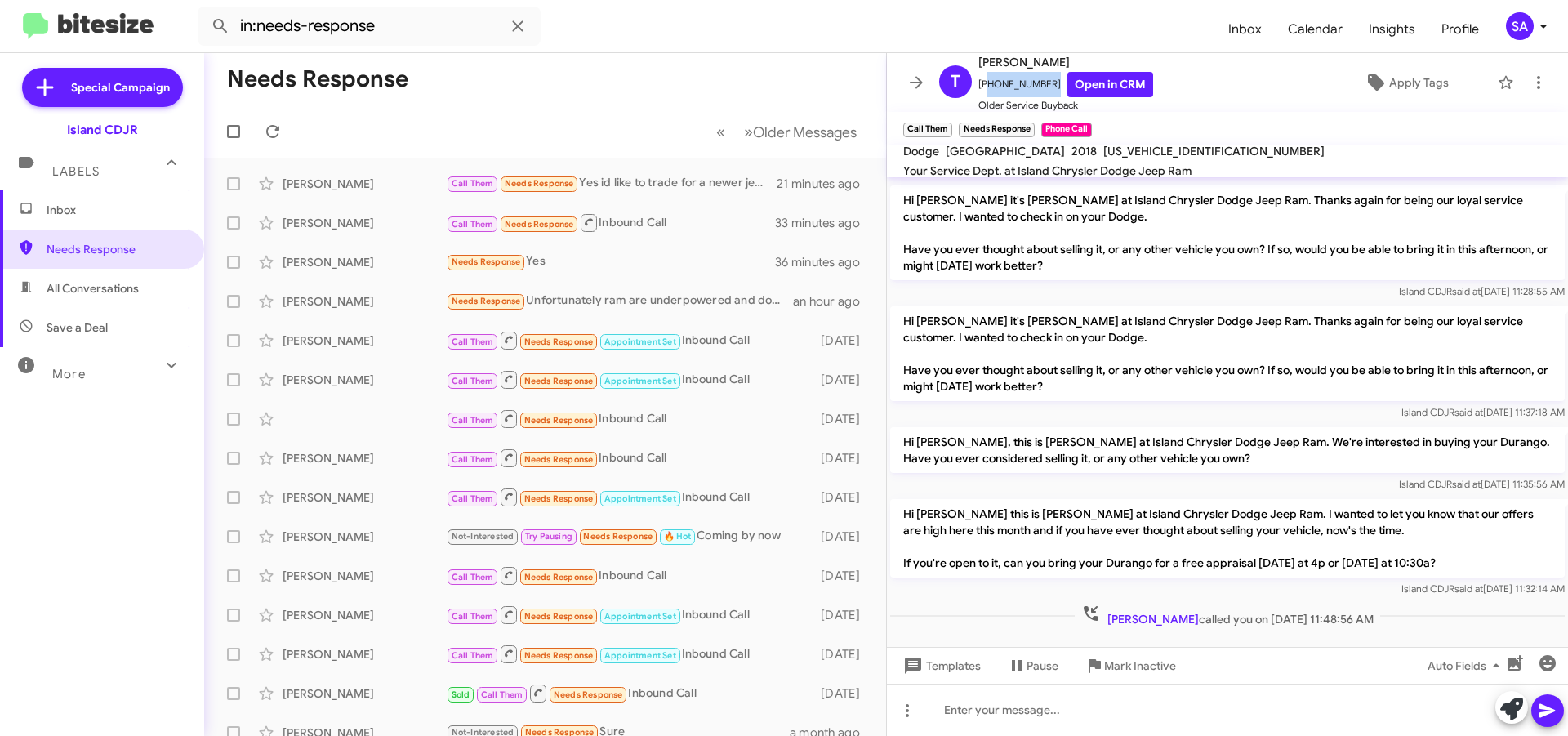
copy span "13479228295"
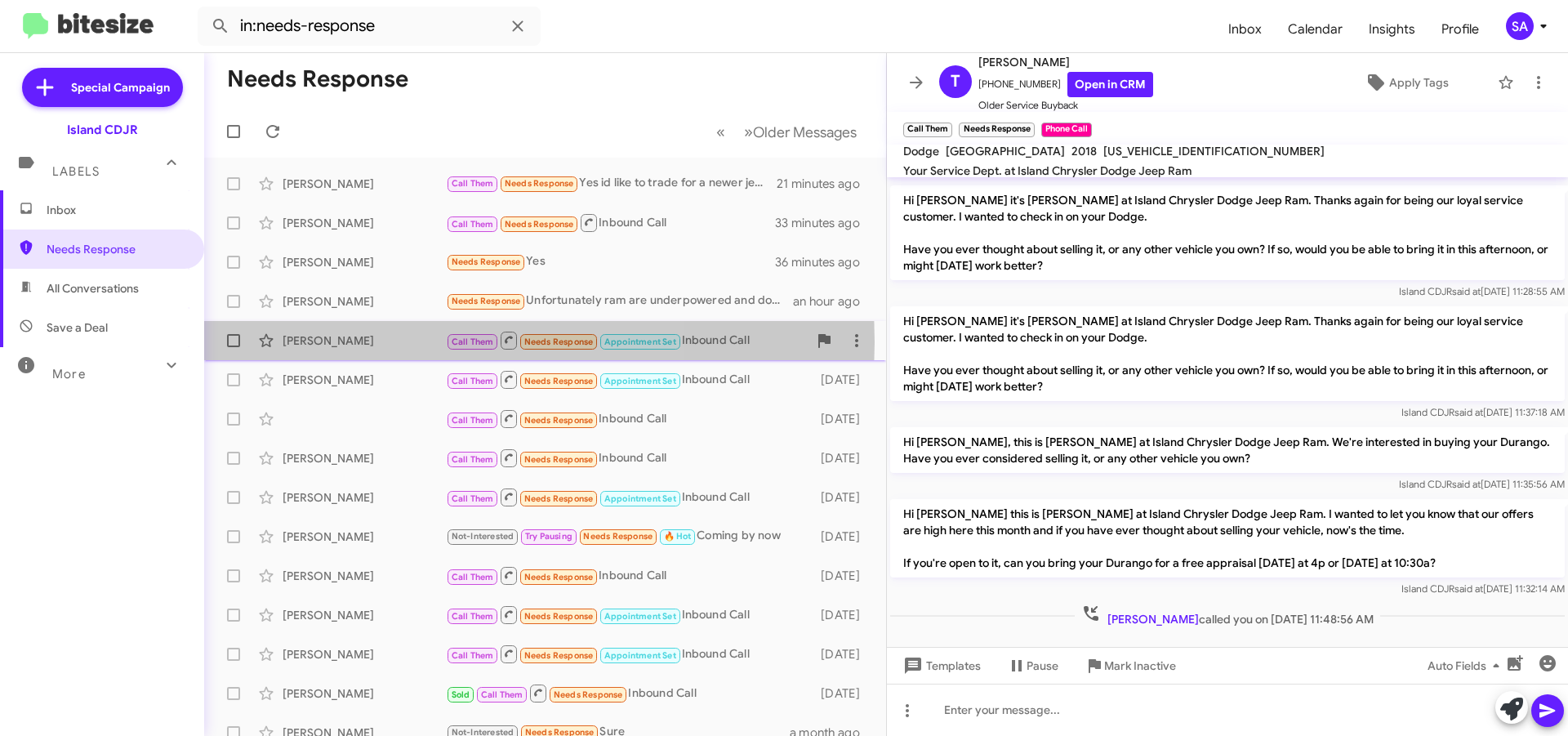
click at [364, 341] on div "[PERSON_NAME]" at bounding box center [364, 340] width 164 height 16
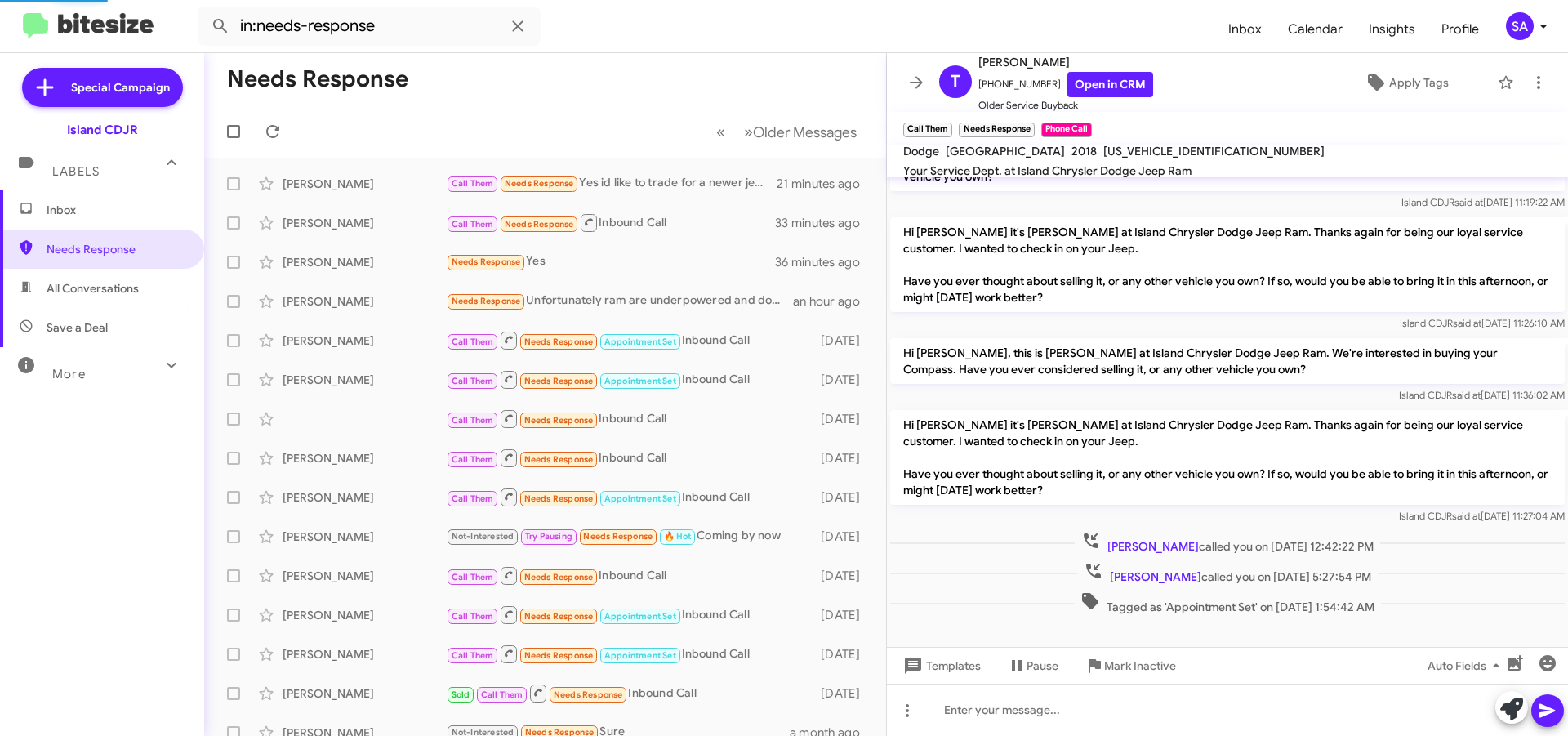
scroll to position [84, 0]
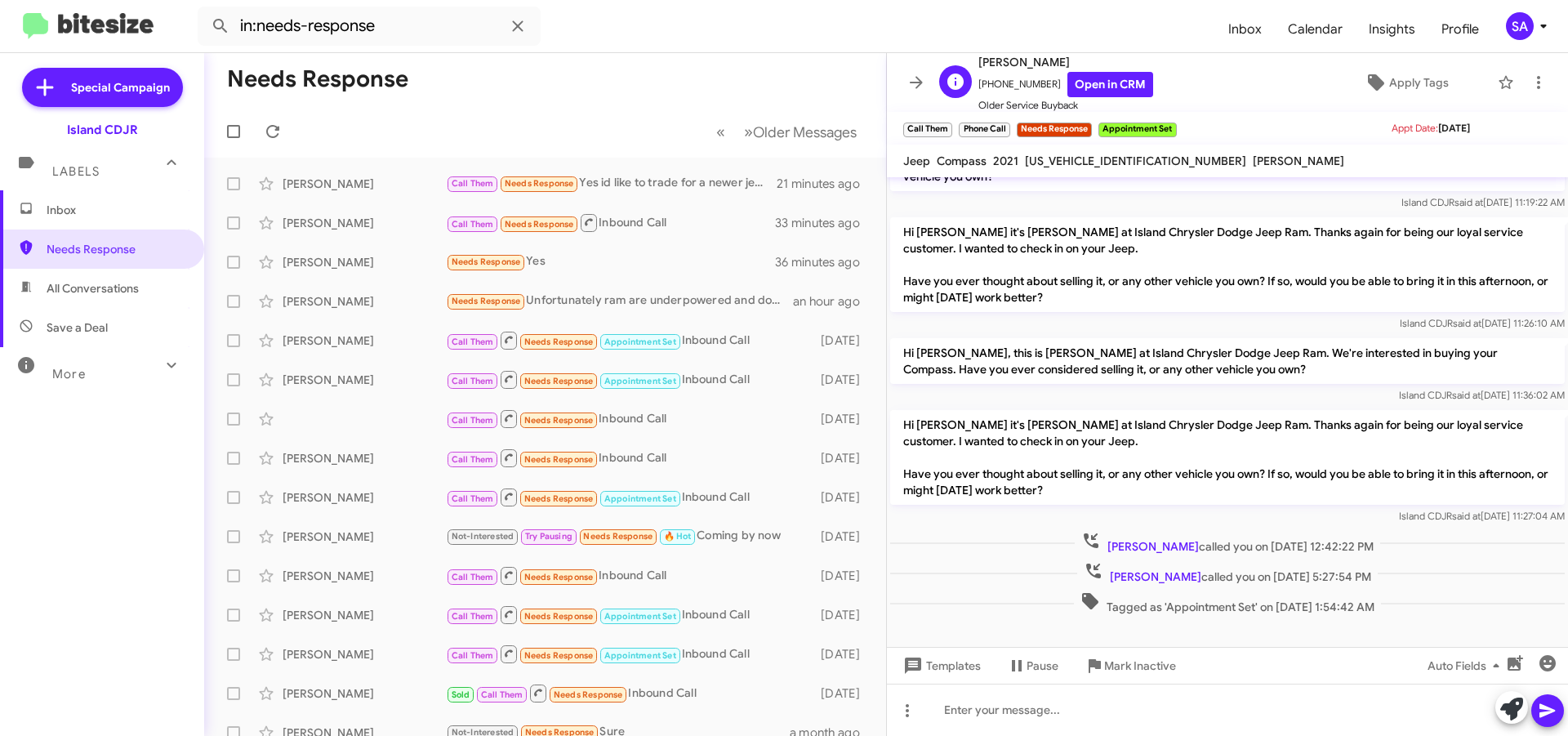
click at [1018, 84] on span "[PHONE_NUMBER] Open in CRM" at bounding box center [1066, 84] width 175 height 25
copy span "[PHONE_NUMBER]"
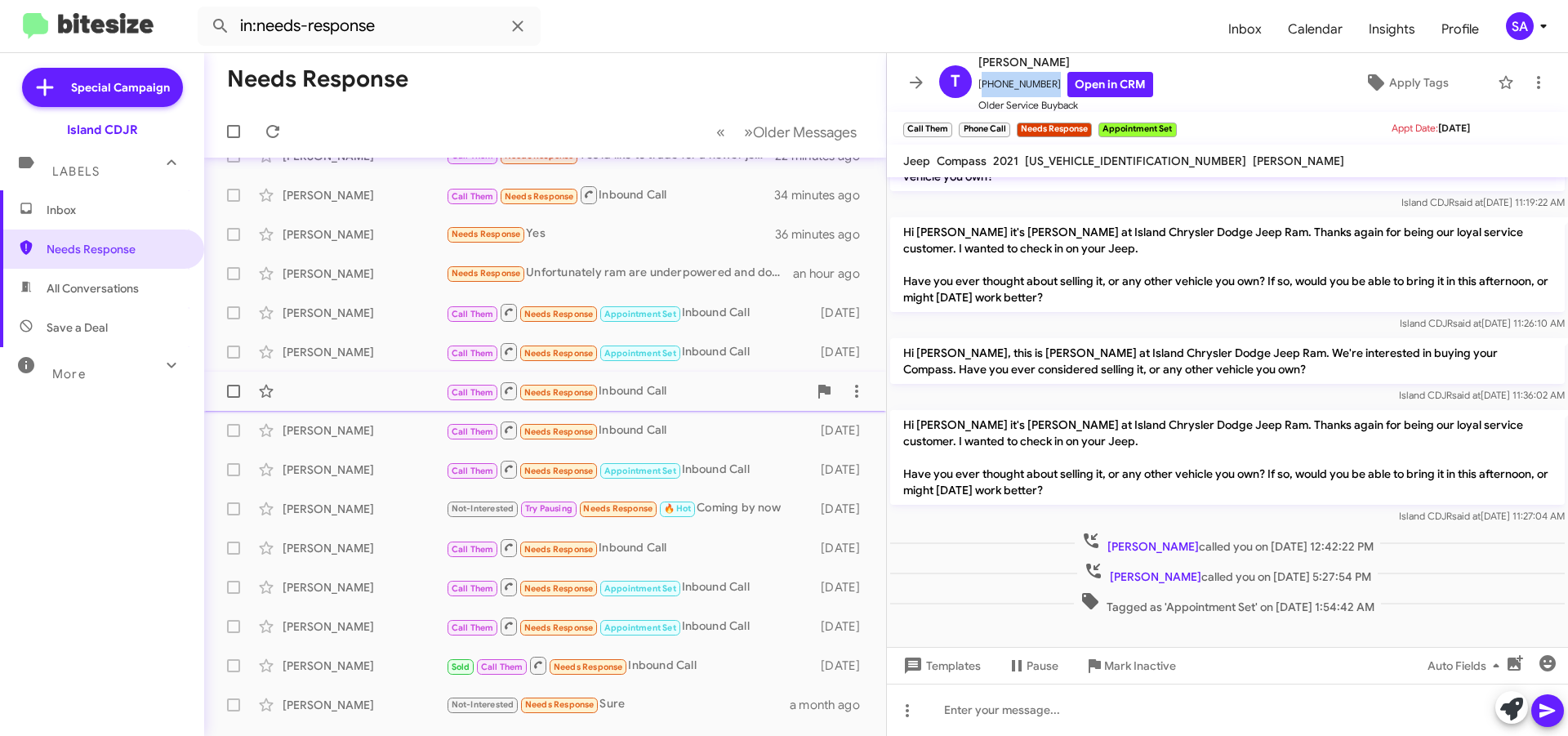
scroll to position [0, 0]
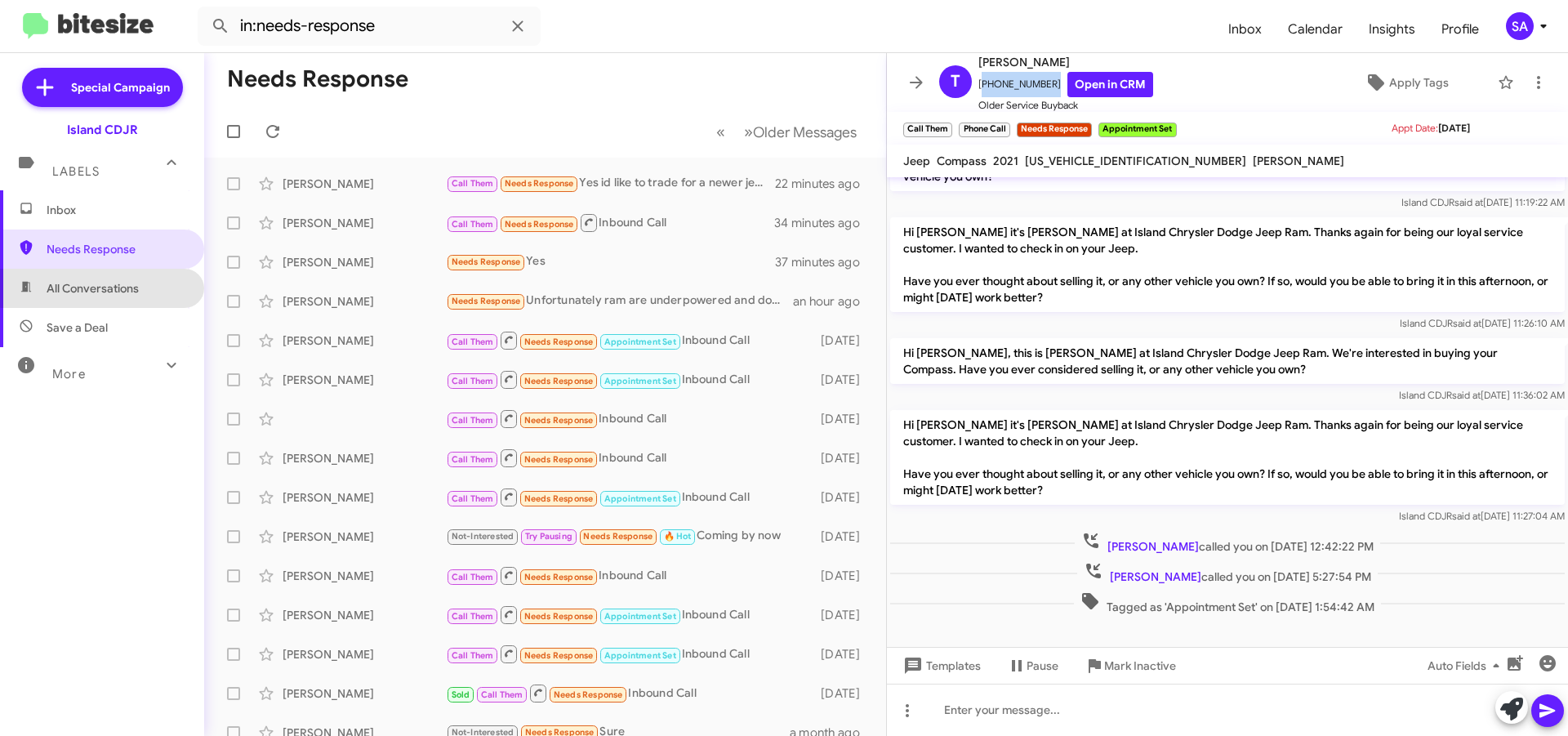
click at [113, 283] on span "All Conversations" at bounding box center [93, 288] width 93 height 16
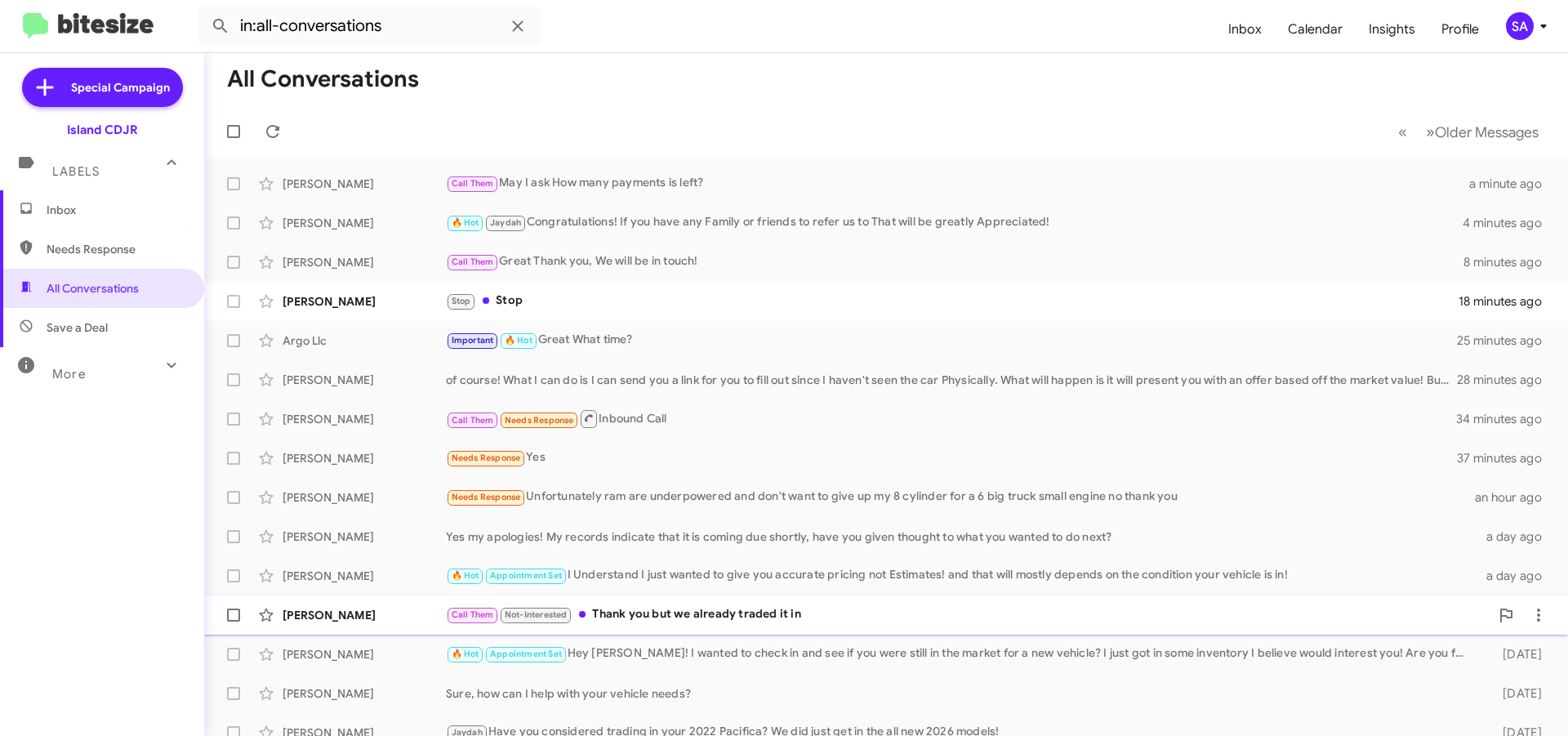
click at [763, 619] on div "Call Them Not-Interested Thank you but we already traded it in" at bounding box center [967, 615] width 1043 height 19
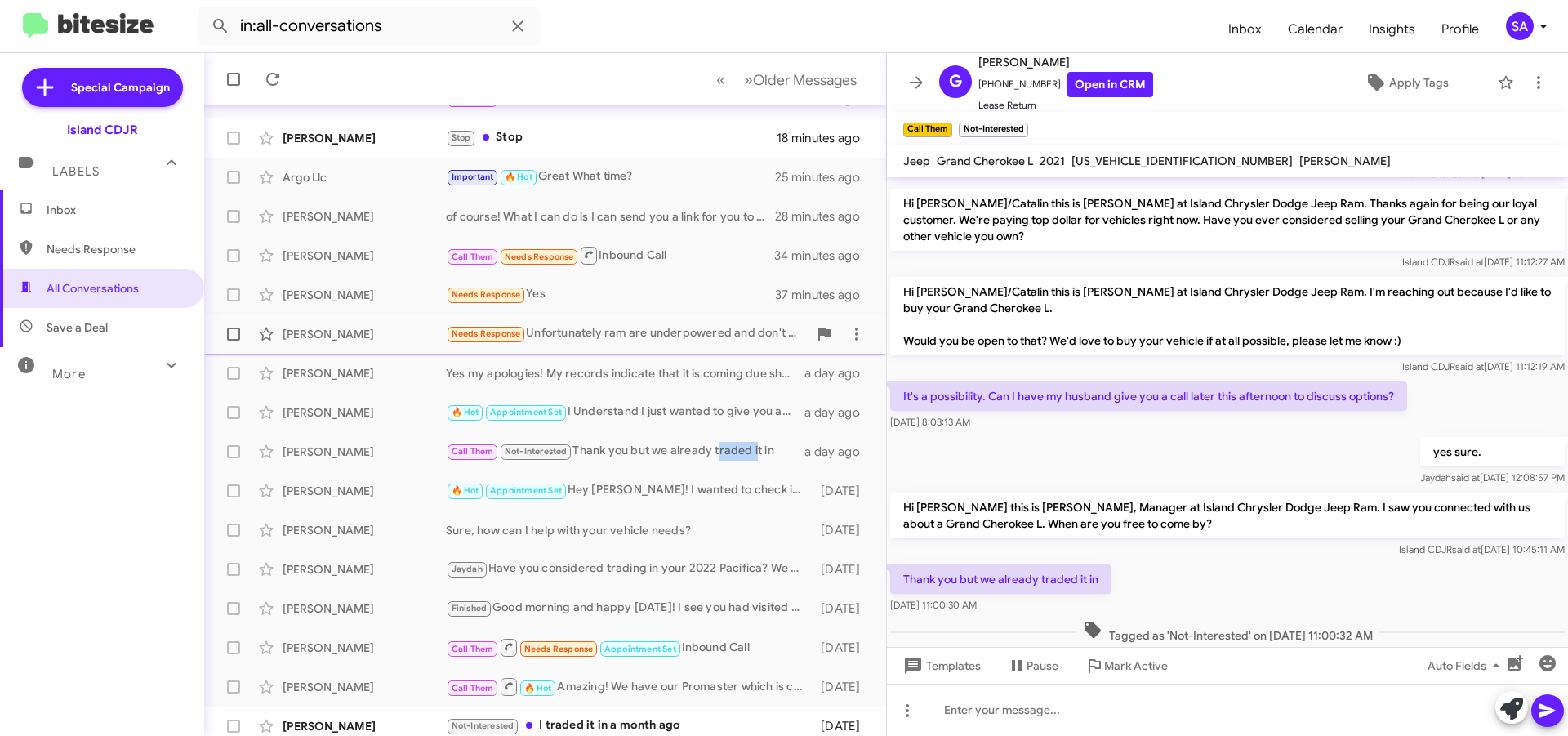
scroll to position [212, 0]
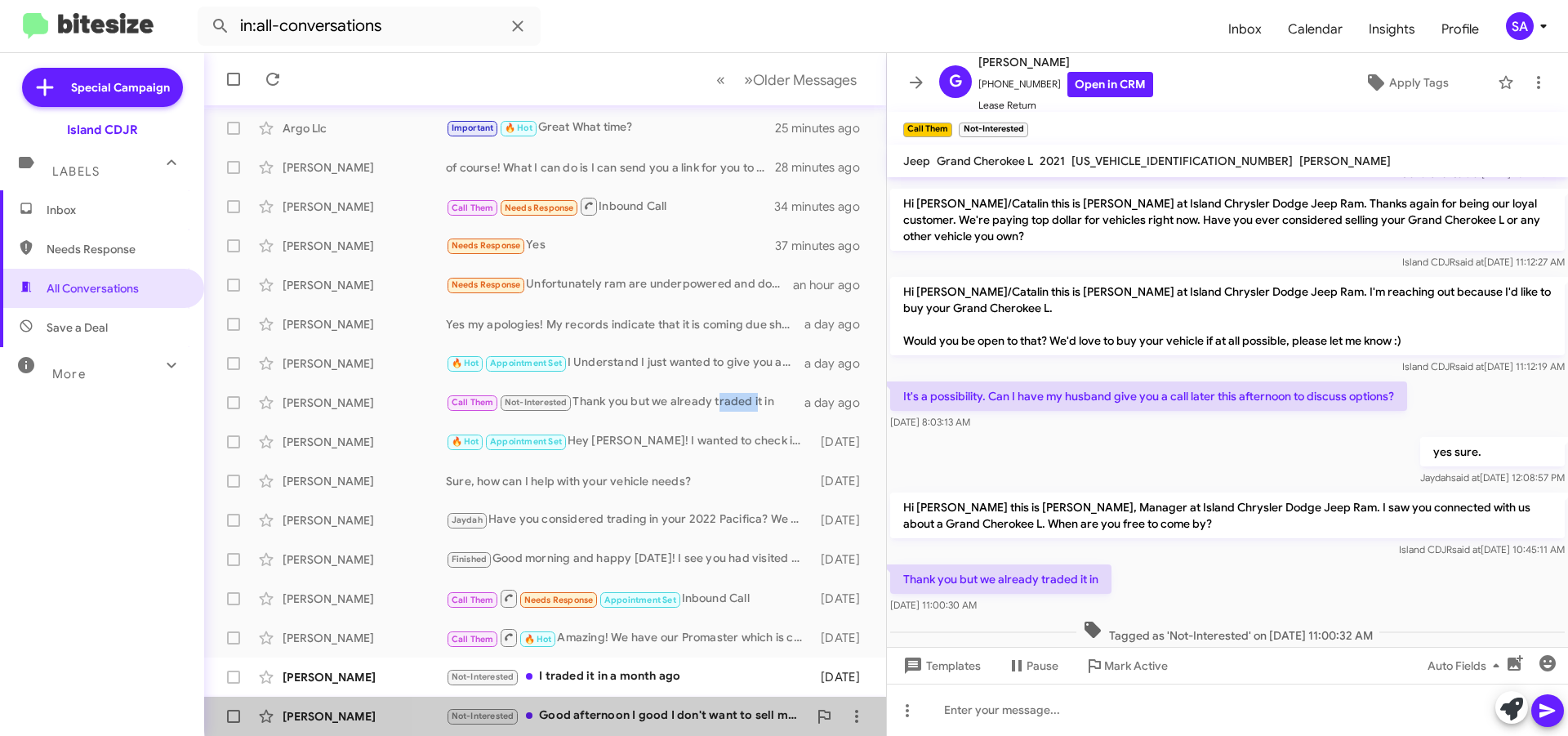
click at [733, 702] on div "[PERSON_NAME] Tonacatl Not-Interested Good afternoon I good I don't want to sel…" at bounding box center [545, 716] width 655 height 33
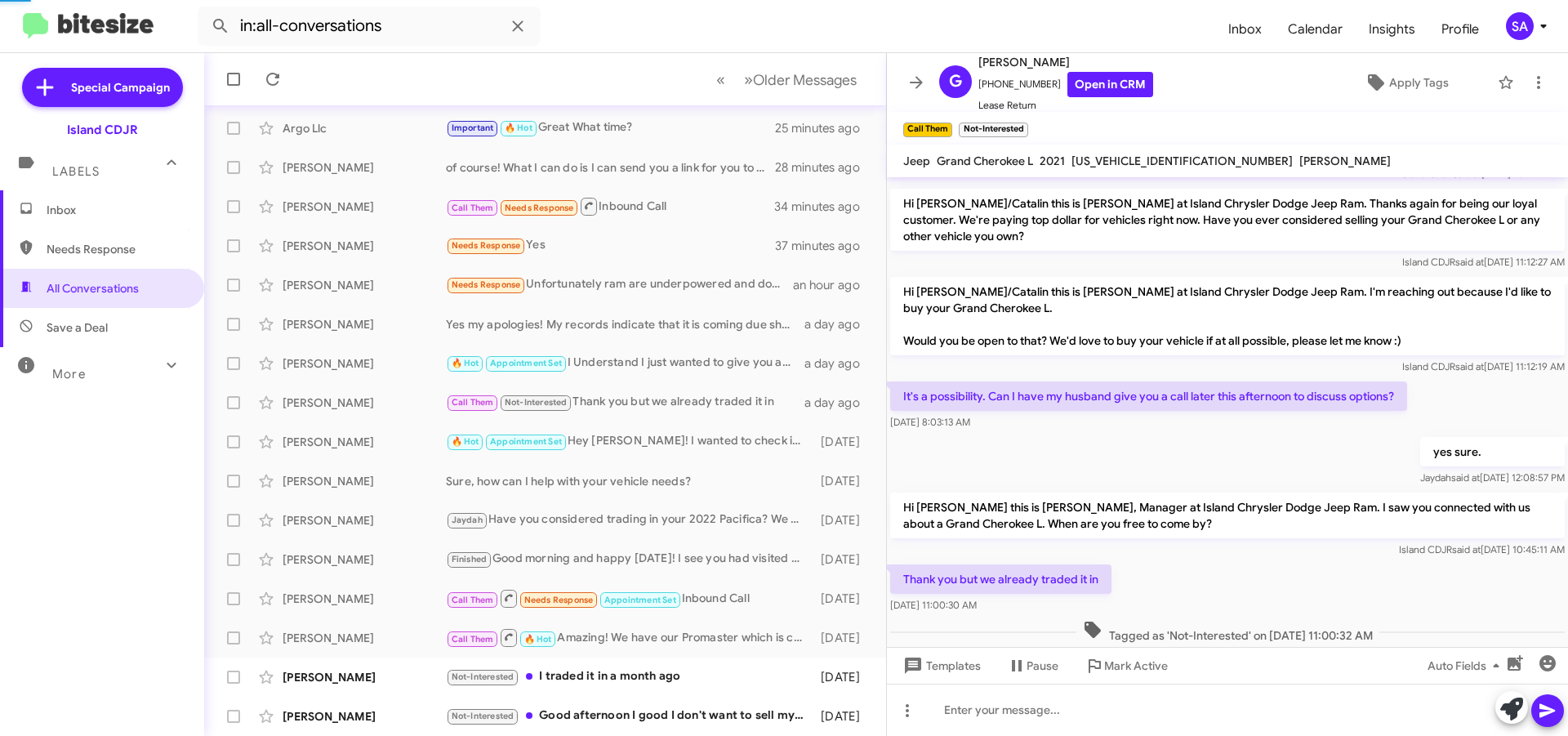
scroll to position [237, 0]
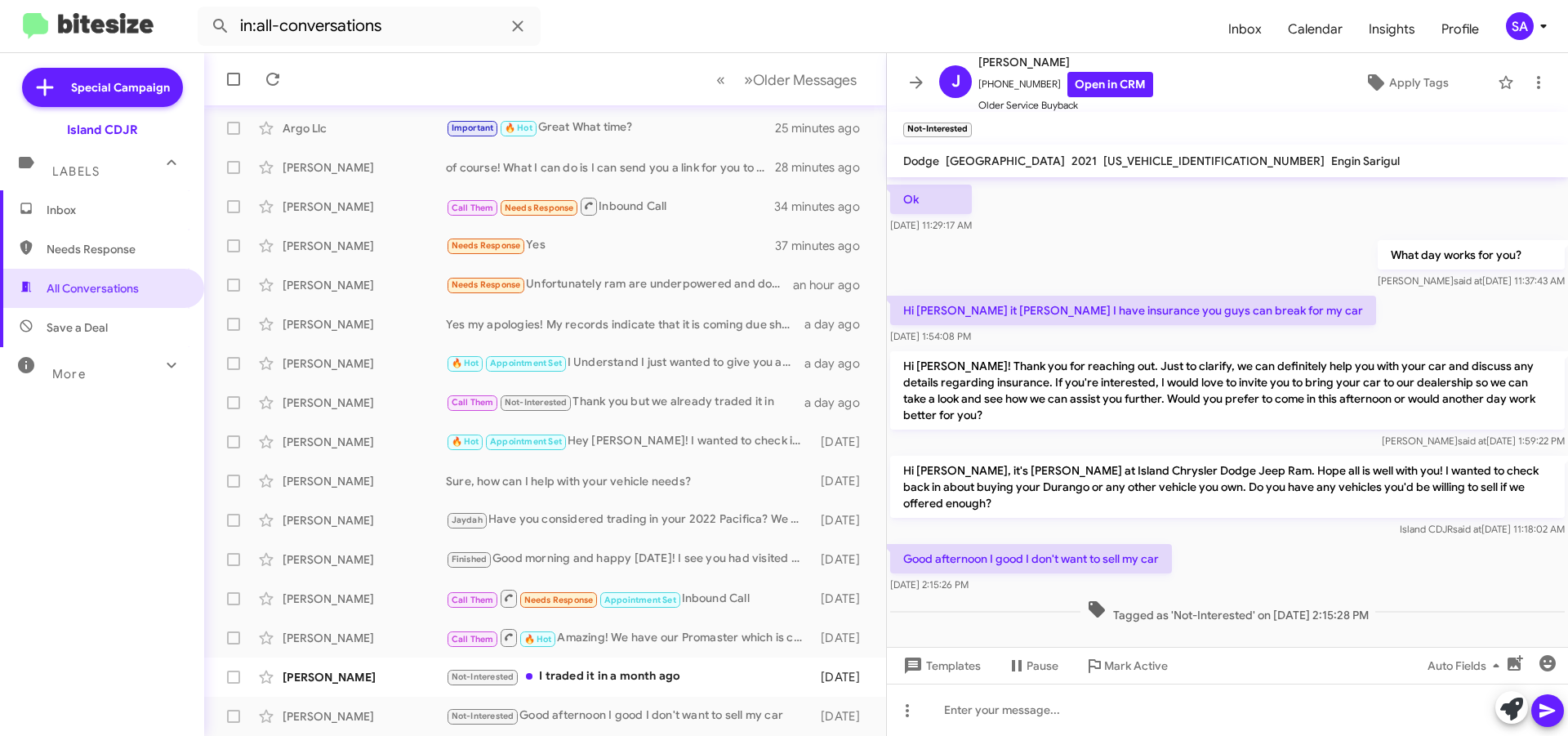
click at [70, 236] on span "Needs Response" at bounding box center [102, 249] width 204 height 39
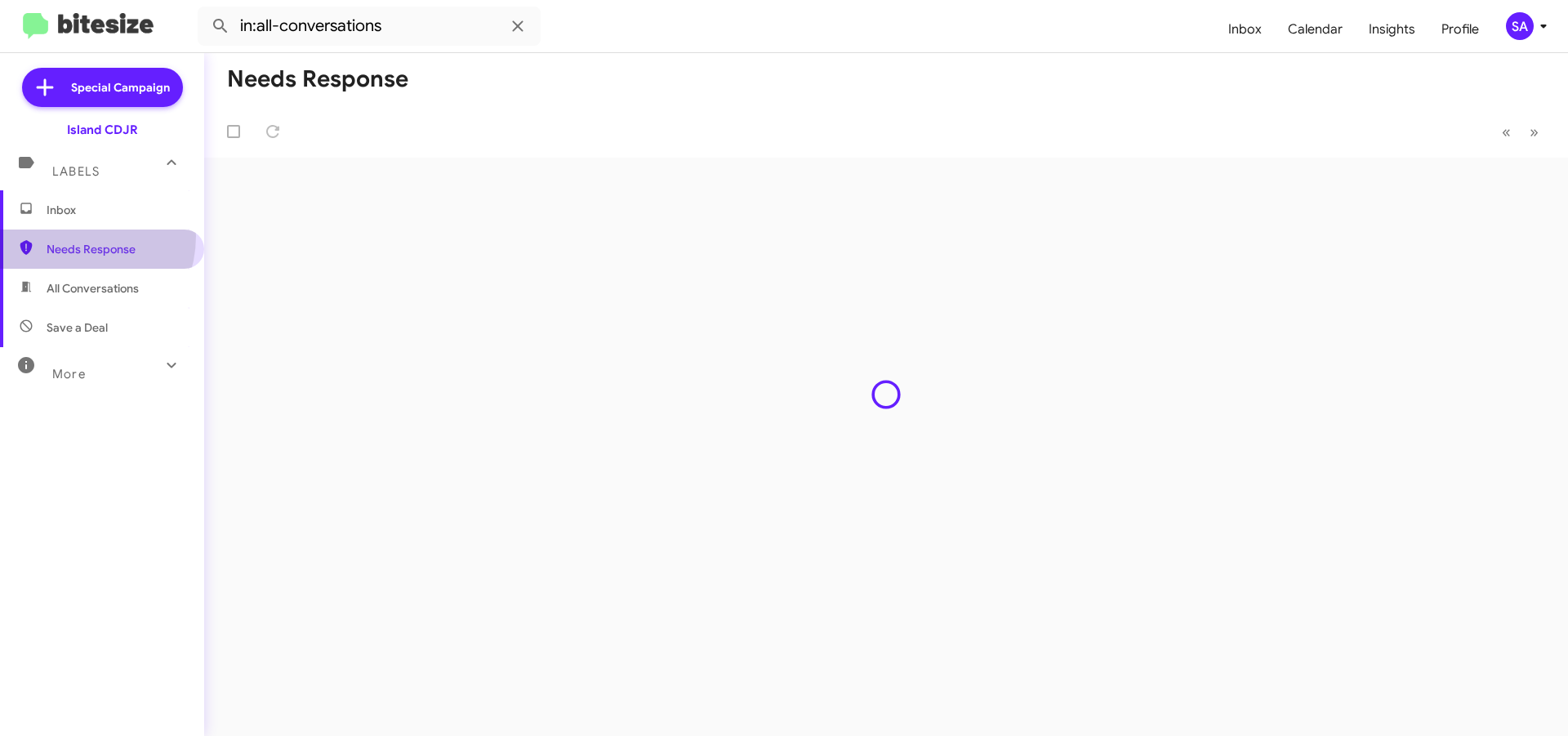
type input "in:needs-response"
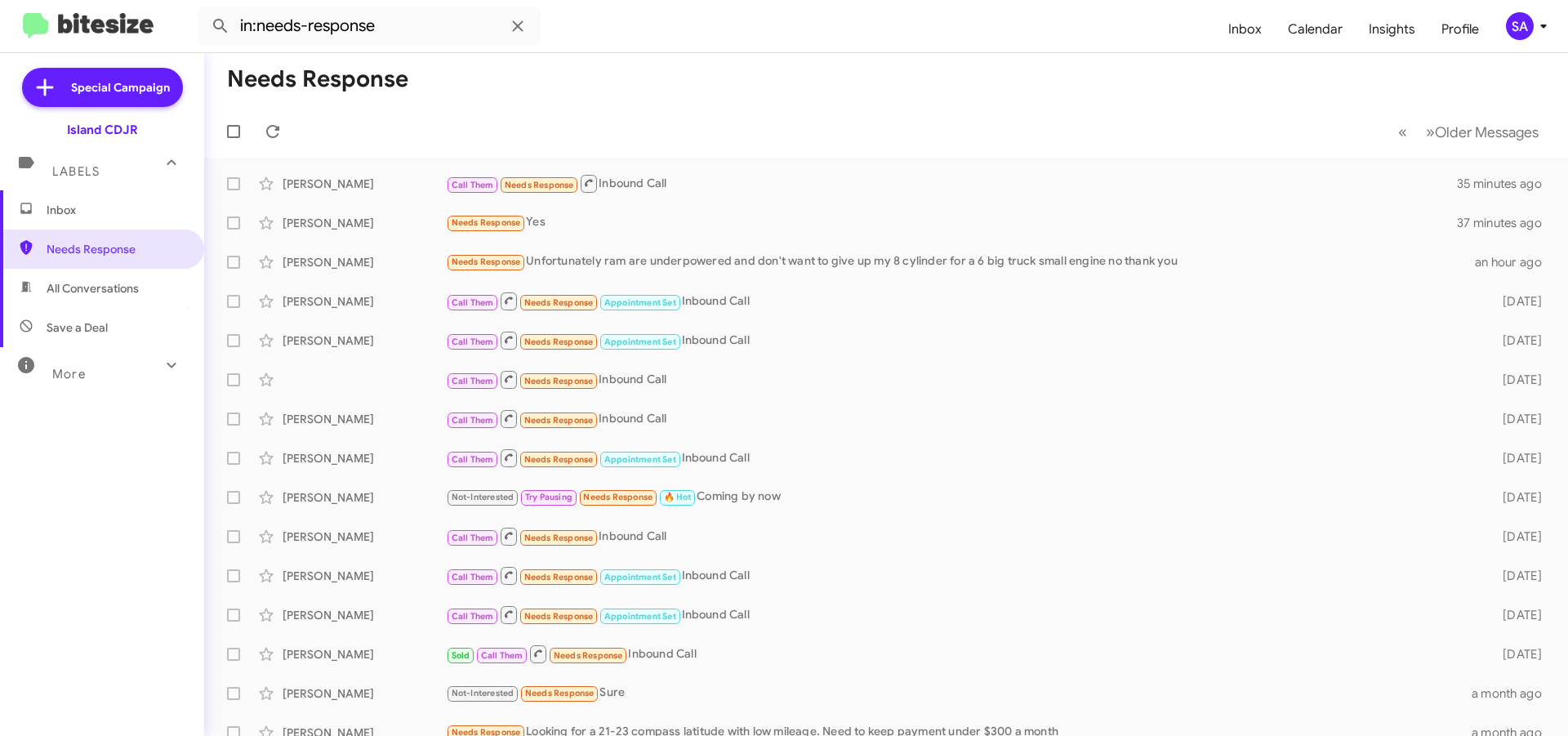
click at [16, 214] on span "Inbox" at bounding box center [102, 210] width 204 height 39
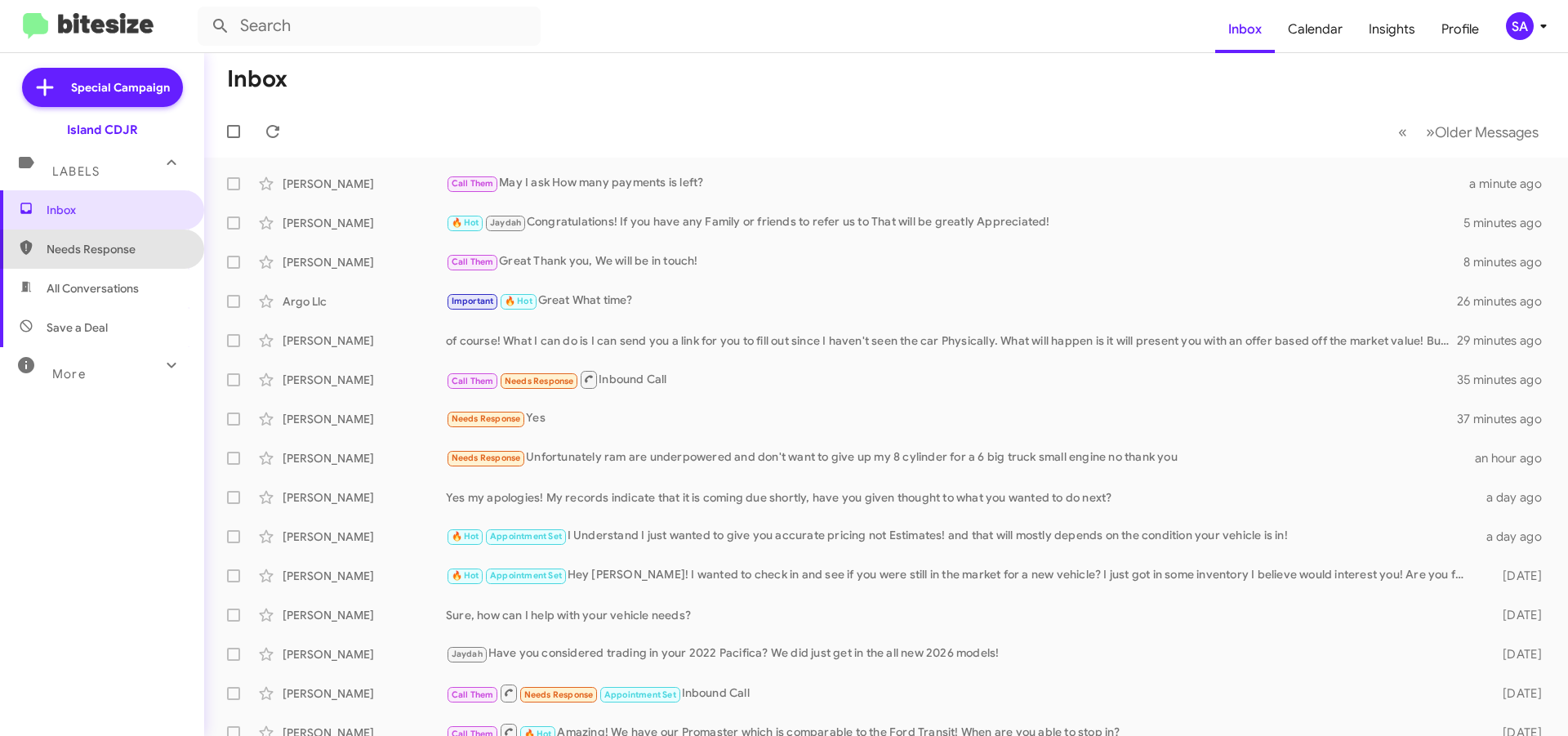
click at [124, 259] on span "Needs Response" at bounding box center [102, 249] width 204 height 39
type input "in:needs-response"
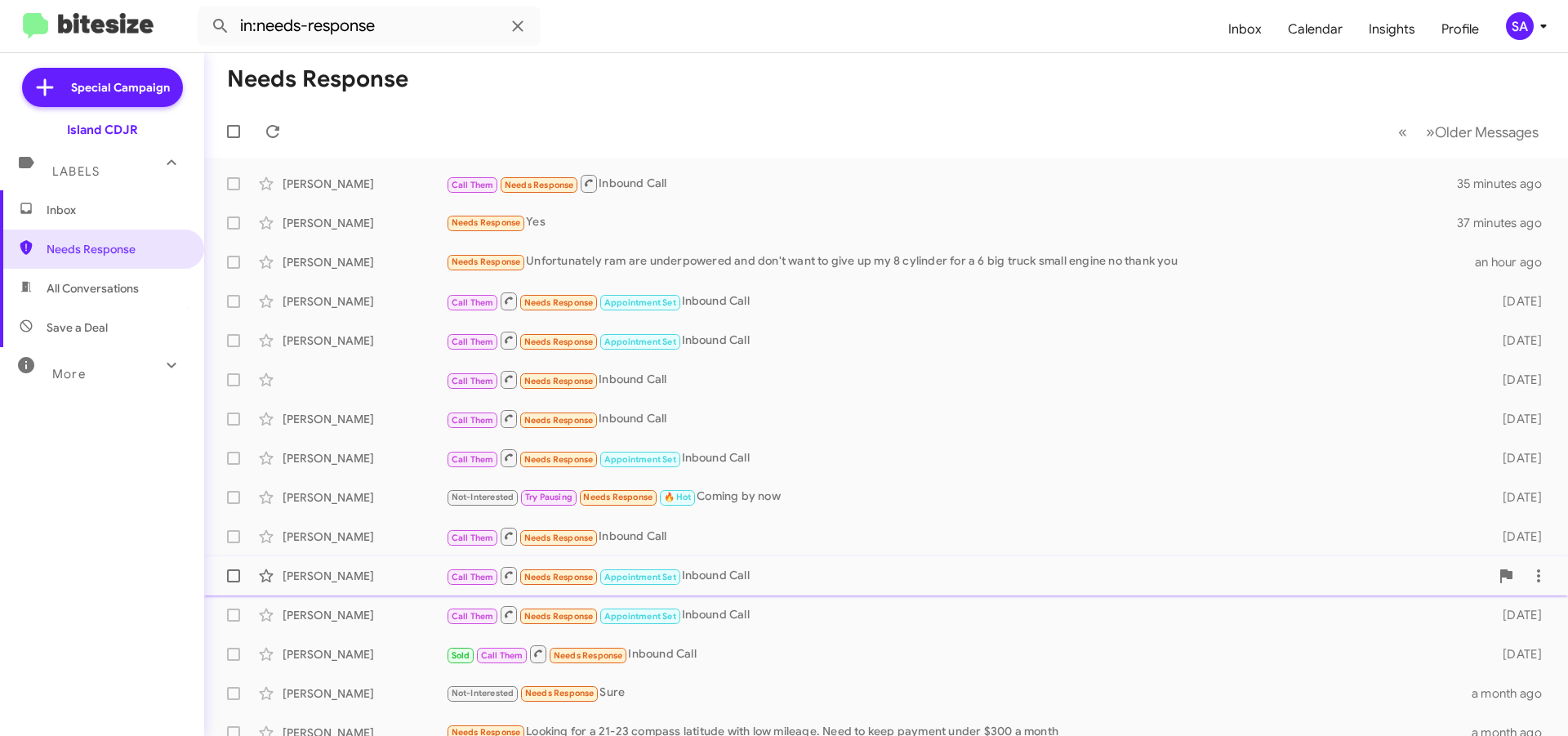
click at [352, 570] on div "[PERSON_NAME]" at bounding box center [364, 576] width 164 height 16
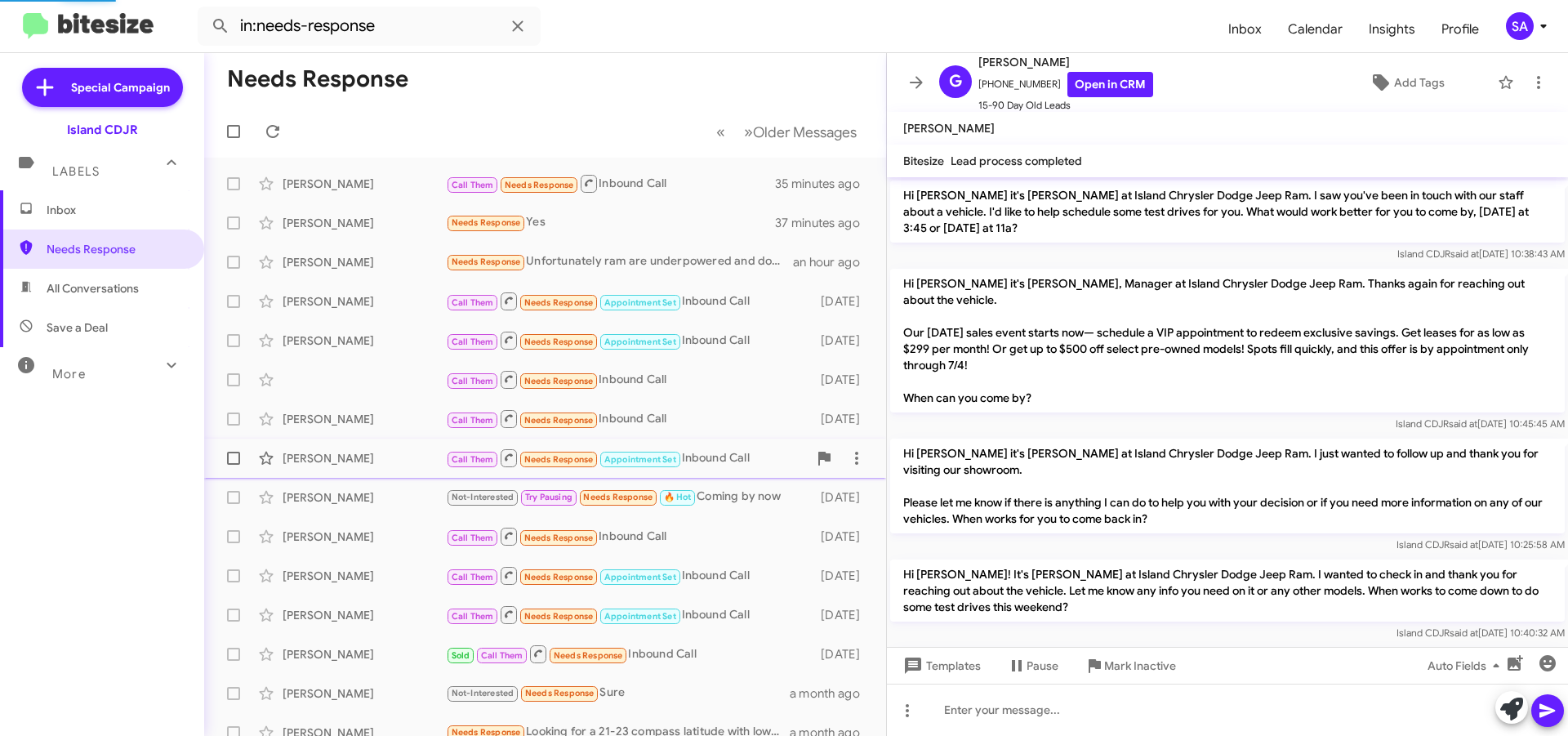
scroll to position [1359, 0]
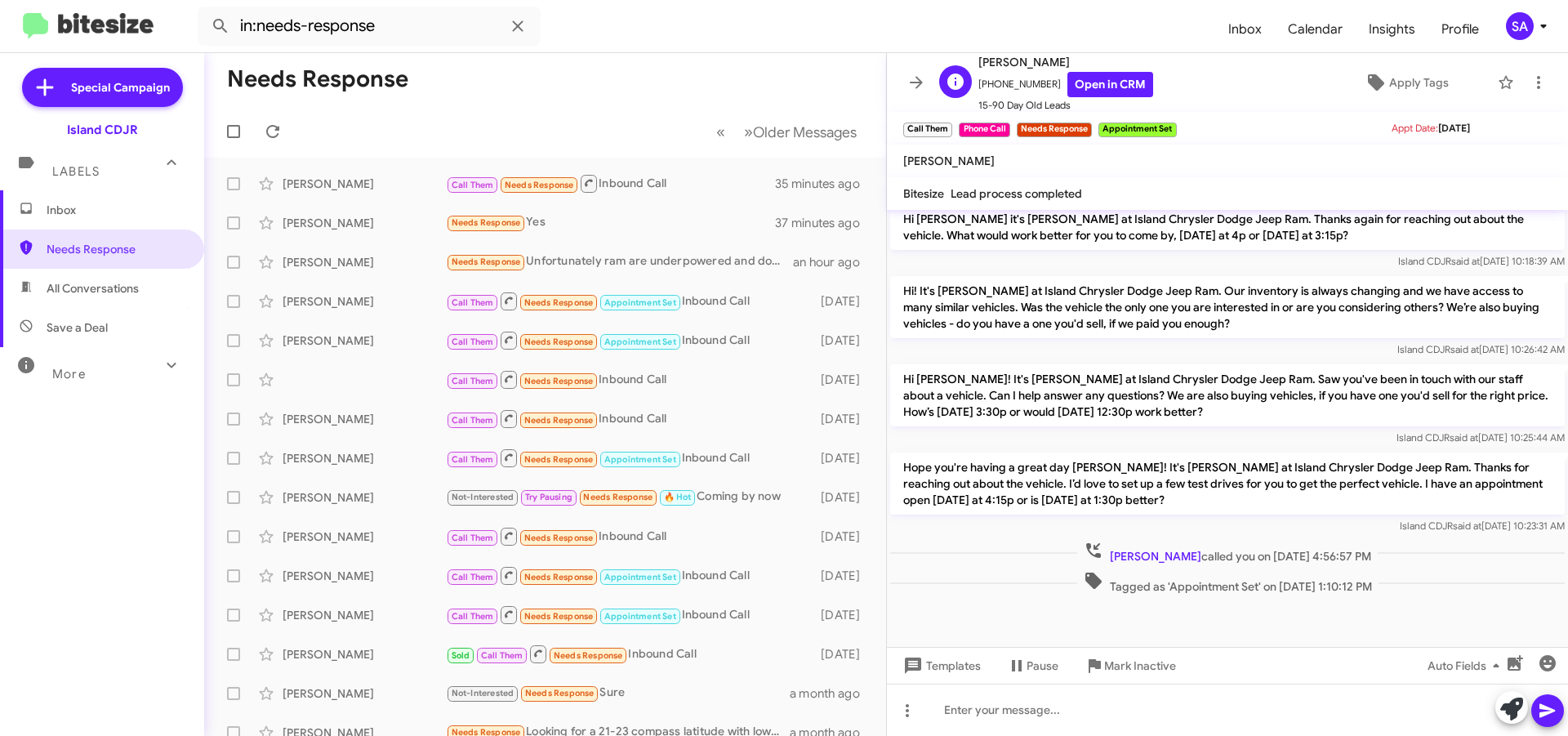
click at [999, 88] on span "[PHONE_NUMBER] Open in CRM" at bounding box center [1066, 84] width 175 height 25
click at [1000, 84] on span "[PHONE_NUMBER] Open in CRM" at bounding box center [1066, 84] width 175 height 25
click at [1000, 83] on span "[PHONE_NUMBER] Open in CRM" at bounding box center [1066, 84] width 175 height 25
copy span "13476528310"
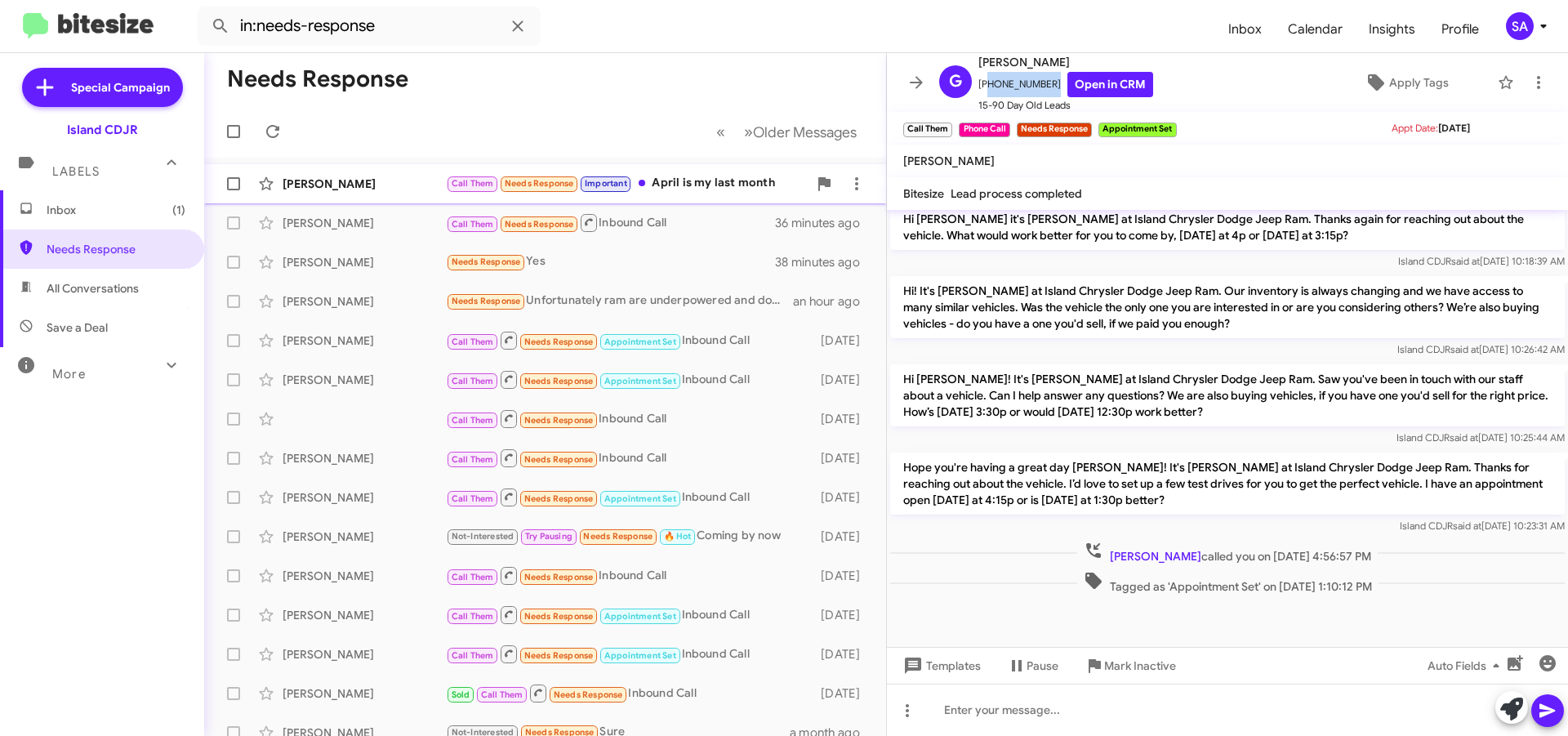
click at [316, 180] on div "[PERSON_NAME]" at bounding box center [364, 184] width 164 height 16
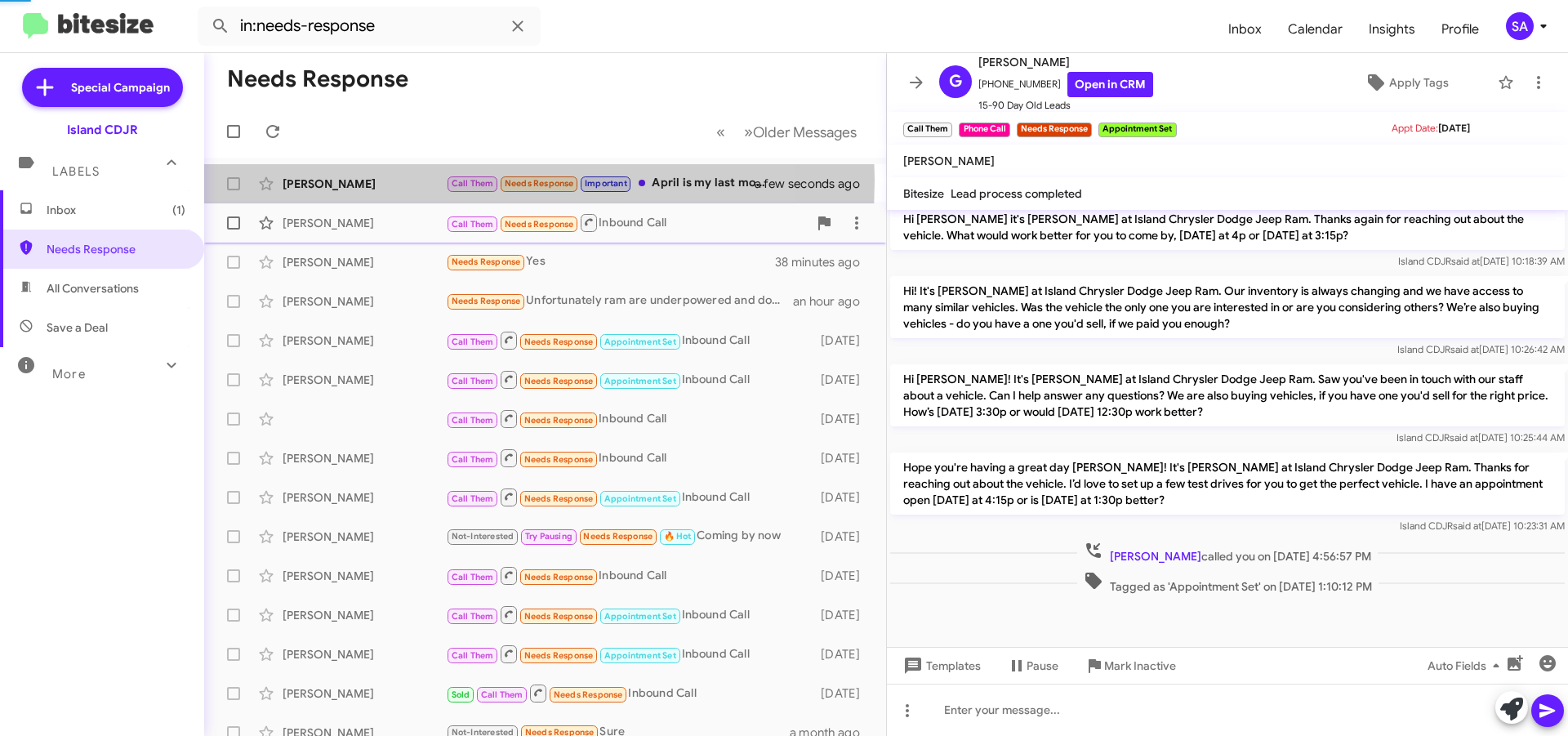
scroll to position [870, 0]
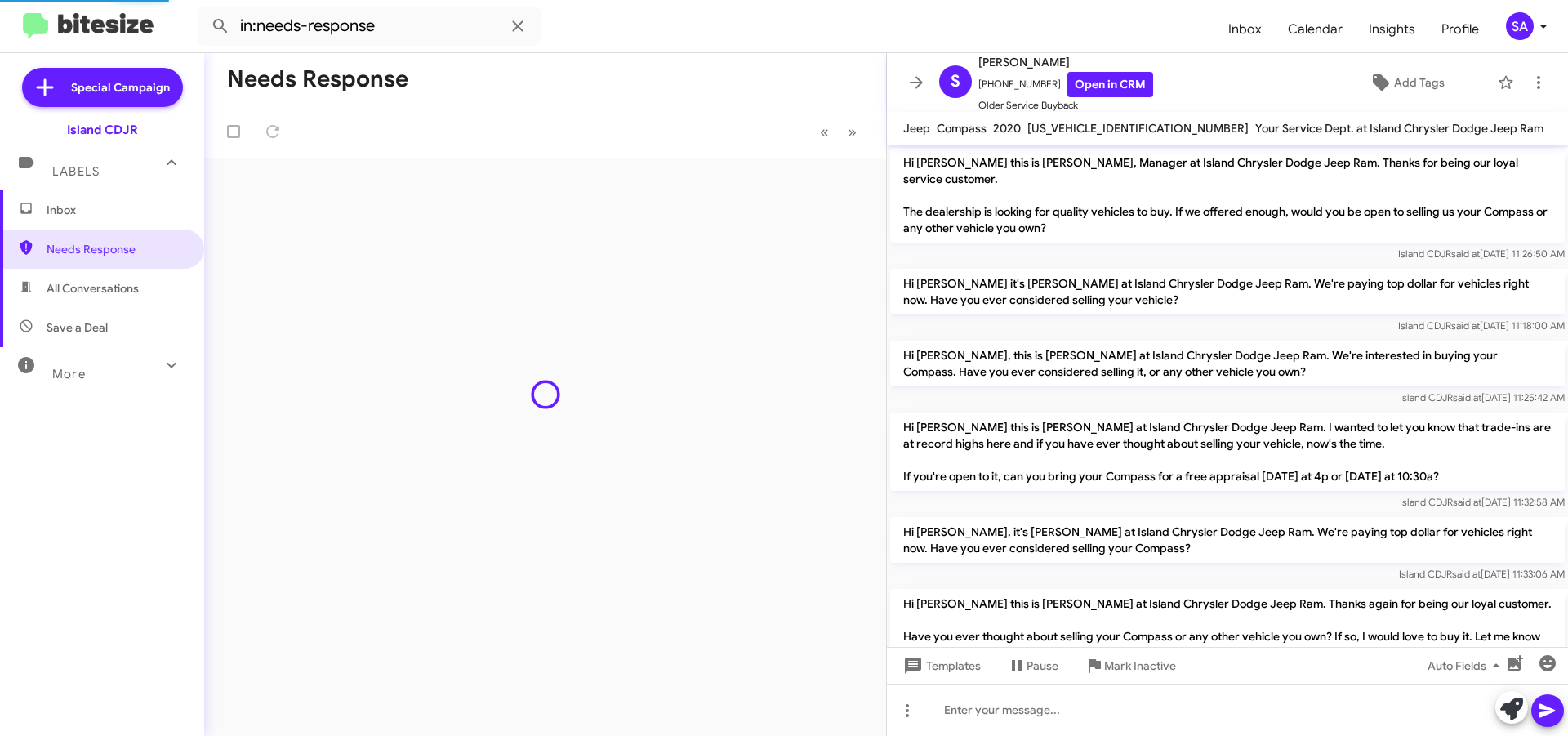
scroll to position [805, 0]
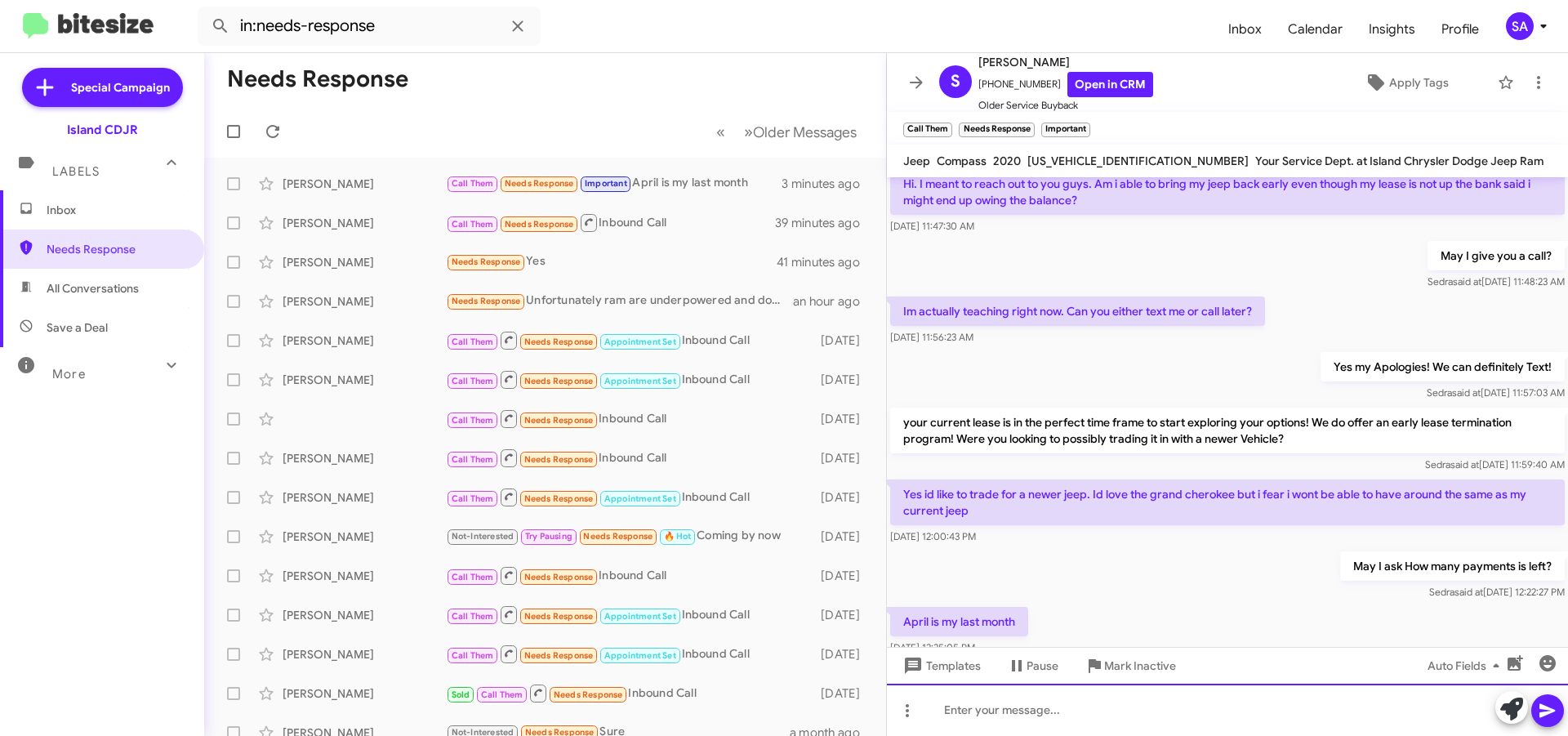
click at [992, 719] on div at bounding box center [1227, 709] width 681 height 52
click at [1137, 360] on div "Yes my Apologies! We can definitely Text! Sedra said at Sep 16, 2025, 11:57:03 …" at bounding box center [1227, 377] width 681 height 55
click at [1195, 713] on div "about 7 Payments Left if I'm not mistaken" at bounding box center [1227, 709] width 681 height 52
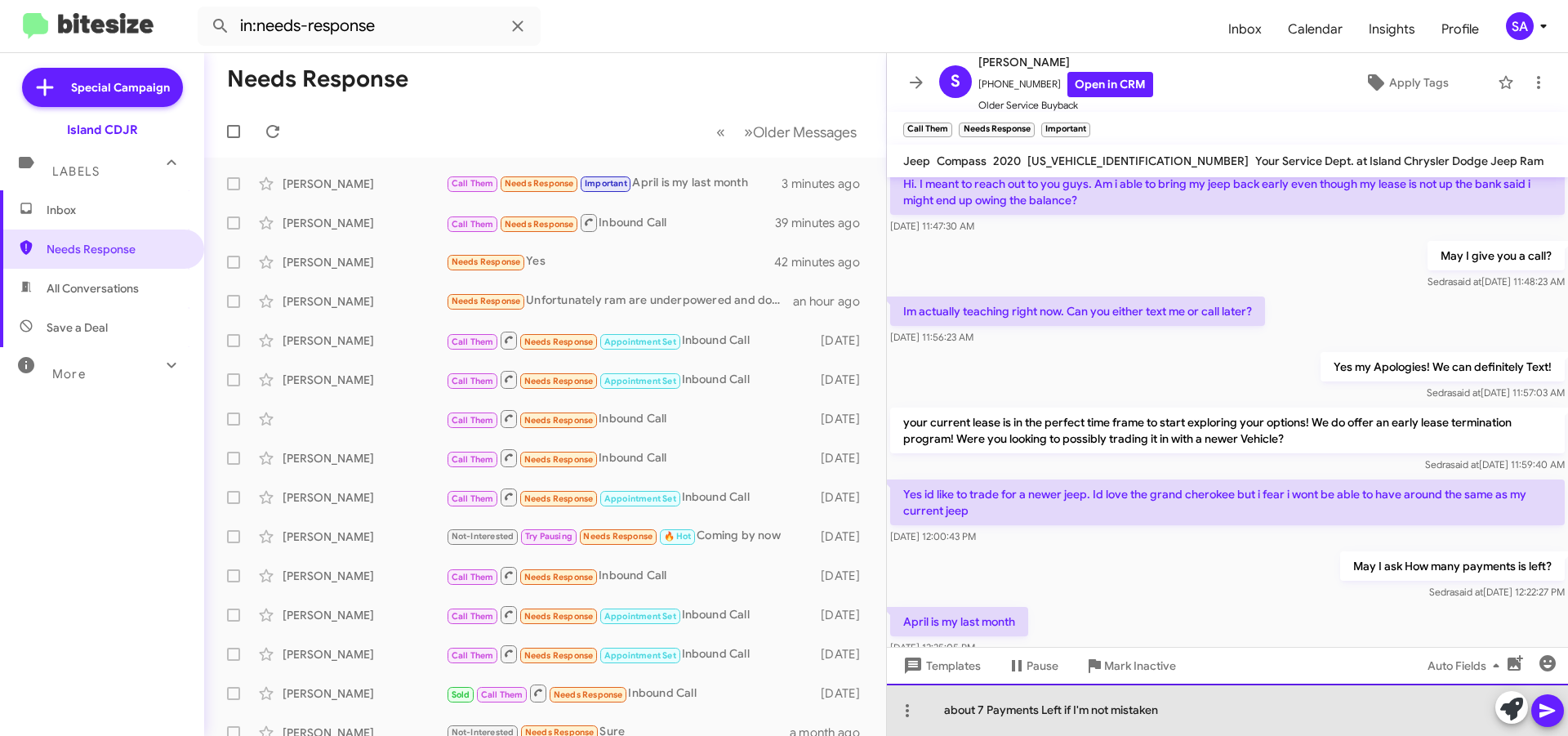
click at [1195, 713] on div "about 7 Payments Left if I'm not mistaken" at bounding box center [1227, 709] width 681 height 52
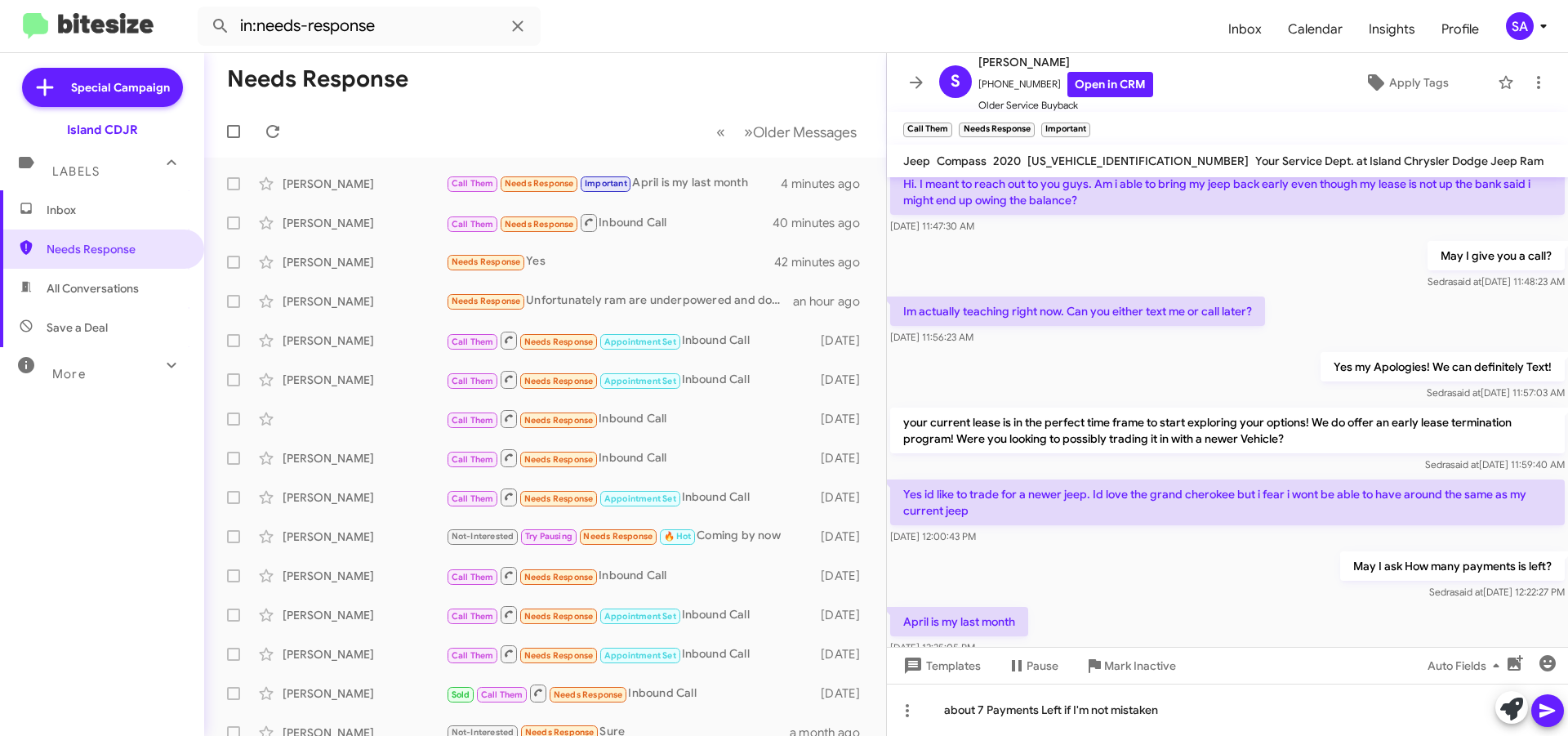
click at [1552, 706] on icon at bounding box center [1547, 710] width 20 height 20
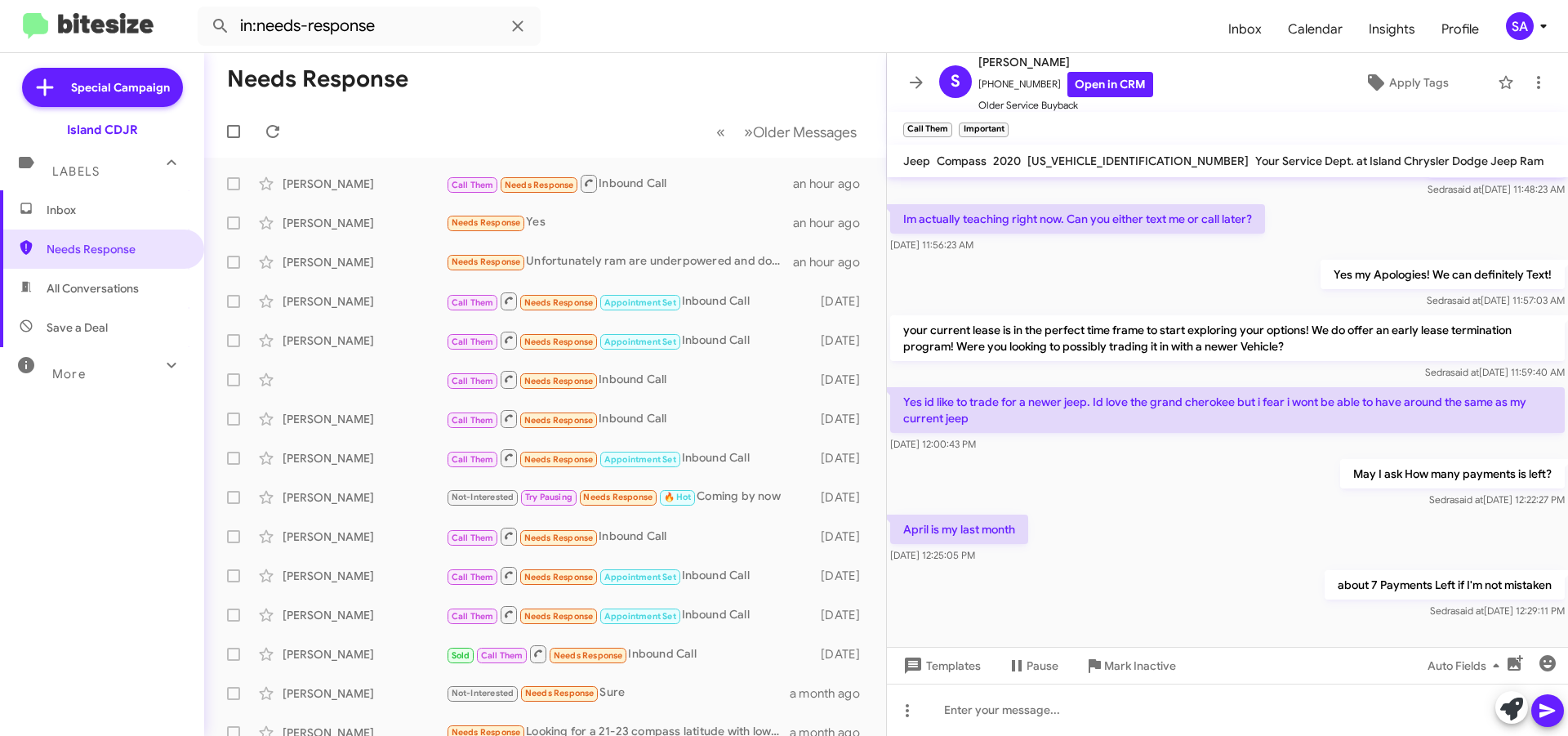
click at [72, 194] on span "Inbox" at bounding box center [102, 210] width 204 height 39
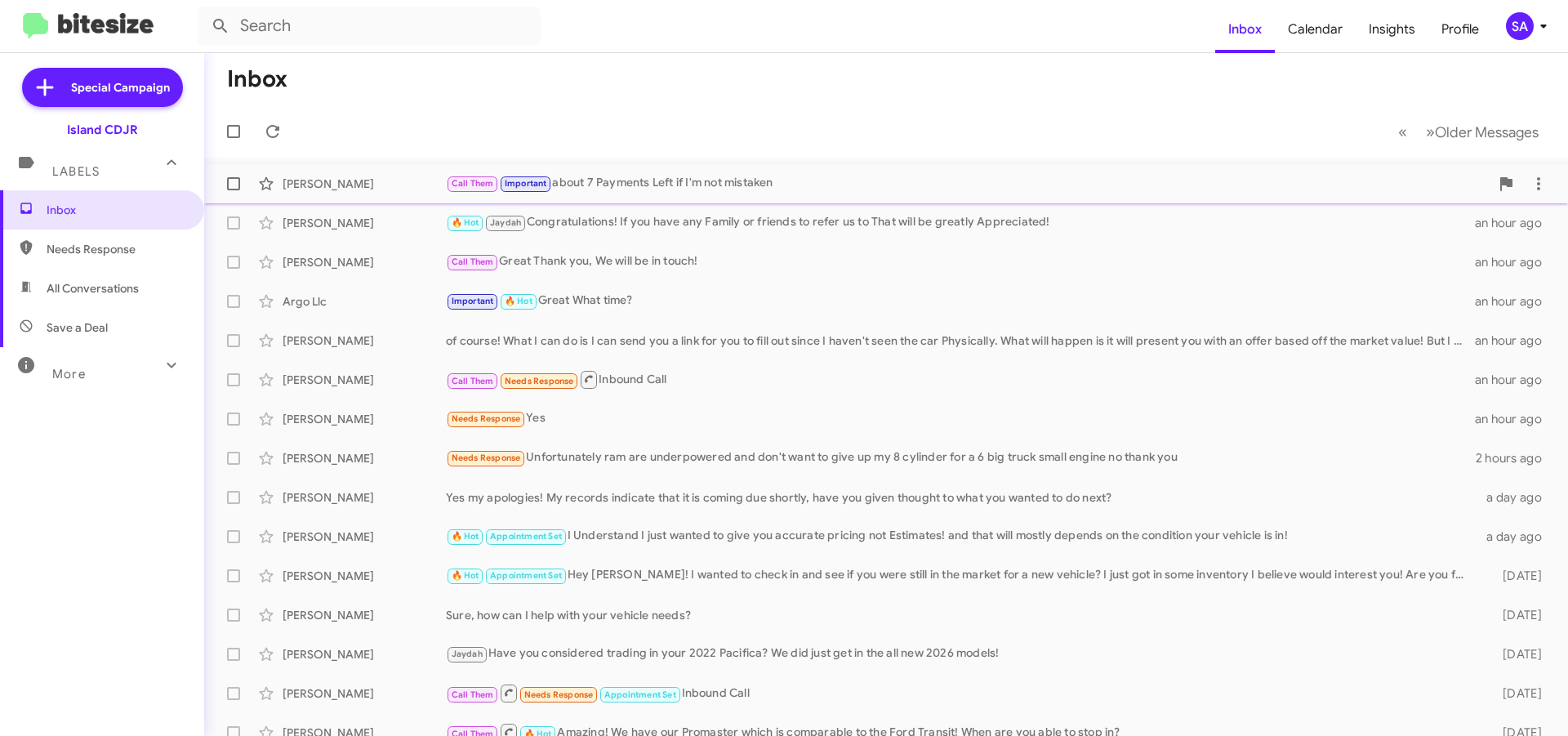
click at [312, 171] on div "[PERSON_NAME] Call Them Important about 7 Payments Left if I'm not mistaken 43 …" at bounding box center [886, 184] width 1338 height 33
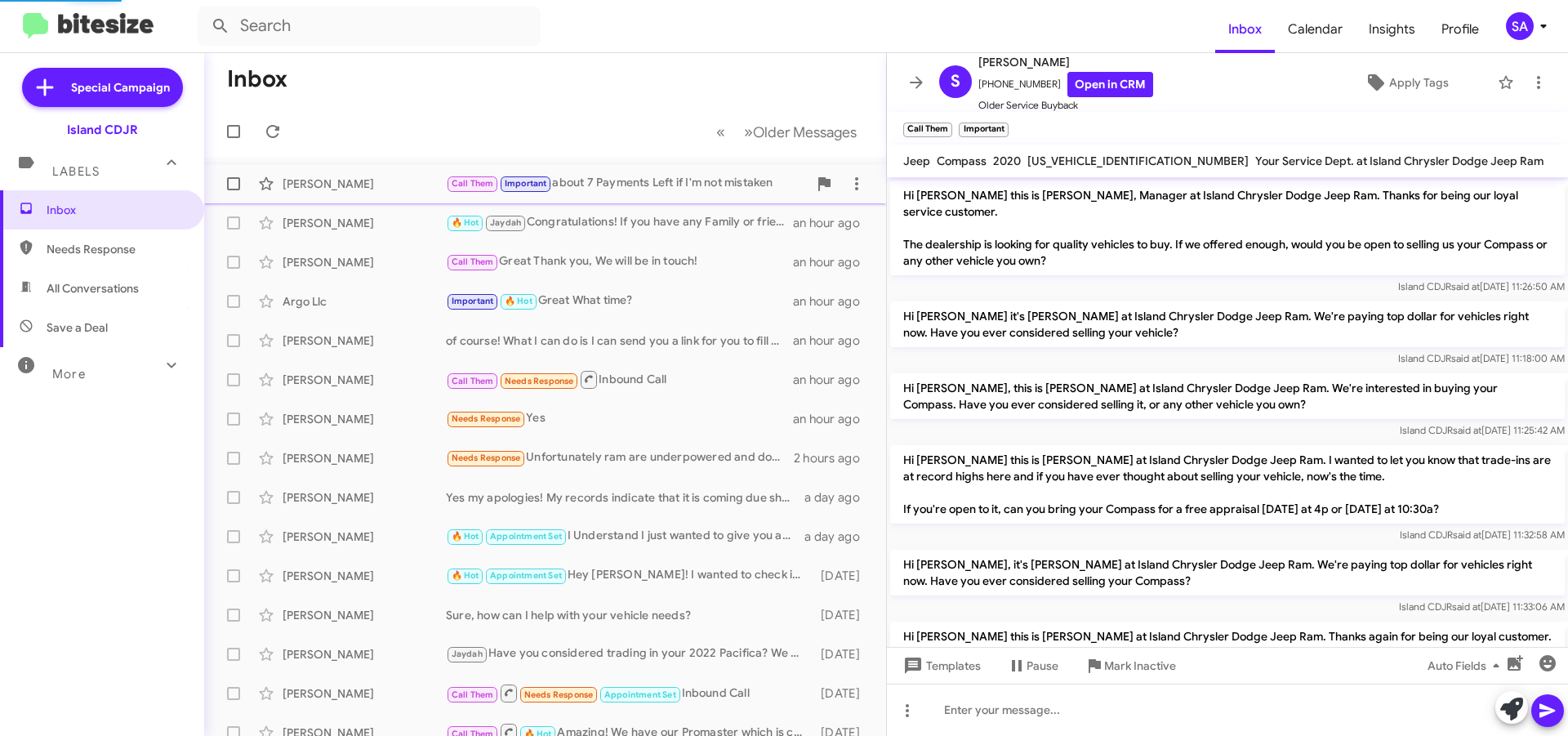
scroll to position [898, 0]
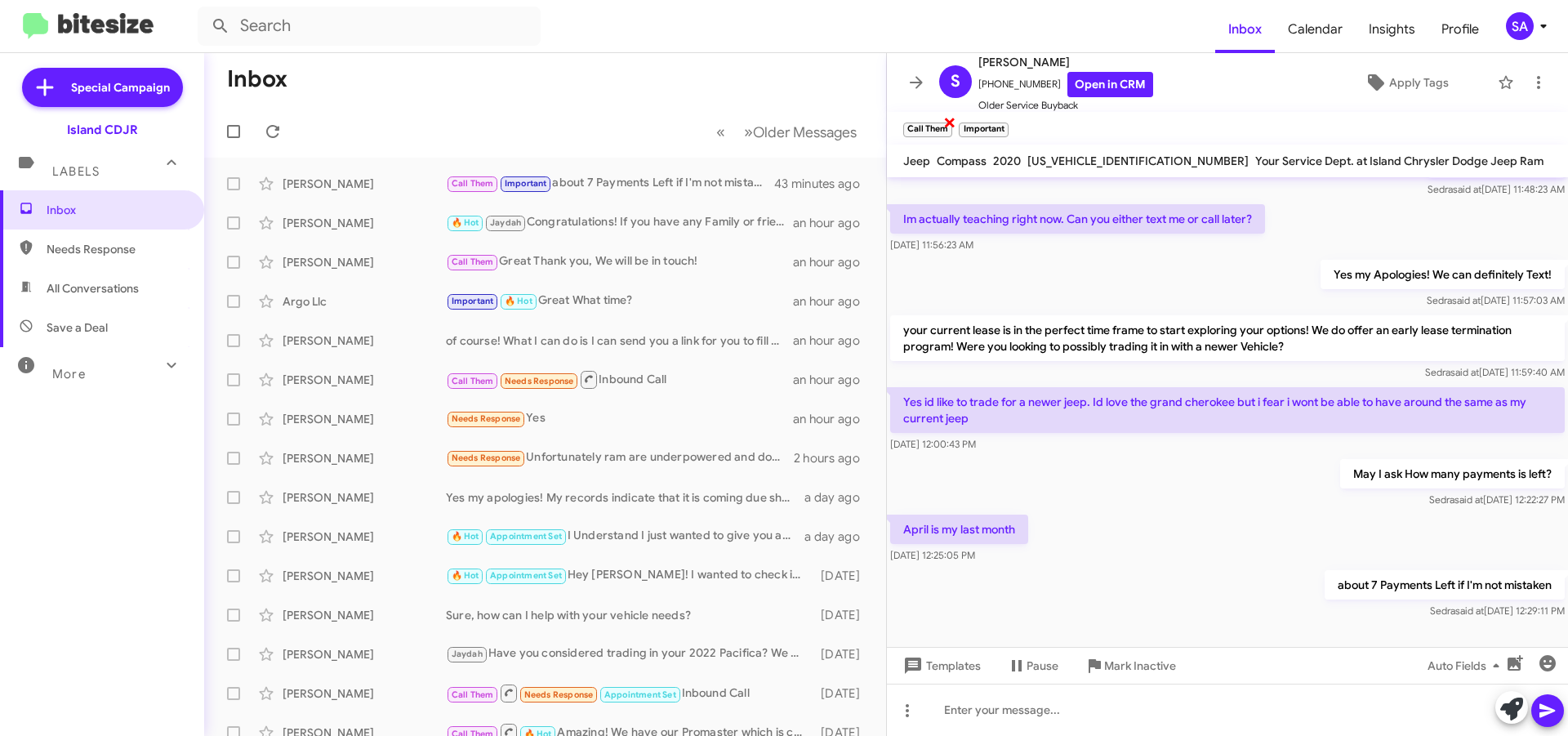
click at [948, 122] on span "×" at bounding box center [949, 121] width 13 height 20
